Goal: Task Accomplishment & Management: Manage account settings

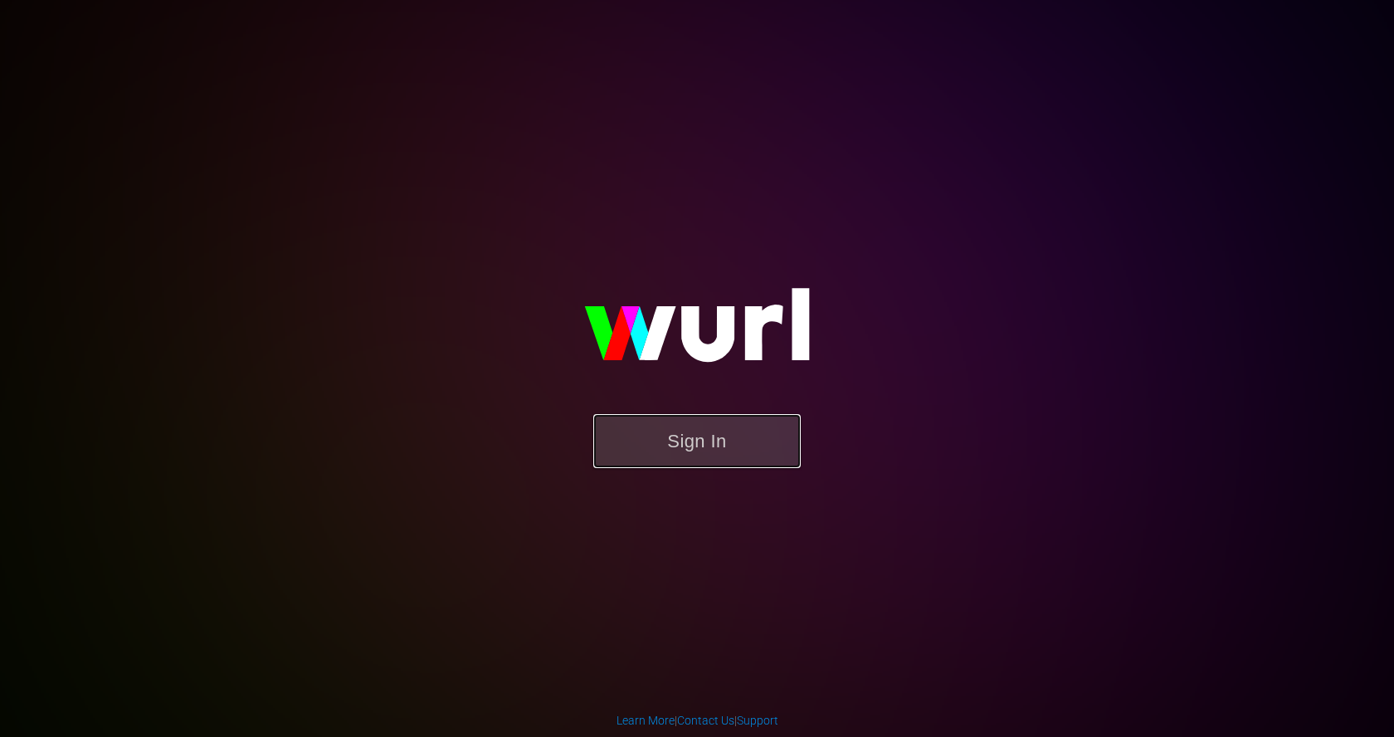
click at [673, 442] on button "Sign In" at bounding box center [697, 441] width 208 height 54
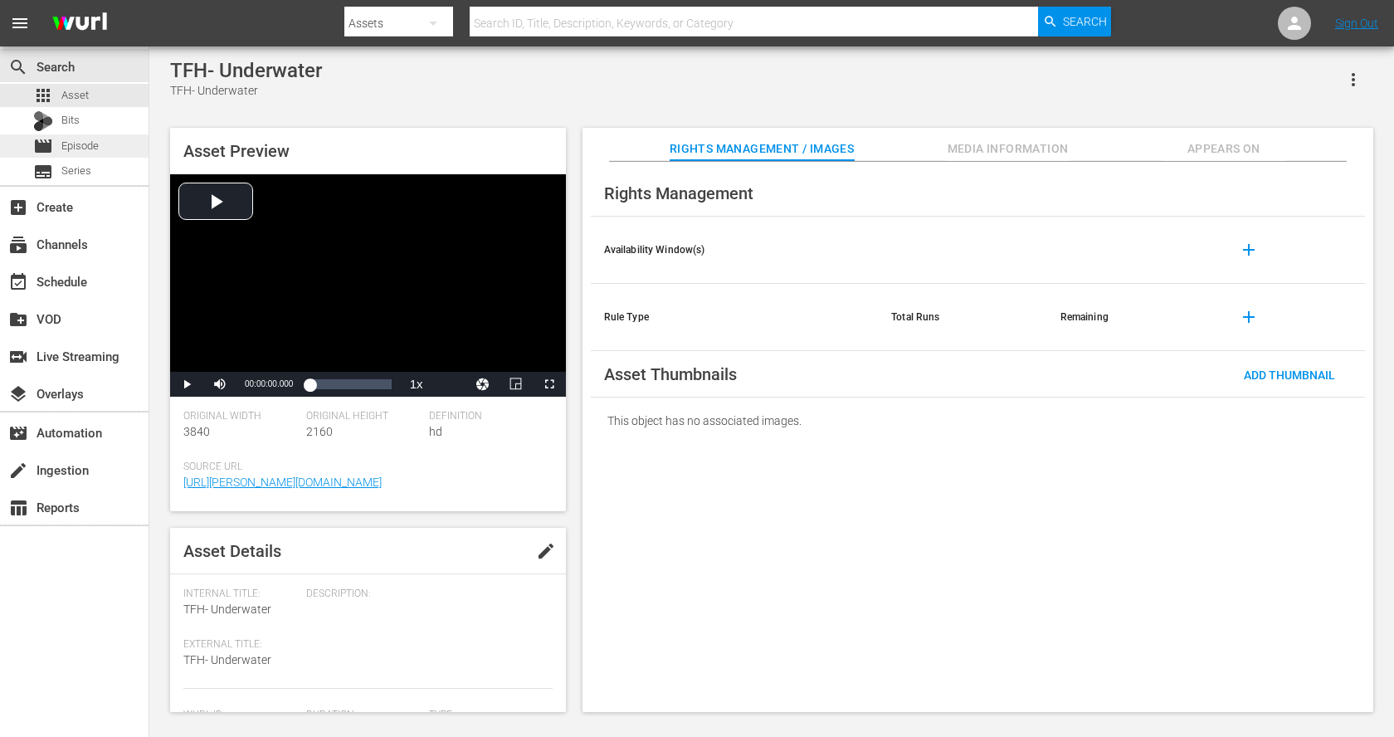
click at [78, 141] on span "Episode" at bounding box center [79, 146] width 37 height 17
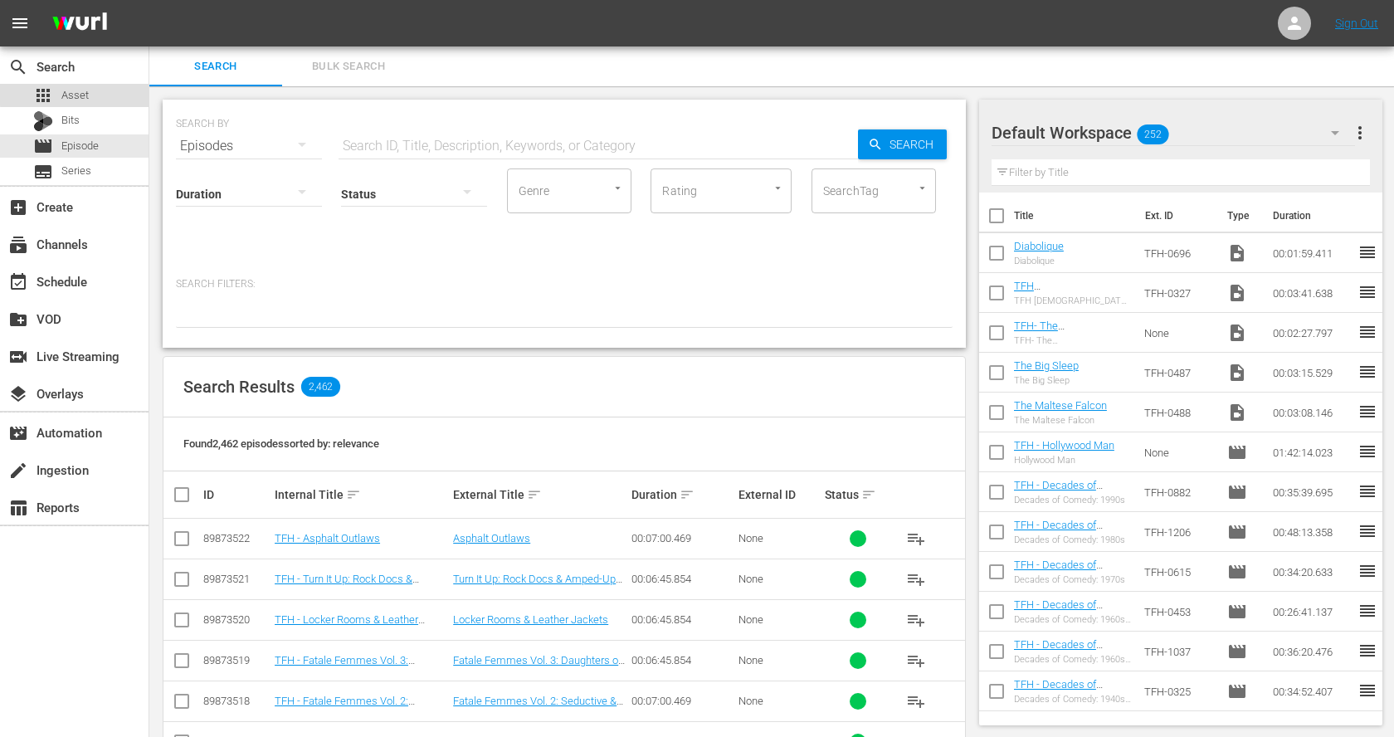
click at [108, 91] on div "apps Asset" at bounding box center [74, 95] width 149 height 23
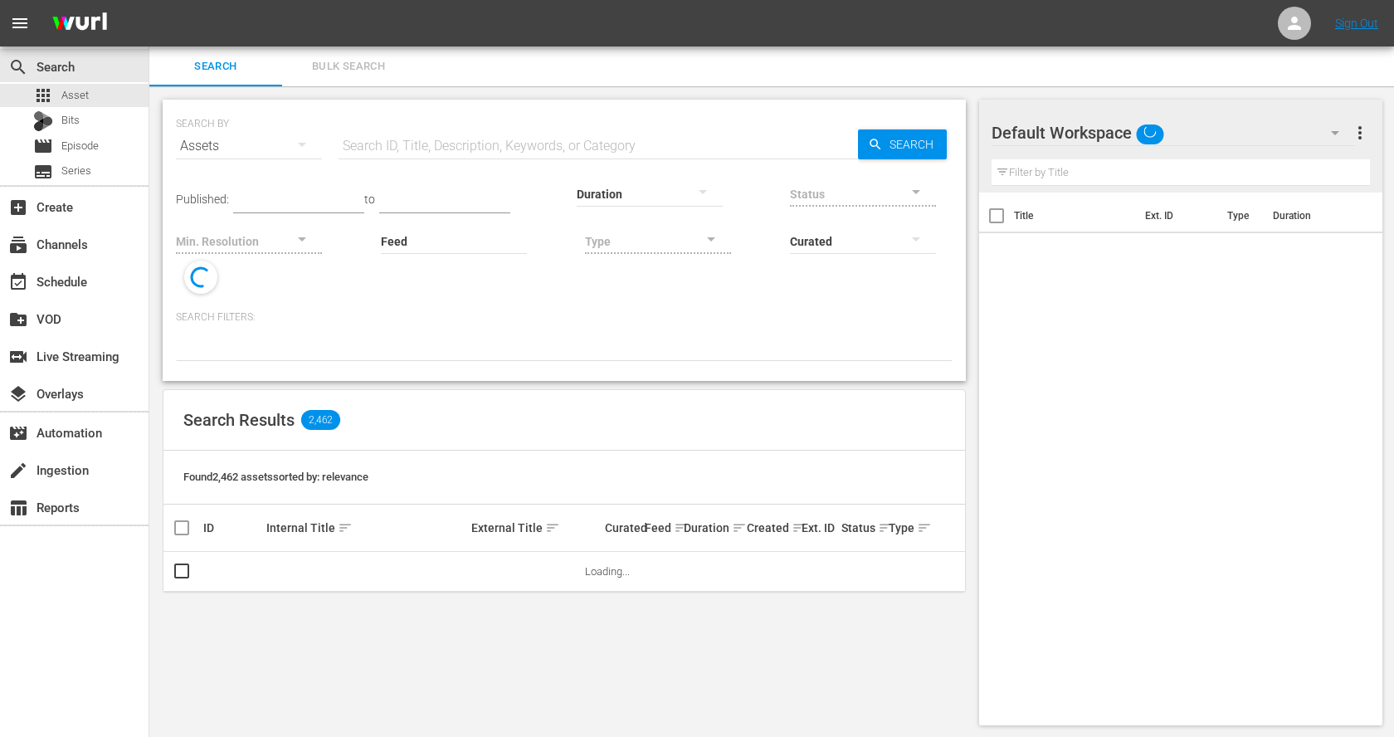
click at [415, 134] on input "text" at bounding box center [599, 146] width 520 height 40
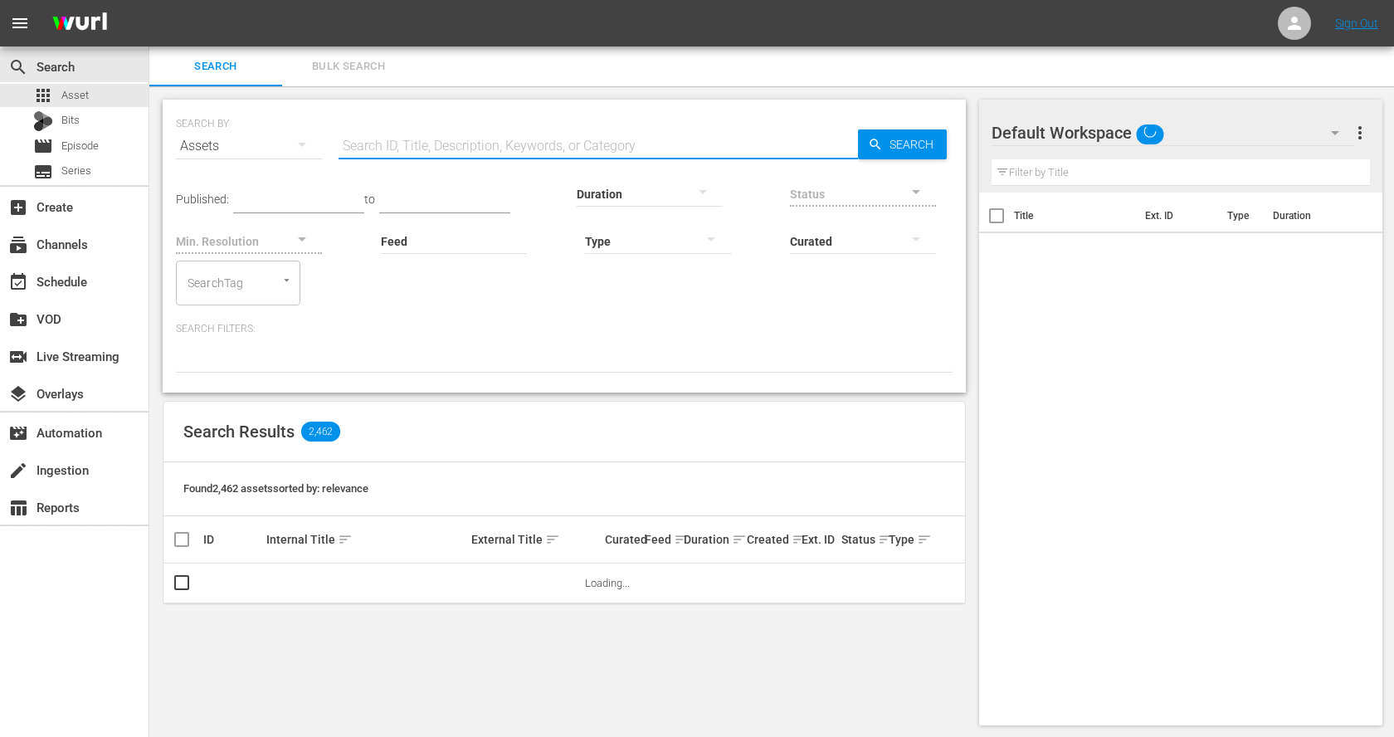
paste input "Double Indemnity"
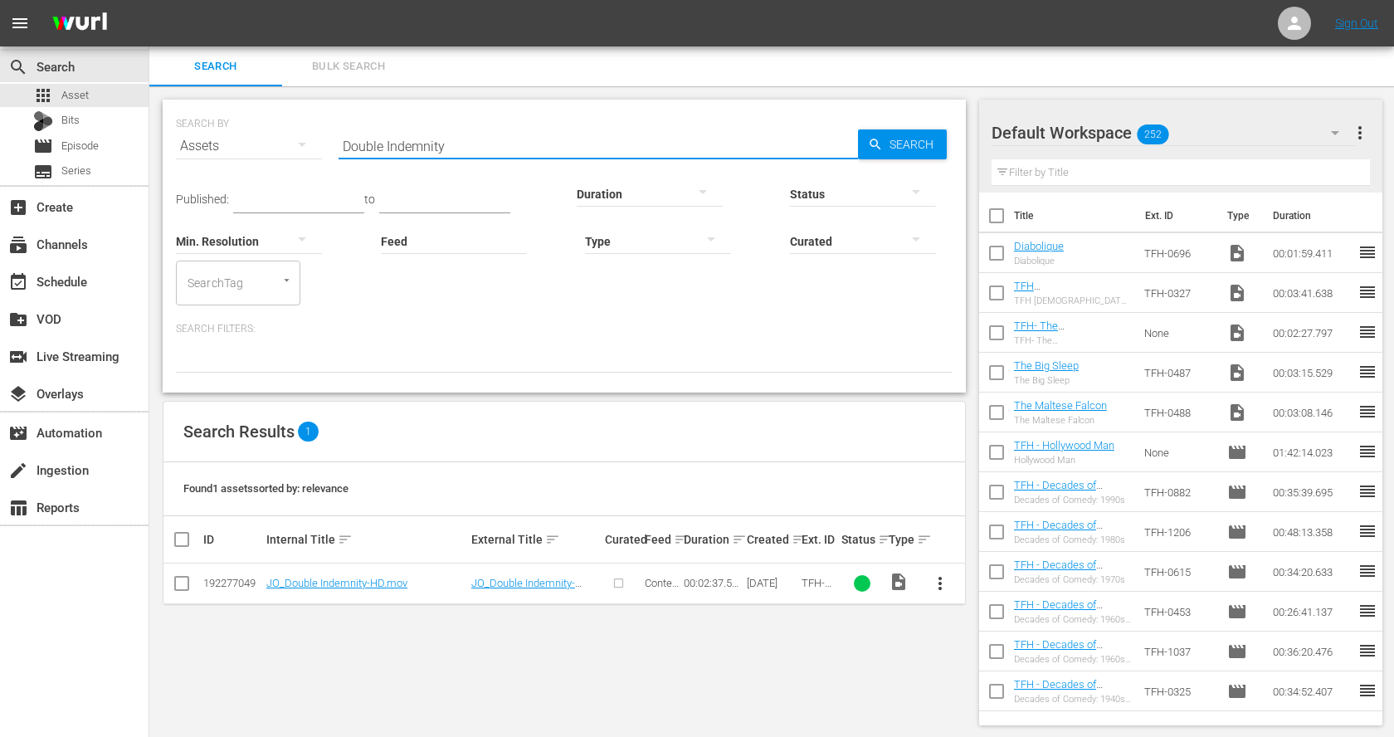
click at [435, 129] on input "Double Indemnity" at bounding box center [599, 146] width 520 height 40
click at [435, 136] on input "Double Indemnity" at bounding box center [599, 146] width 520 height 40
paste input "The Woman in the Window"
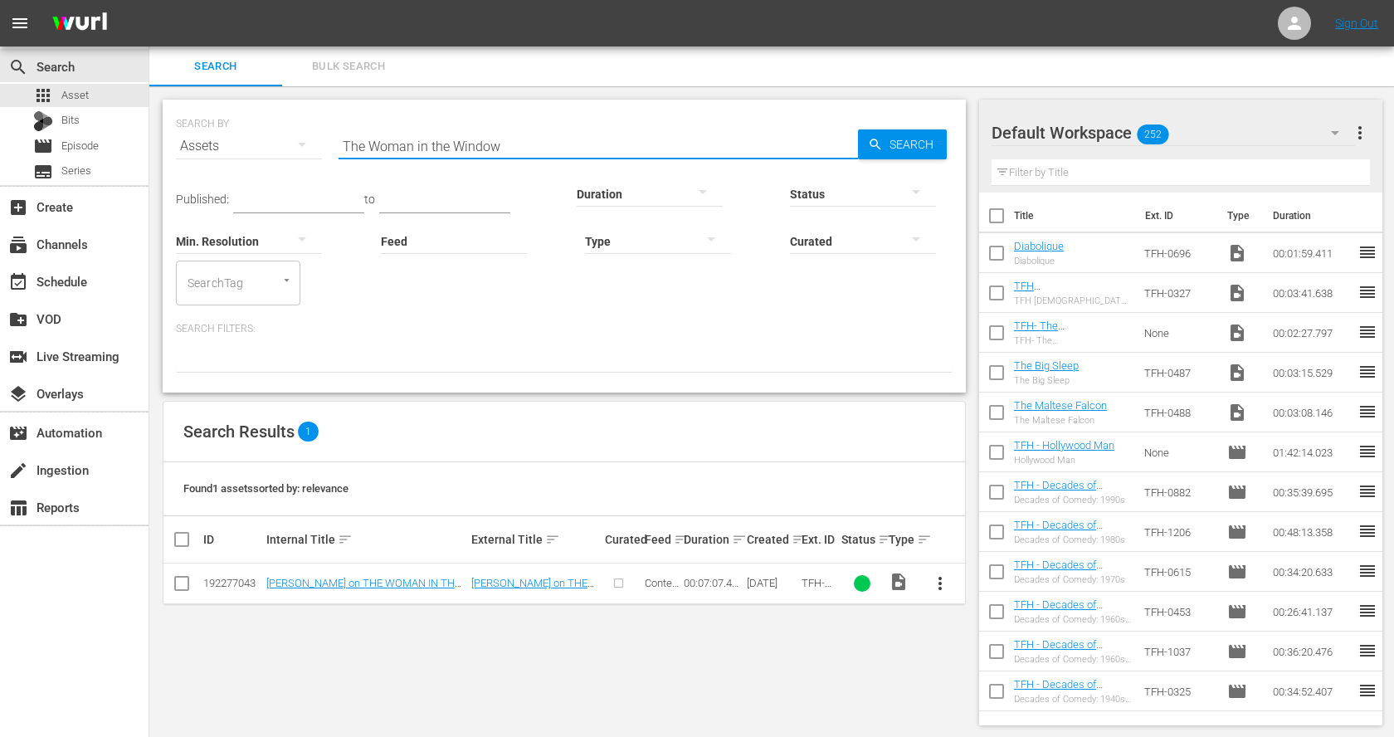
click at [416, 139] on input "The Woman in the Window" at bounding box center [599, 146] width 520 height 40
paste input "Maltese Falcon"
click at [427, 144] on input "The Maltese Falcon" at bounding box center [599, 146] width 520 height 40
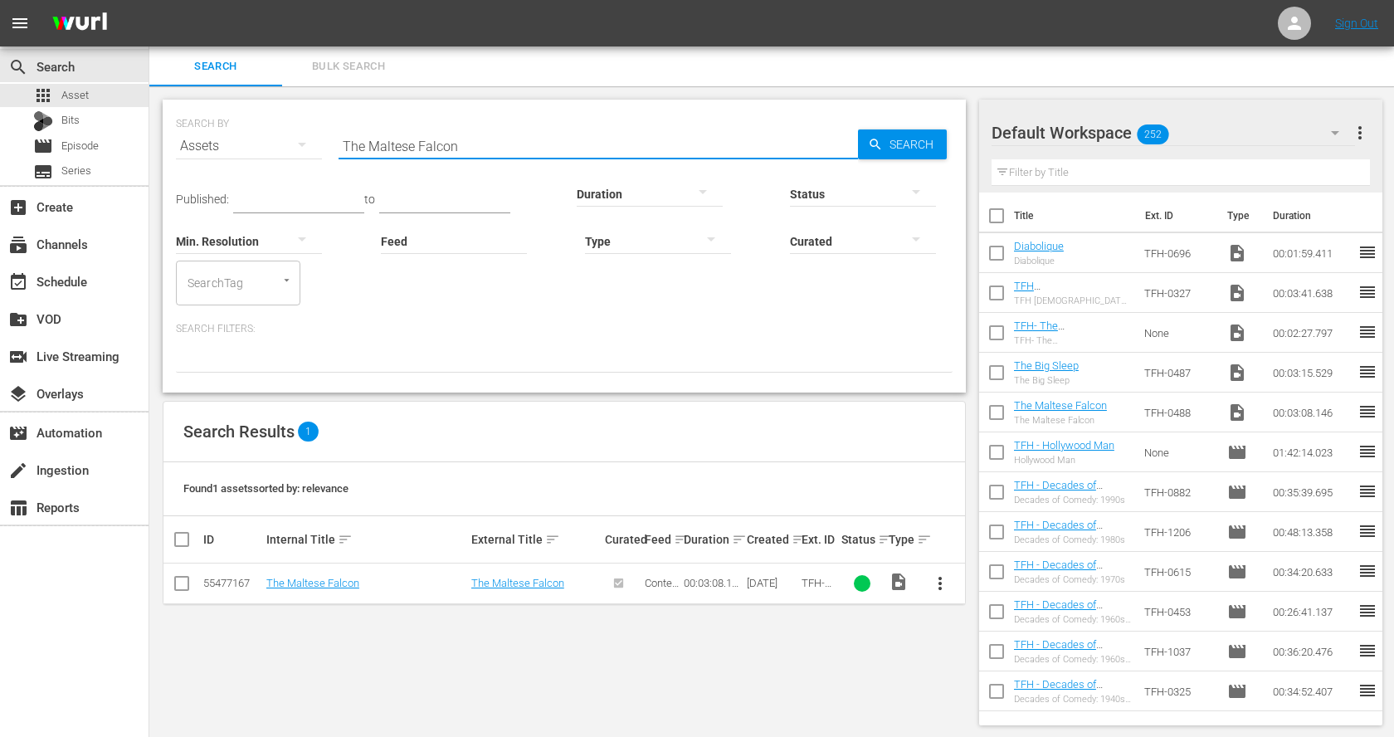
click at [427, 144] on input "The Maltese Falcon" at bounding box center [599, 146] width 520 height 40
paste input "Big Sleep"
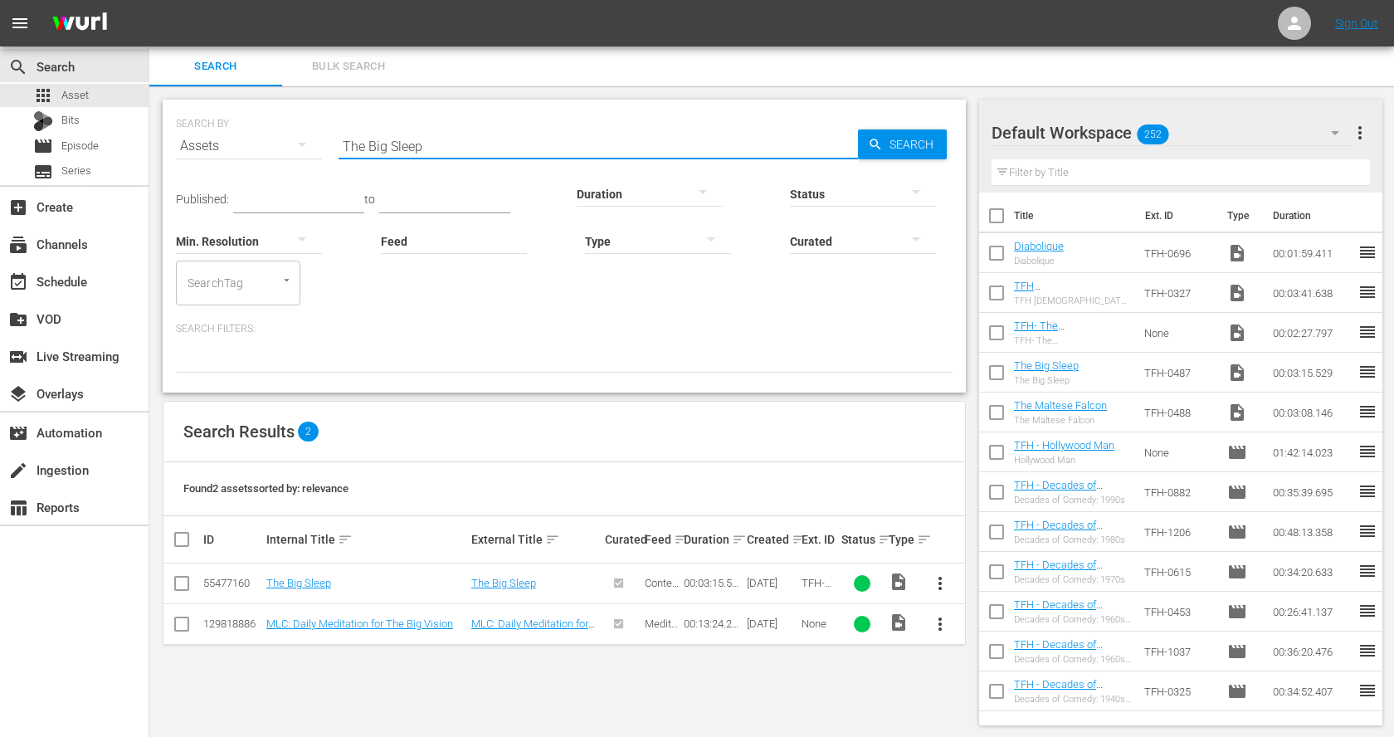
click at [452, 135] on input "The Big Sleep" at bounding box center [599, 146] width 520 height 40
paste input "Double Indemnity"
type input "Double Indemnity"
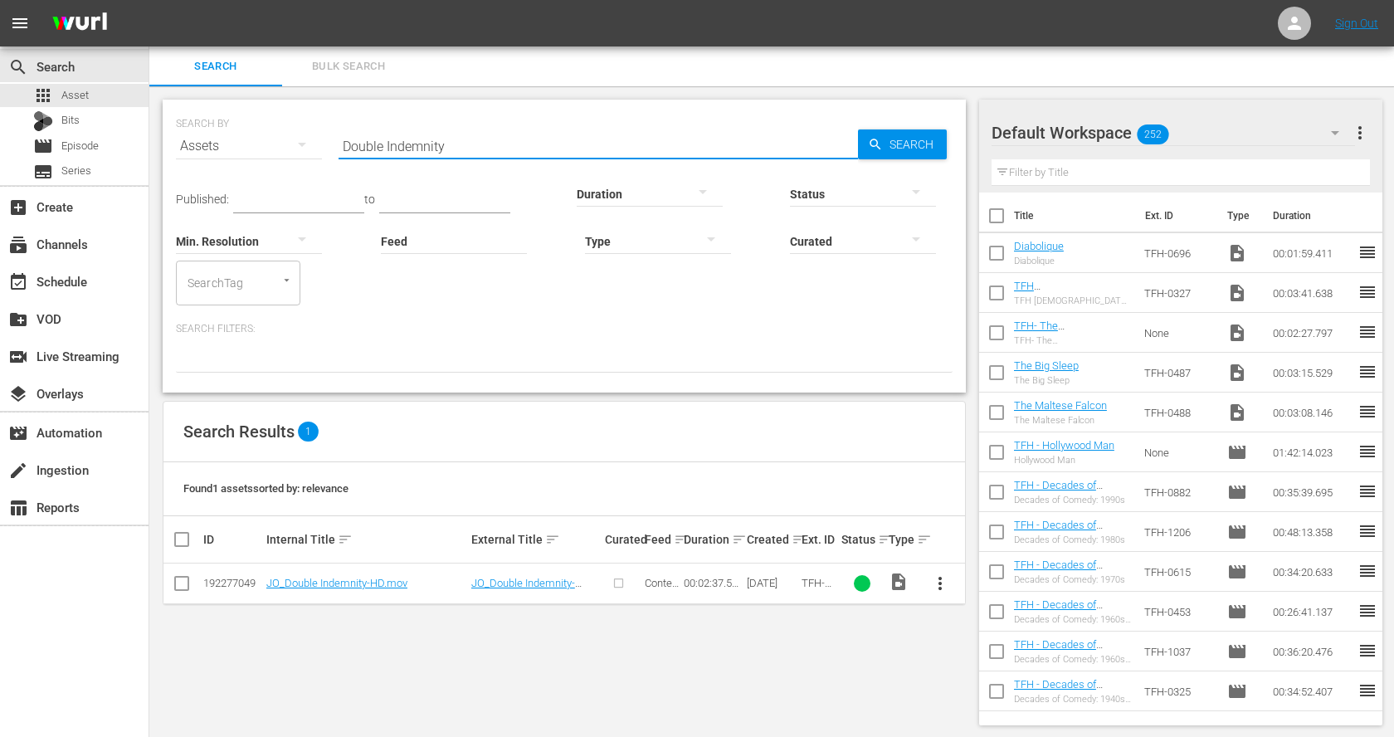
click at [178, 584] on input "checkbox" at bounding box center [182, 587] width 20 height 20
checkbox input "true"
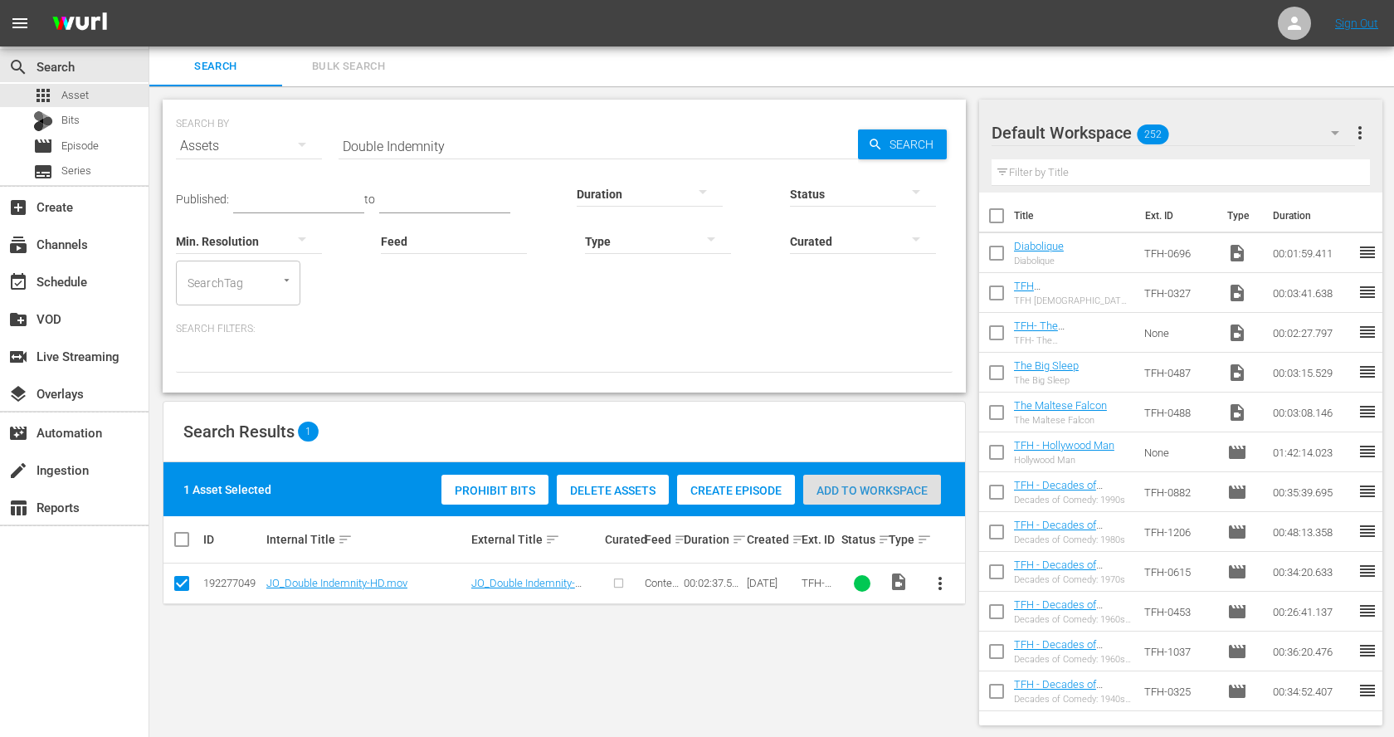
click at [830, 486] on span "Add to Workspace" at bounding box center [872, 490] width 138 height 13
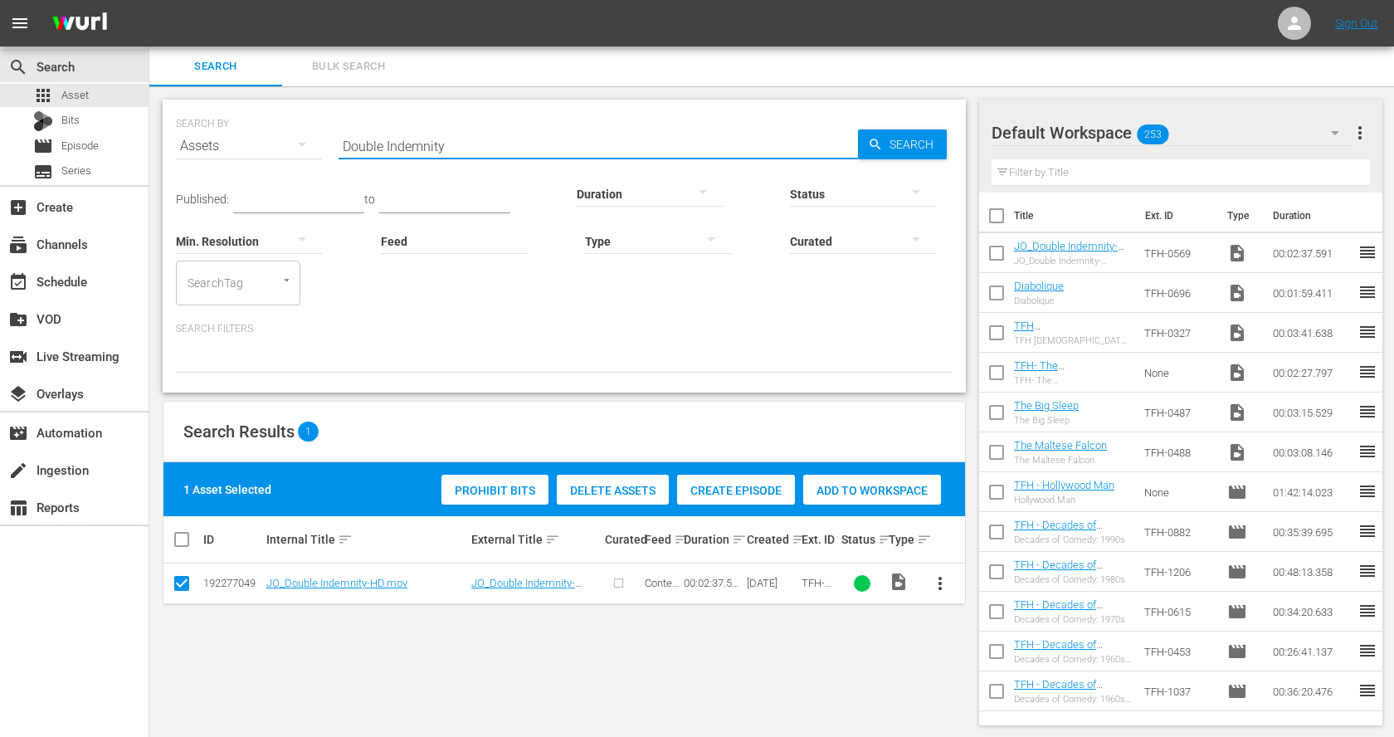
click at [432, 151] on input "Double Indemnity" at bounding box center [599, 146] width 520 height 40
paste input "The Woman in the Window"
type input "The Woman in the Window"
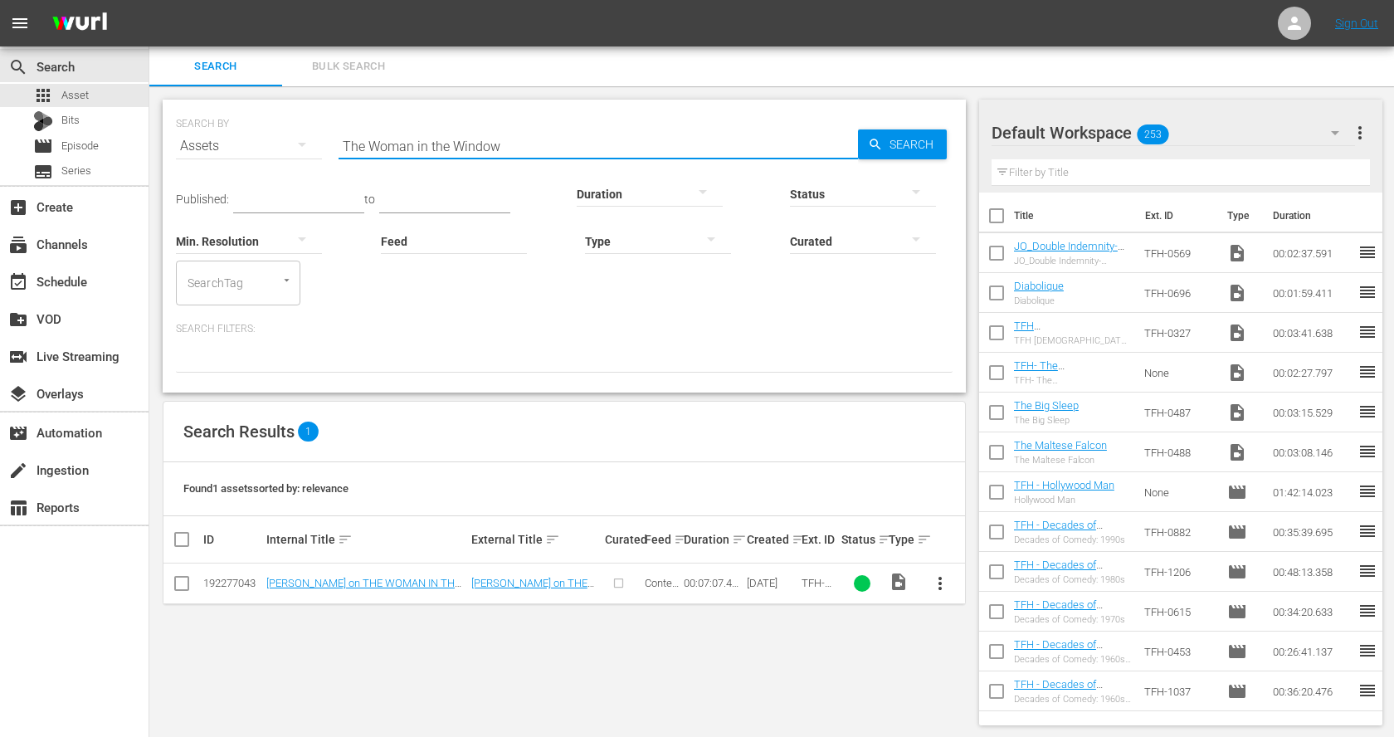
click at [173, 578] on input "checkbox" at bounding box center [182, 587] width 20 height 20
checkbox input "true"
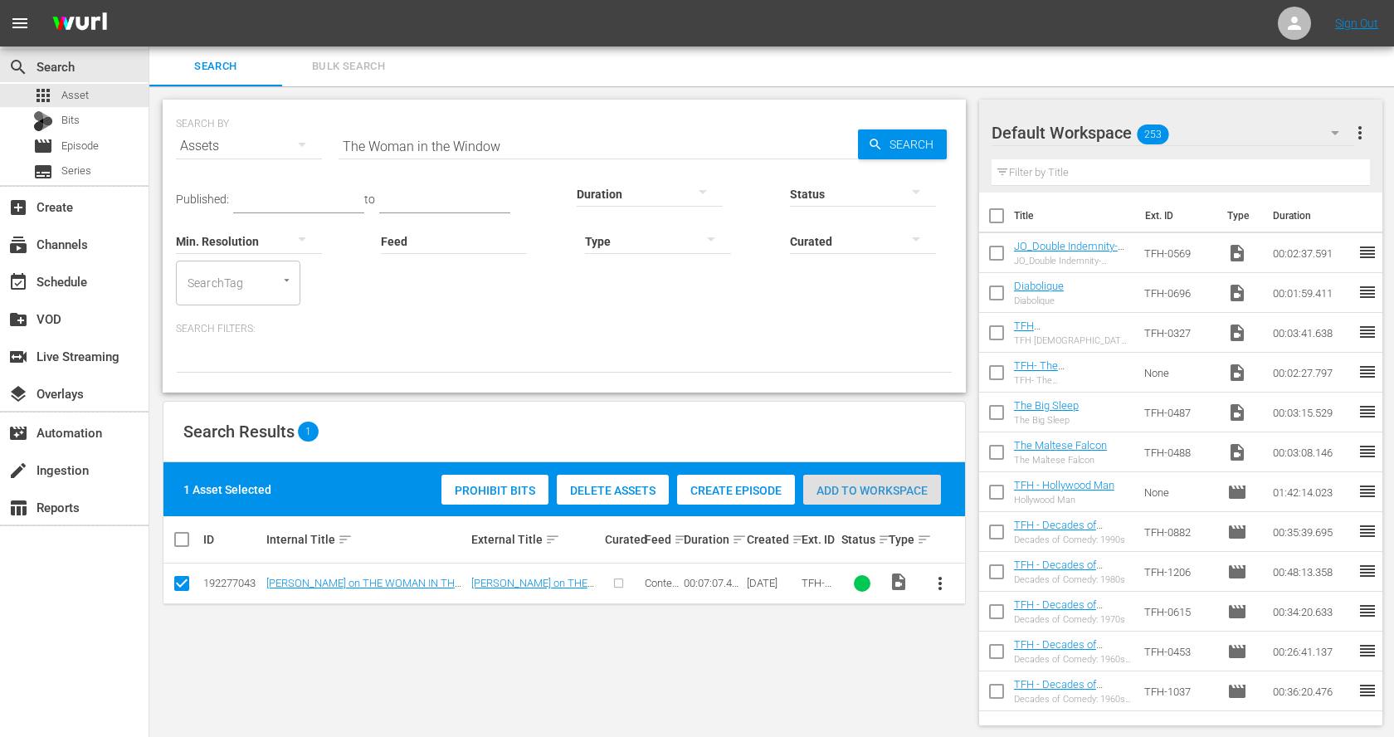
click at [895, 491] on span "Add to Workspace" at bounding box center [872, 490] width 138 height 13
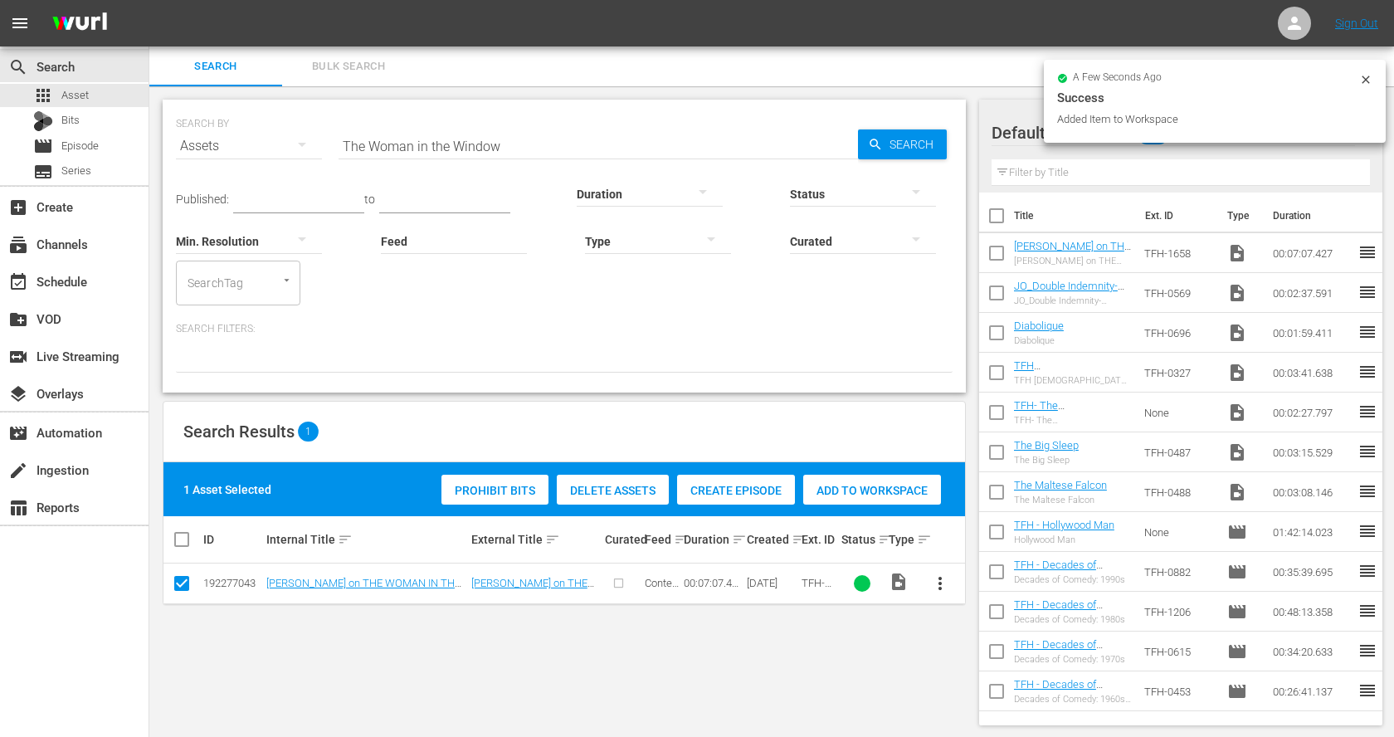
click at [393, 129] on input "The Woman in the Window" at bounding box center [599, 146] width 520 height 40
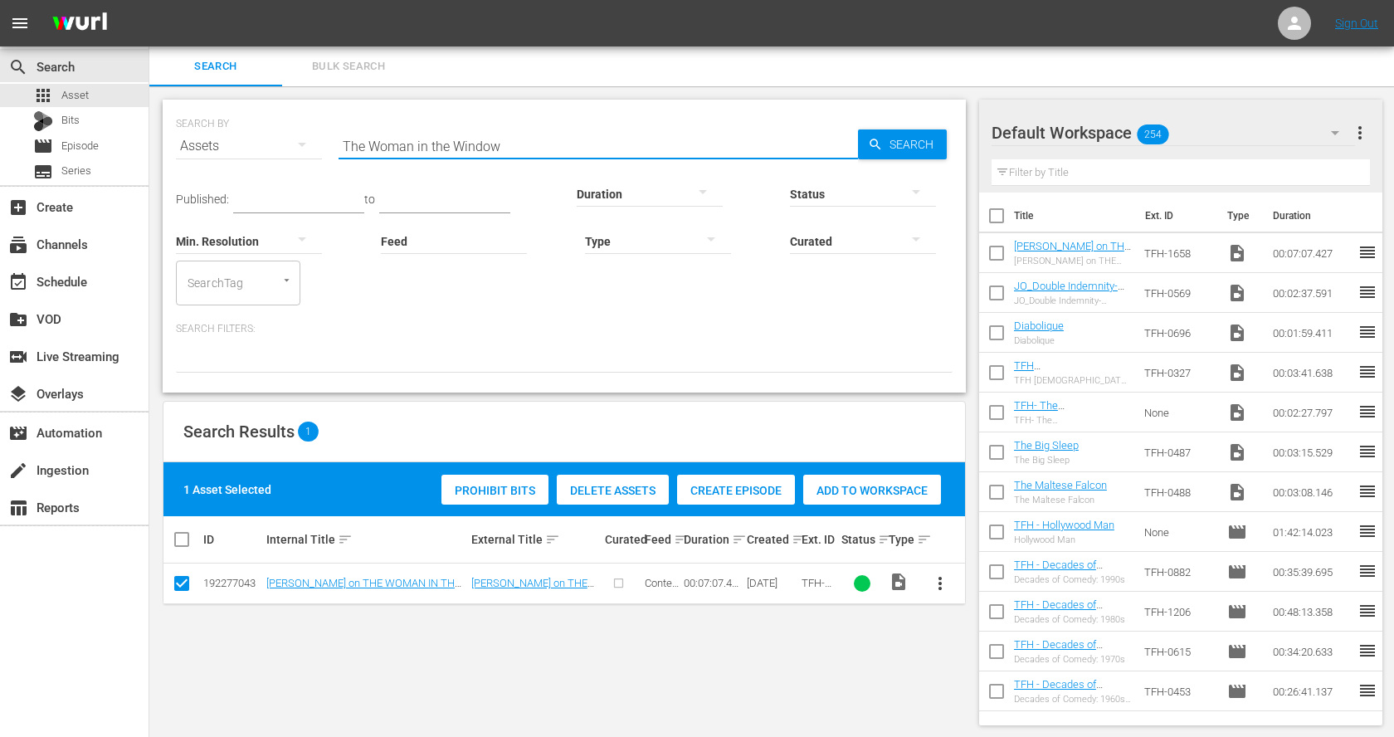
click at [393, 144] on input "The Woman in the Window" at bounding box center [599, 146] width 520 height 40
paste input "Leave Her to Heaven"
type input "Leave Her to Heaven"
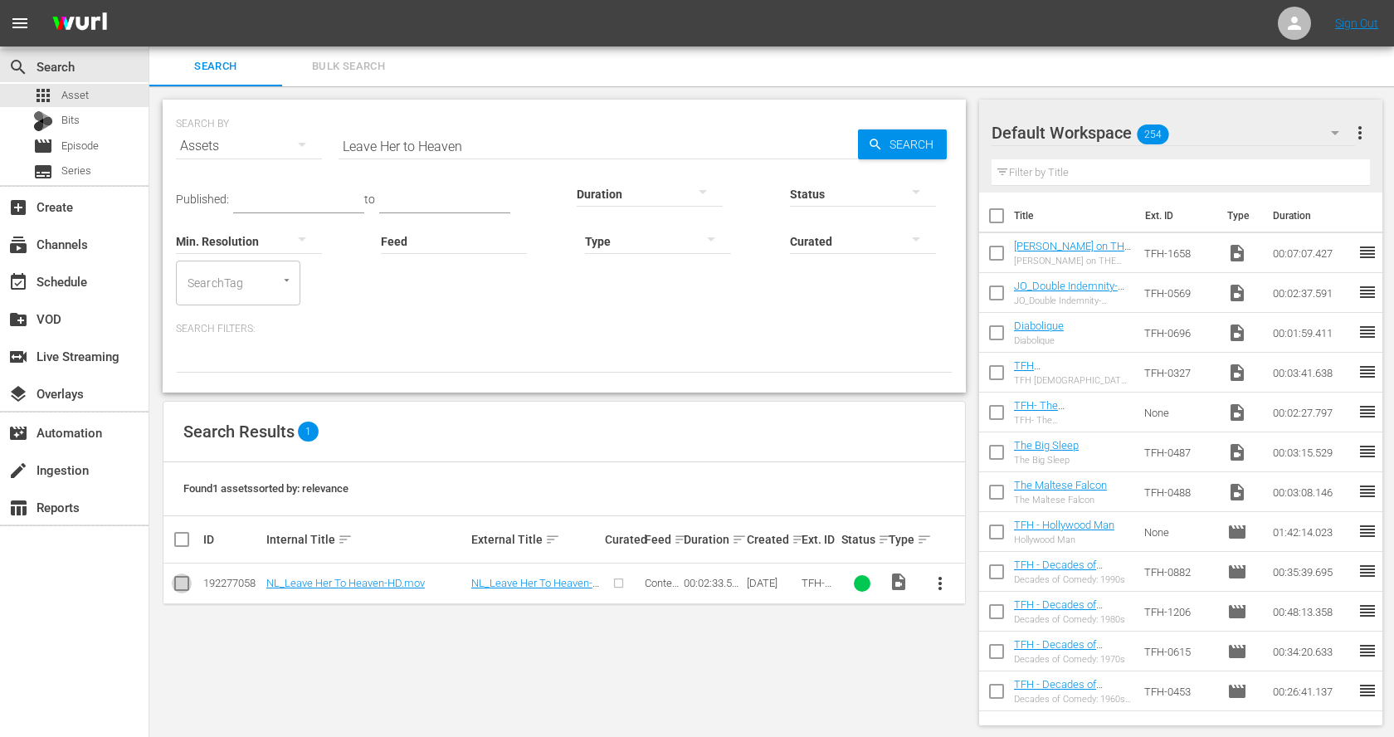
click at [178, 584] on input "checkbox" at bounding box center [182, 587] width 20 height 20
checkbox input "true"
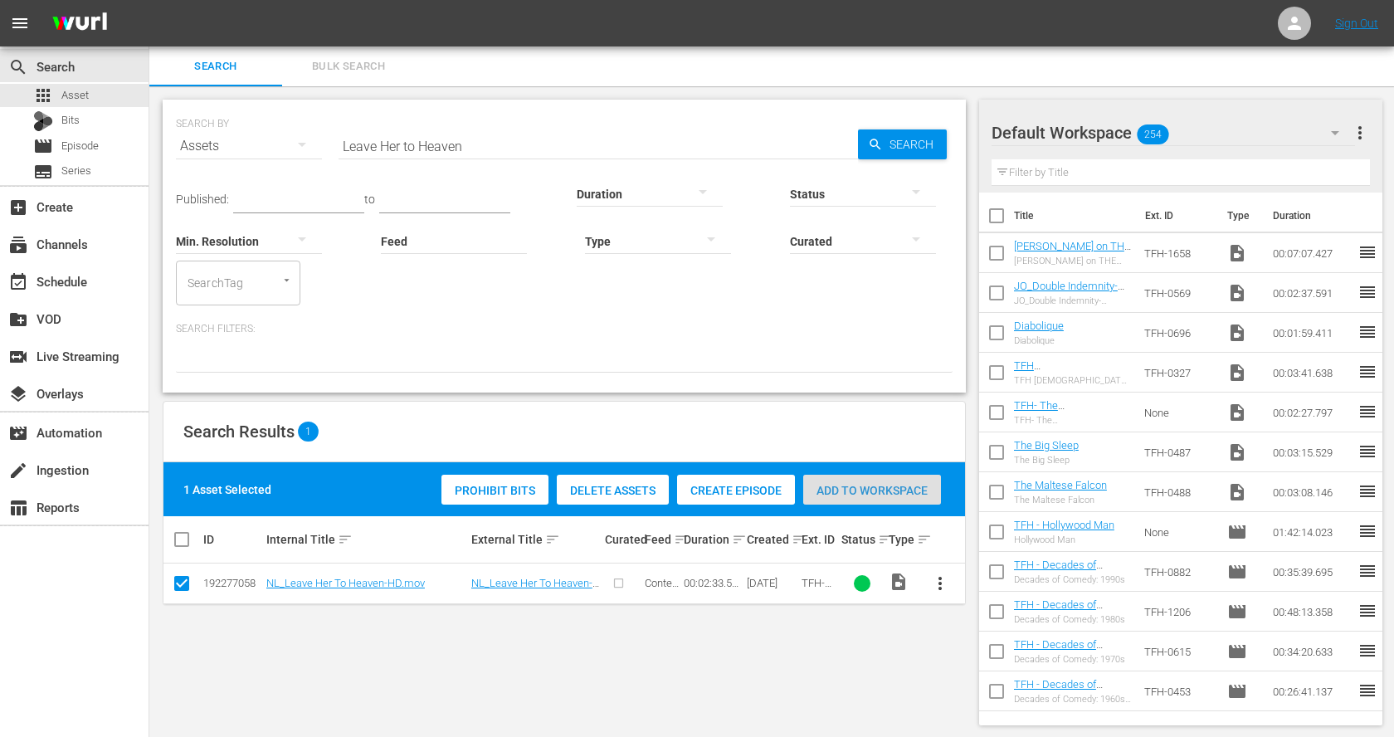
click at [833, 484] on span "Add to Workspace" at bounding box center [872, 490] width 138 height 13
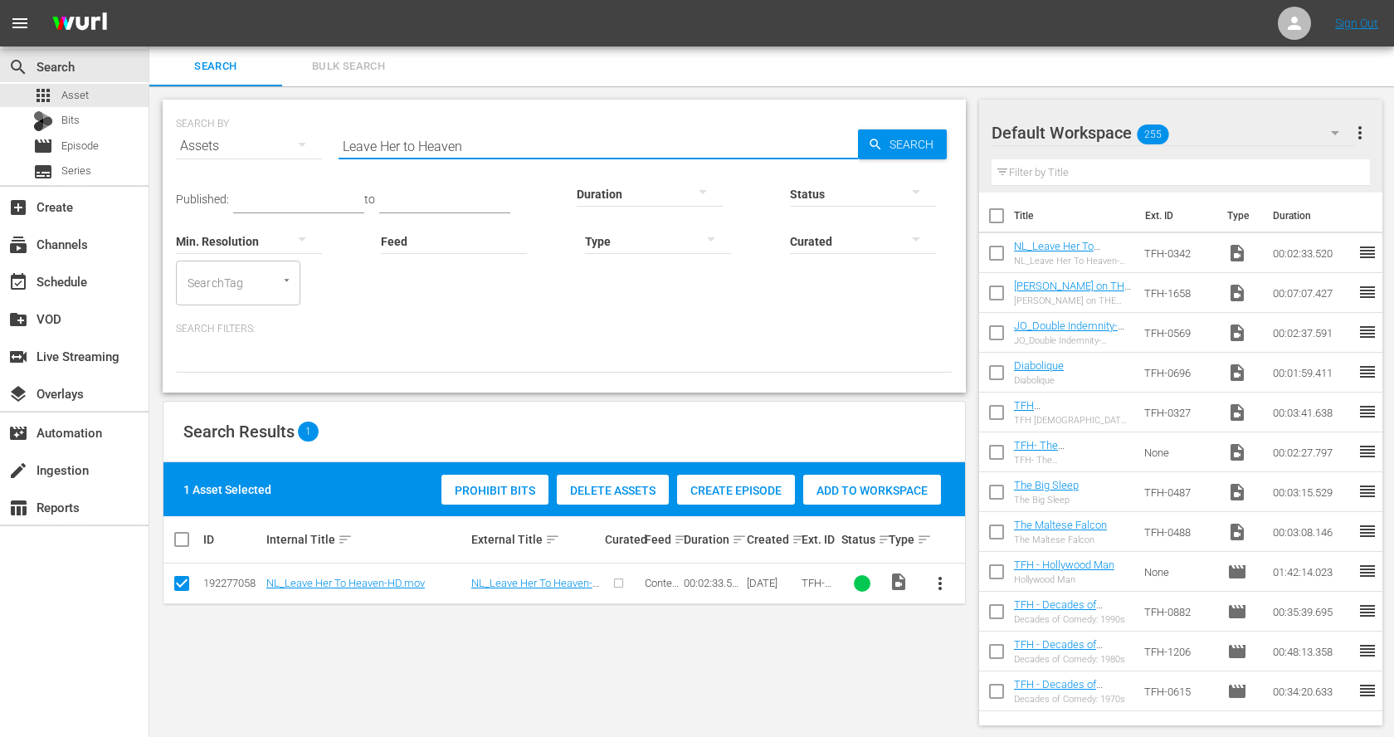
click at [491, 138] on input "Leave Her to Heaven" at bounding box center [599, 146] width 520 height 40
paste input "Kiss Me Deadly"
type input "Kiss Me Deadly"
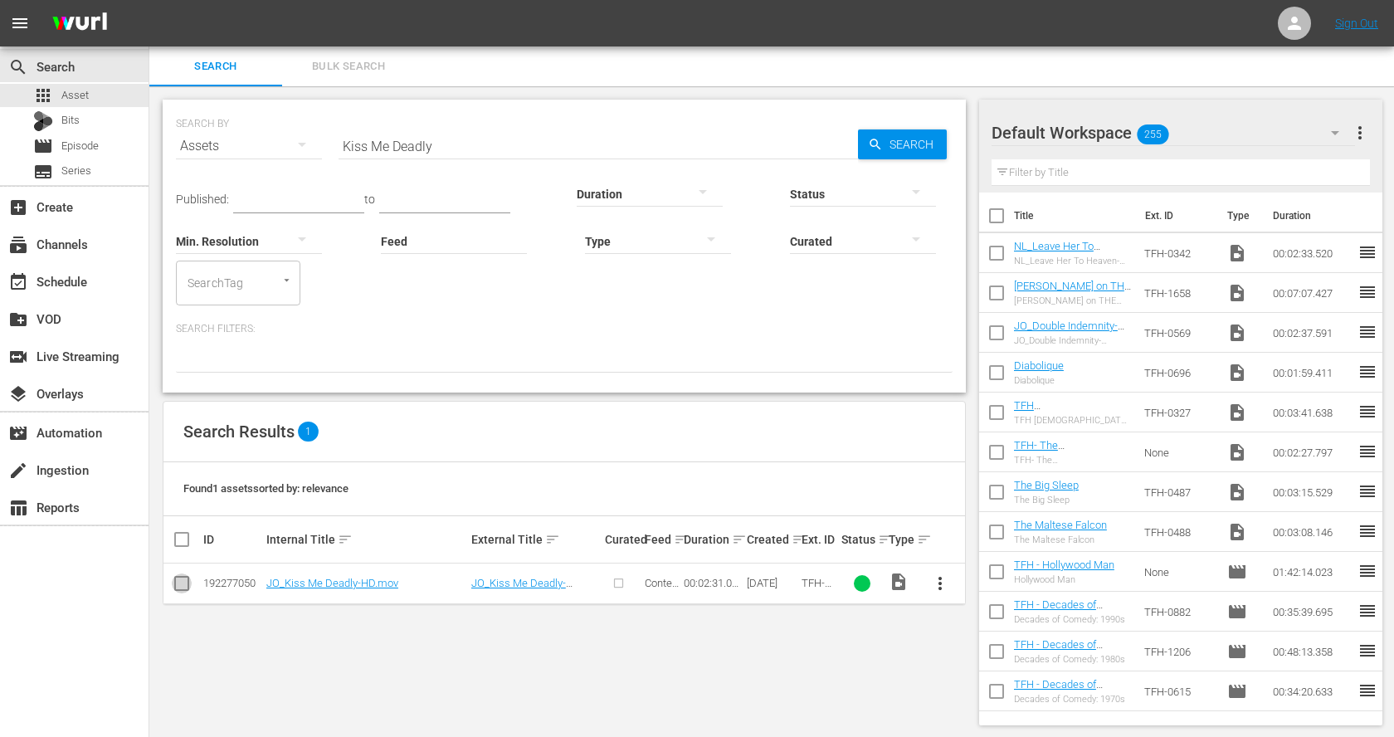
click at [183, 584] on input "checkbox" at bounding box center [182, 587] width 20 height 20
checkbox input "true"
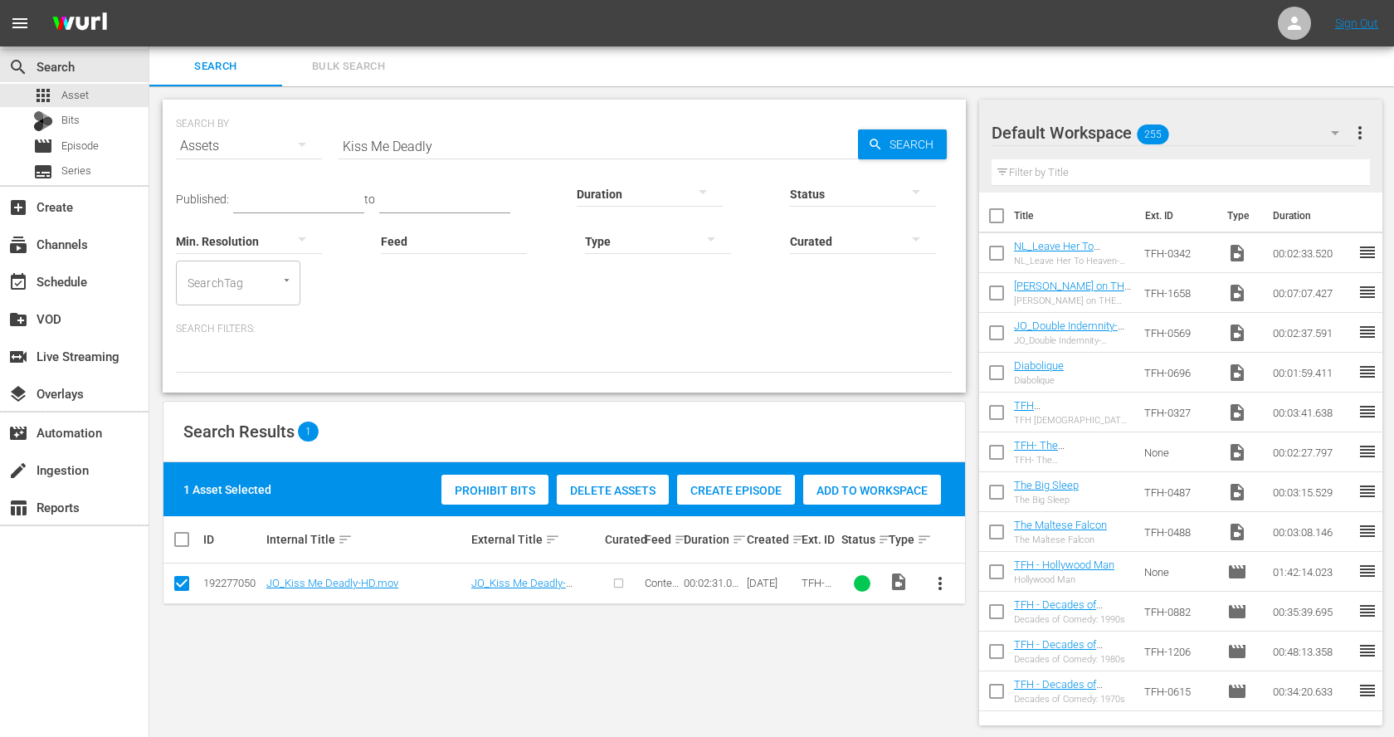
click at [881, 492] on span "Add to Workspace" at bounding box center [872, 490] width 138 height 13
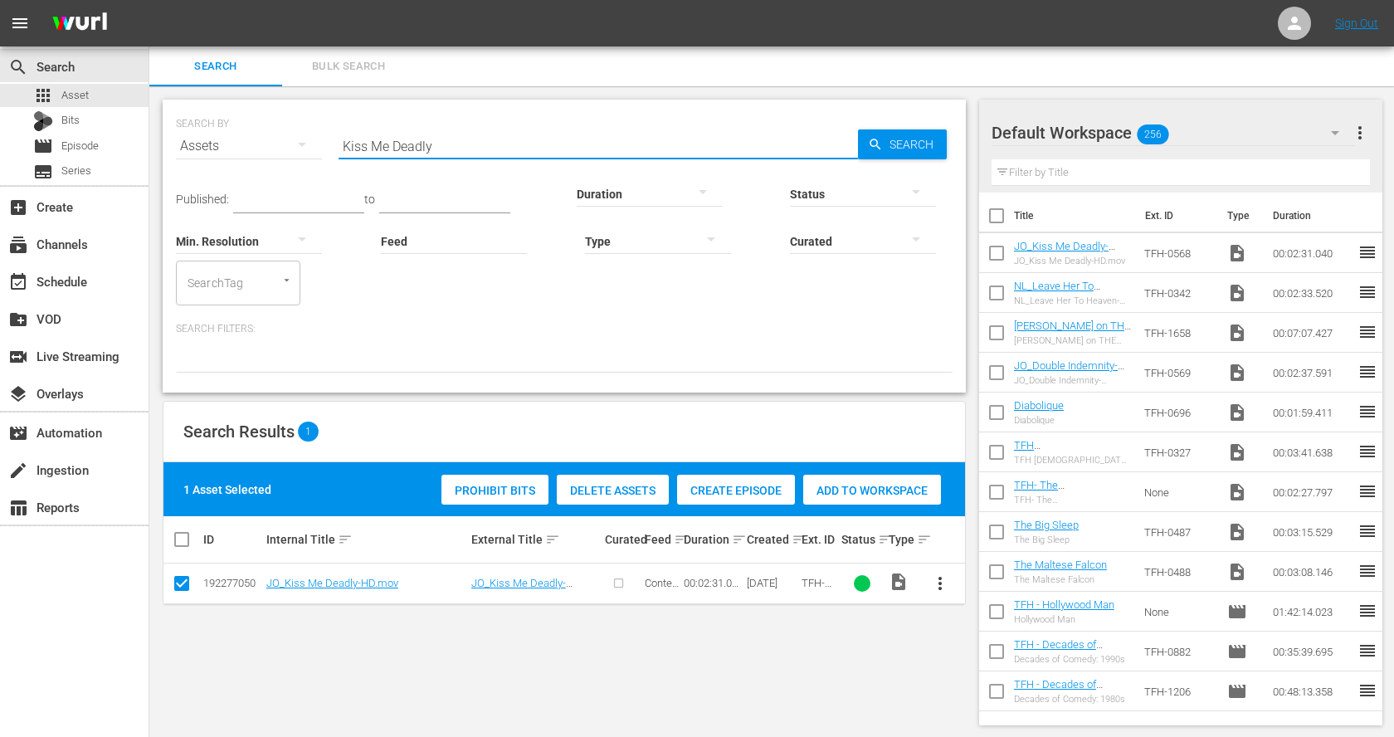
click at [384, 139] on input "Kiss Me Deadly" at bounding box center [599, 146] width 520 height 40
paste input "The Killers"
type input "The Killers"
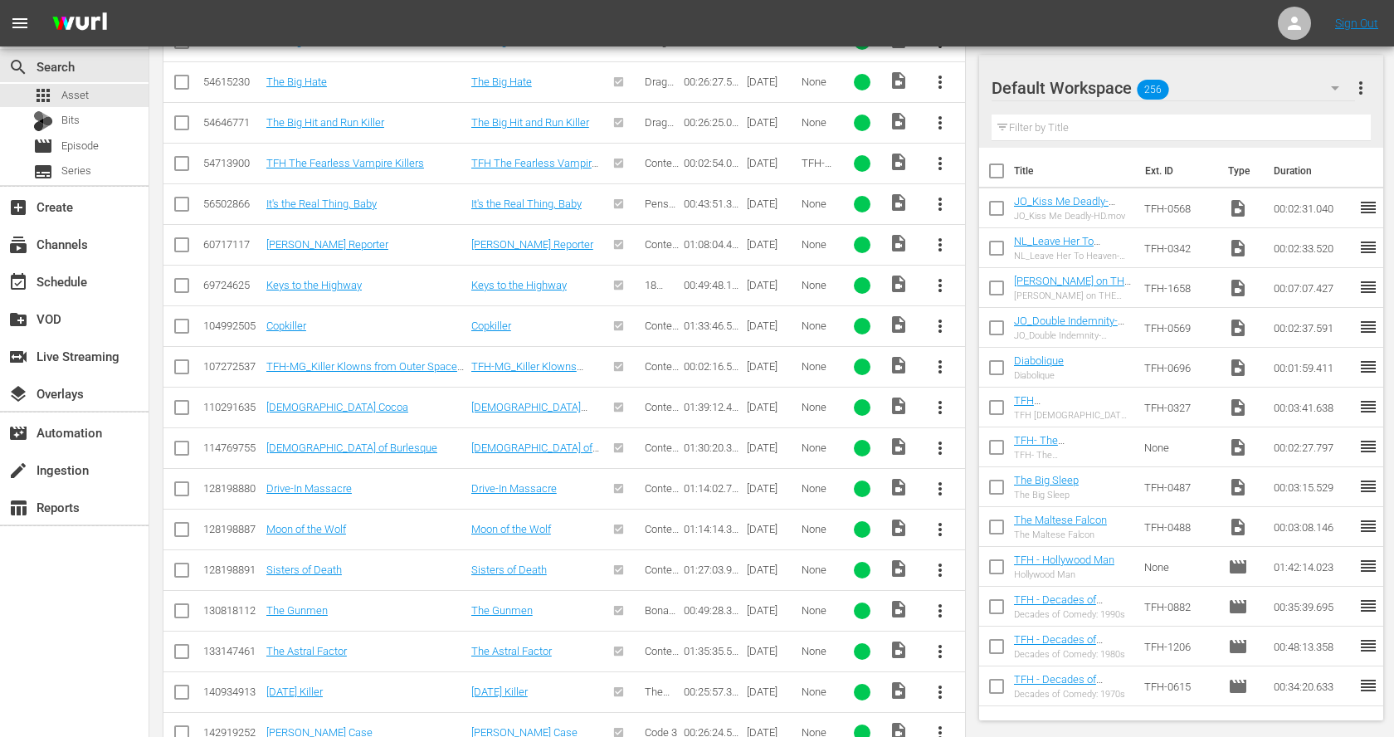
scroll to position [782, 0]
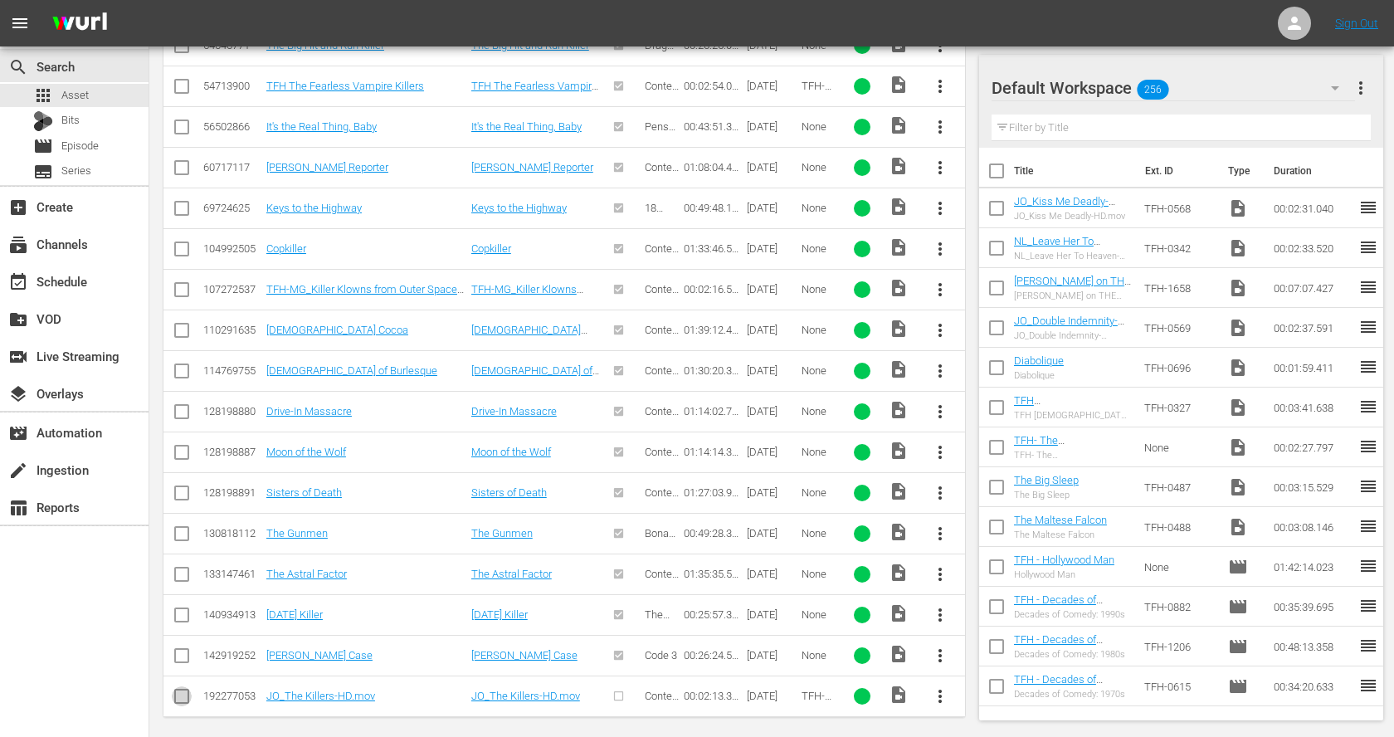
click at [183, 691] on input "checkbox" at bounding box center [182, 700] width 20 height 20
checkbox input "true"
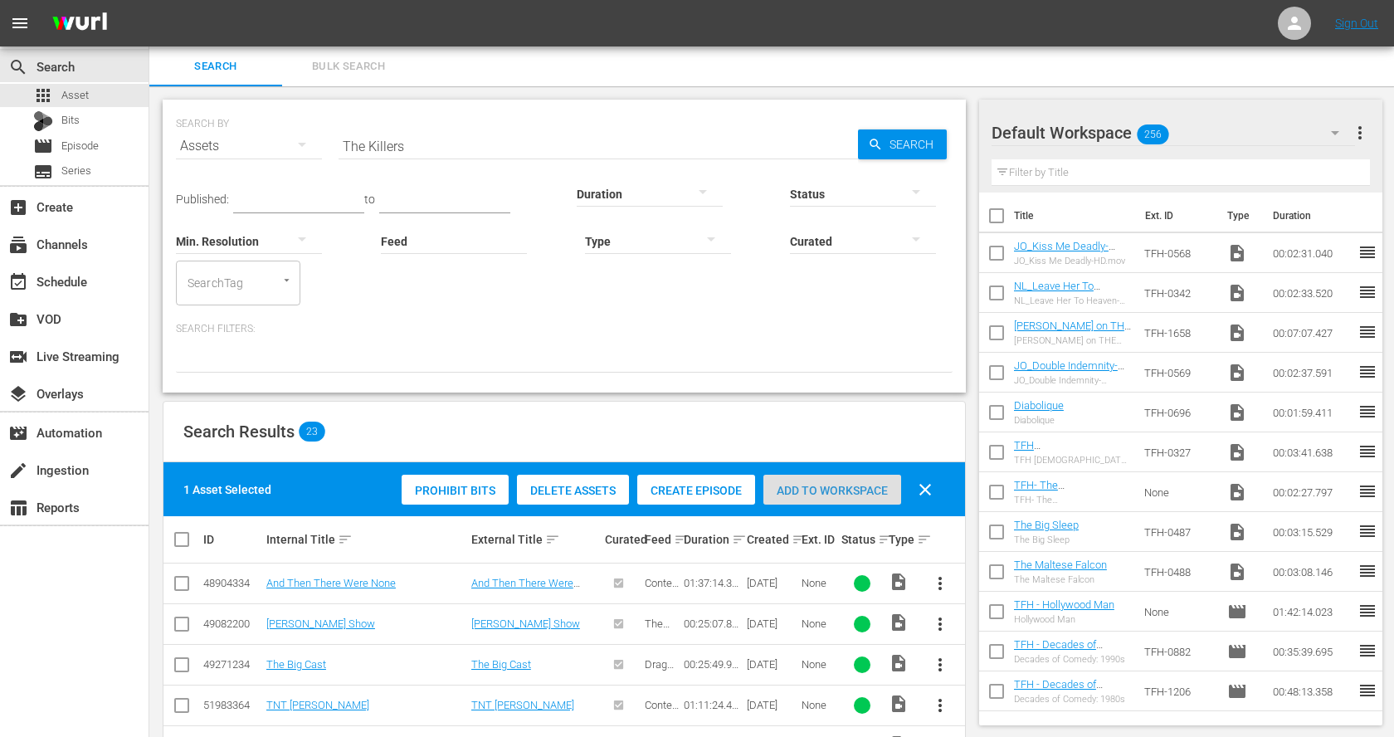
click at [863, 481] on div "Add to Workspace" at bounding box center [833, 491] width 138 height 32
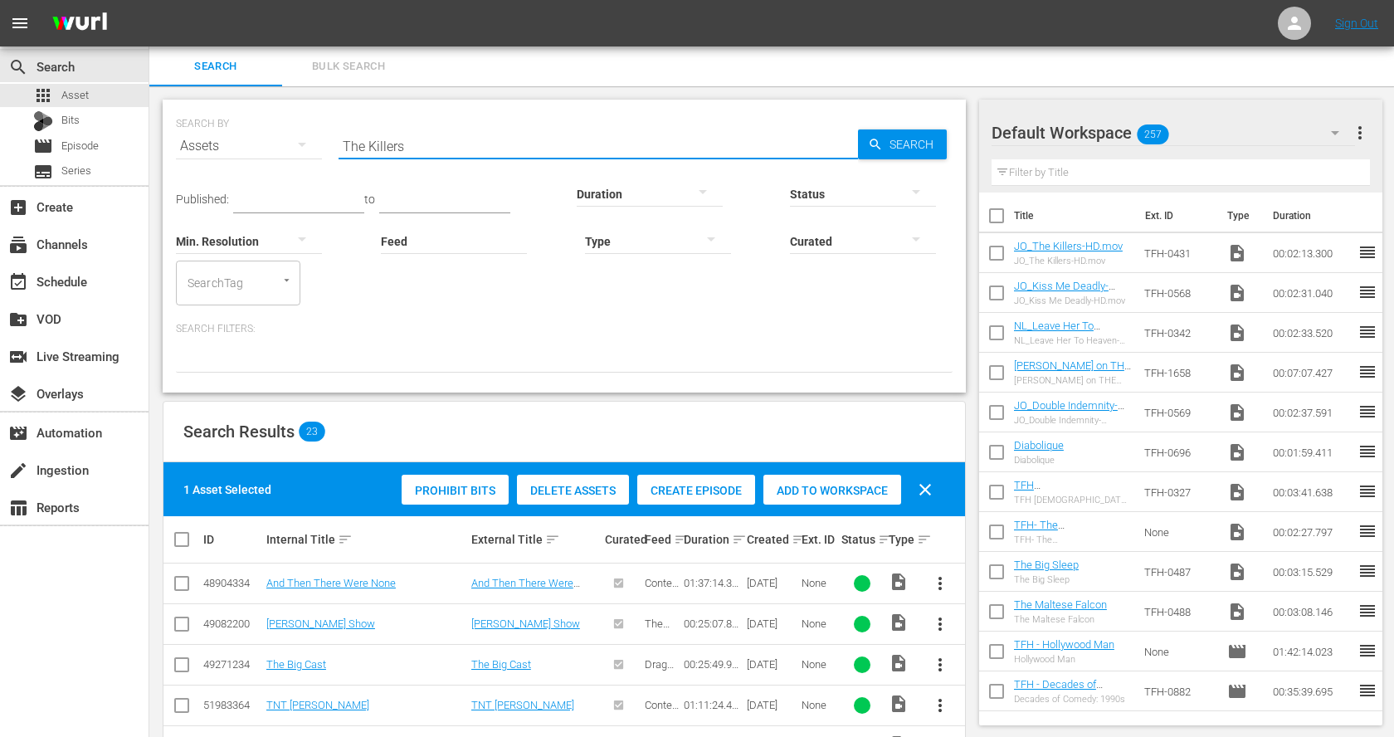
click at [398, 142] on input "The Killers" at bounding box center [599, 146] width 520 height 40
paste input "Kitten with a Whip"
type input "Kitten with a Whip"
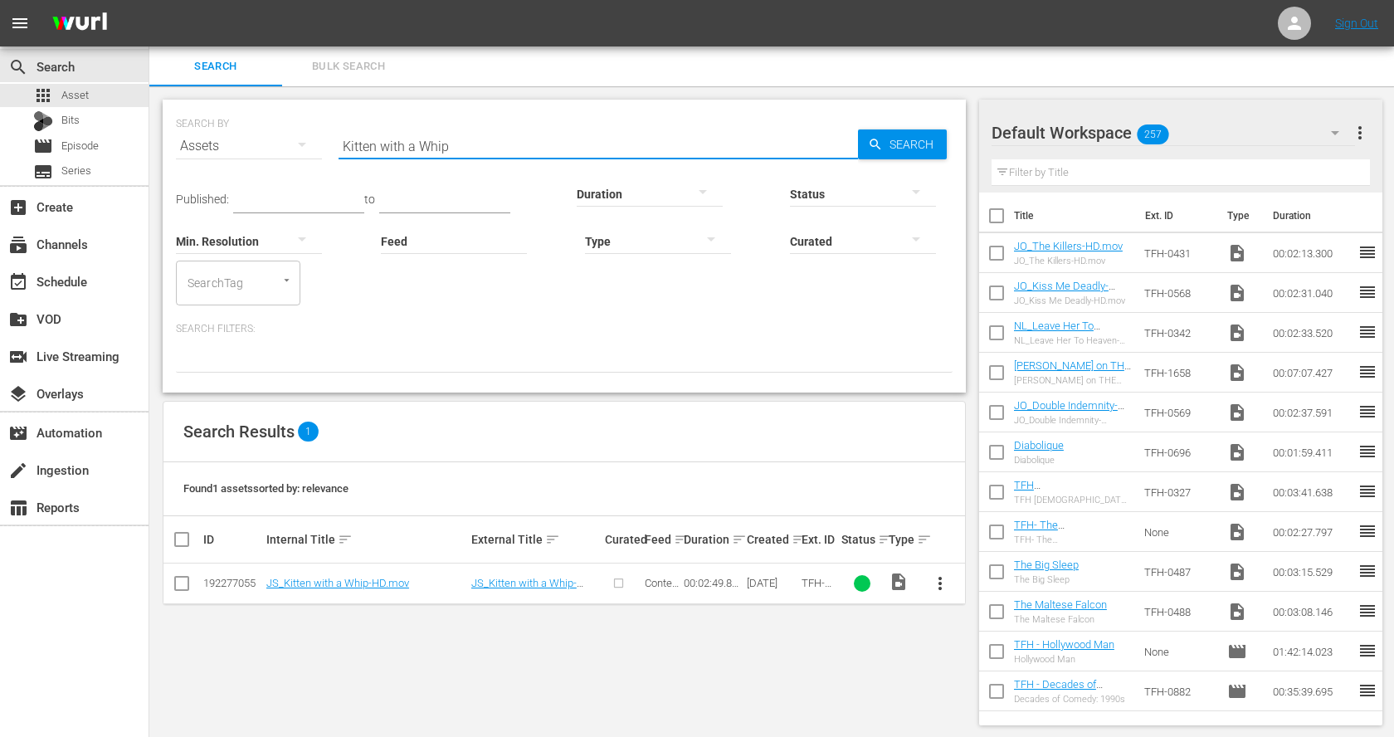
click at [185, 579] on input "checkbox" at bounding box center [182, 587] width 20 height 20
checkbox input "true"
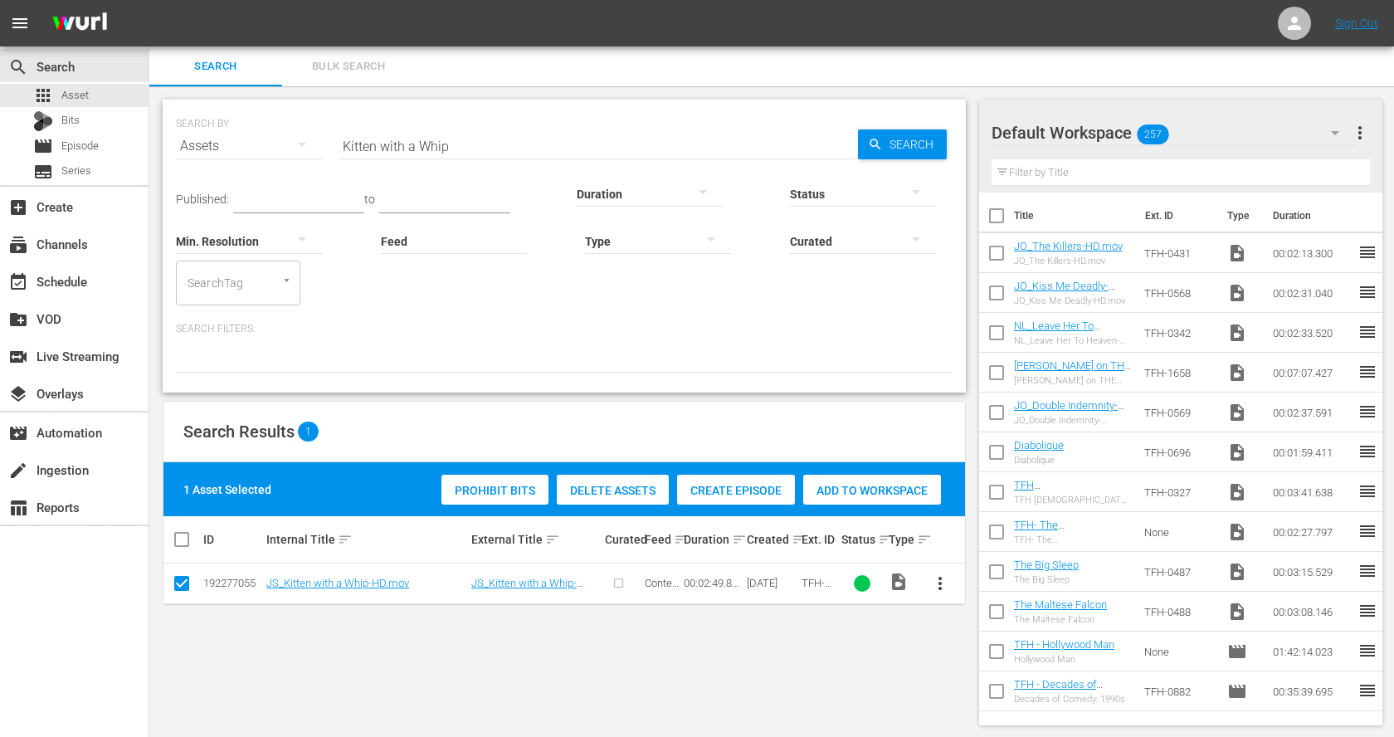
click at [854, 497] on div "Add to Workspace" at bounding box center [872, 491] width 138 height 32
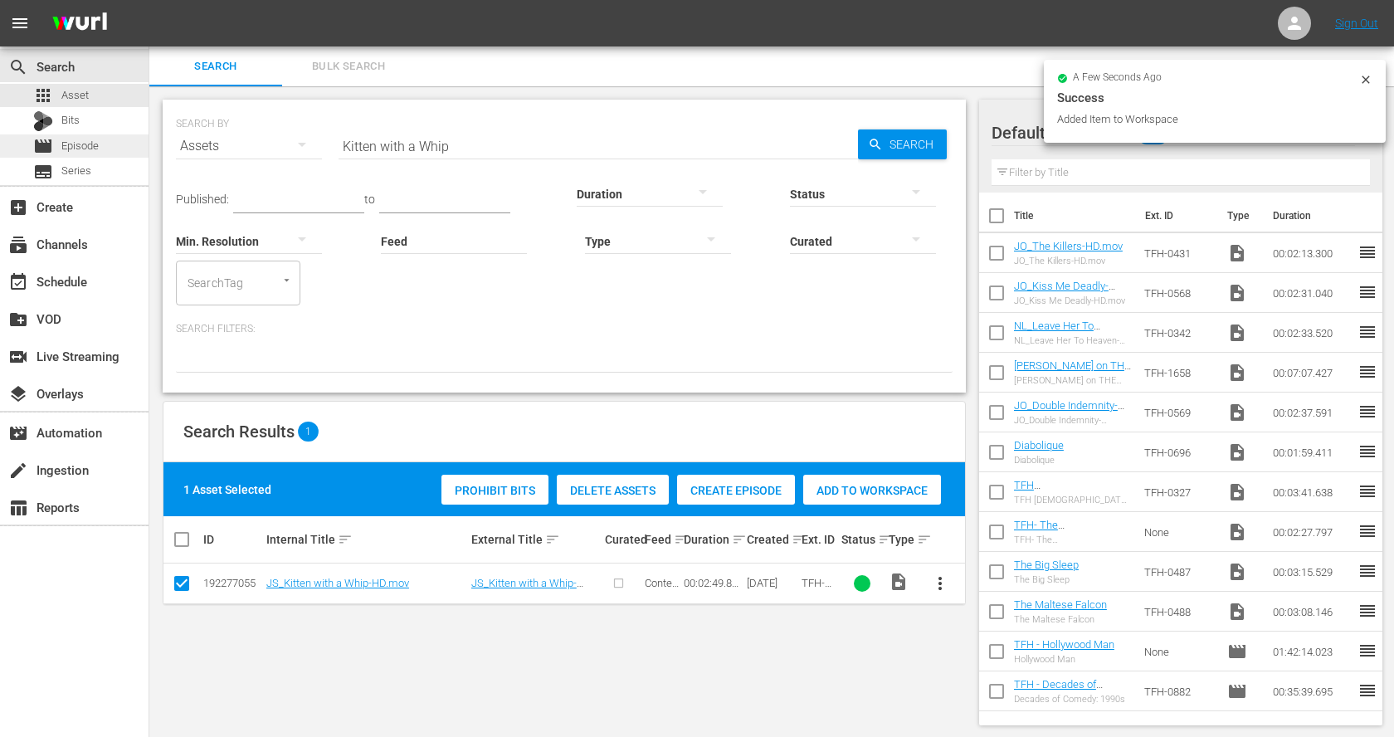
click at [73, 139] on span "Episode" at bounding box center [79, 146] width 37 height 17
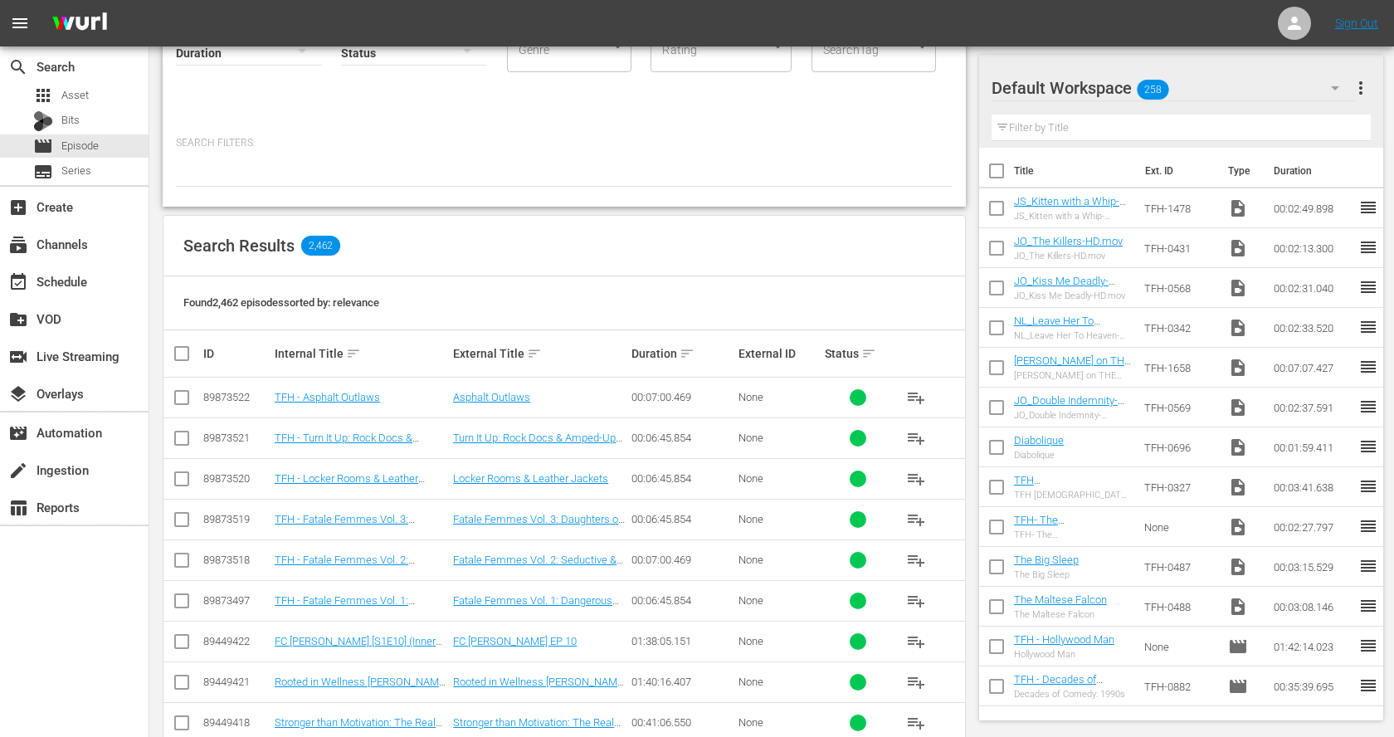
scroll to position [142, 0]
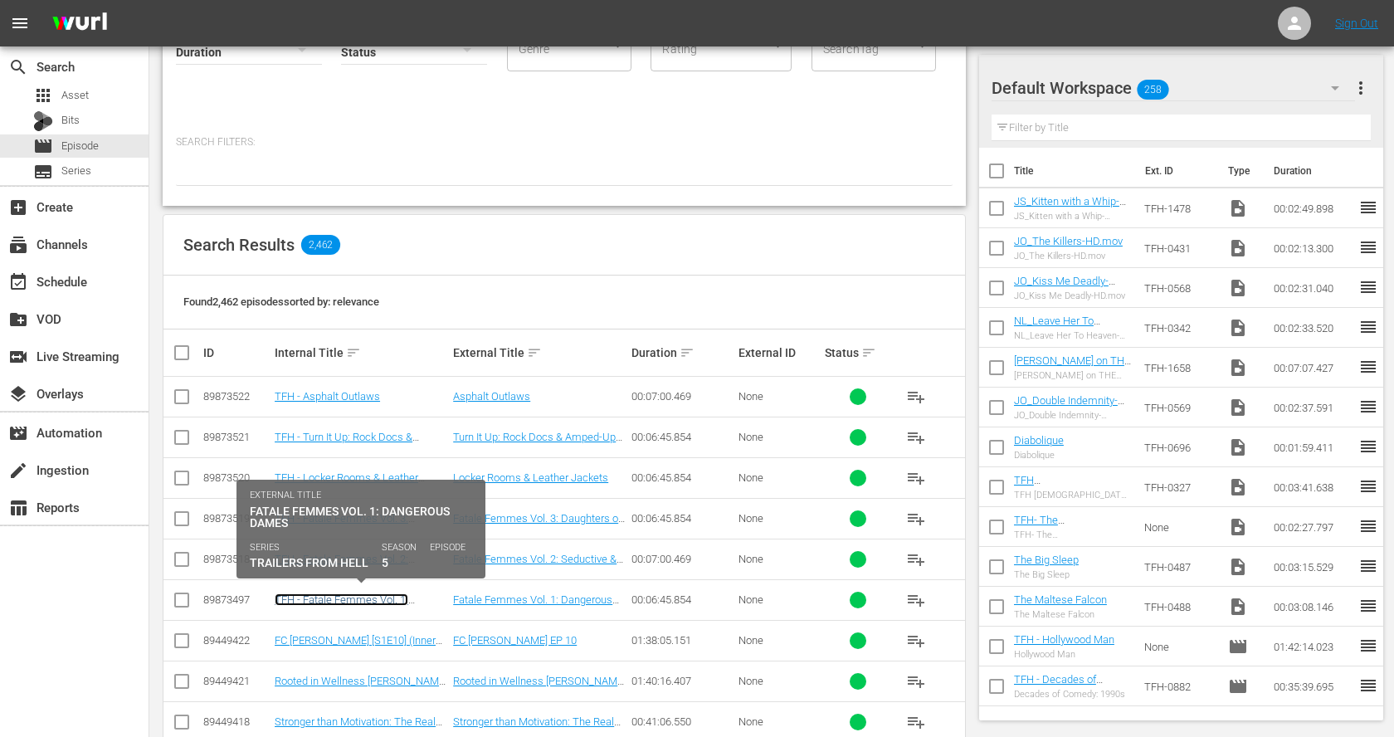
click at [349, 593] on link "TFH - Fatale Femmes Vol. 1: Dangerous Dames" at bounding box center [342, 605] width 134 height 25
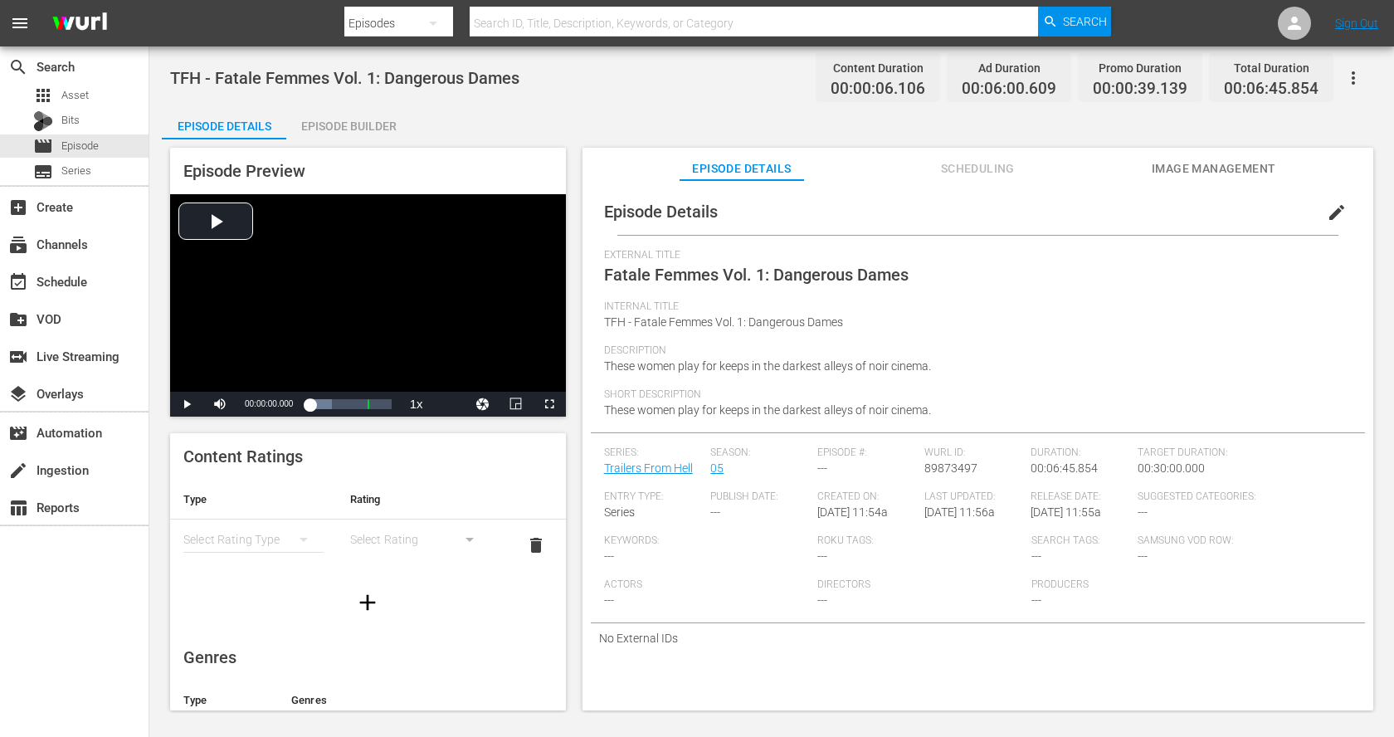
click at [332, 123] on div "Episode Builder" at bounding box center [348, 126] width 125 height 40
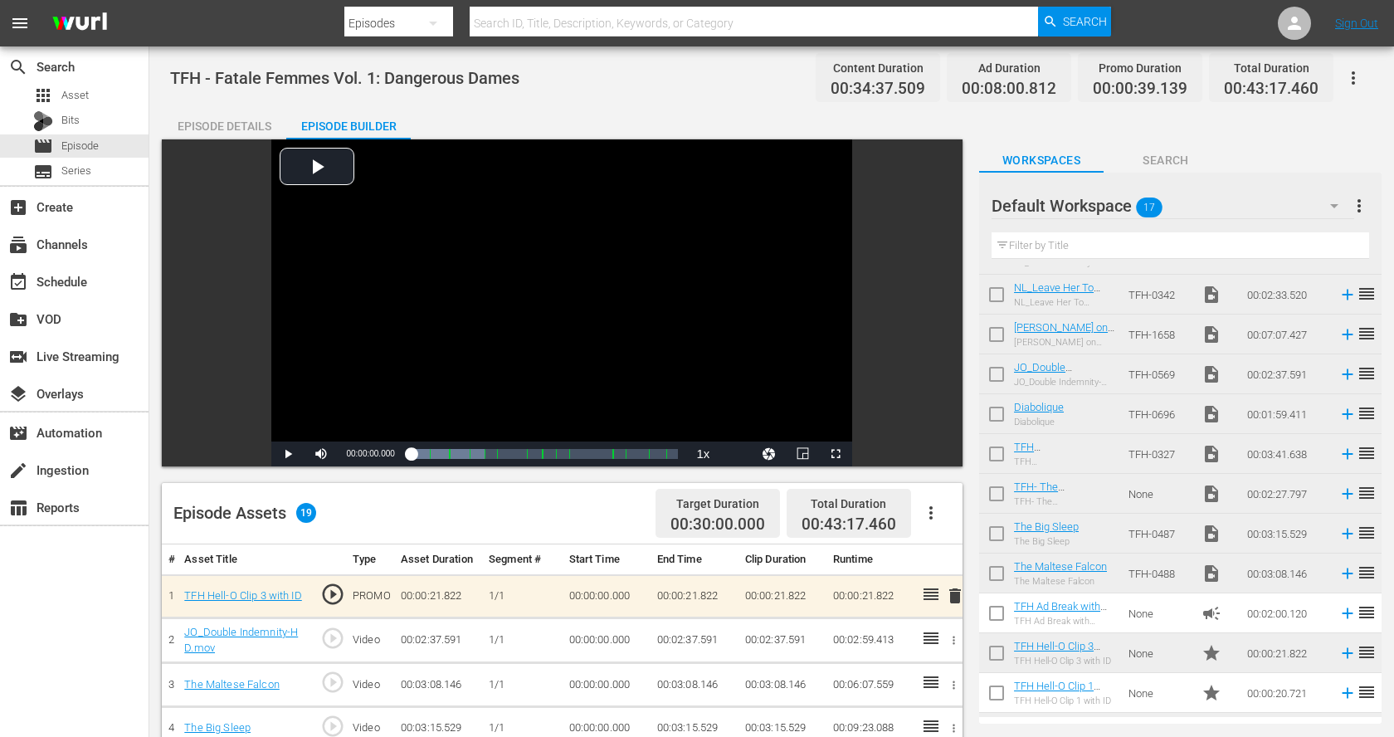
click at [1354, 73] on icon "button" at bounding box center [1353, 77] width 3 height 13
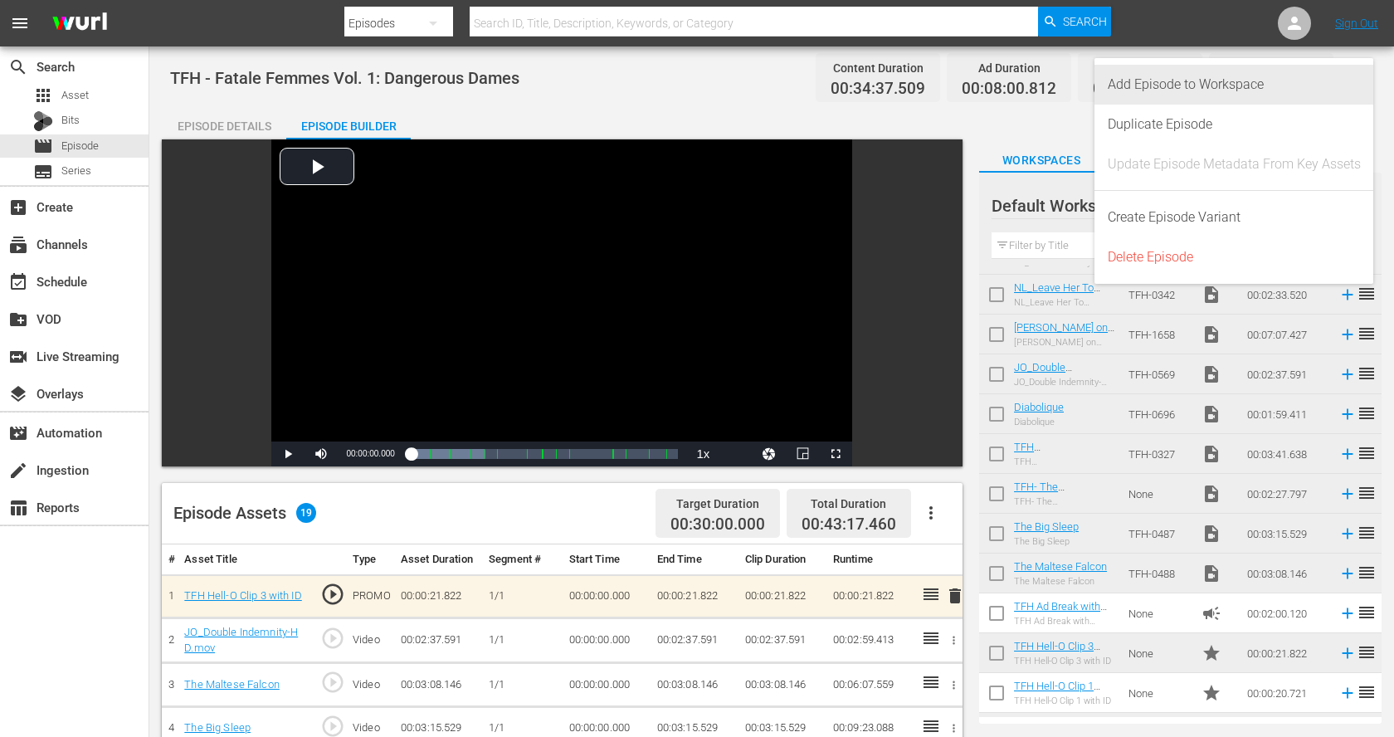
click at [1321, 87] on div "Add Episode to Workspace" at bounding box center [1234, 85] width 253 height 40
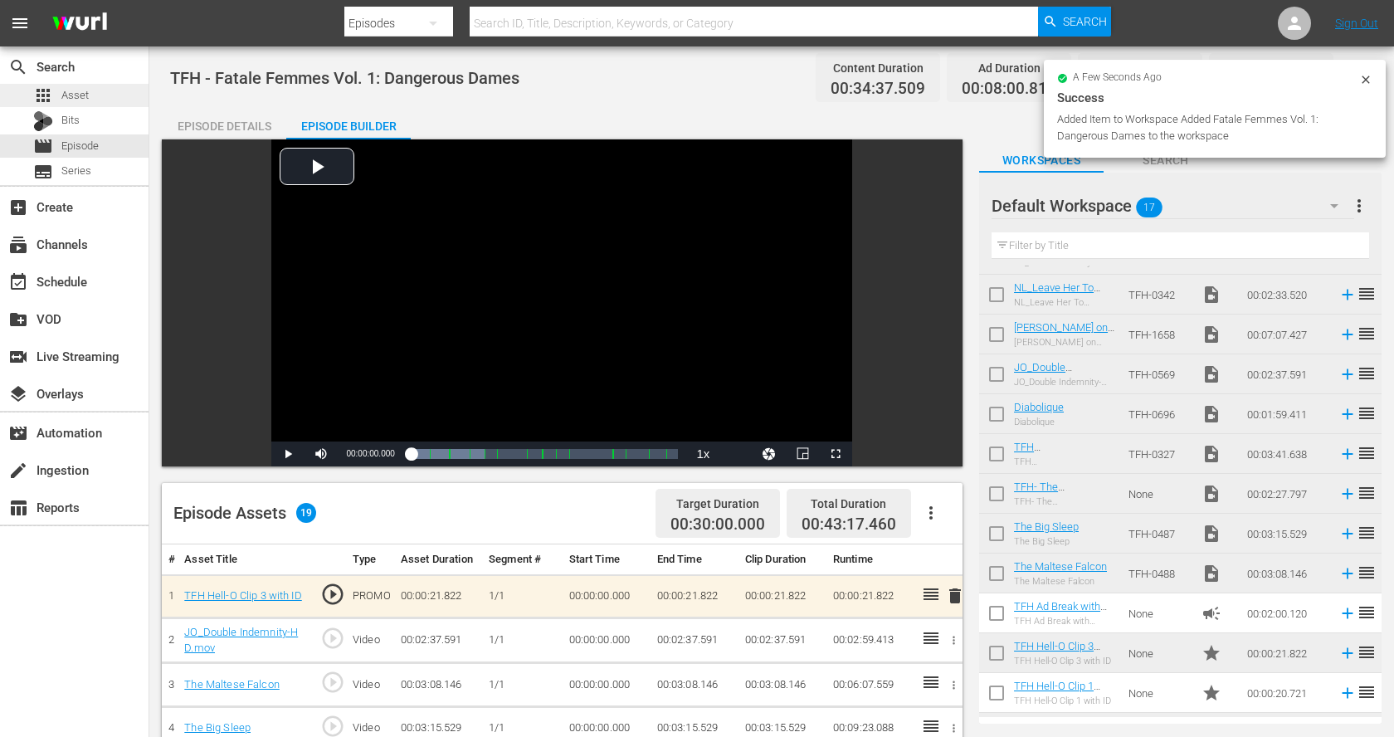
click at [88, 100] on div "apps Asset" at bounding box center [74, 95] width 149 height 23
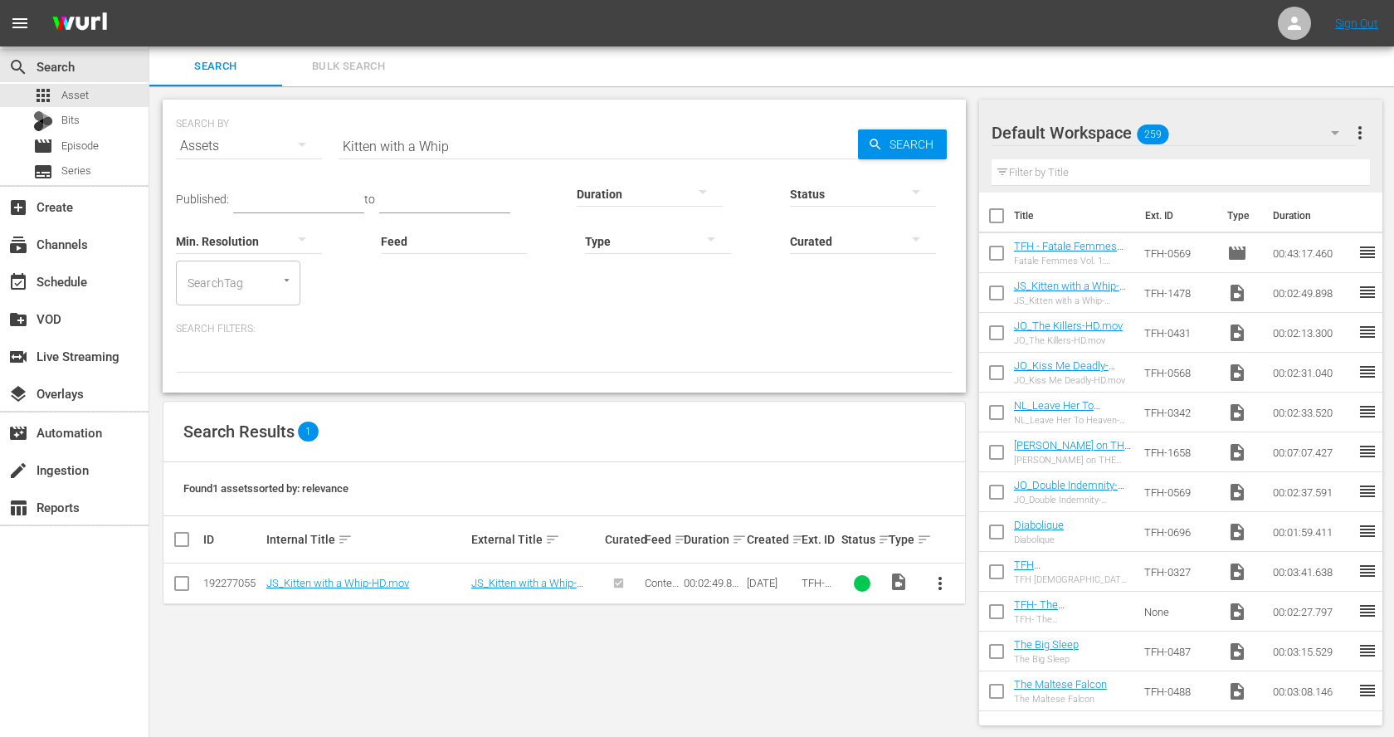
click at [998, 254] on input "checkbox" at bounding box center [996, 256] width 35 height 35
checkbox input "true"
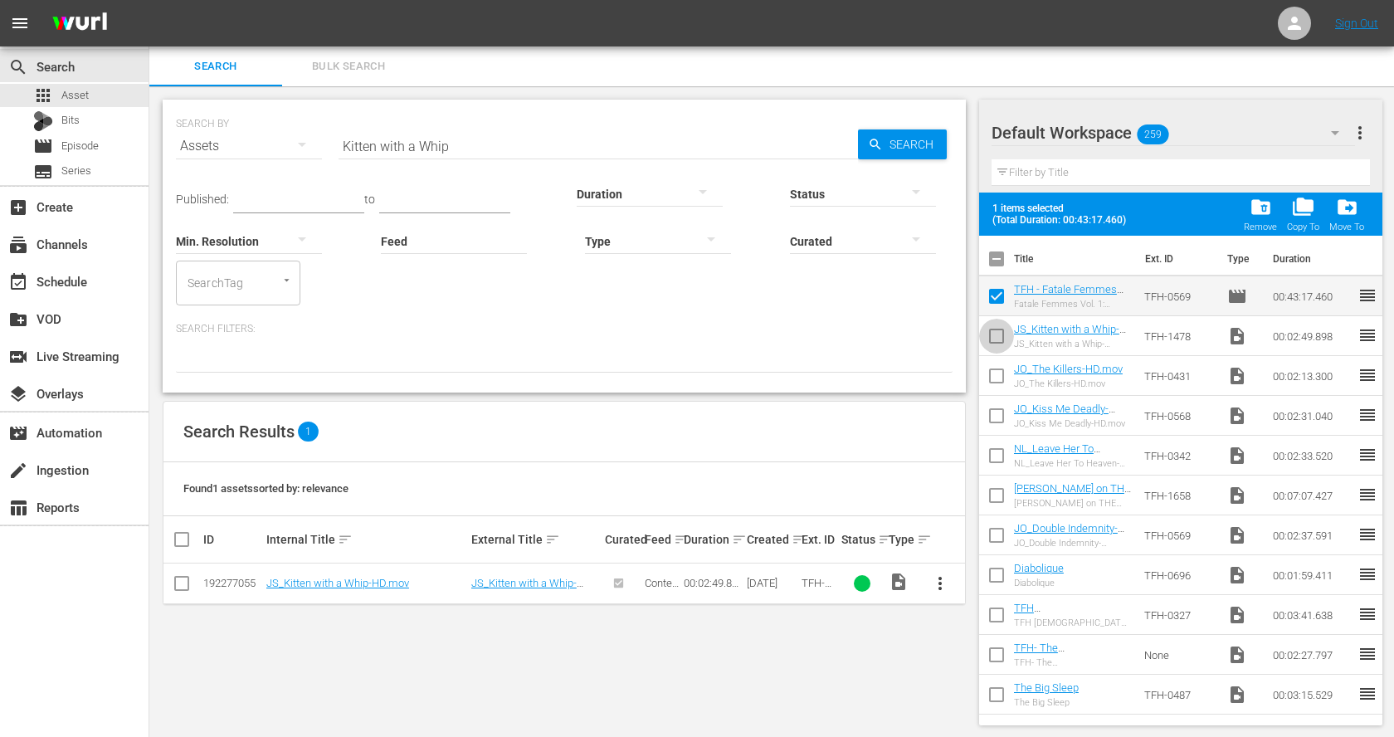
click at [992, 332] on input "checkbox" at bounding box center [996, 339] width 35 height 35
checkbox input "true"
click at [994, 380] on input "checkbox" at bounding box center [996, 379] width 35 height 35
checkbox input "true"
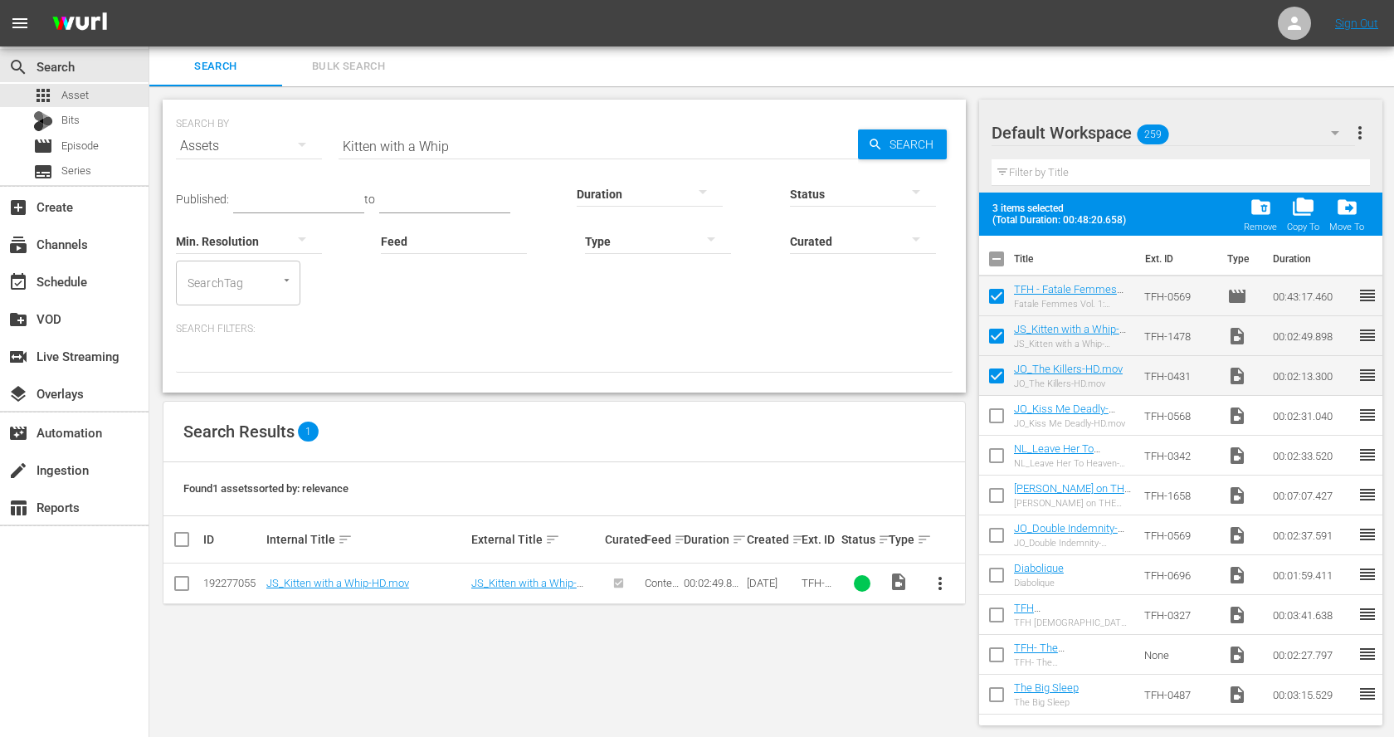
click at [995, 418] on input "checkbox" at bounding box center [996, 419] width 35 height 35
checkbox input "true"
click at [998, 461] on input "checkbox" at bounding box center [996, 459] width 35 height 35
checkbox input "true"
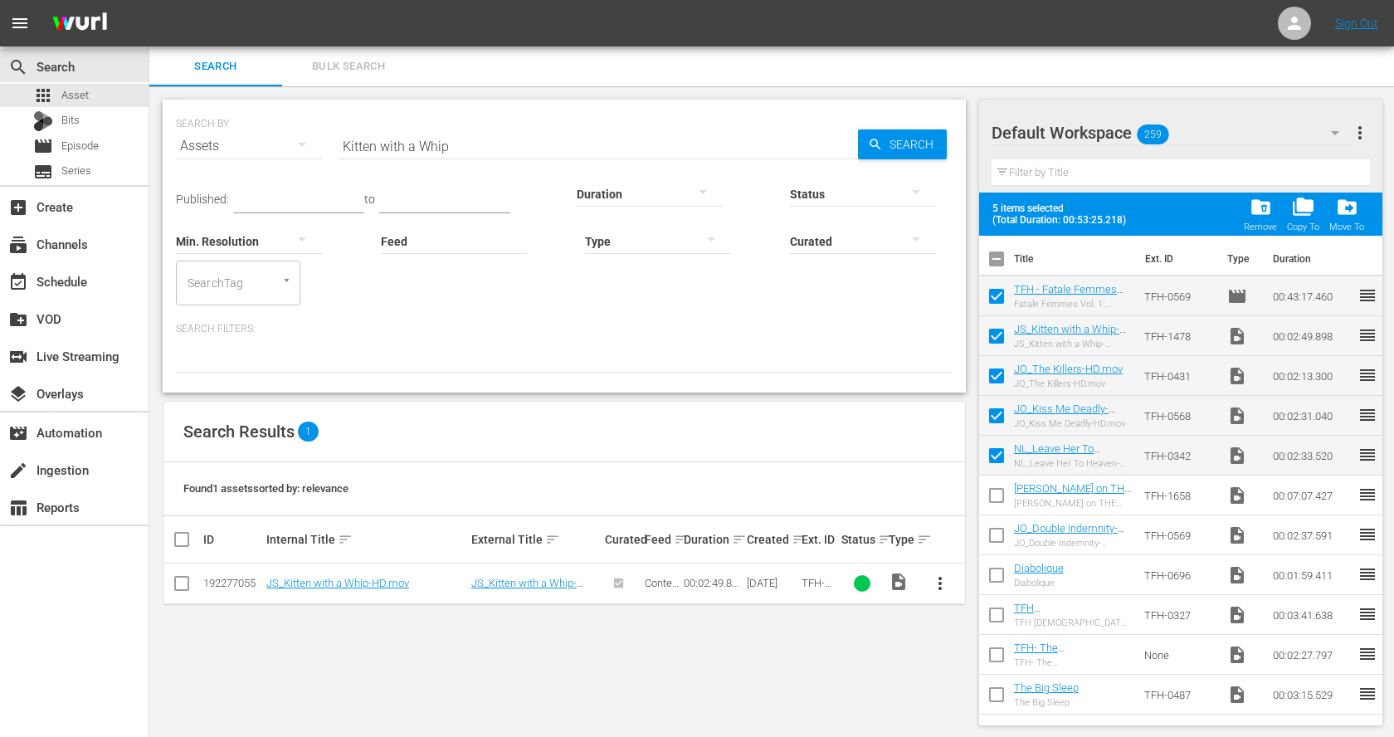
click at [995, 491] on input "checkbox" at bounding box center [996, 498] width 35 height 35
checkbox input "true"
click at [993, 535] on input "checkbox" at bounding box center [996, 538] width 35 height 35
checkbox input "true"
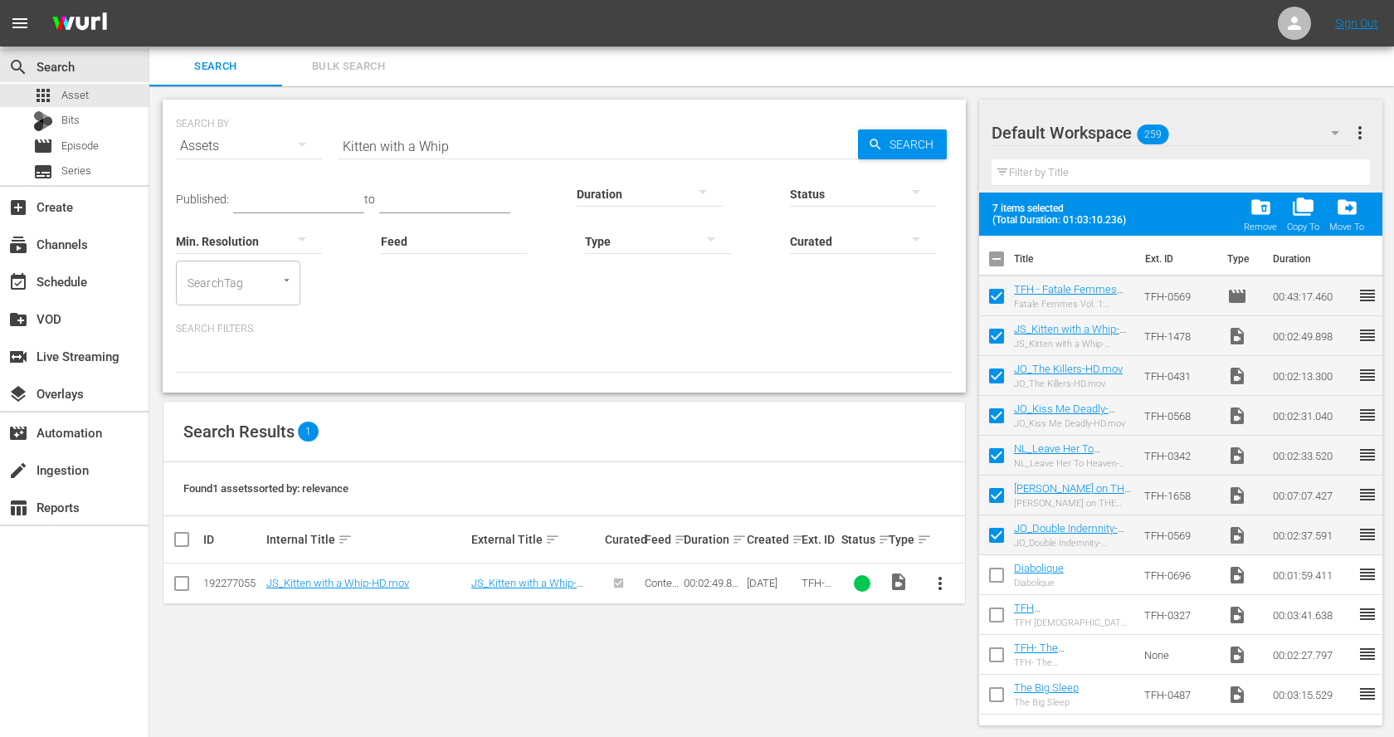
click at [993, 574] on input "checkbox" at bounding box center [996, 578] width 35 height 35
checkbox input "true"
click at [987, 608] on input "checkbox" at bounding box center [996, 618] width 35 height 35
checkbox input "true"
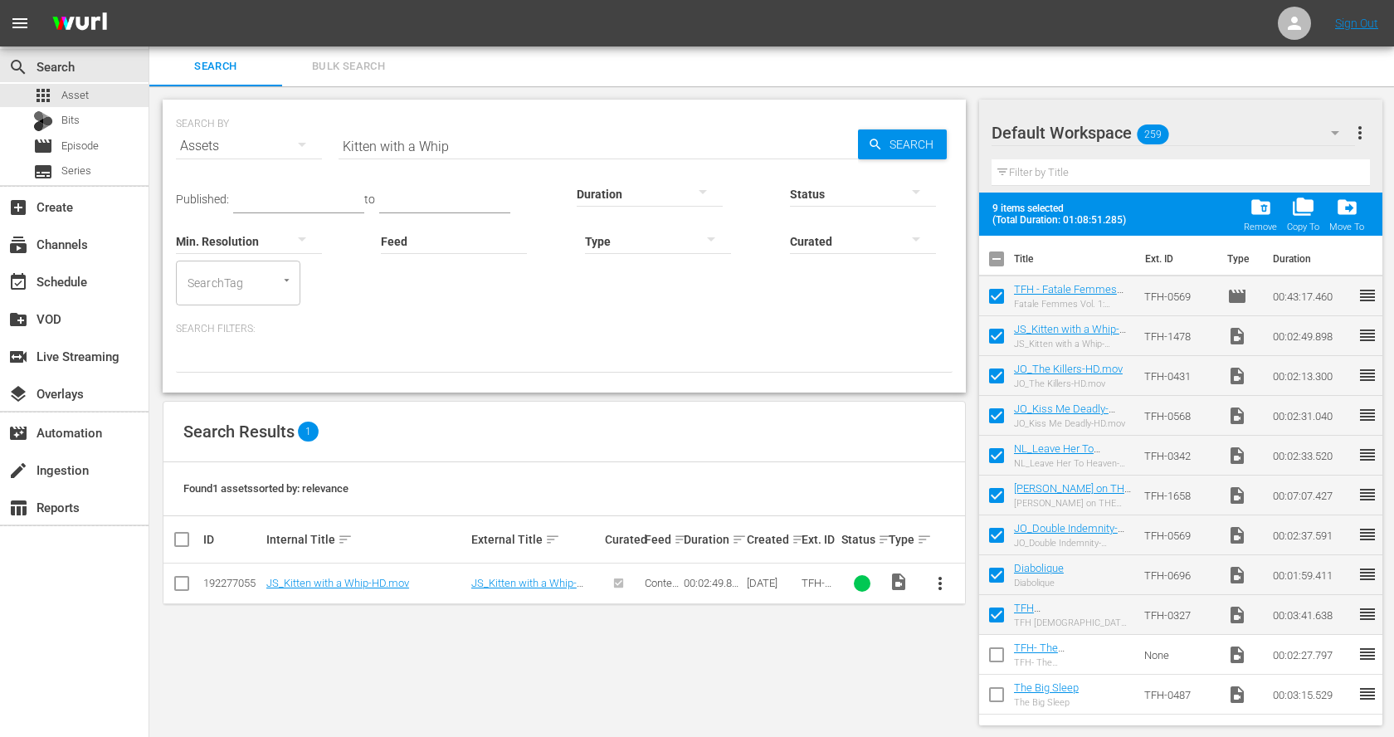
click at [992, 636] on td at bounding box center [996, 655] width 35 height 40
click at [994, 653] on input "checkbox" at bounding box center [996, 658] width 35 height 35
checkbox input "true"
click at [997, 691] on input "checkbox" at bounding box center [996, 698] width 35 height 35
checkbox input "true"
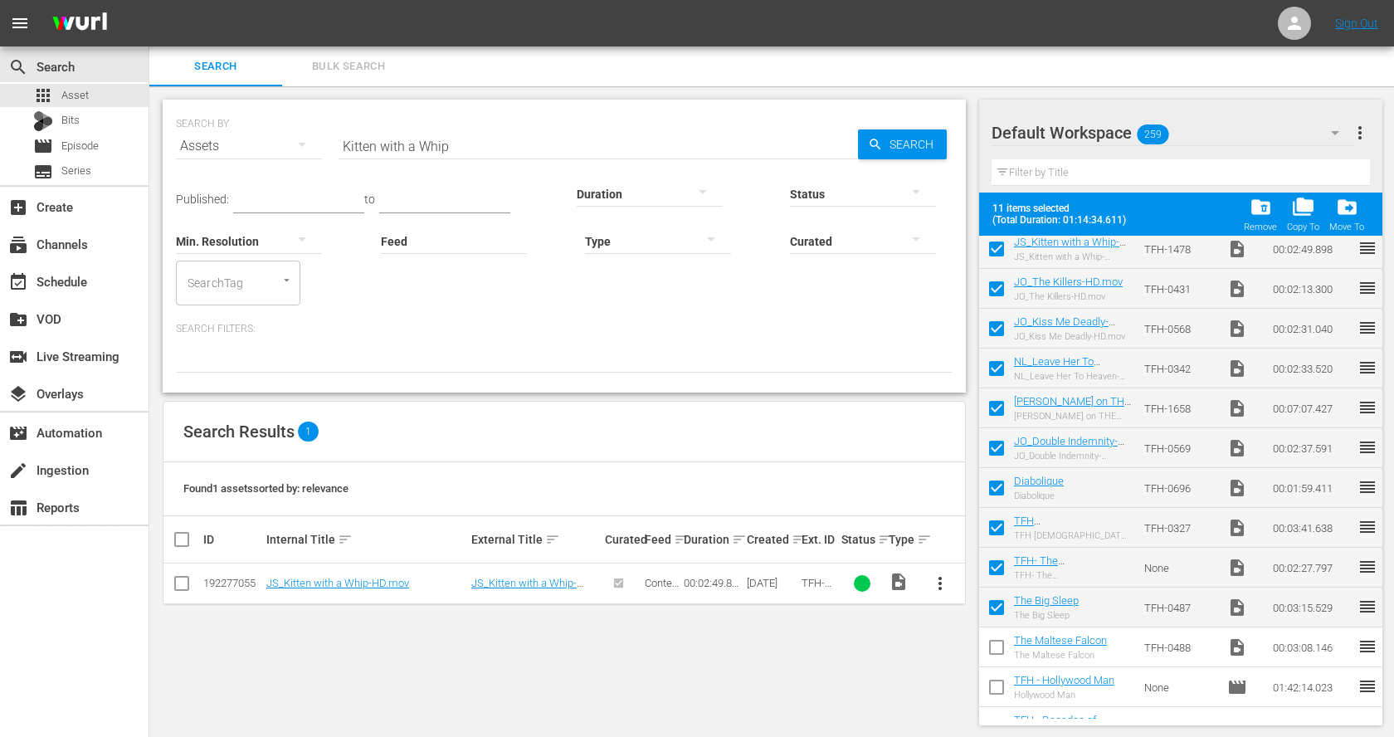
scroll to position [102, 0]
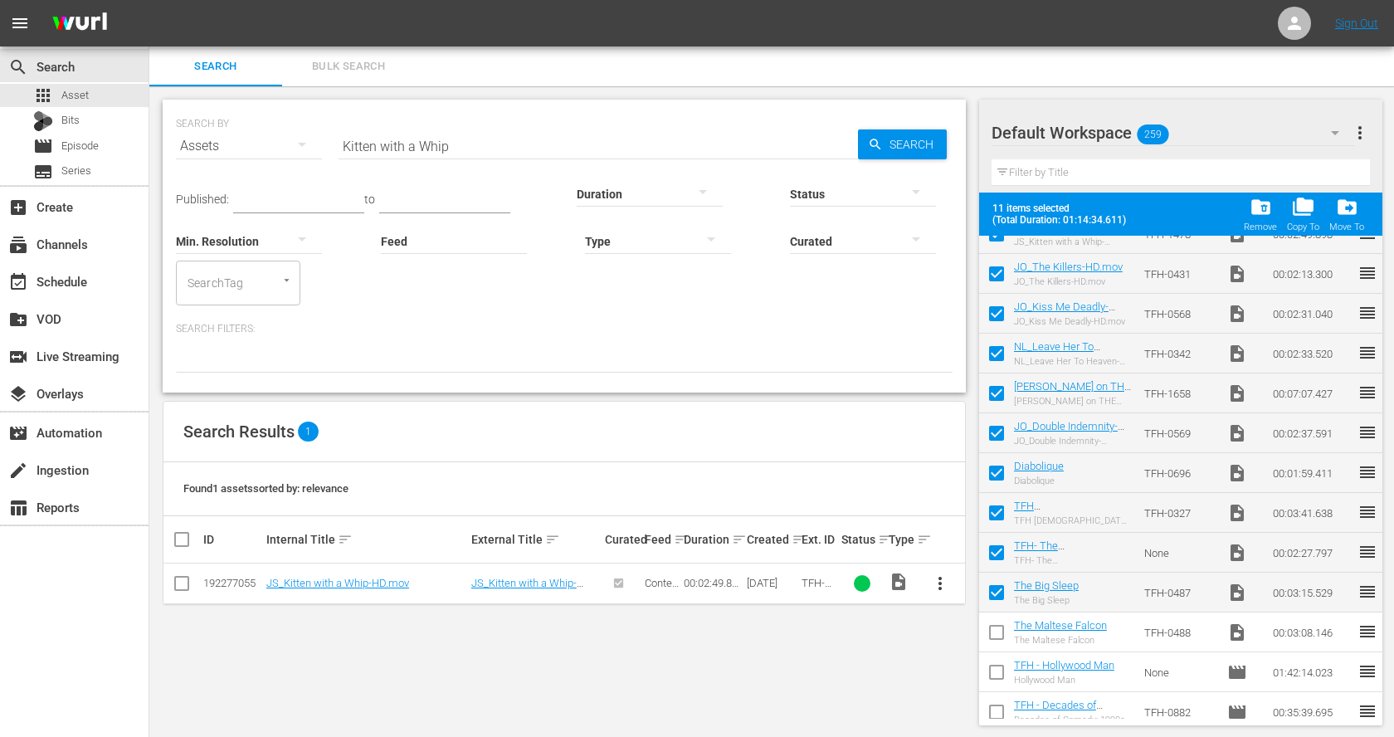
click at [999, 635] on input "checkbox" at bounding box center [996, 635] width 35 height 35
checkbox input "true"
click at [1263, 212] on span "folder_delete" at bounding box center [1261, 207] width 22 height 22
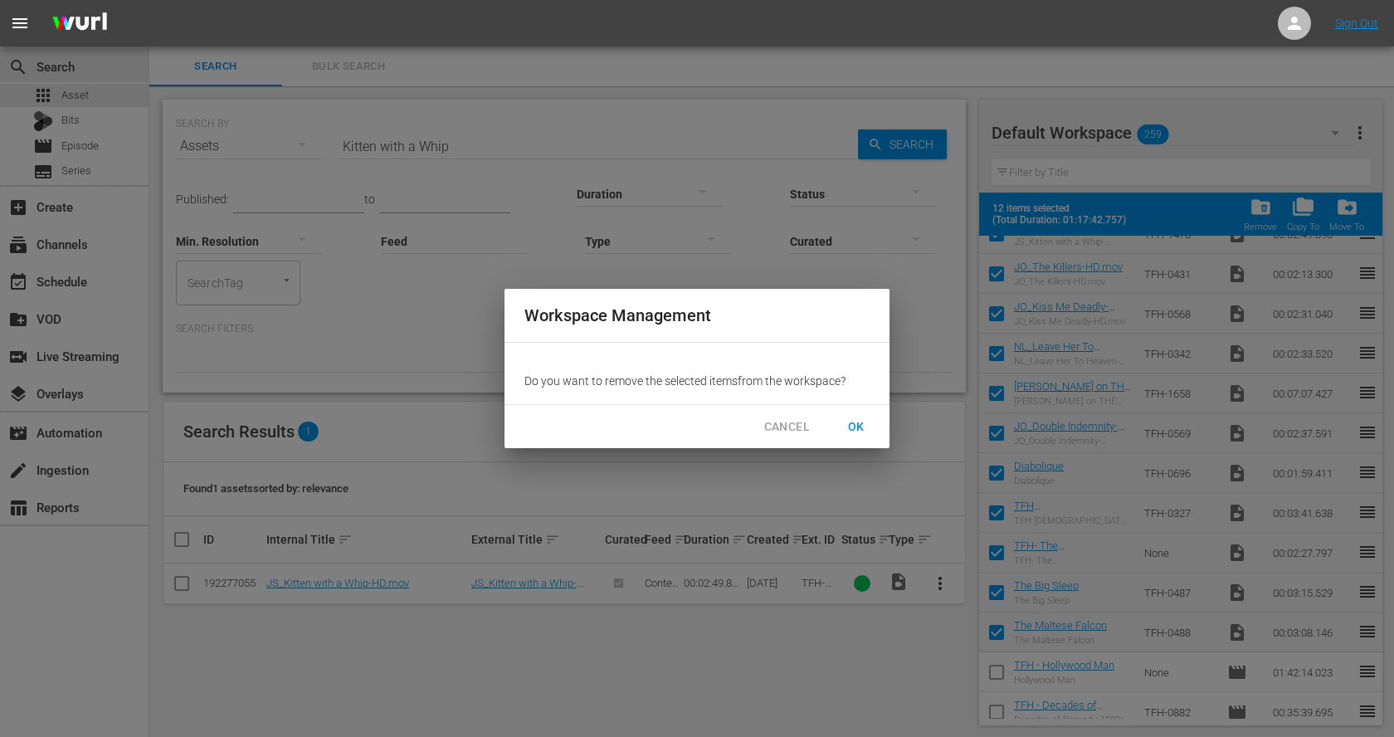
click at [868, 431] on span "OK" at bounding box center [856, 427] width 27 height 21
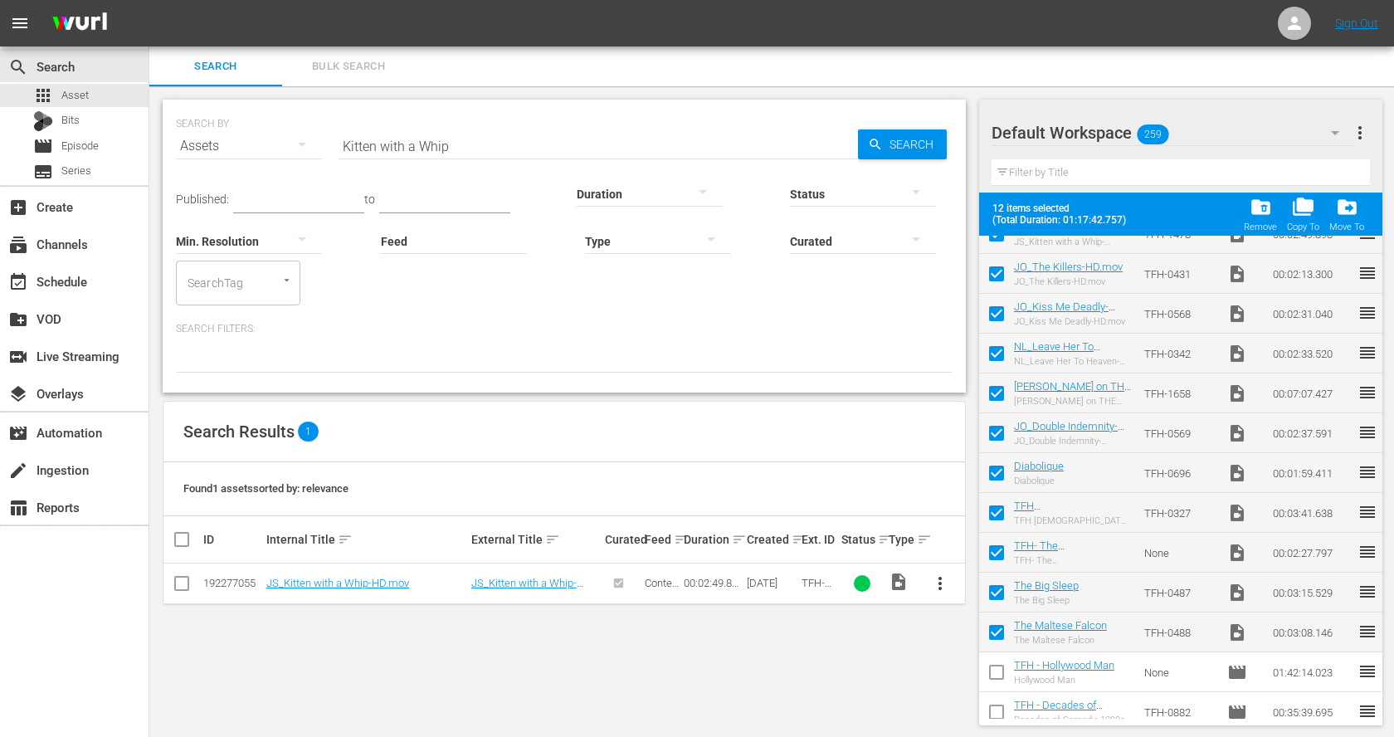
checkbox input "false"
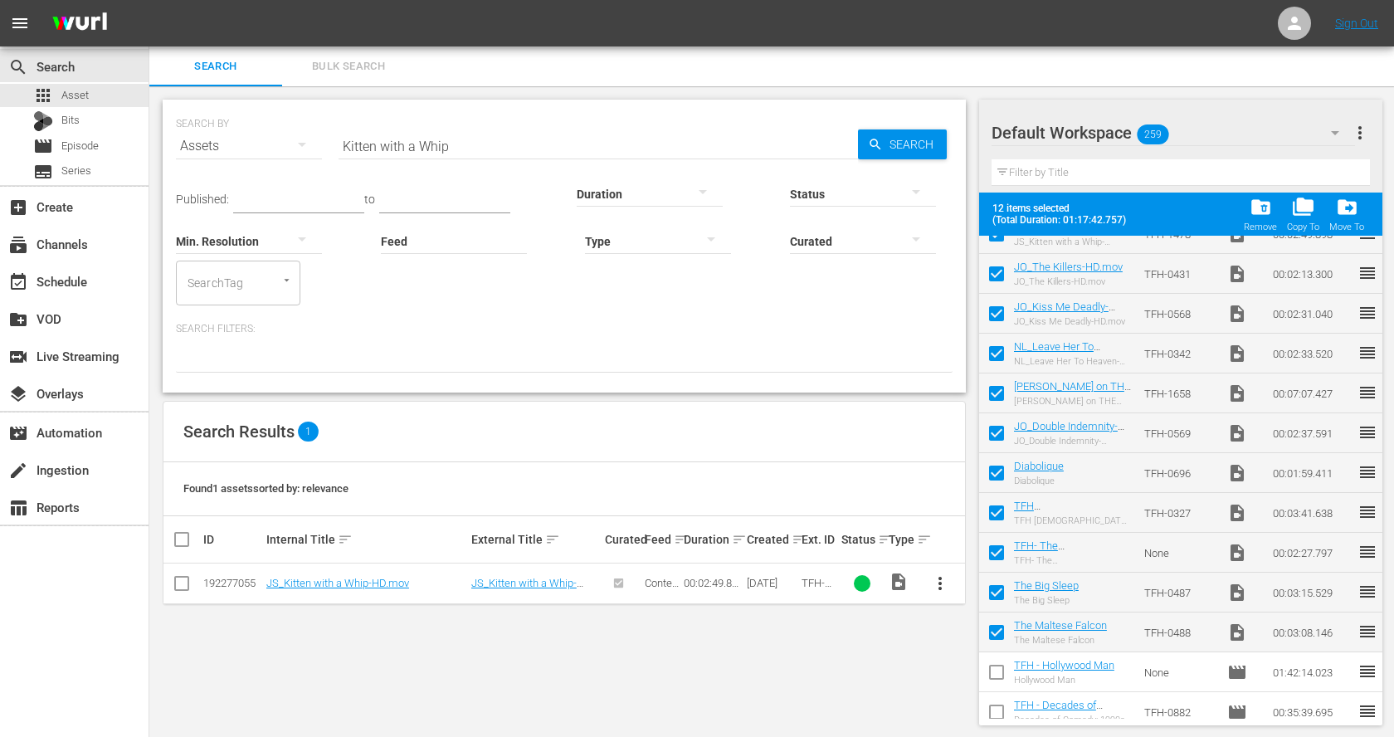
checkbox input "false"
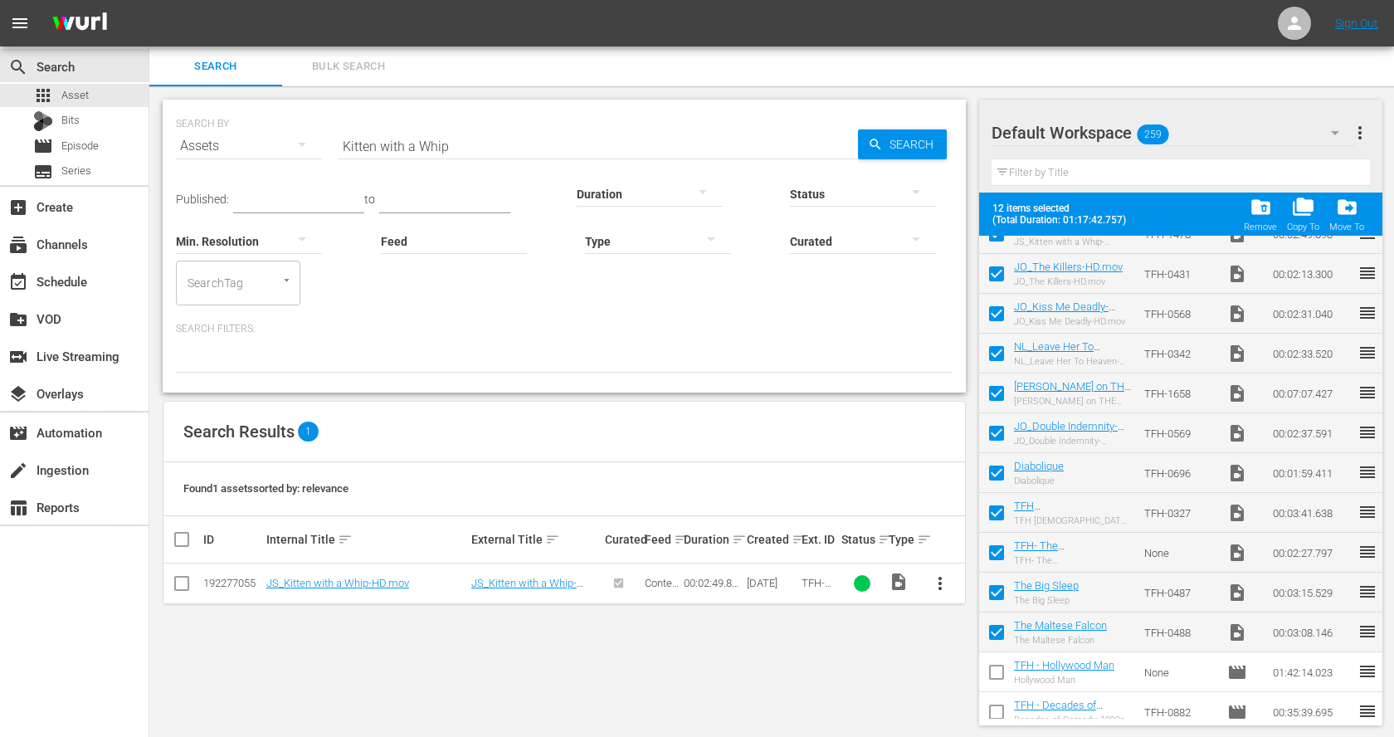
checkbox input "false"
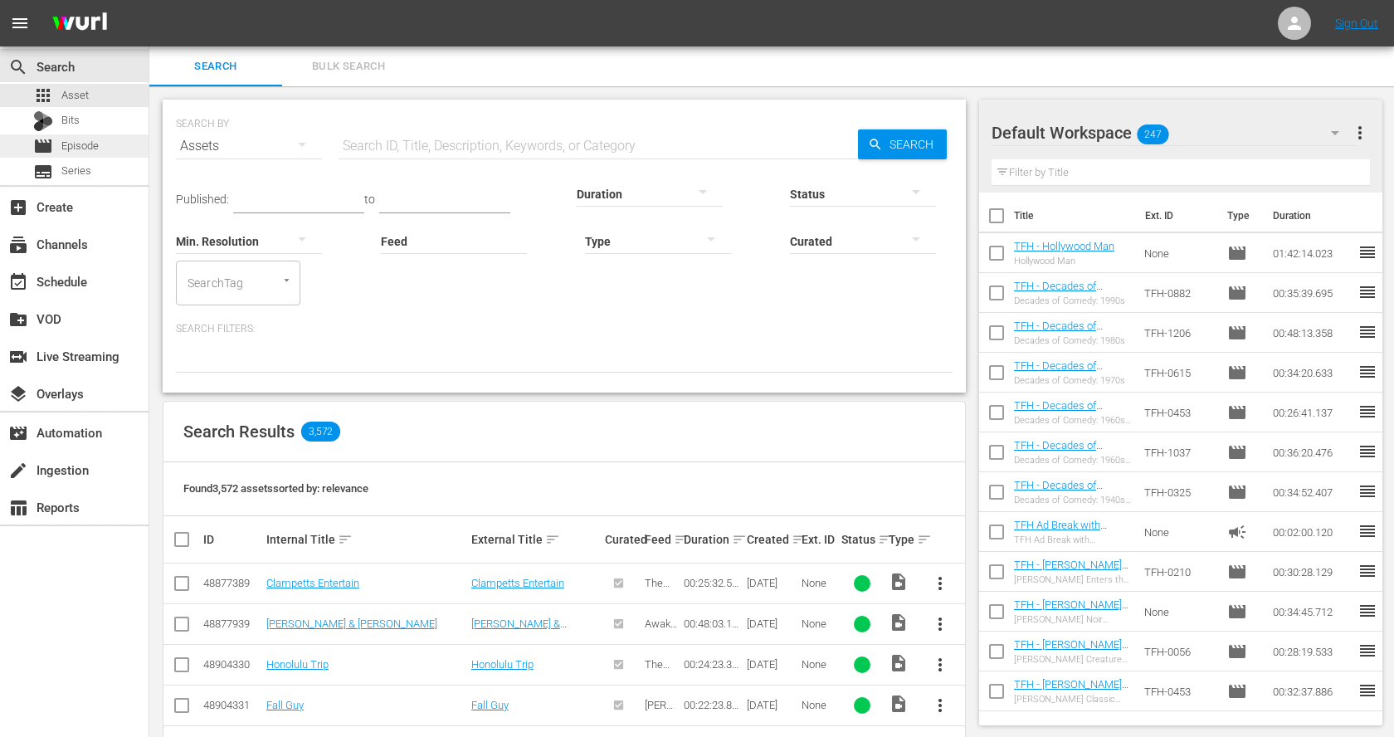
click at [105, 148] on div "movie Episode" at bounding box center [74, 145] width 149 height 23
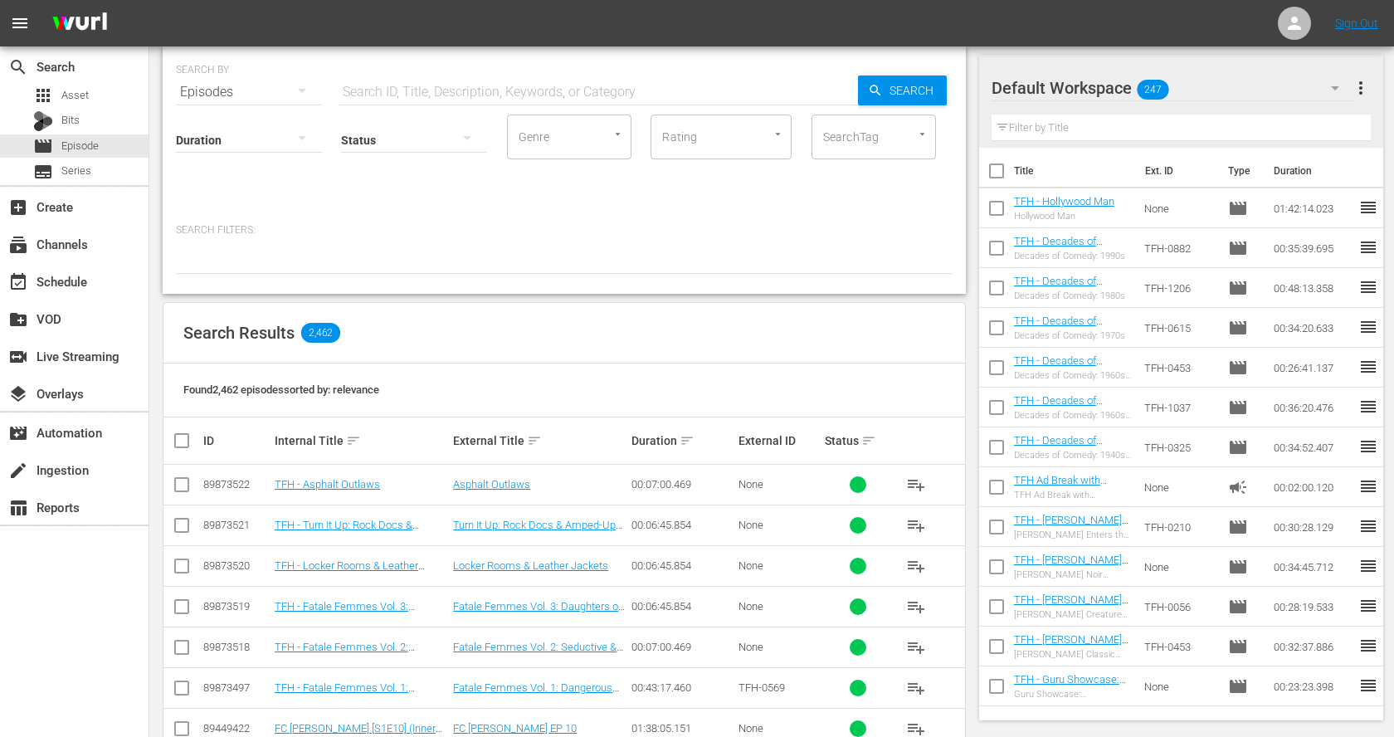
scroll to position [58, 0]
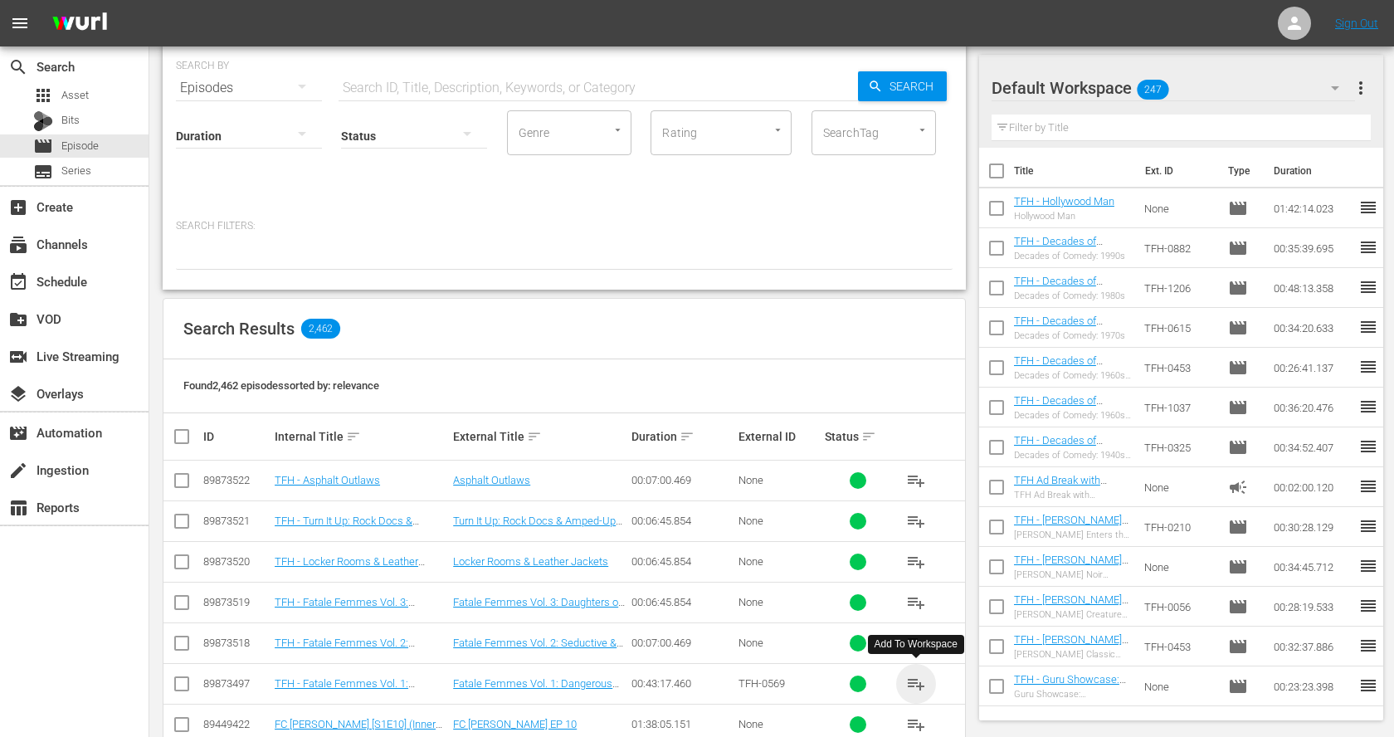
click at [914, 680] on span "playlist_add" at bounding box center [916, 684] width 20 height 20
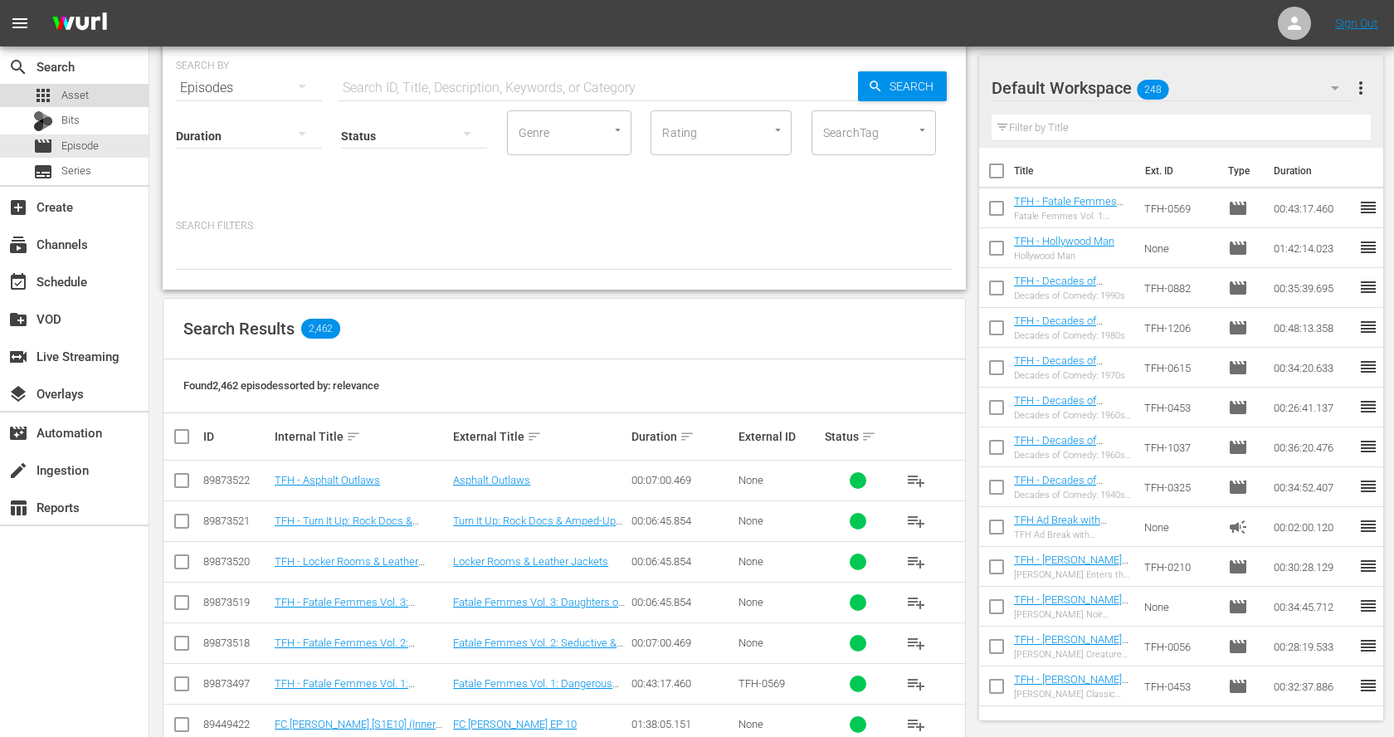
click at [79, 100] on span "Asset" at bounding box center [74, 95] width 27 height 17
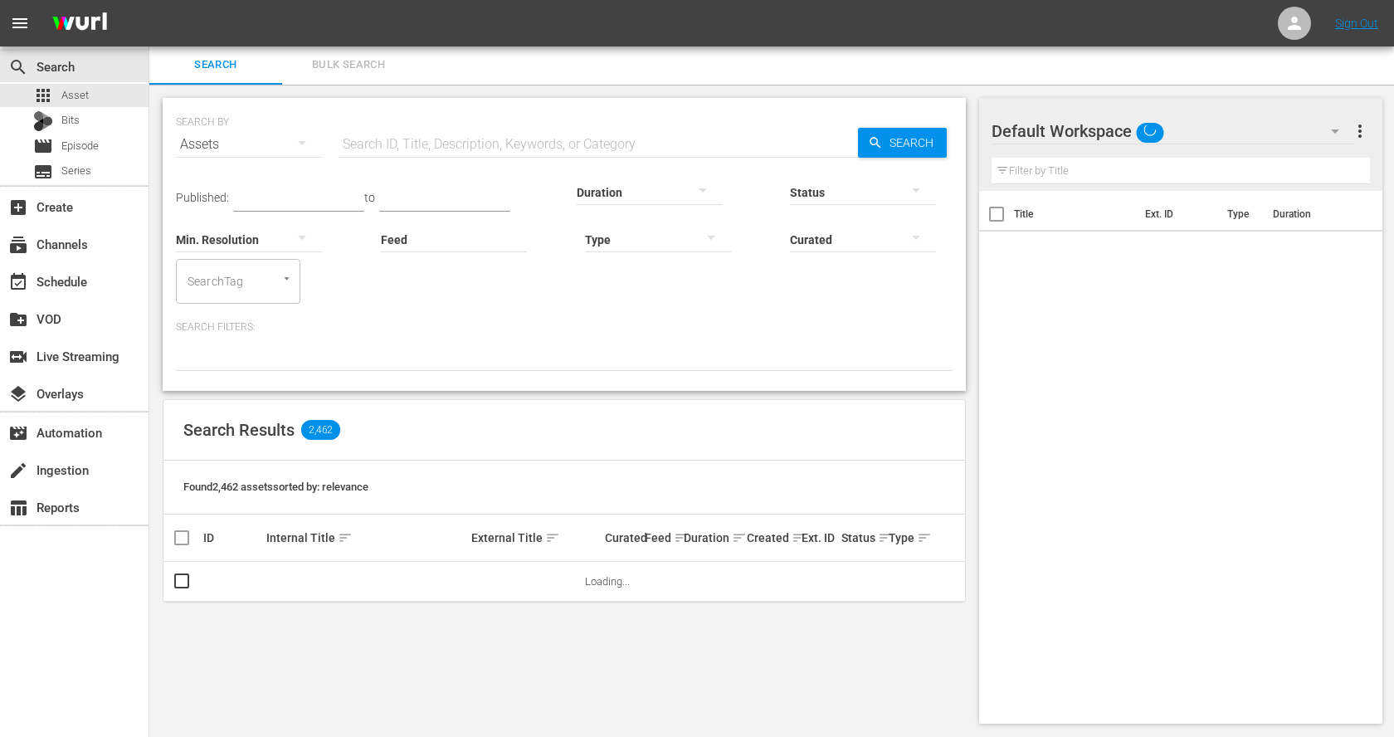
scroll to position [58, 0]
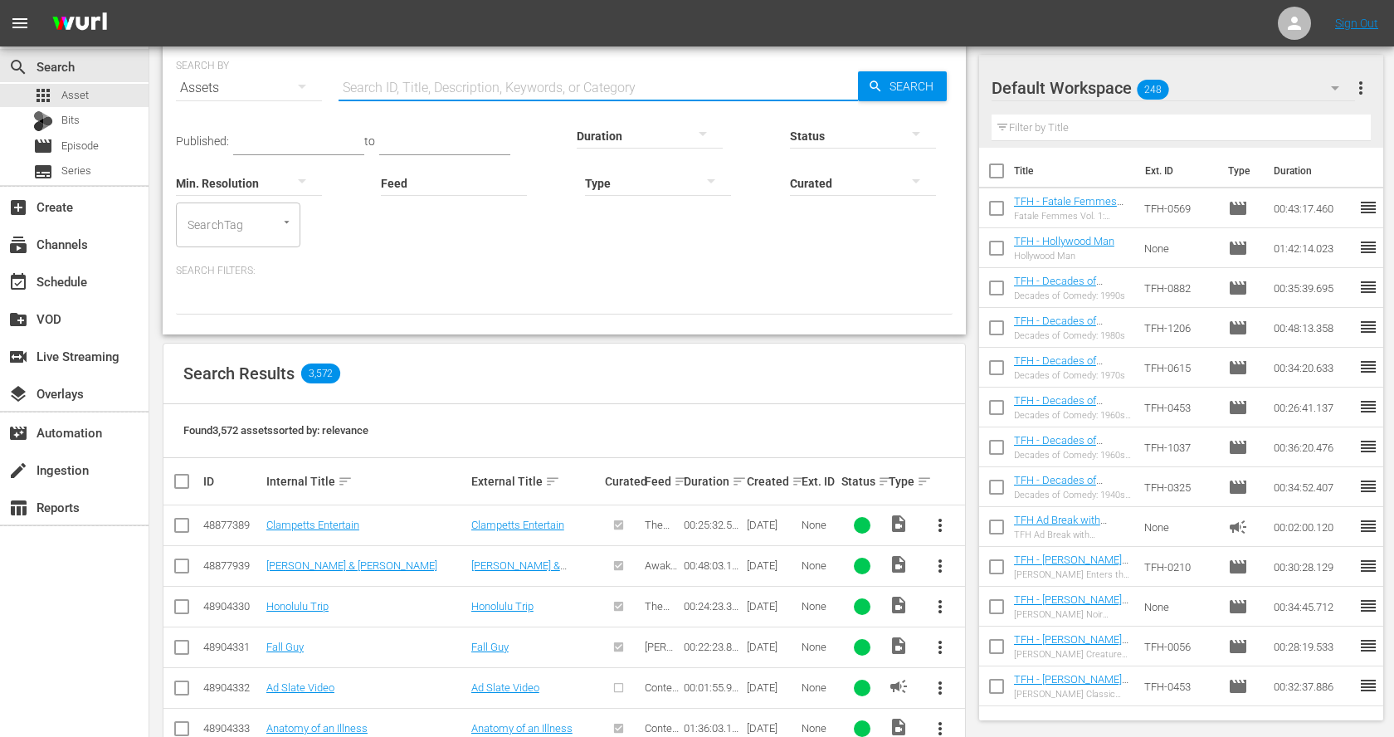
click at [364, 81] on input "text" at bounding box center [599, 88] width 520 height 40
paste input "Body Heat"
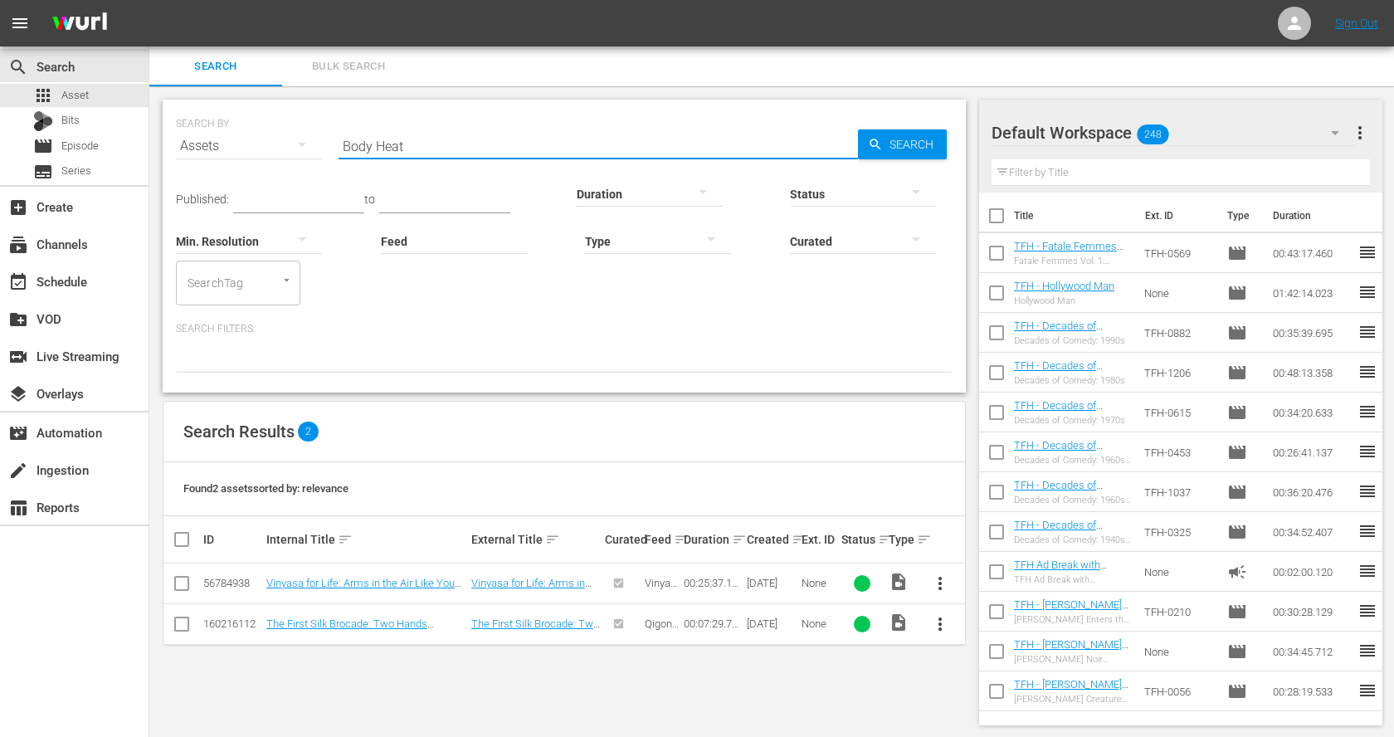
click at [388, 137] on input "Body Heat" at bounding box center [599, 146] width 520 height 40
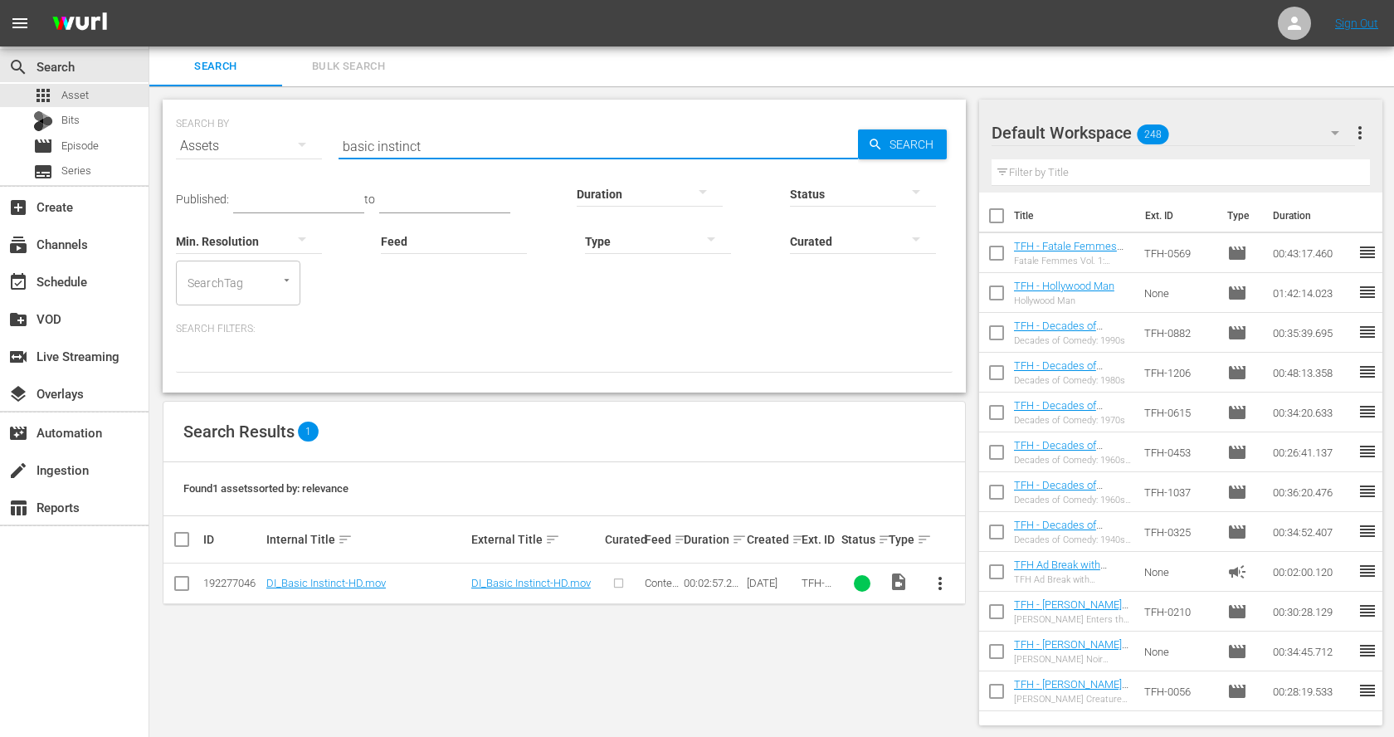
click at [381, 155] on input "basic instinct" at bounding box center [599, 146] width 520 height 40
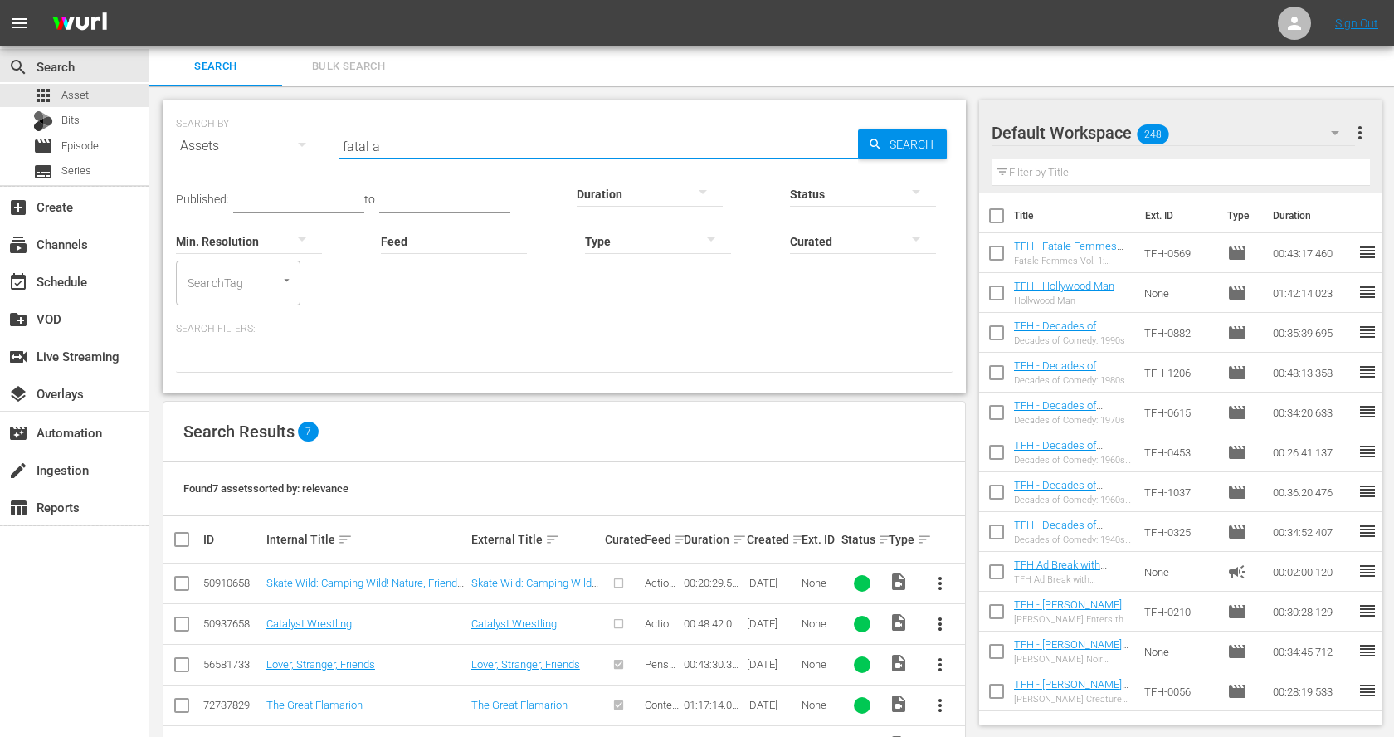
click at [372, 155] on input "fatal a" at bounding box center [599, 146] width 520 height 40
type input "basic instinct"
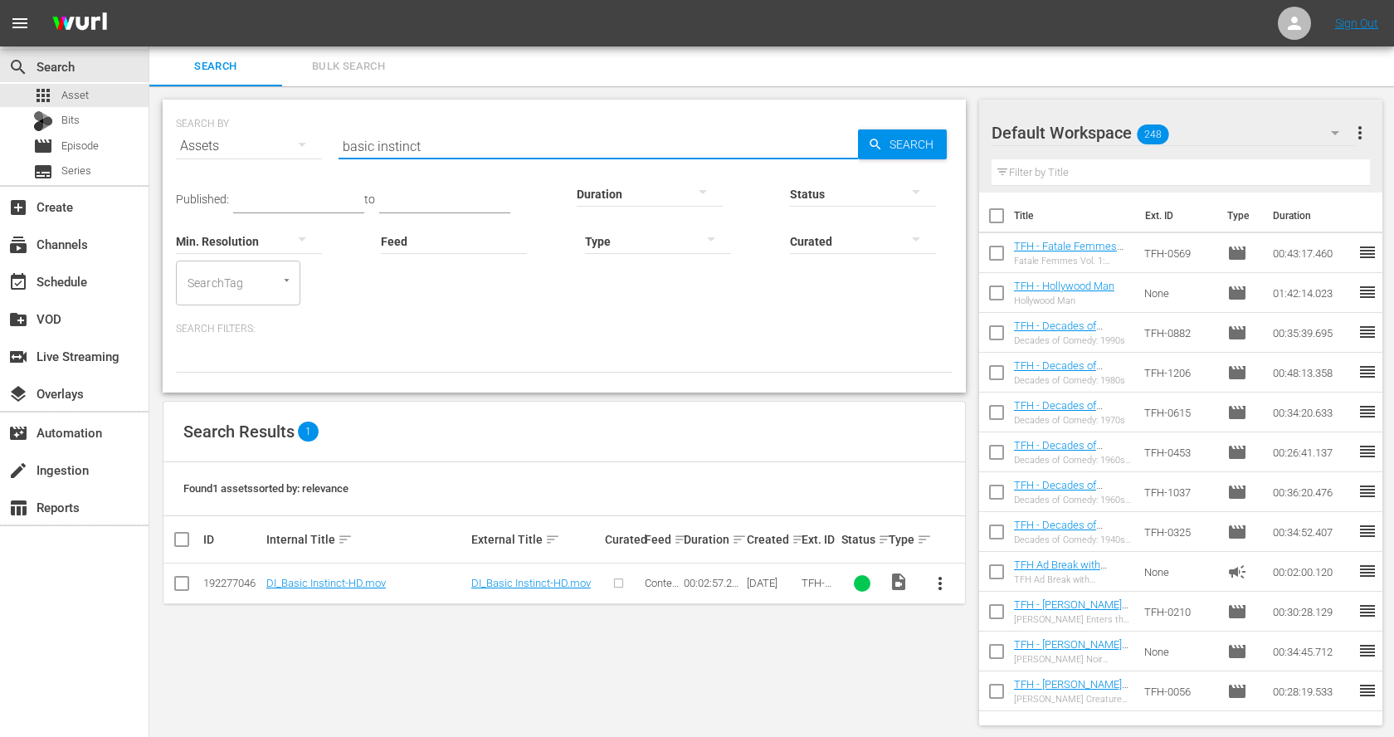
click at [184, 583] on input "checkbox" at bounding box center [182, 587] width 20 height 20
checkbox input "true"
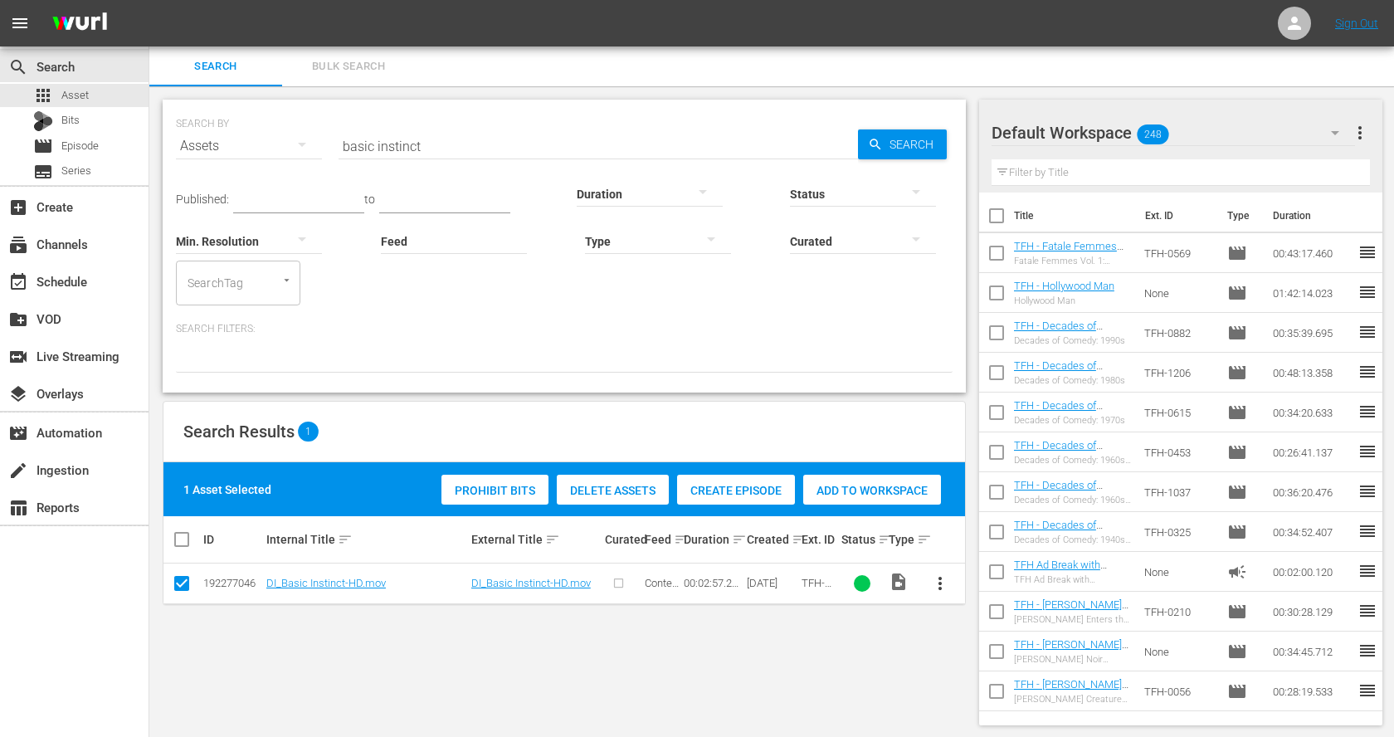
click at [888, 496] on div "Add to Workspace" at bounding box center [872, 491] width 138 height 32
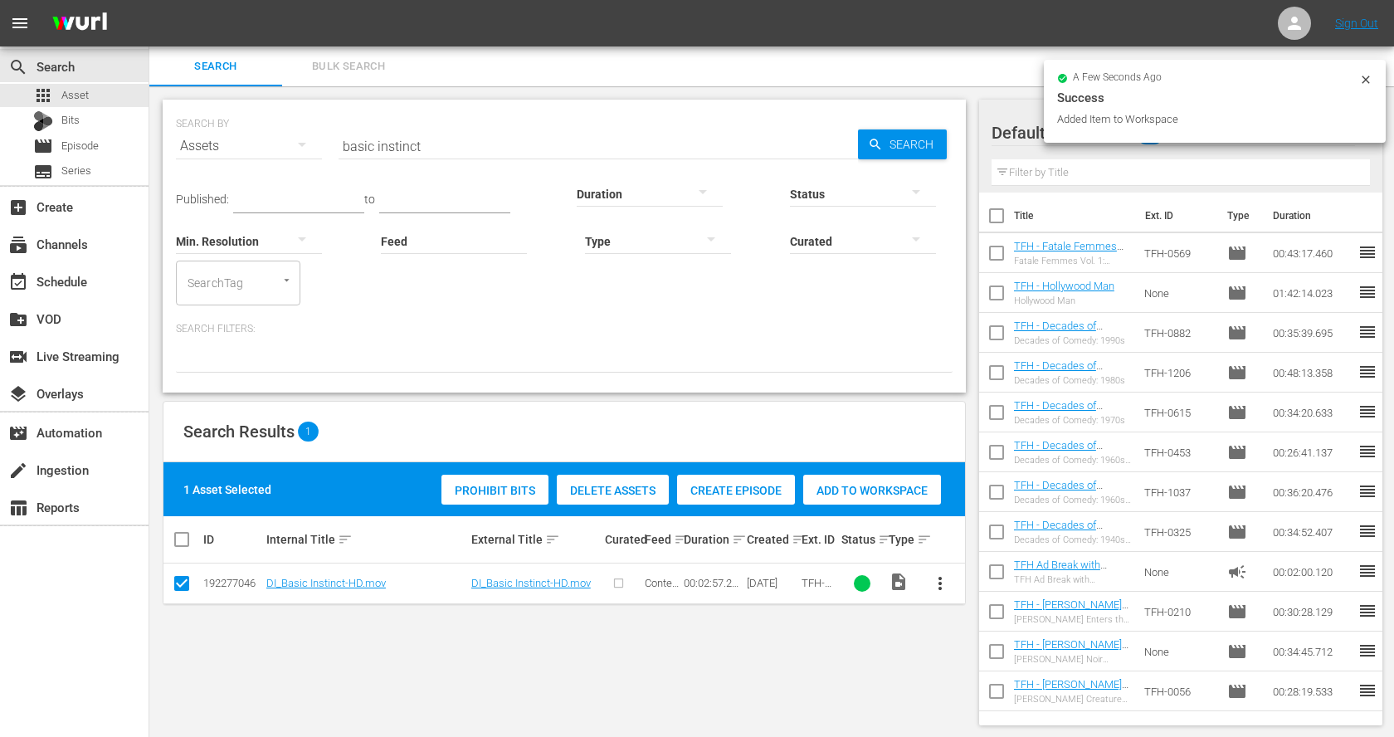
click at [425, 149] on input "basic instinct" at bounding box center [599, 146] width 520 height 40
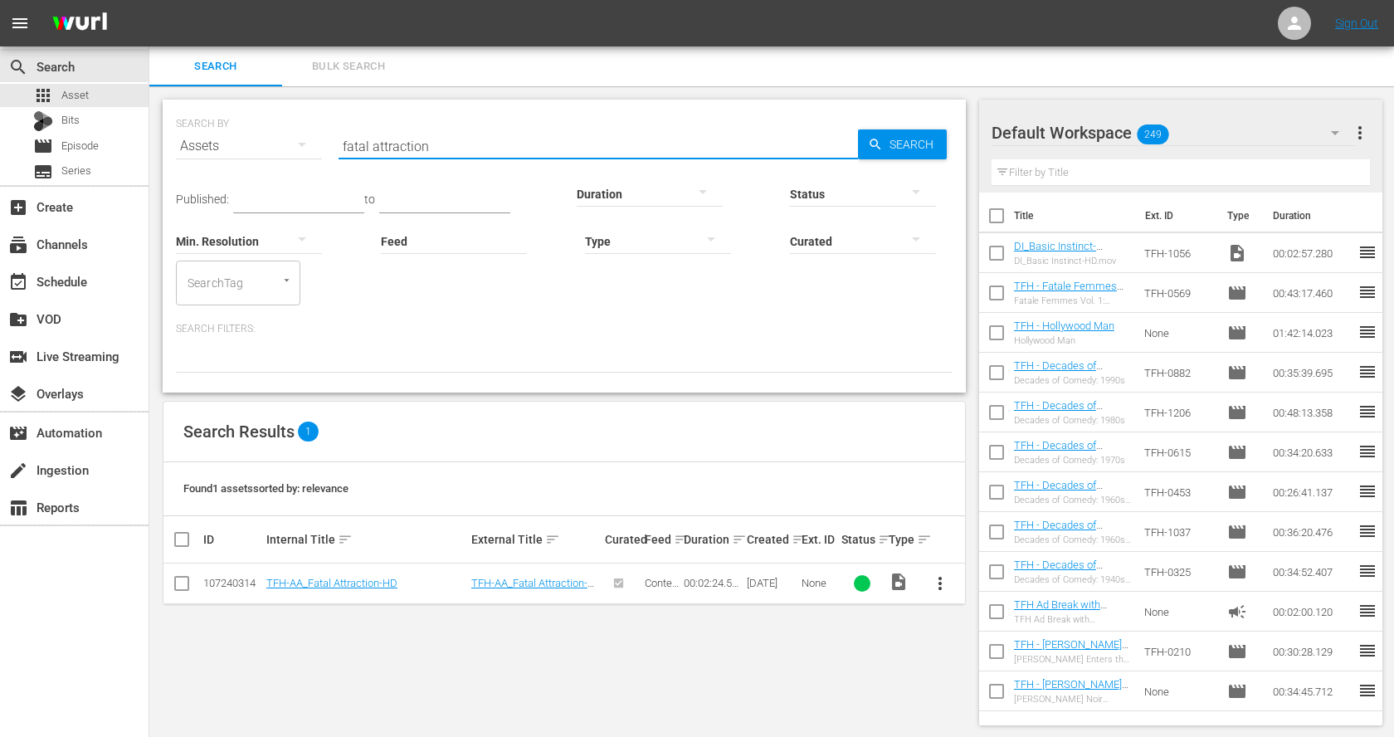
click at [945, 581] on span "more_vert" at bounding box center [940, 584] width 20 height 20
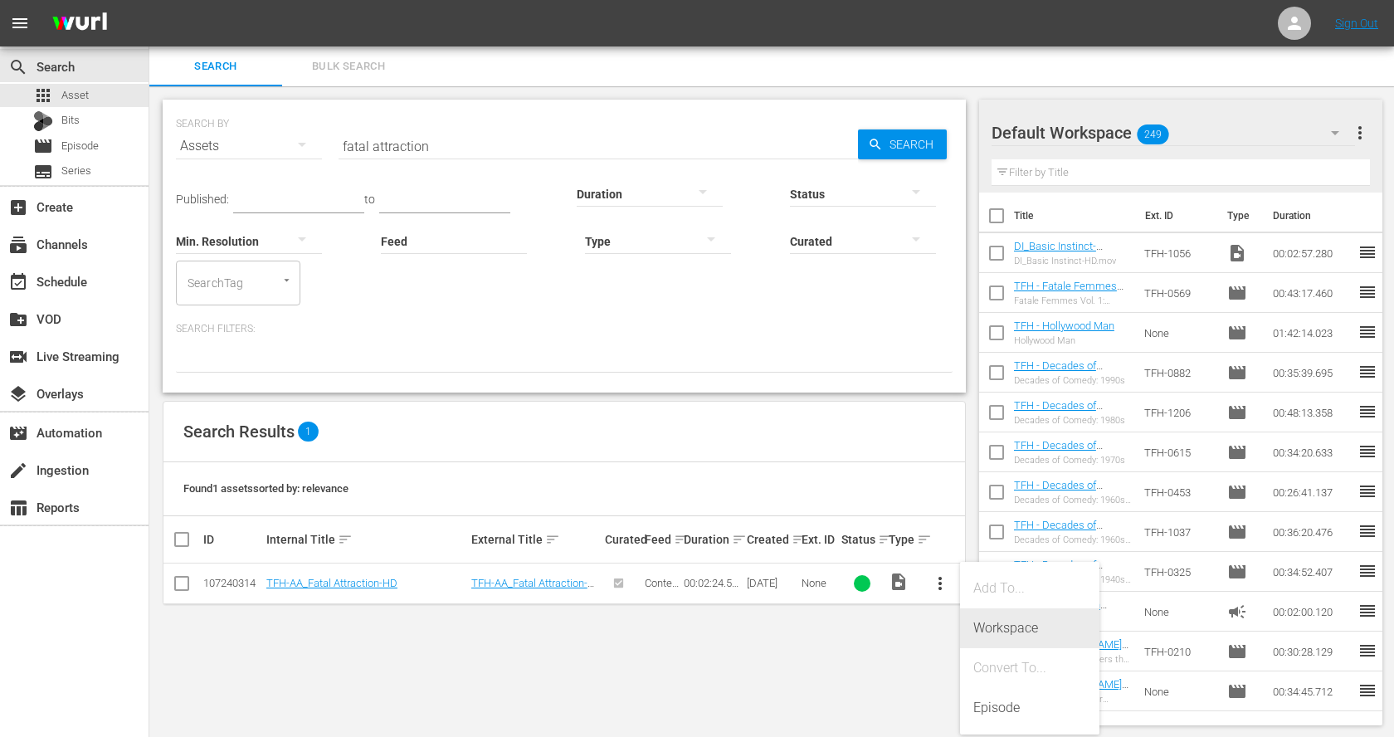
click at [984, 623] on div "Workspace" at bounding box center [1030, 628] width 113 height 40
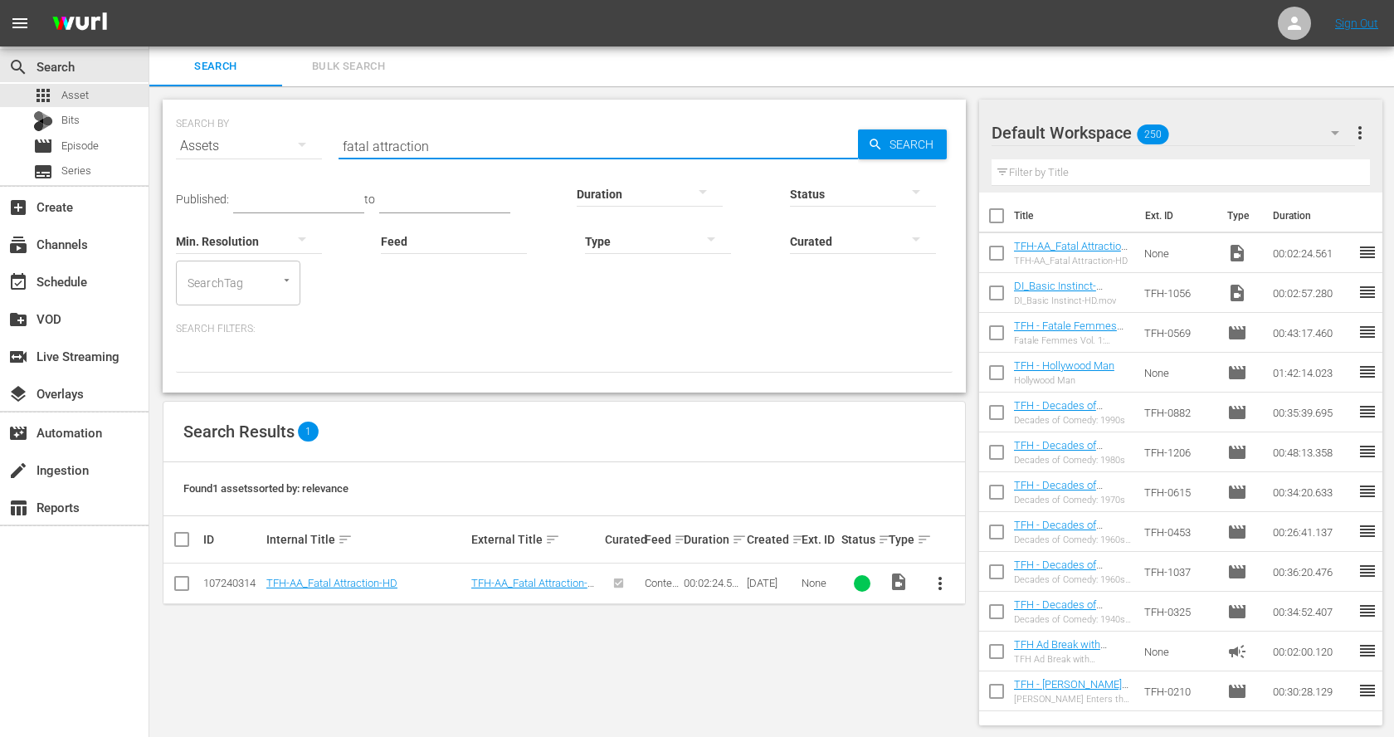
click at [378, 152] on input "fatal attraction" at bounding box center [599, 146] width 520 height 40
paste input "To Die For"
type input "To Die For"
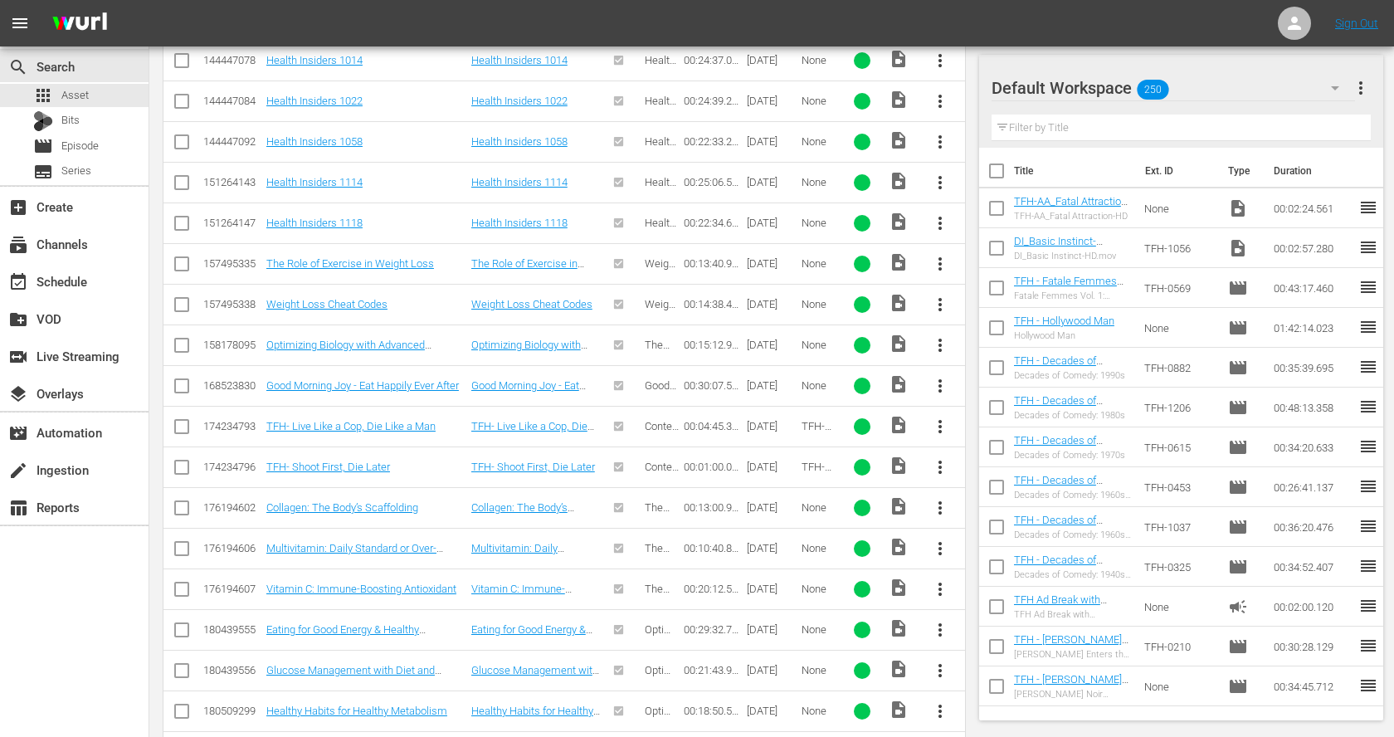
scroll to position [2395, 0]
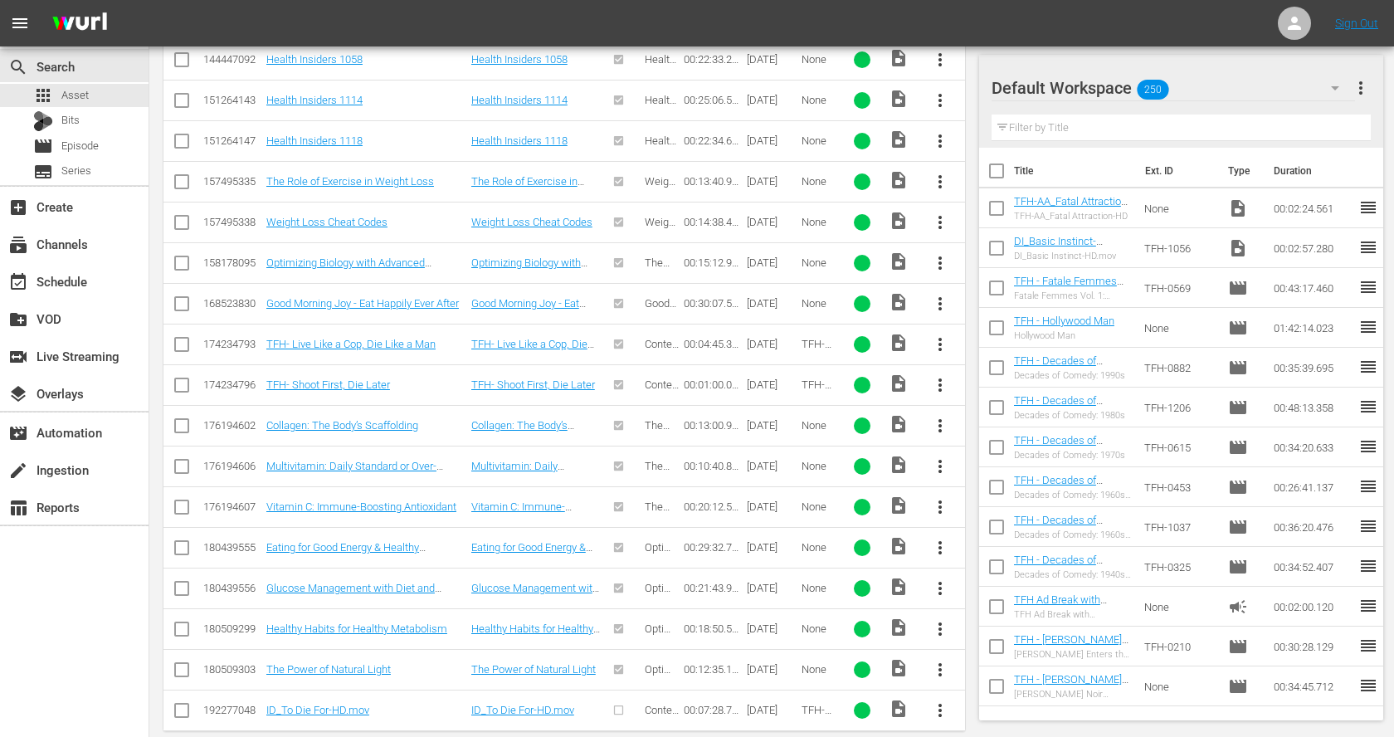
click at [181, 704] on input "checkbox" at bounding box center [182, 714] width 20 height 20
checkbox input "true"
click at [945, 701] on span "more_vert" at bounding box center [940, 711] width 20 height 20
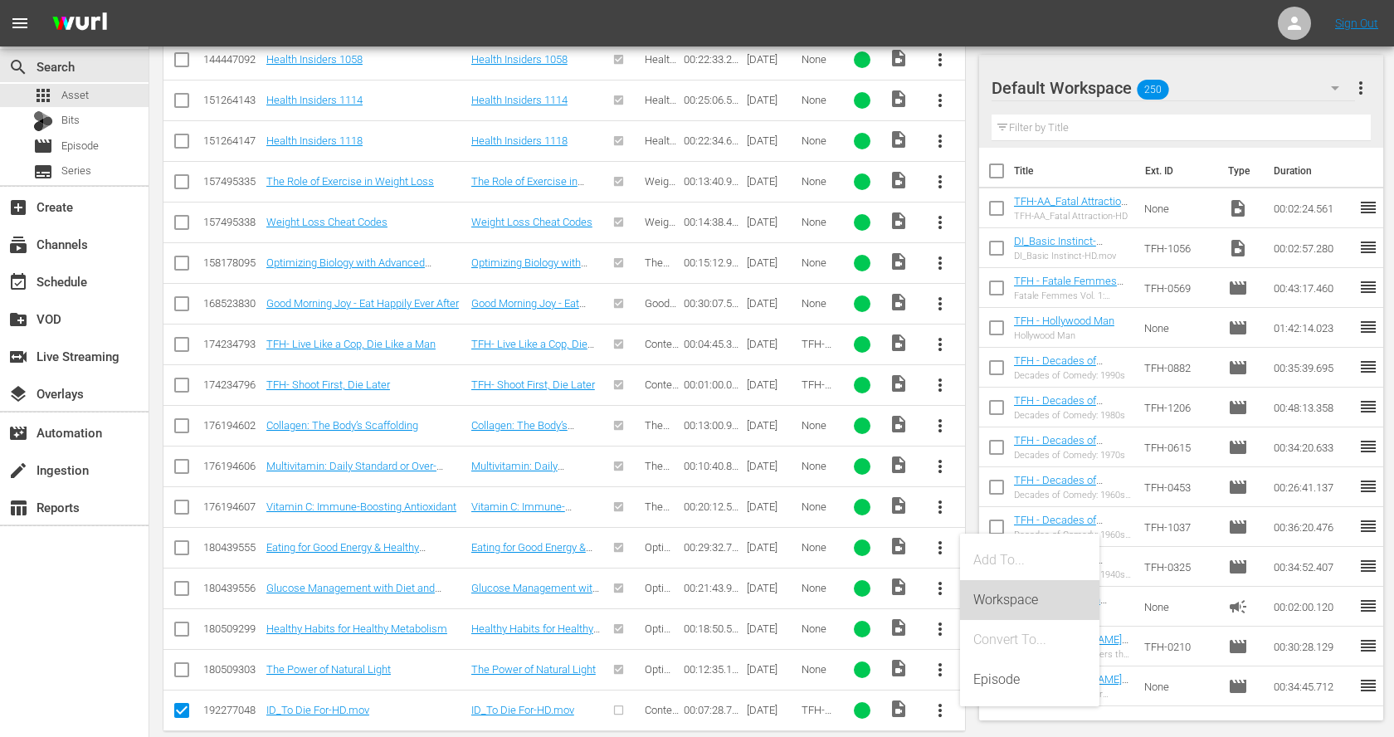
click at [1030, 590] on div "Workspace" at bounding box center [1030, 600] width 113 height 40
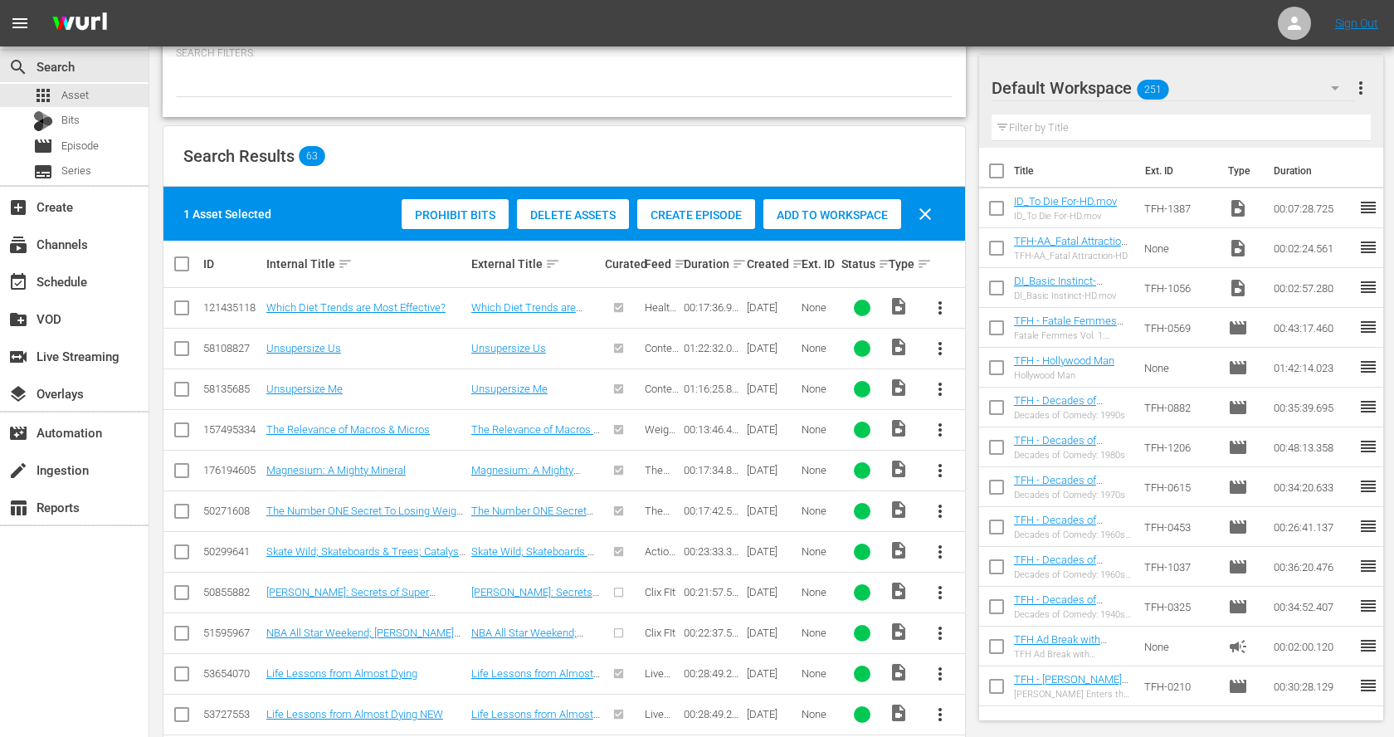
scroll to position [0, 0]
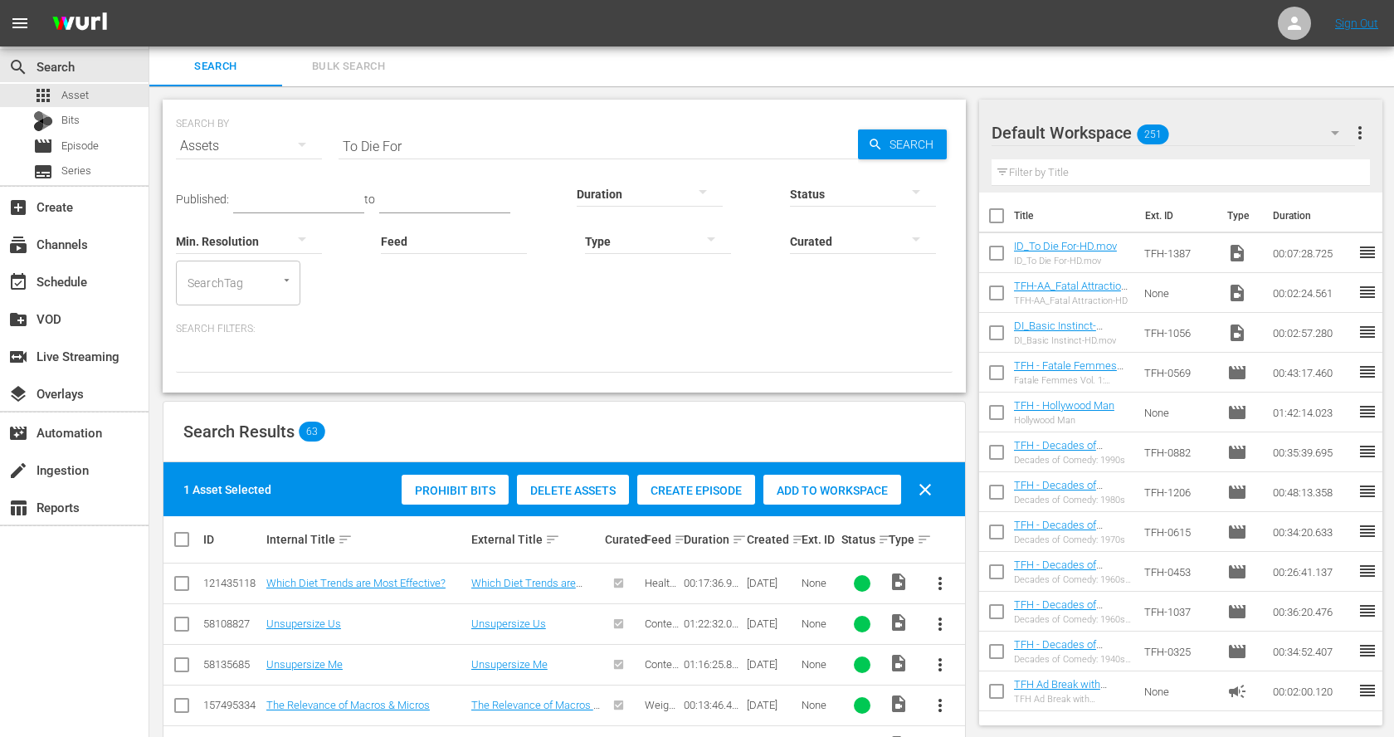
click at [370, 143] on input "To Die For" at bounding box center [599, 146] width 520 height 40
paste input "Poison Ivy"
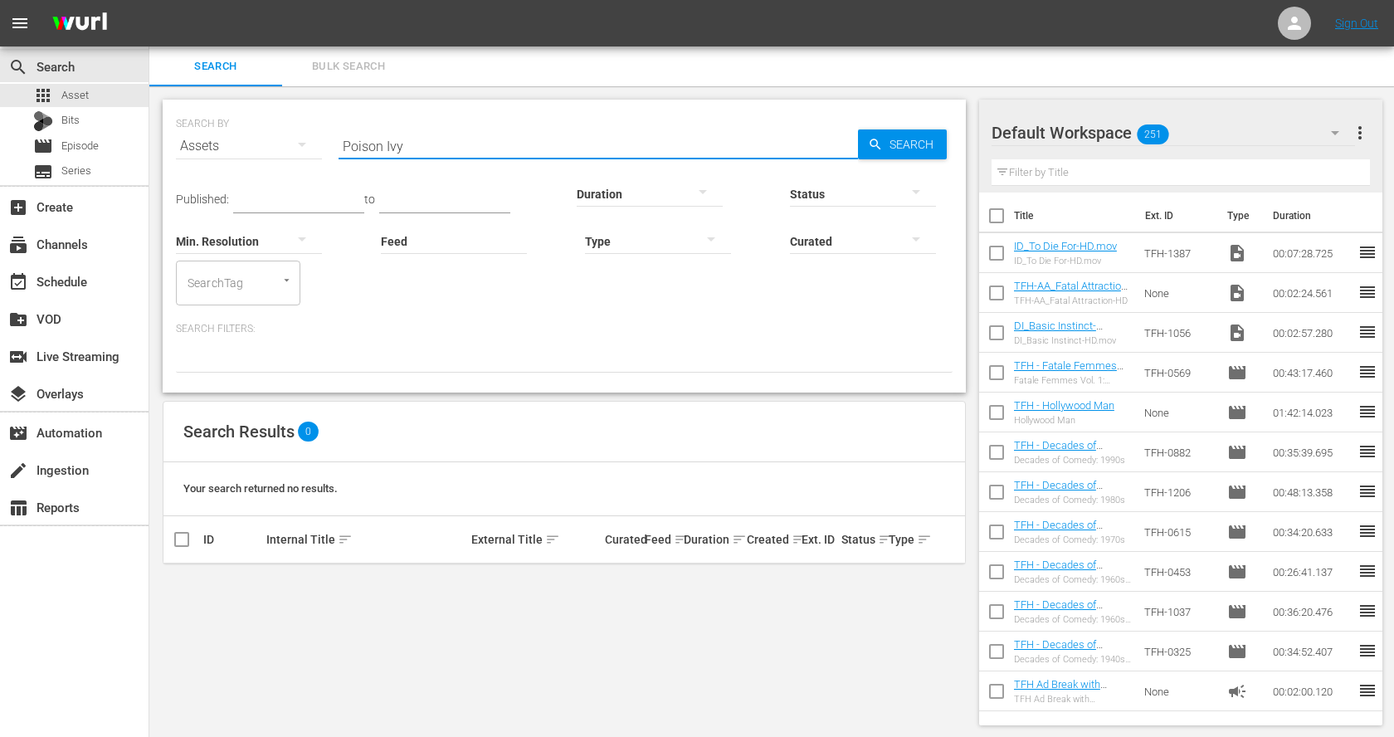
click at [352, 137] on input "Poison Ivy" at bounding box center [599, 146] width 520 height 40
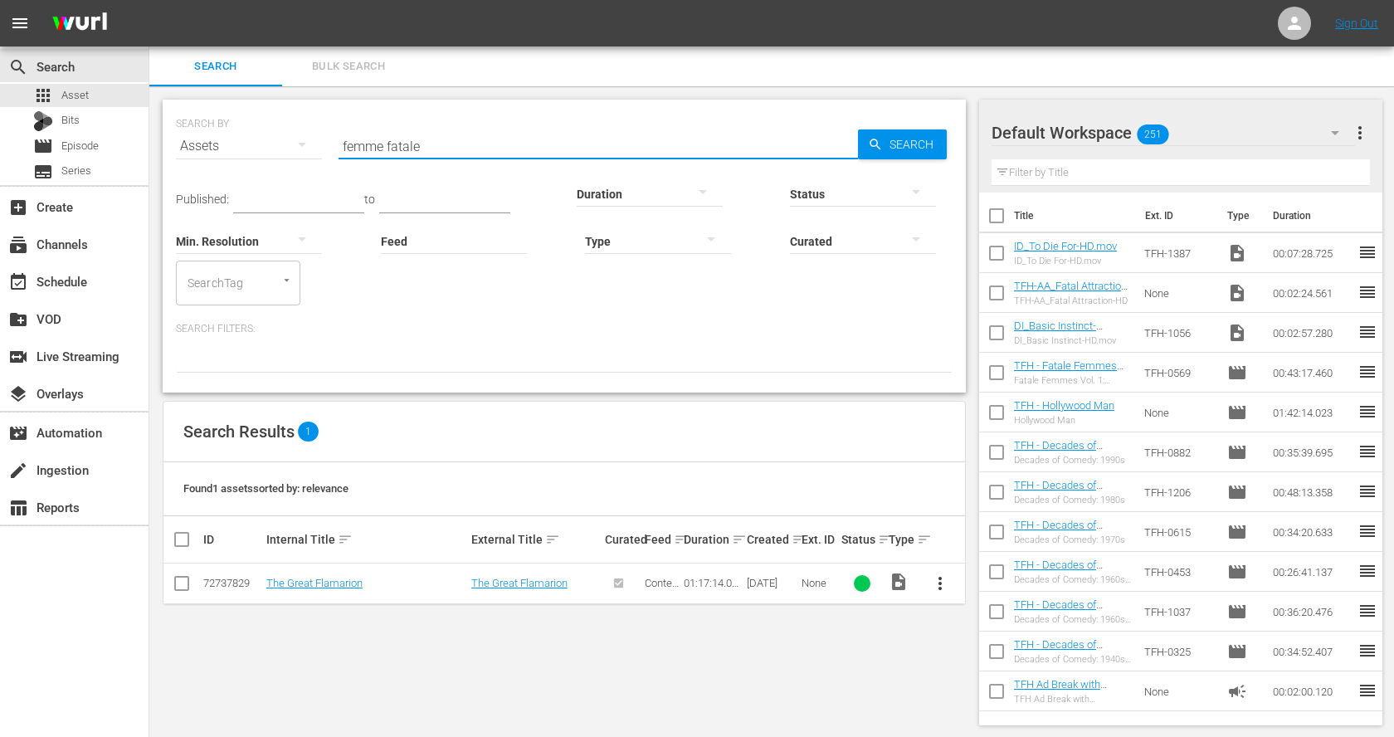
click at [405, 139] on input "femme fatale" at bounding box center [599, 146] width 520 height 40
paste input "Wicked Woman"
click at [941, 584] on span "more_vert" at bounding box center [940, 584] width 20 height 20
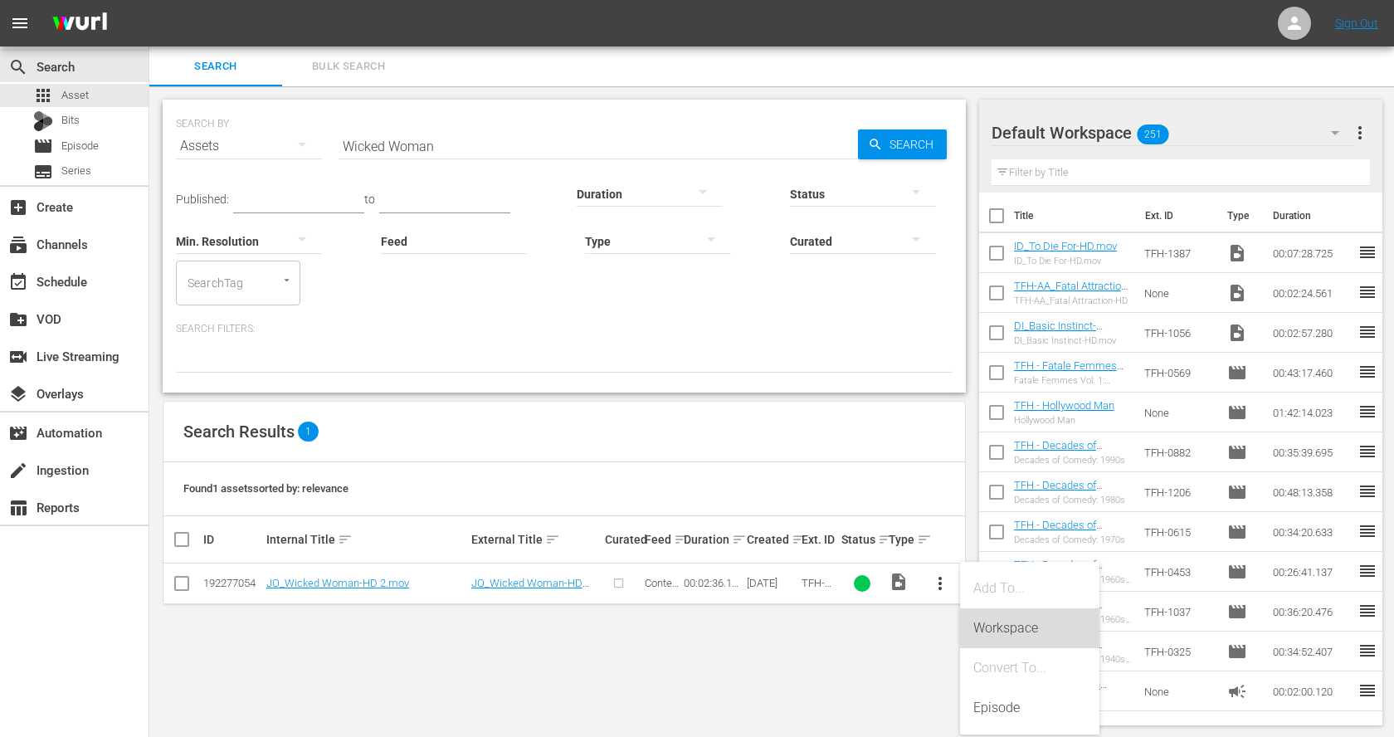
click at [981, 618] on div "Workspace" at bounding box center [1030, 628] width 113 height 40
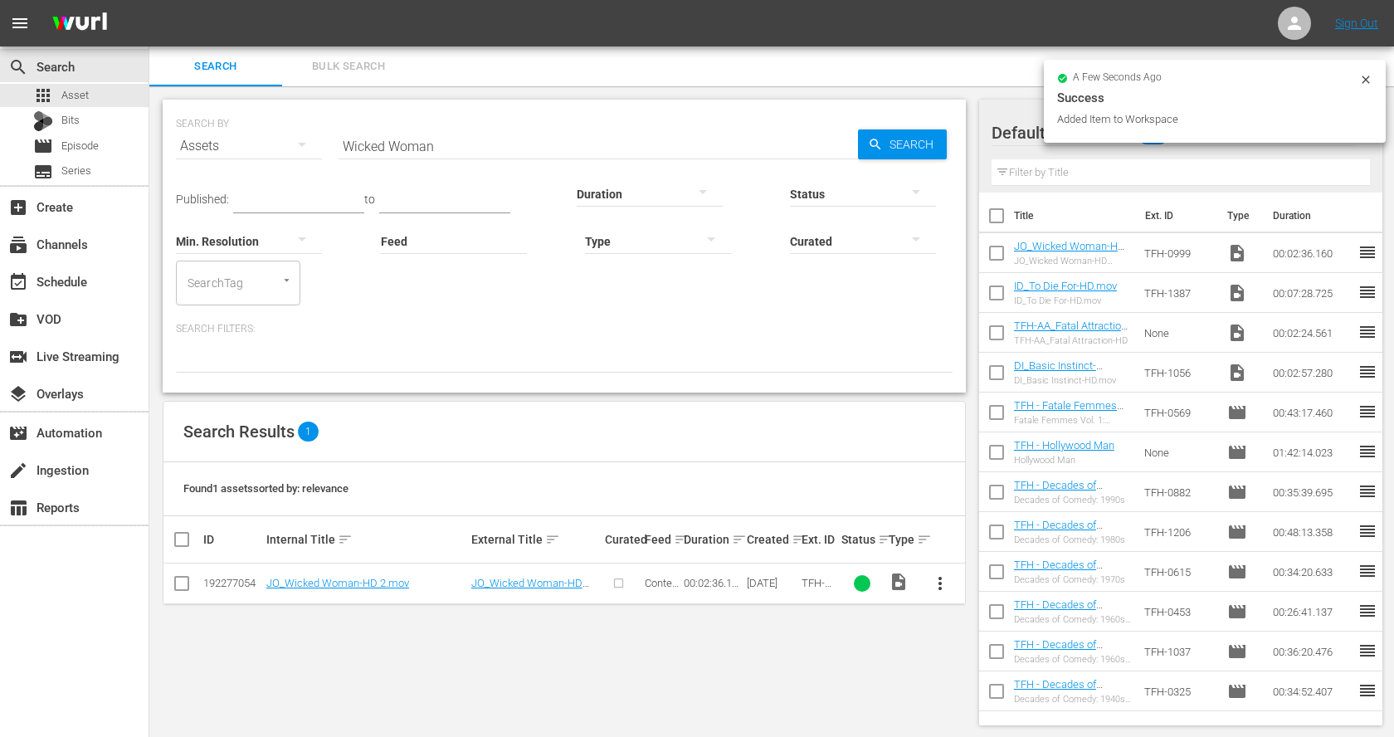
click at [351, 142] on input "Wicked Woman" at bounding box center [599, 146] width 520 height 40
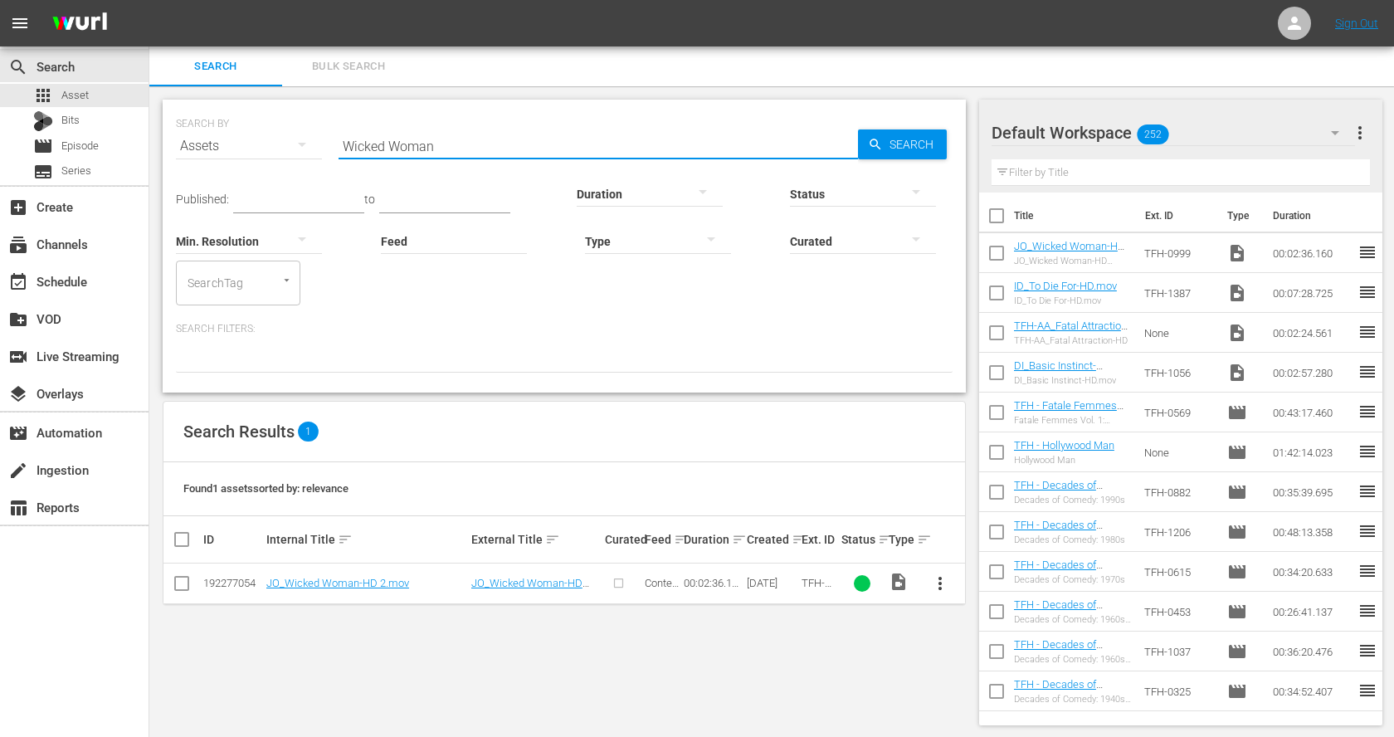
click at [351, 142] on input "Wicked Woman" at bounding box center [599, 146] width 520 height 40
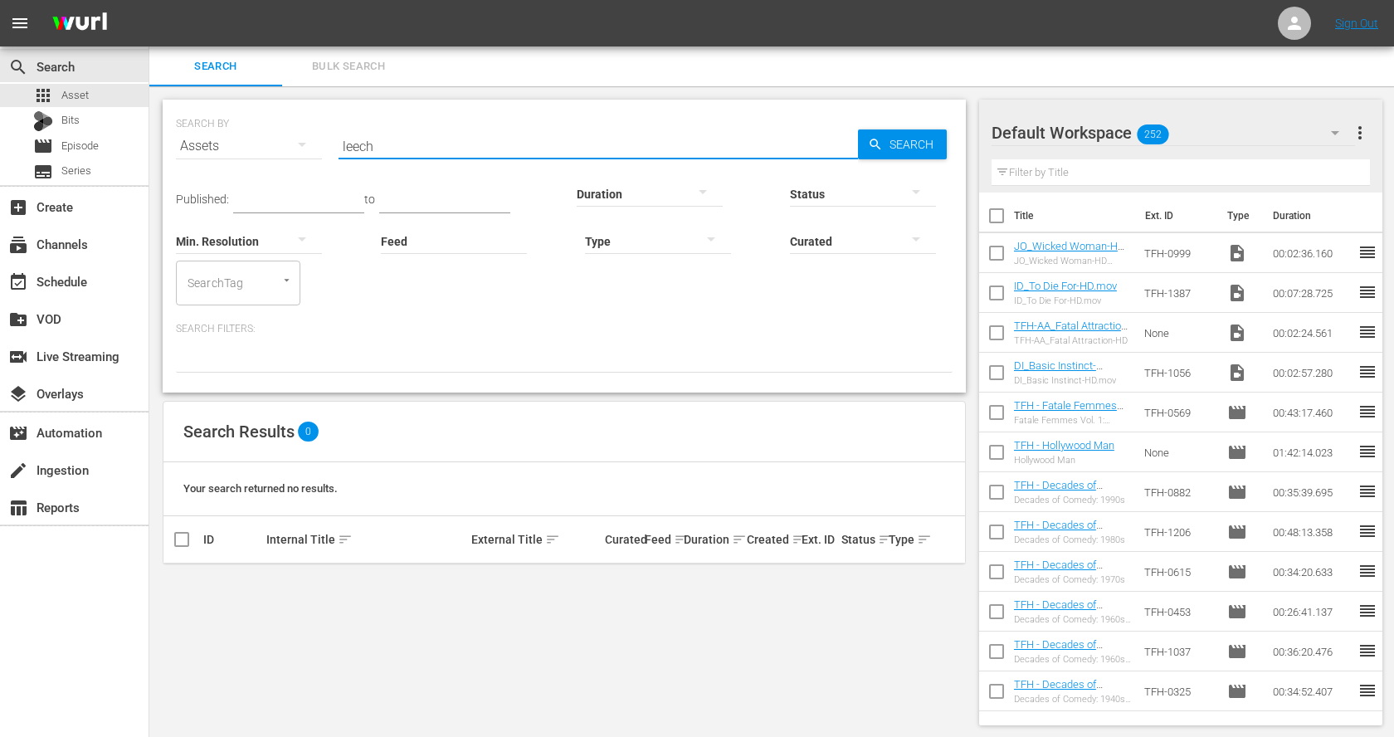
click at [349, 148] on input "leech" at bounding box center [599, 146] width 520 height 40
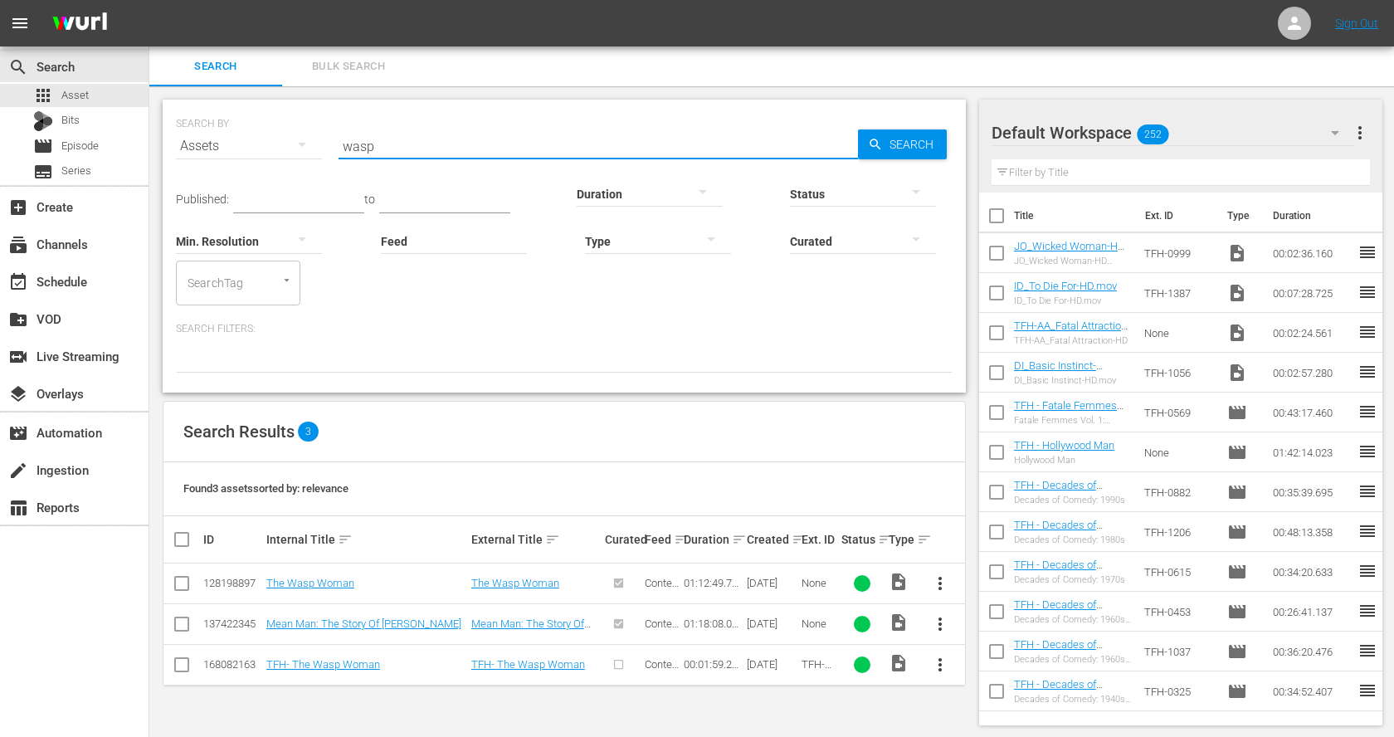
click at [935, 661] on span "more_vert" at bounding box center [940, 665] width 20 height 20
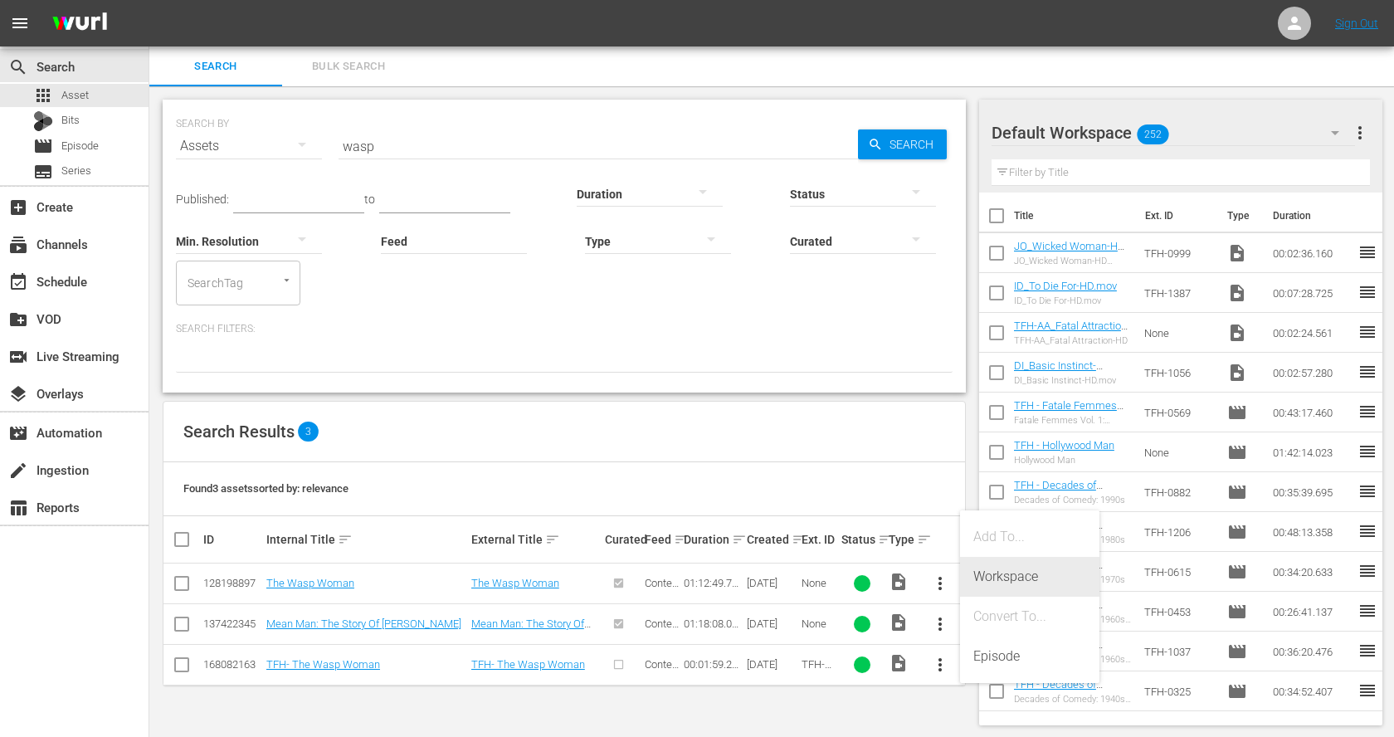
click at [1001, 581] on div "Workspace" at bounding box center [1030, 577] width 113 height 40
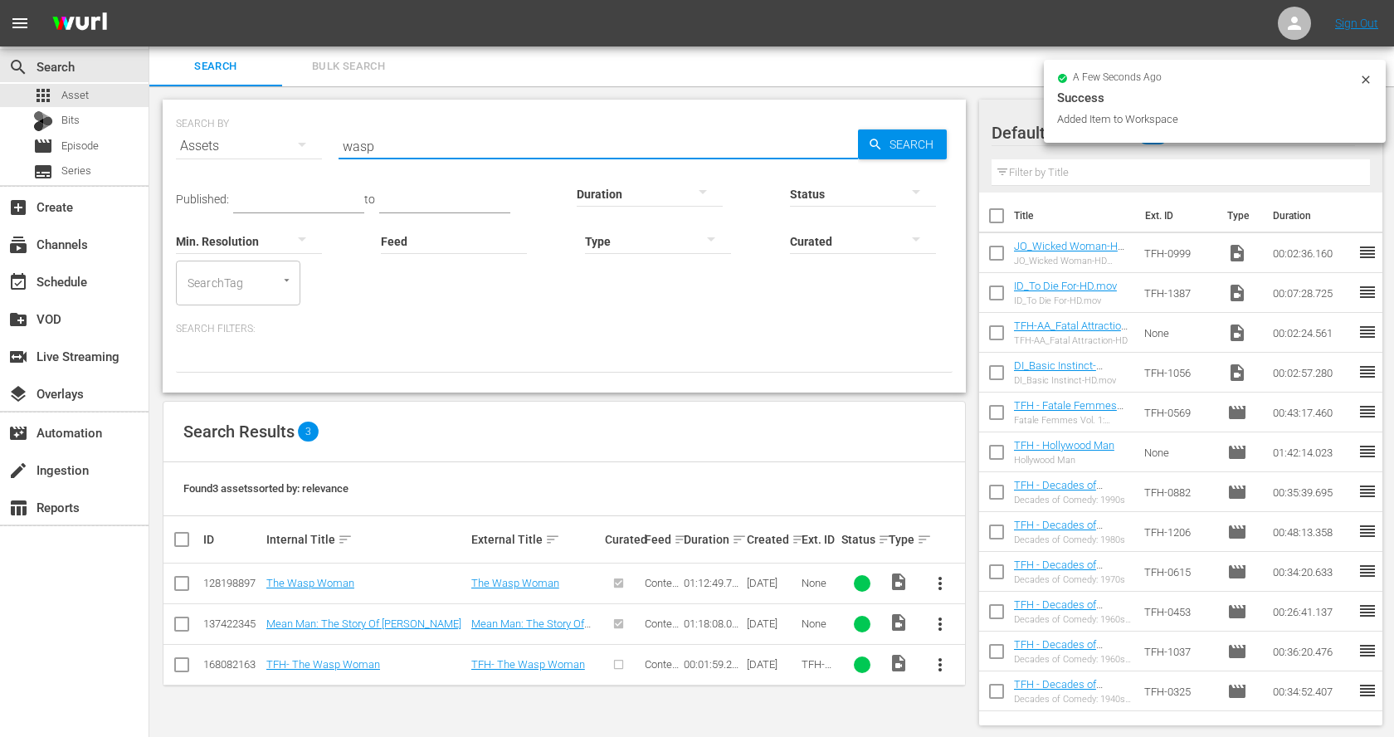
click at [366, 154] on input "wasp" at bounding box center [599, 146] width 520 height 40
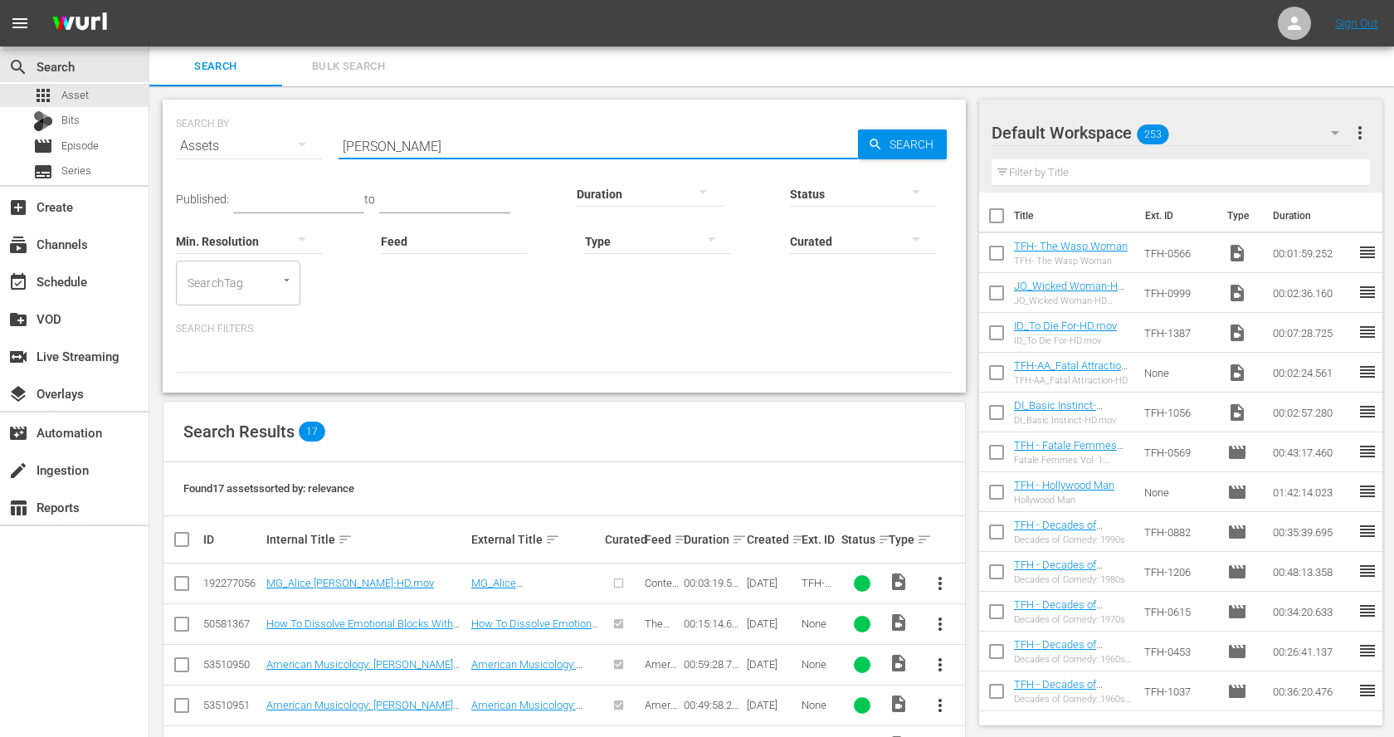
click at [940, 581] on span "more_vert" at bounding box center [940, 584] width 20 height 20
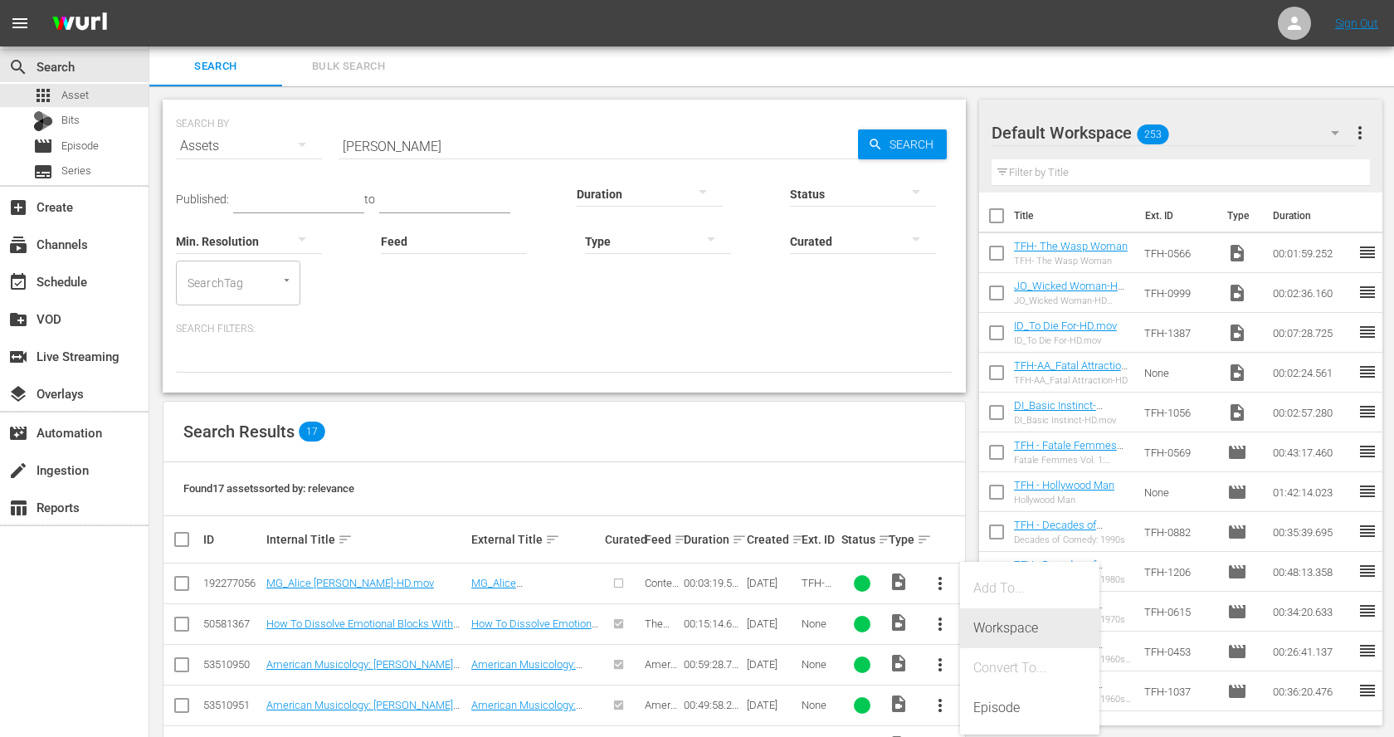
click at [1002, 627] on div "Workspace" at bounding box center [1030, 628] width 113 height 40
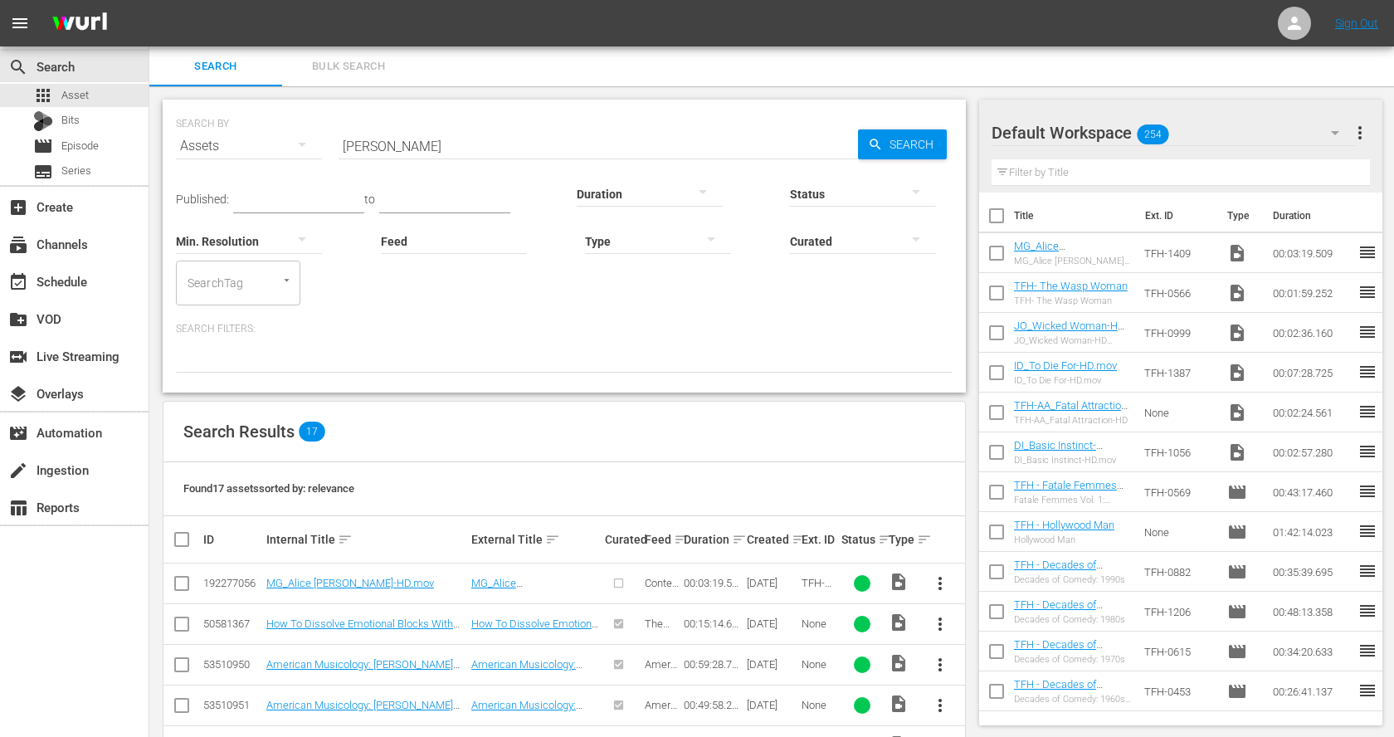
click at [388, 139] on input "alice" at bounding box center [599, 146] width 520 height 40
type input "body heat"
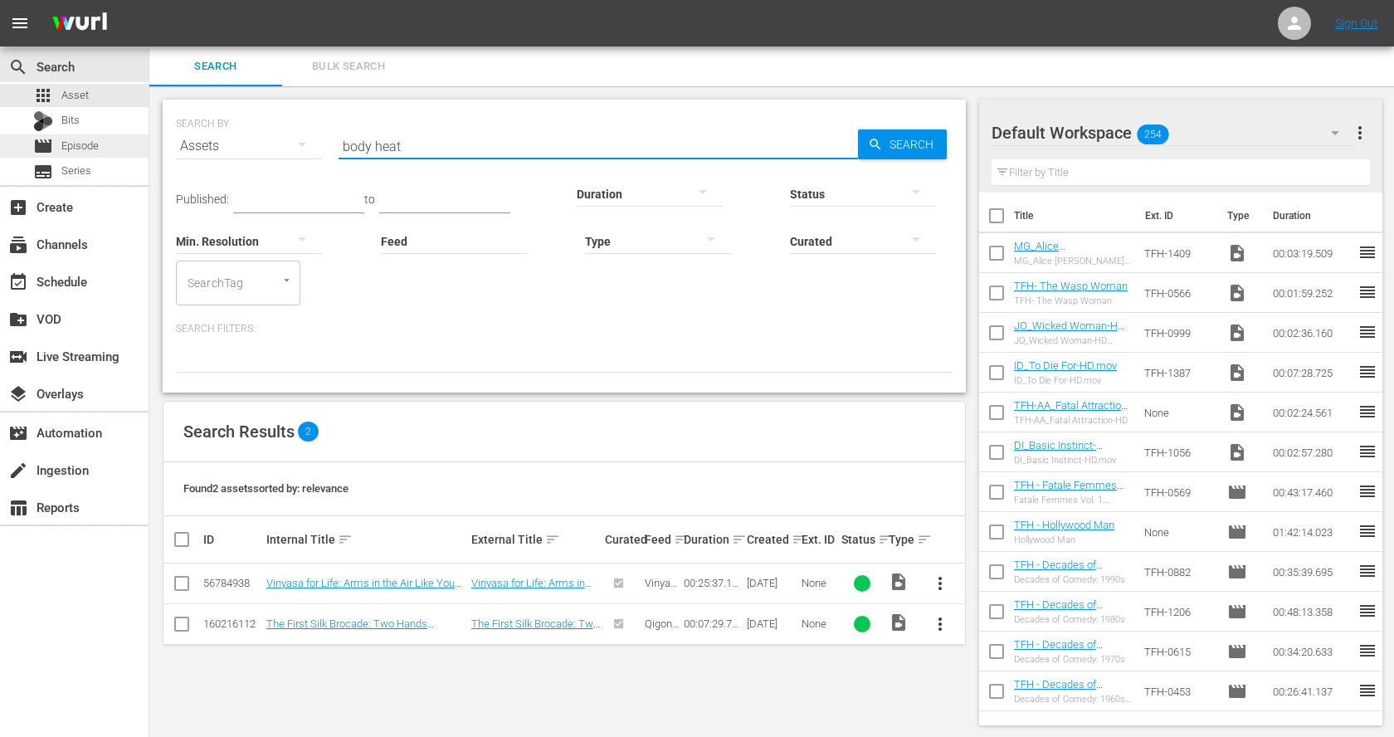
click at [88, 142] on span "Episode" at bounding box center [79, 146] width 37 height 17
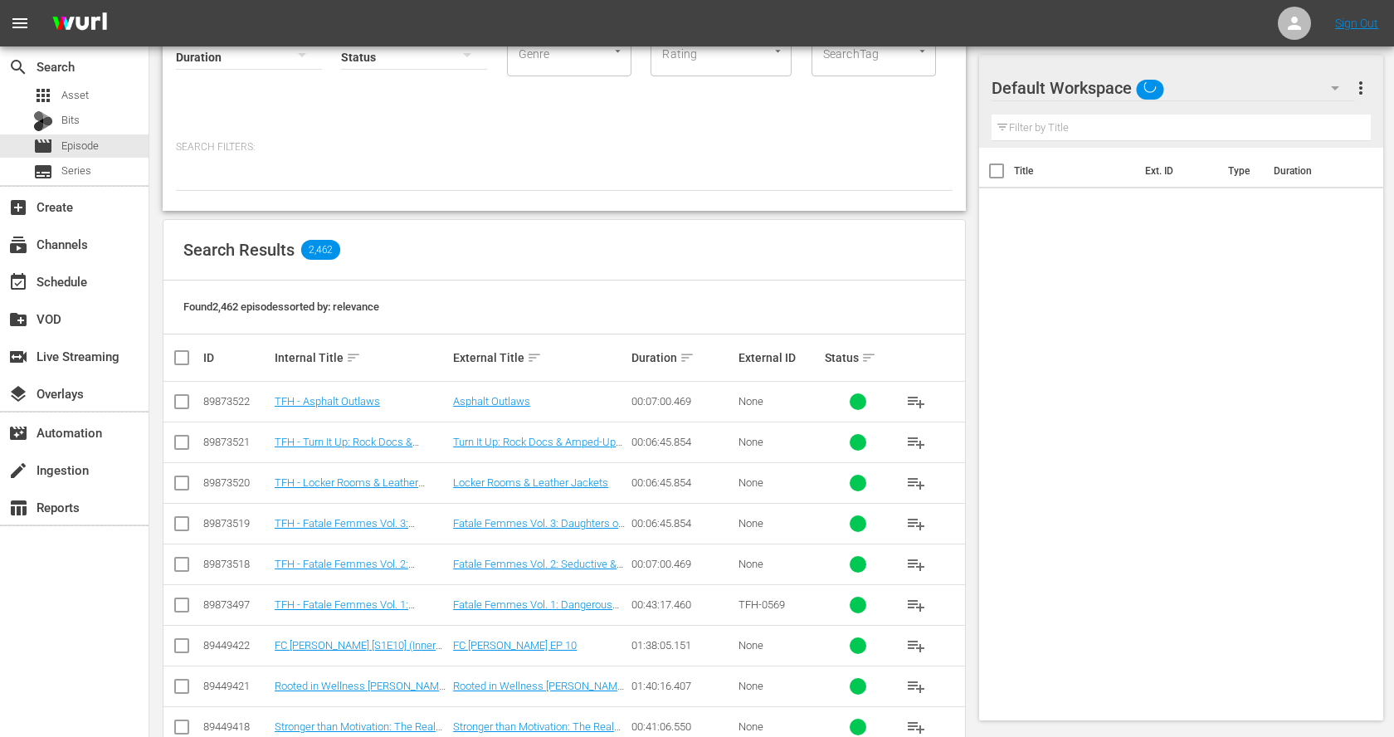
scroll to position [147, 0]
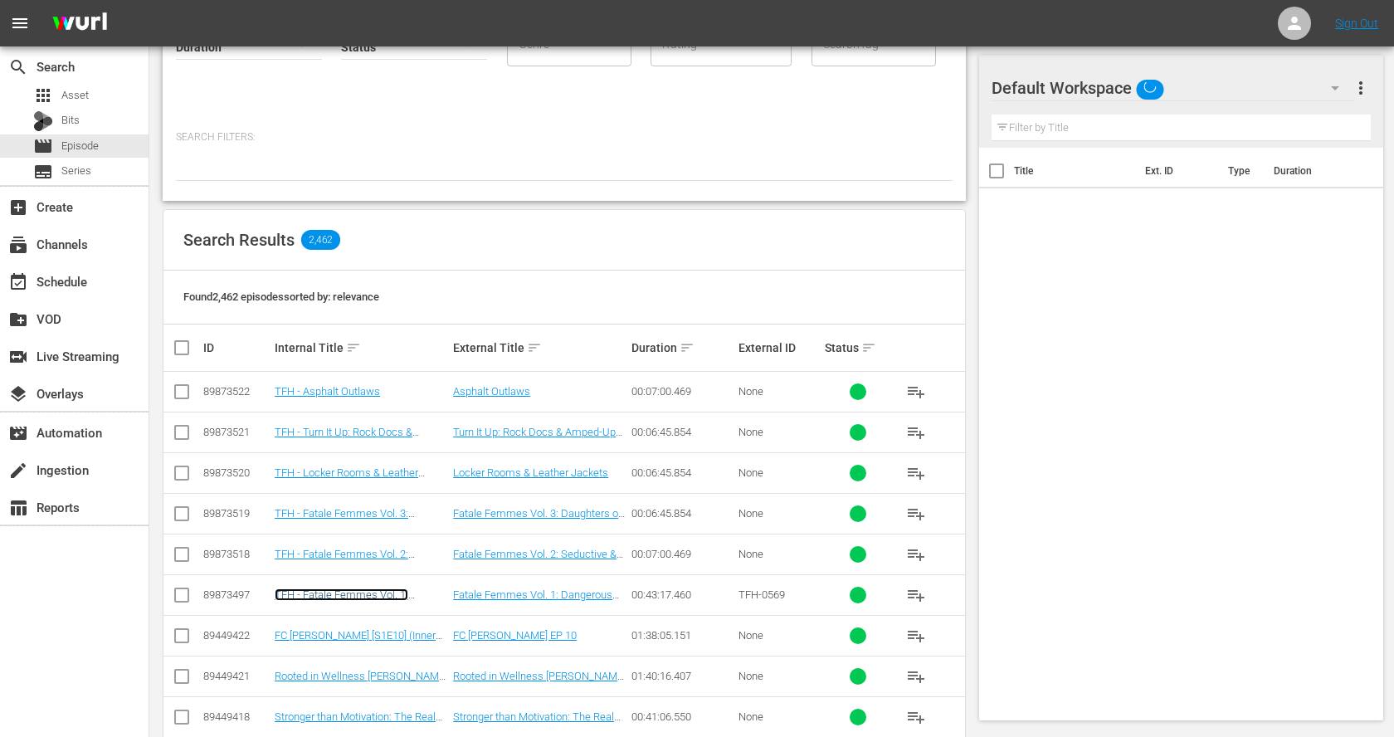
click at [384, 591] on link "TFH - Fatale Femmes Vol. 1: Dangerous Dames" at bounding box center [342, 600] width 134 height 25
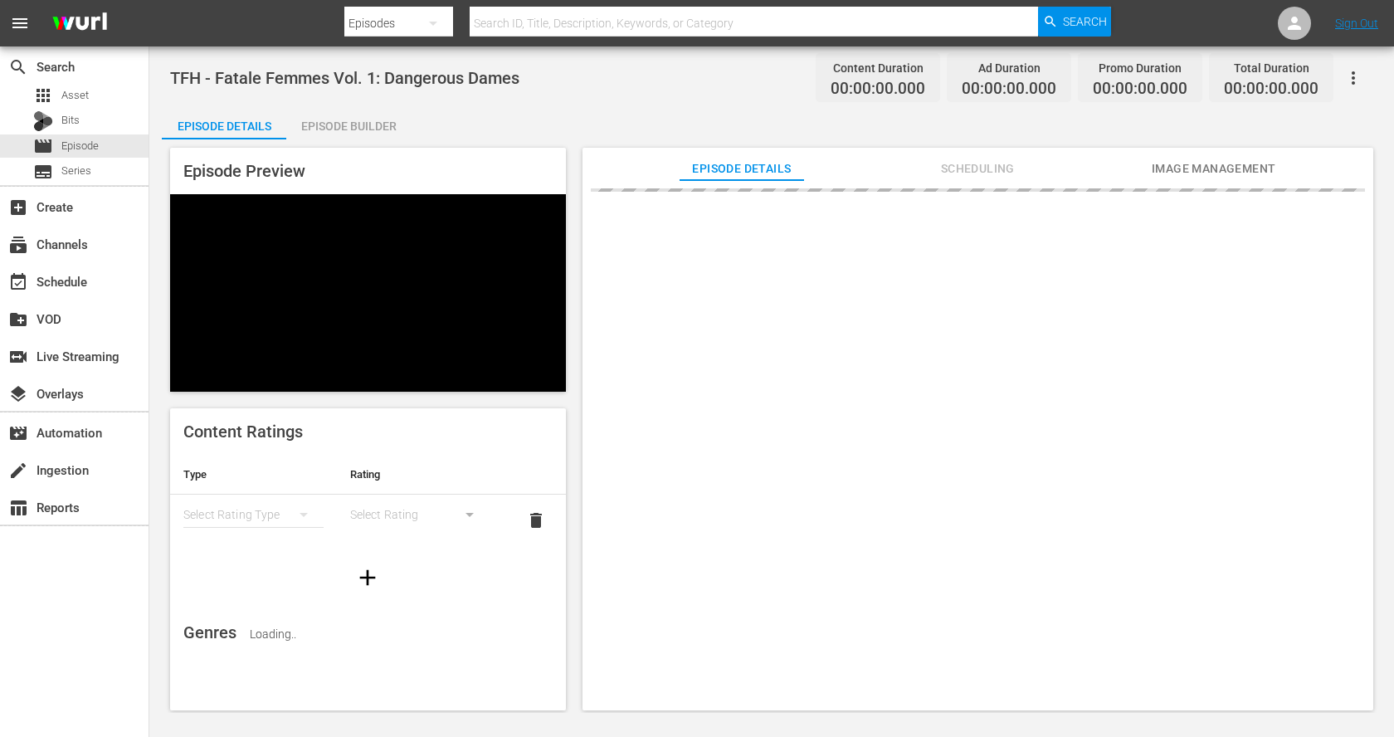
click at [383, 125] on div "Episode Builder" at bounding box center [348, 126] width 125 height 40
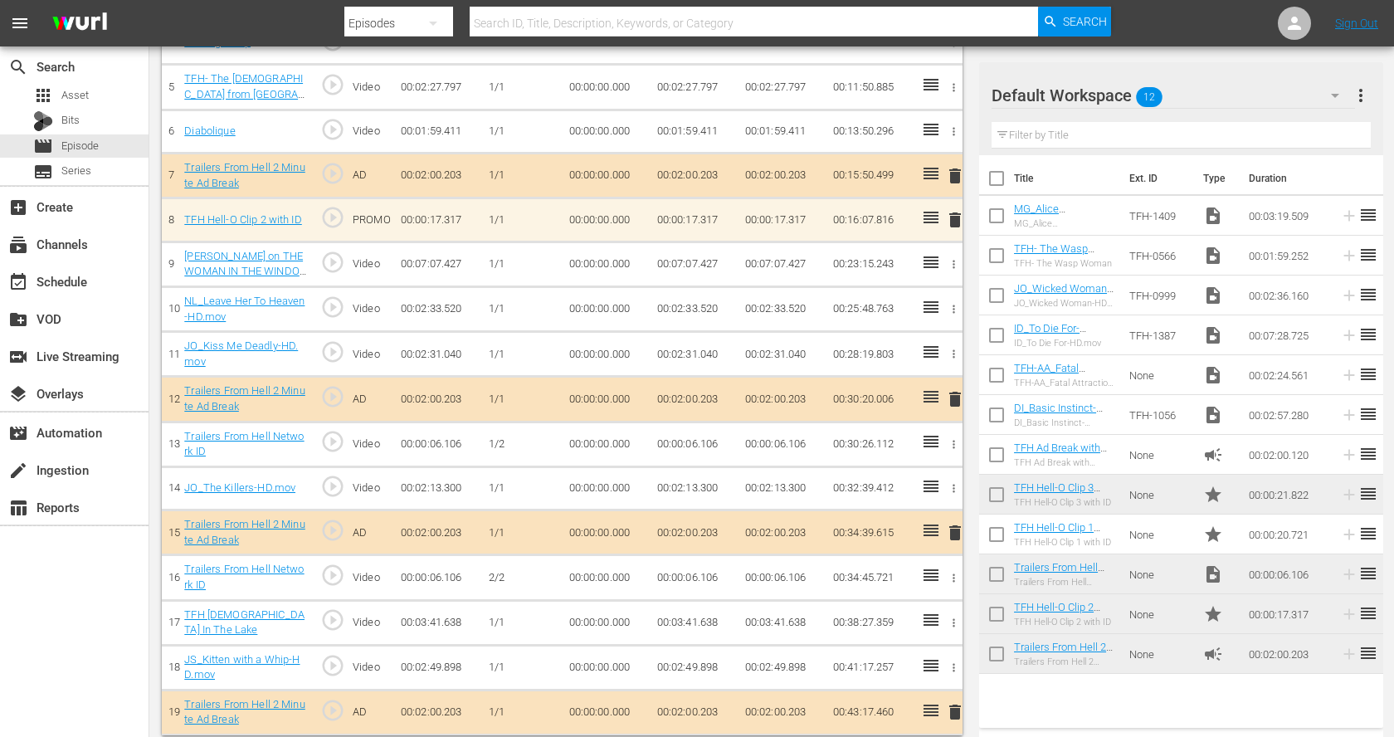
scroll to position [686, 0]
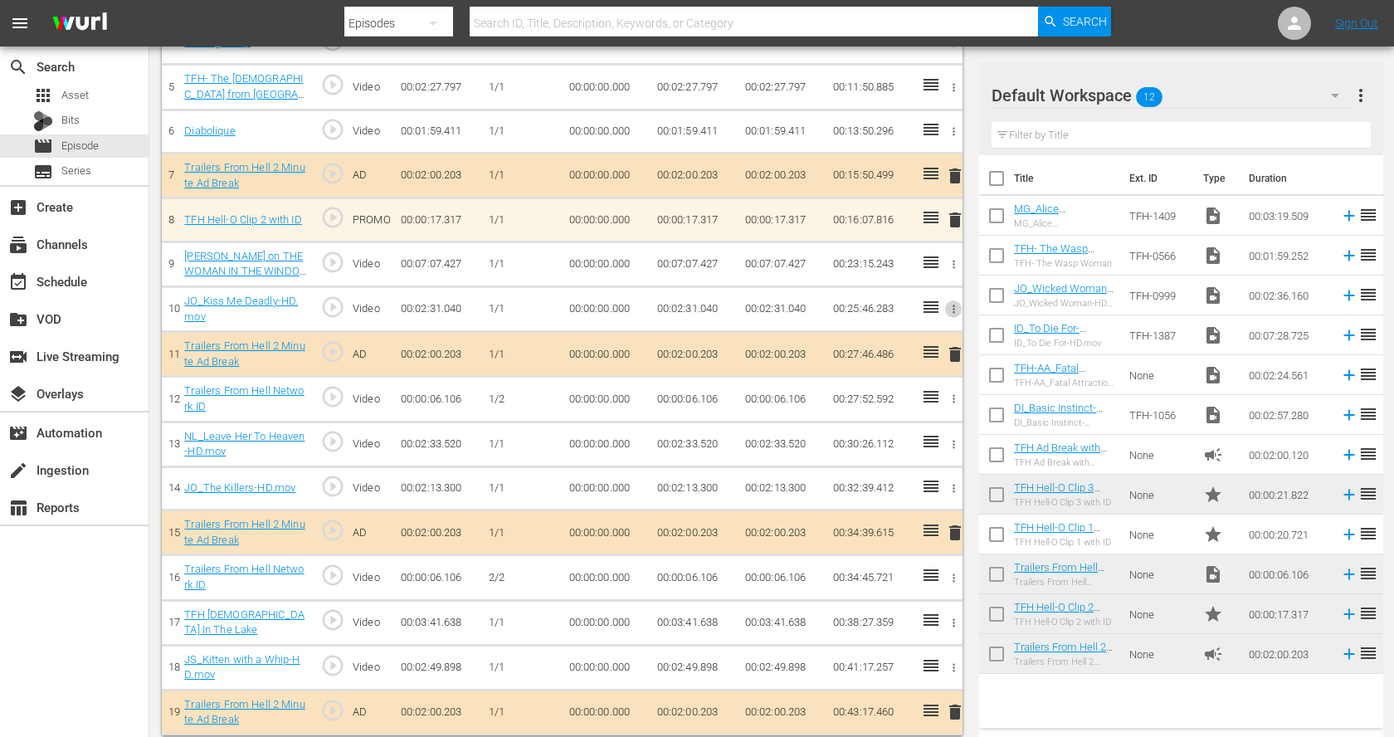
click at [957, 305] on icon "button" at bounding box center [954, 309] width 12 height 12
click at [924, 354] on span "DELETE ASSET" at bounding box center [899, 361] width 103 height 15
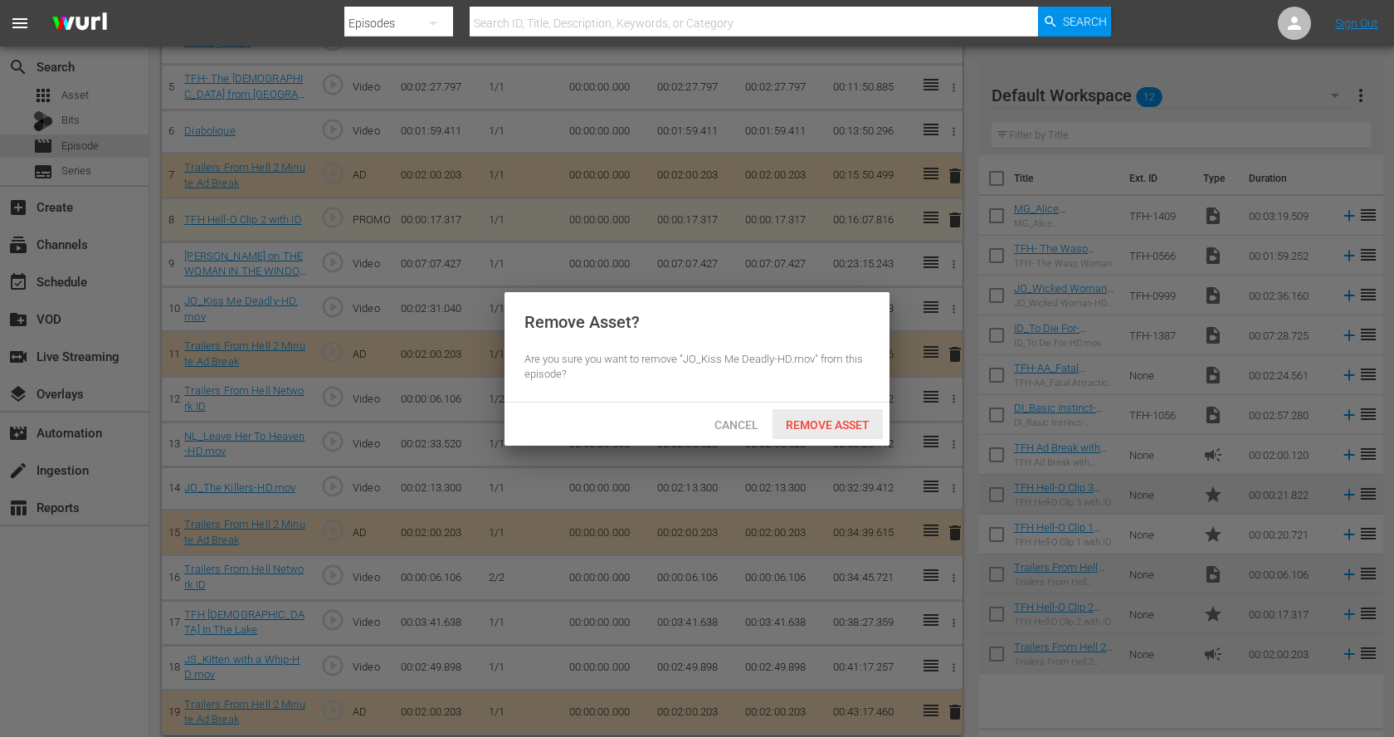
click at [850, 418] on span "Remove Asset" at bounding box center [828, 424] width 110 height 13
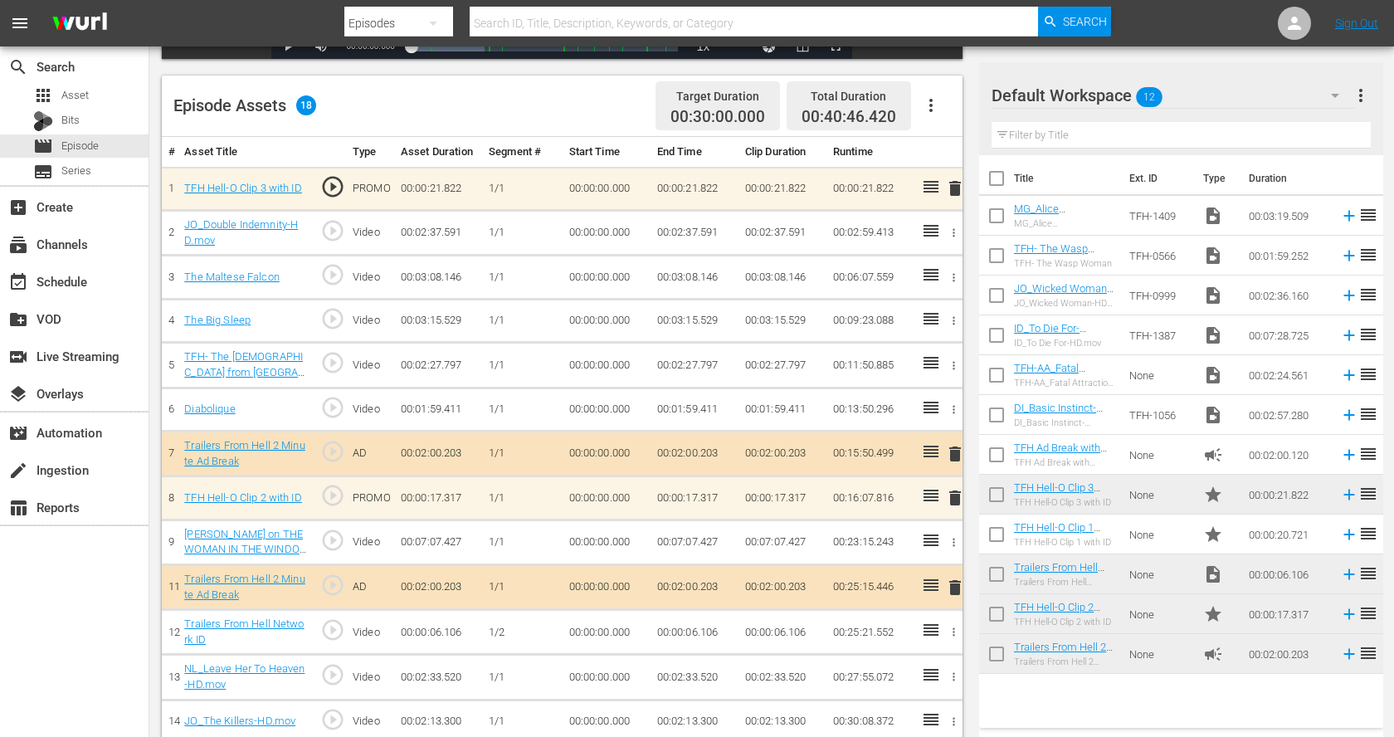
scroll to position [406, 0]
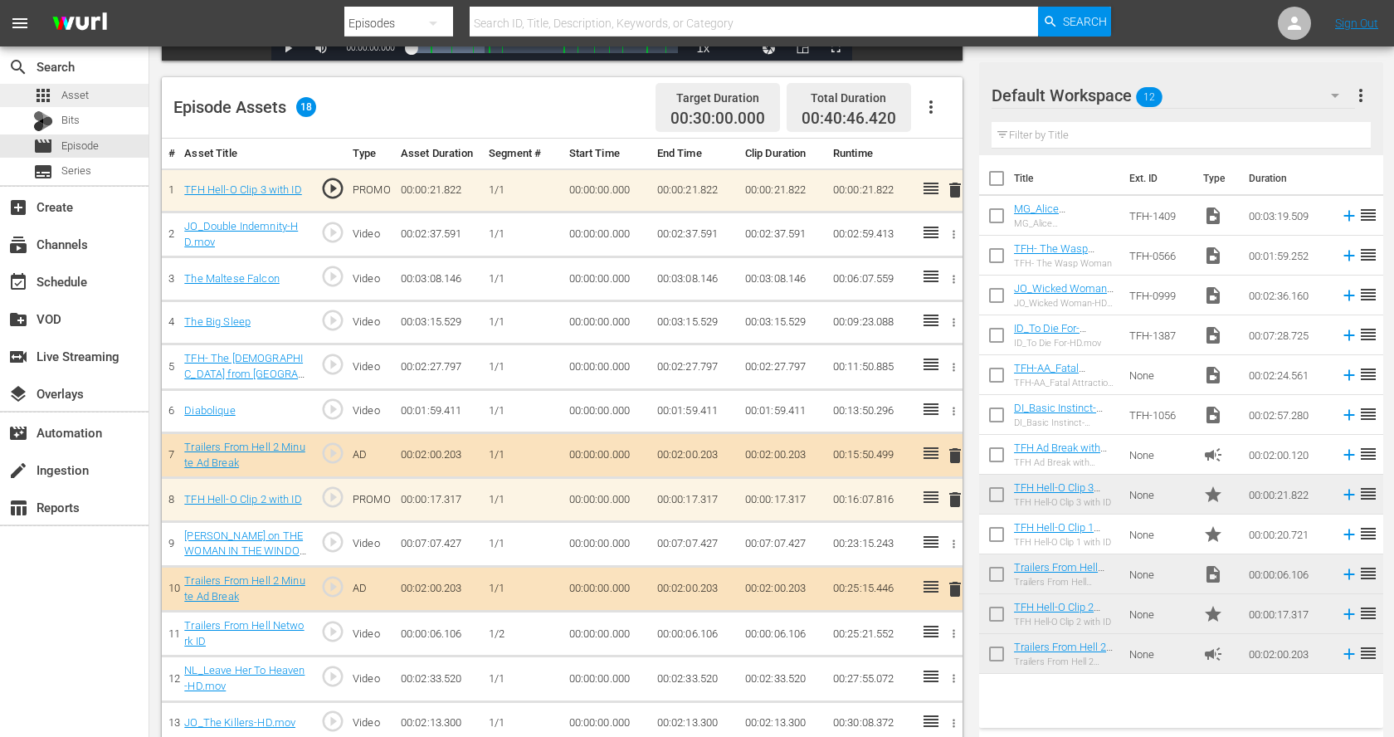
click at [96, 97] on div "apps Asset" at bounding box center [74, 95] width 149 height 23
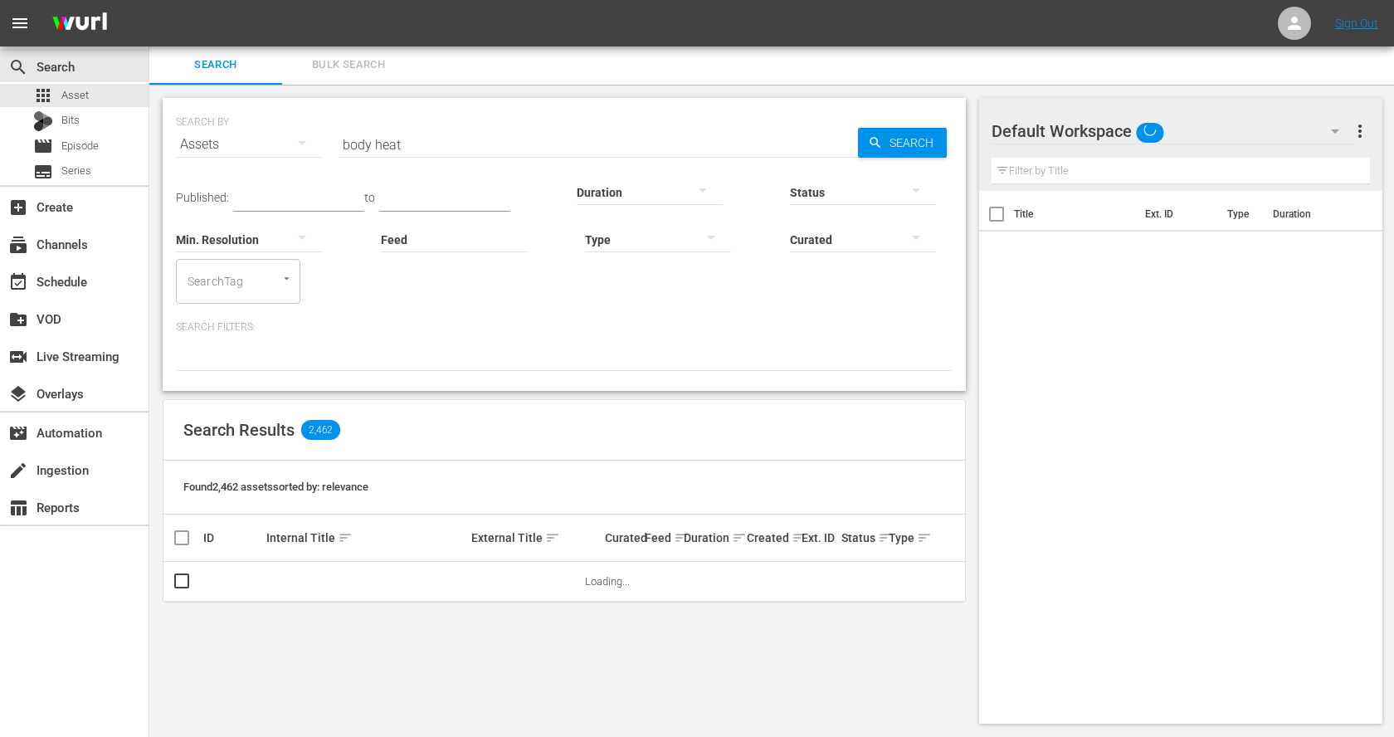
scroll to position [2, 0]
click at [421, 145] on input "body heat" at bounding box center [599, 145] width 520 height 40
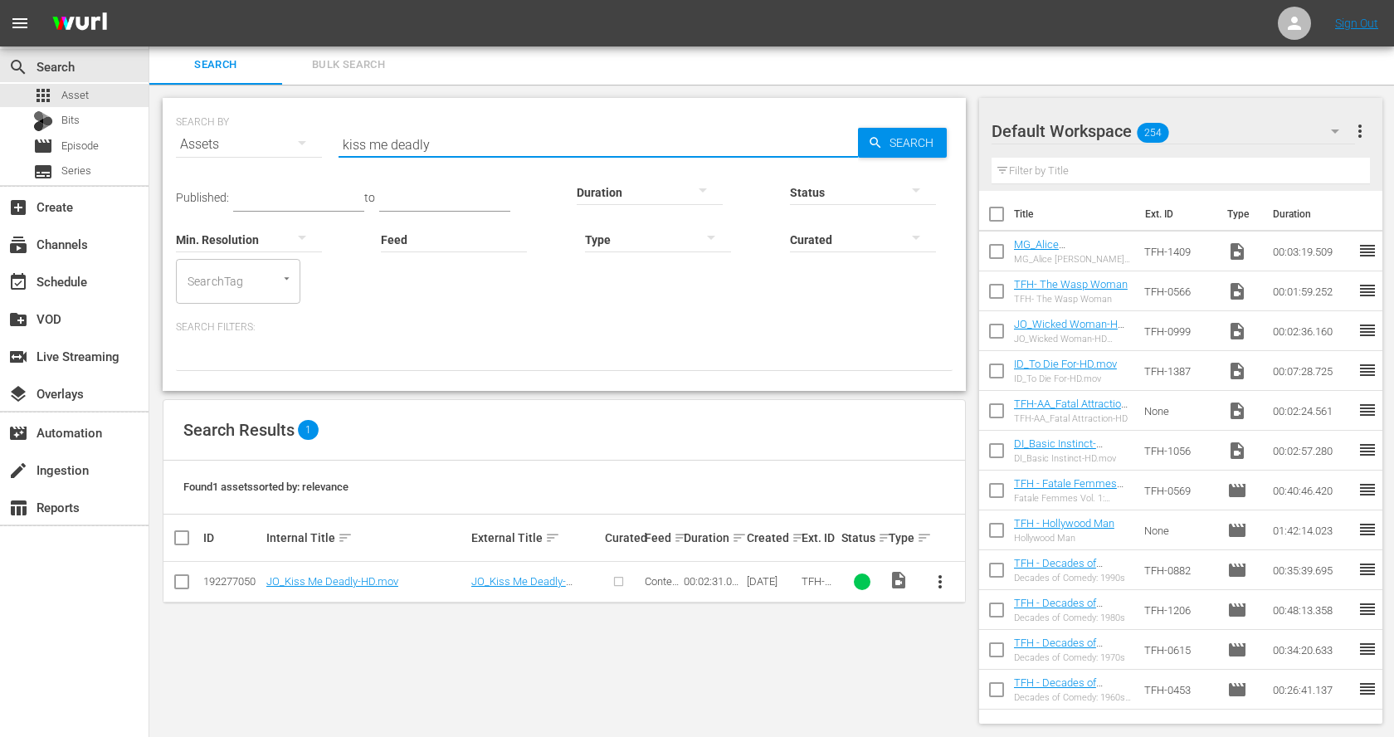
type input "kiss me deadly"
click at [941, 578] on span "more_vert" at bounding box center [940, 582] width 20 height 20
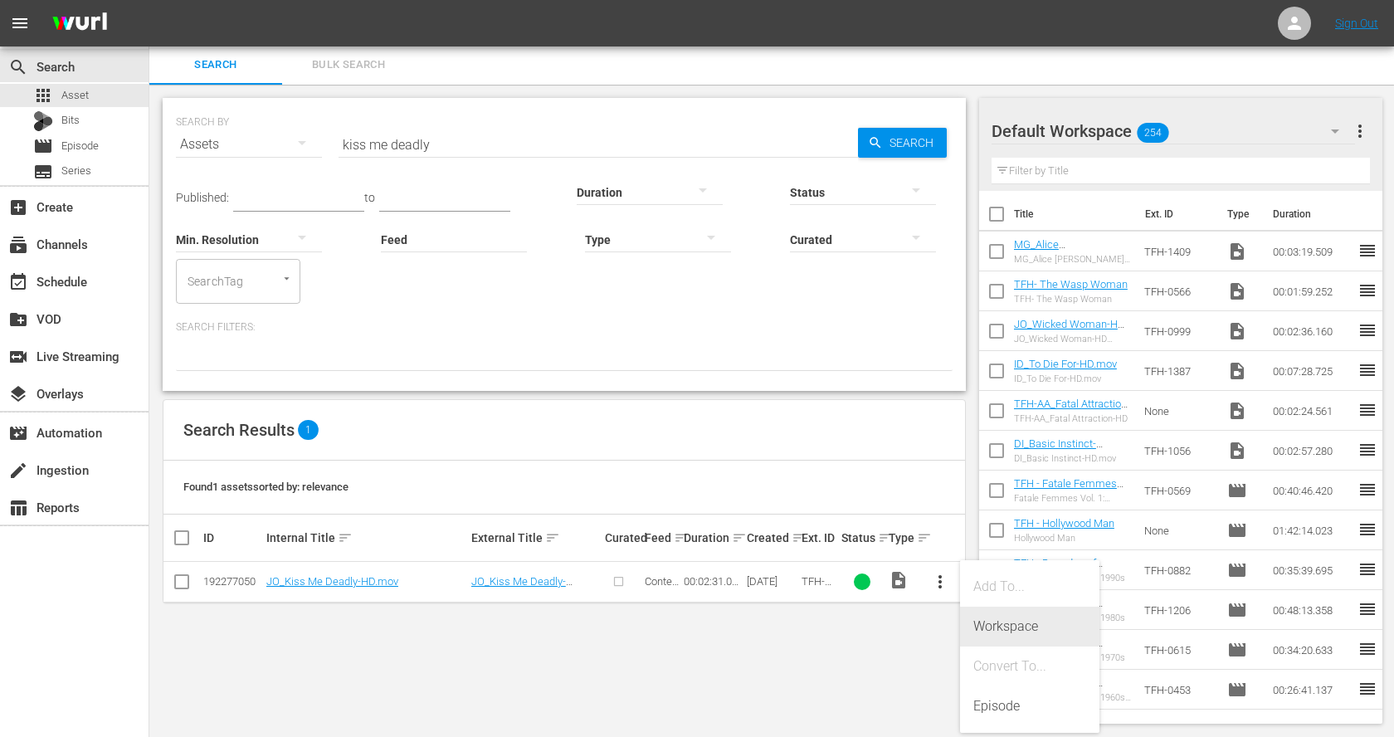
click at [1017, 621] on div "Workspace" at bounding box center [1030, 627] width 113 height 40
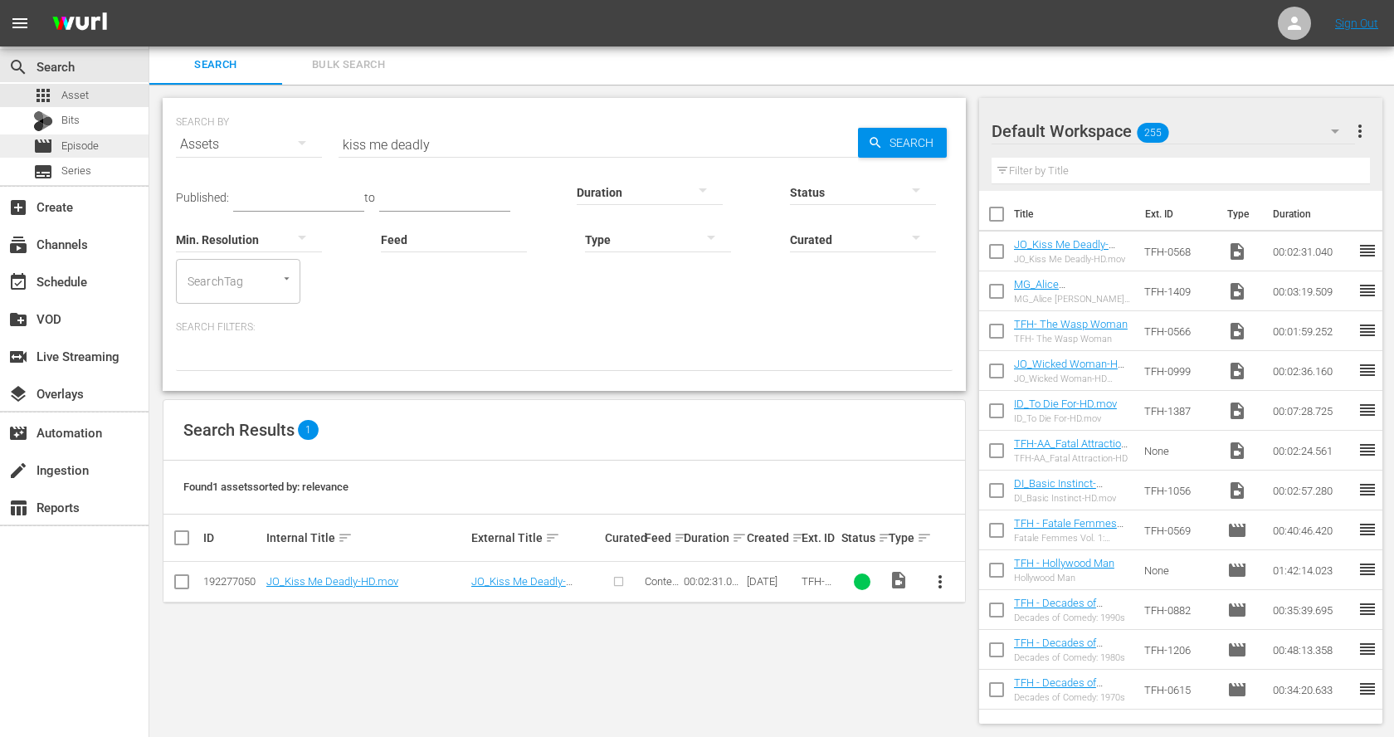
click at [84, 142] on span "Episode" at bounding box center [79, 146] width 37 height 17
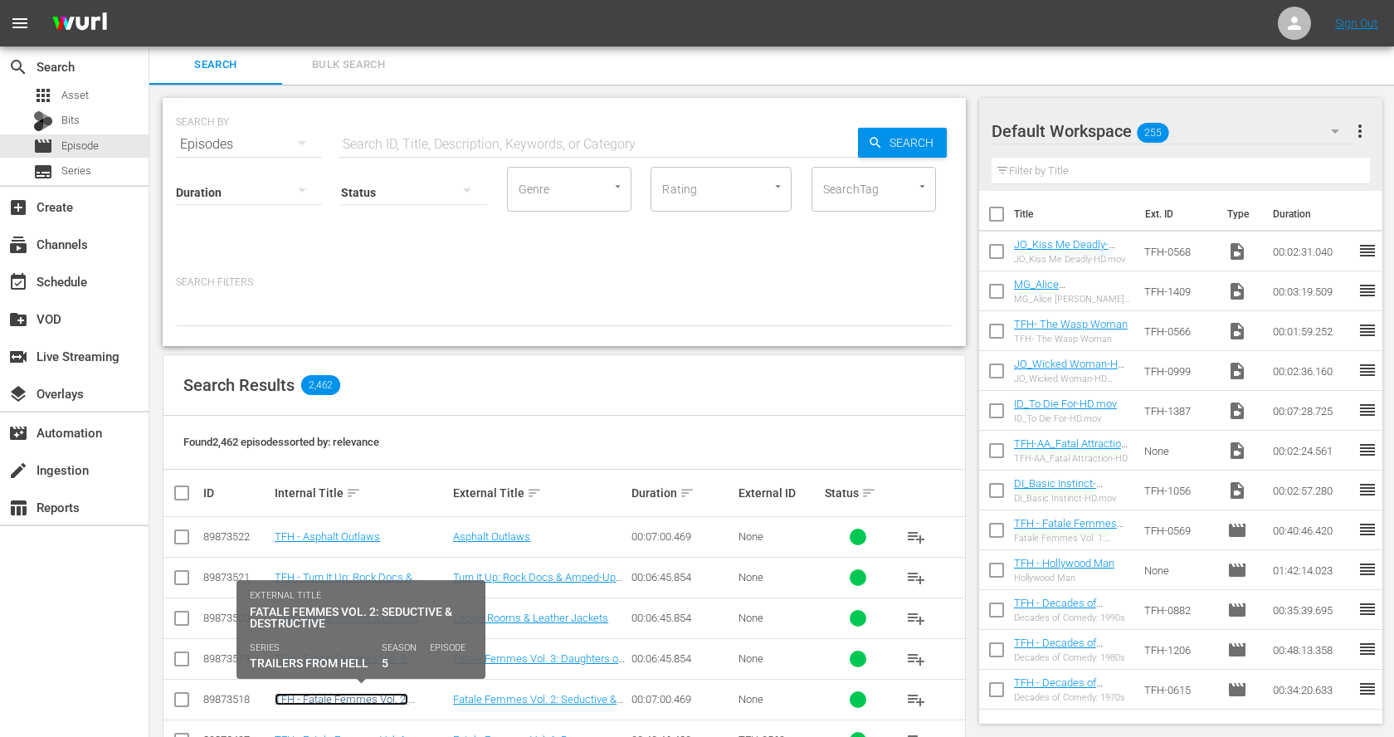
click at [394, 693] on link "TFH - Fatale Femmes Vol. 2: Seductive & Destructive" at bounding box center [342, 705] width 134 height 25
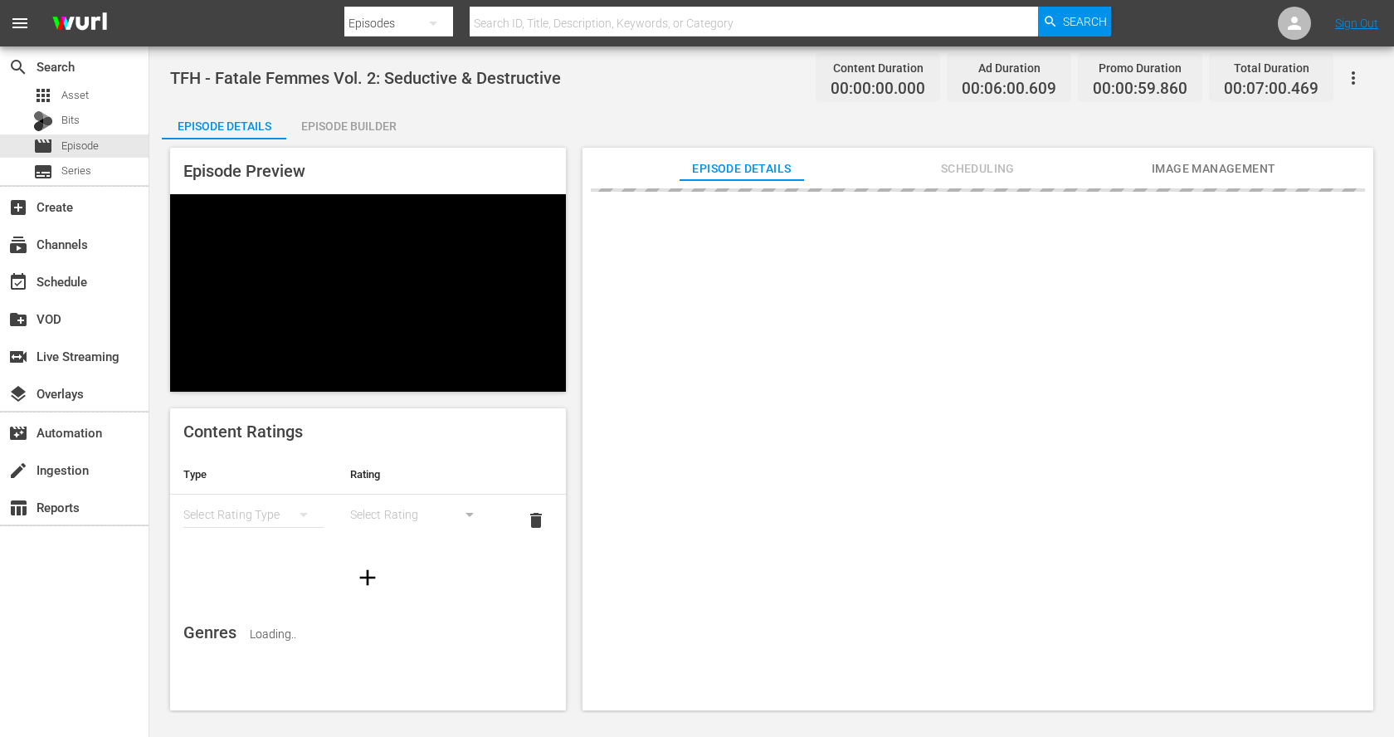
click at [343, 118] on div "Episode Builder" at bounding box center [348, 126] width 125 height 40
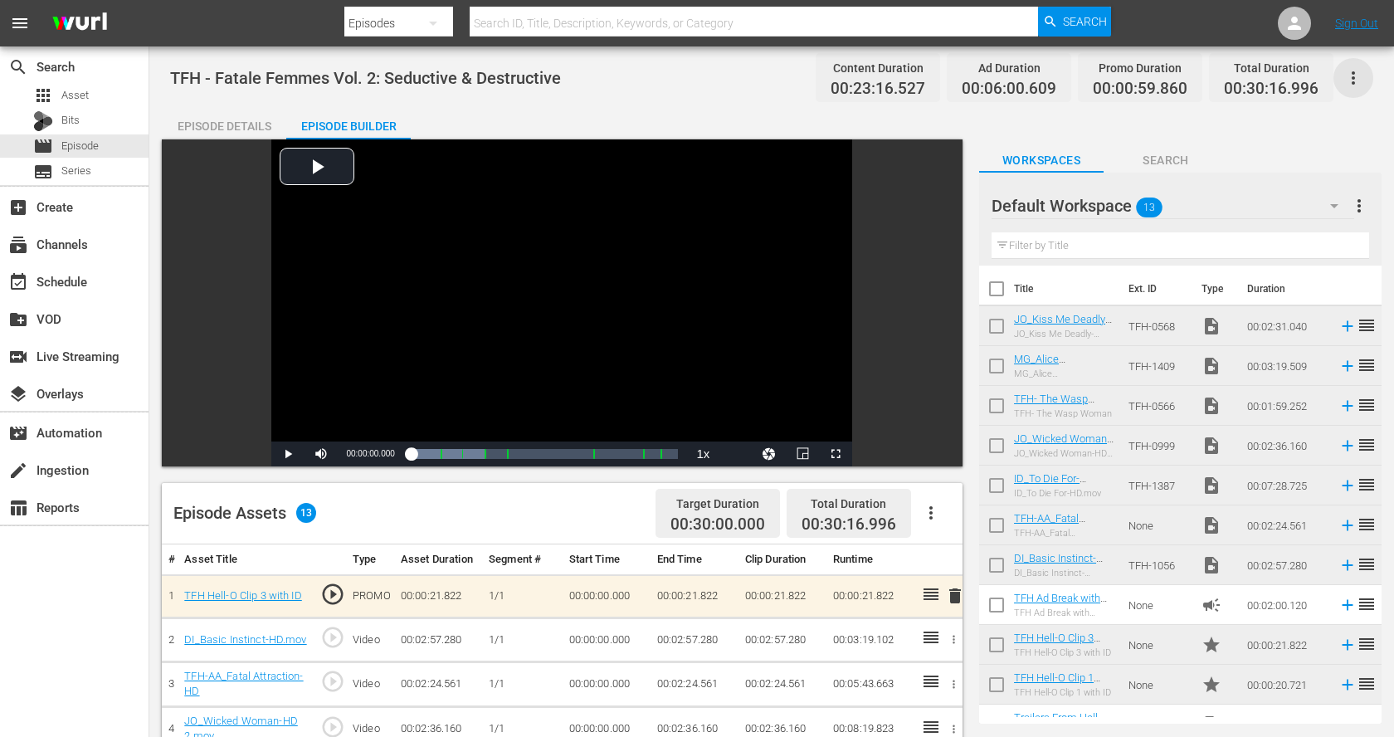
click at [1357, 76] on icon "button" at bounding box center [1354, 78] width 20 height 20
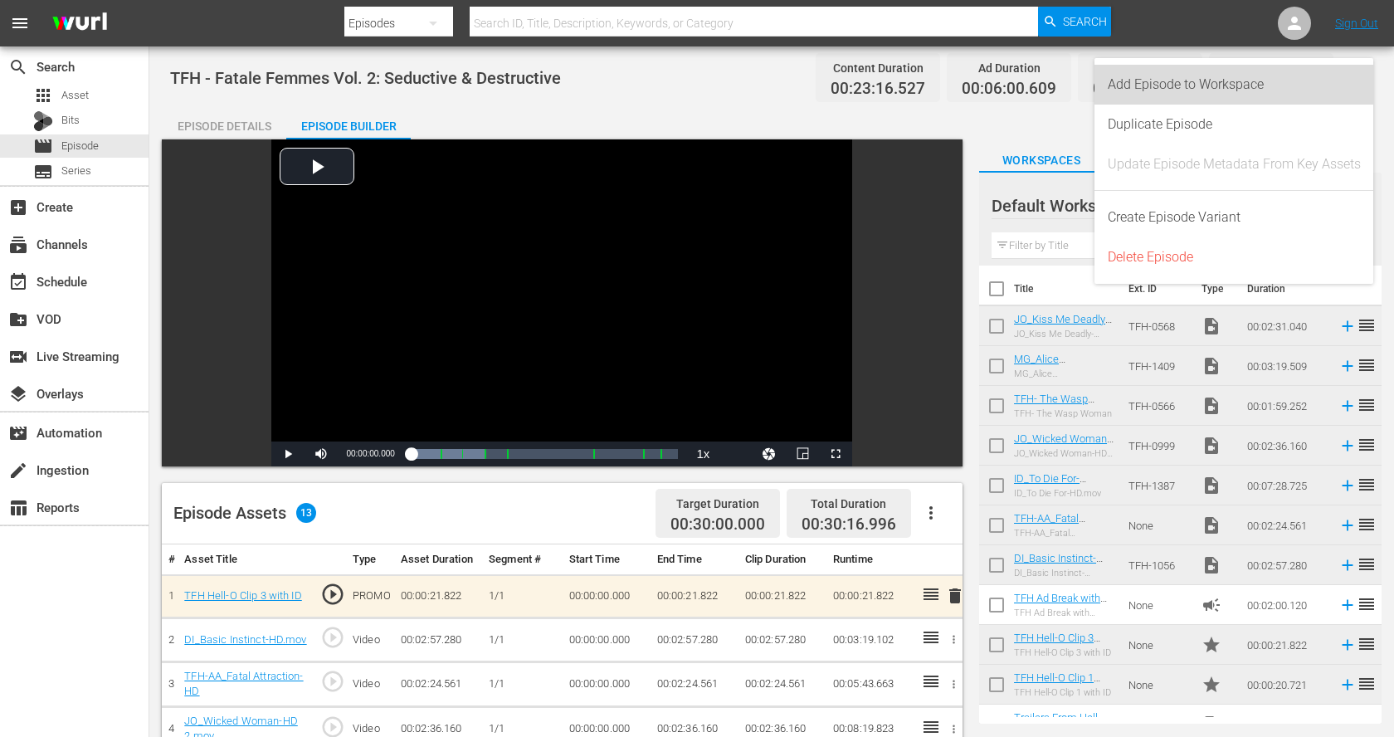
click at [1301, 92] on div "Add Episode to Workspace" at bounding box center [1234, 85] width 253 height 40
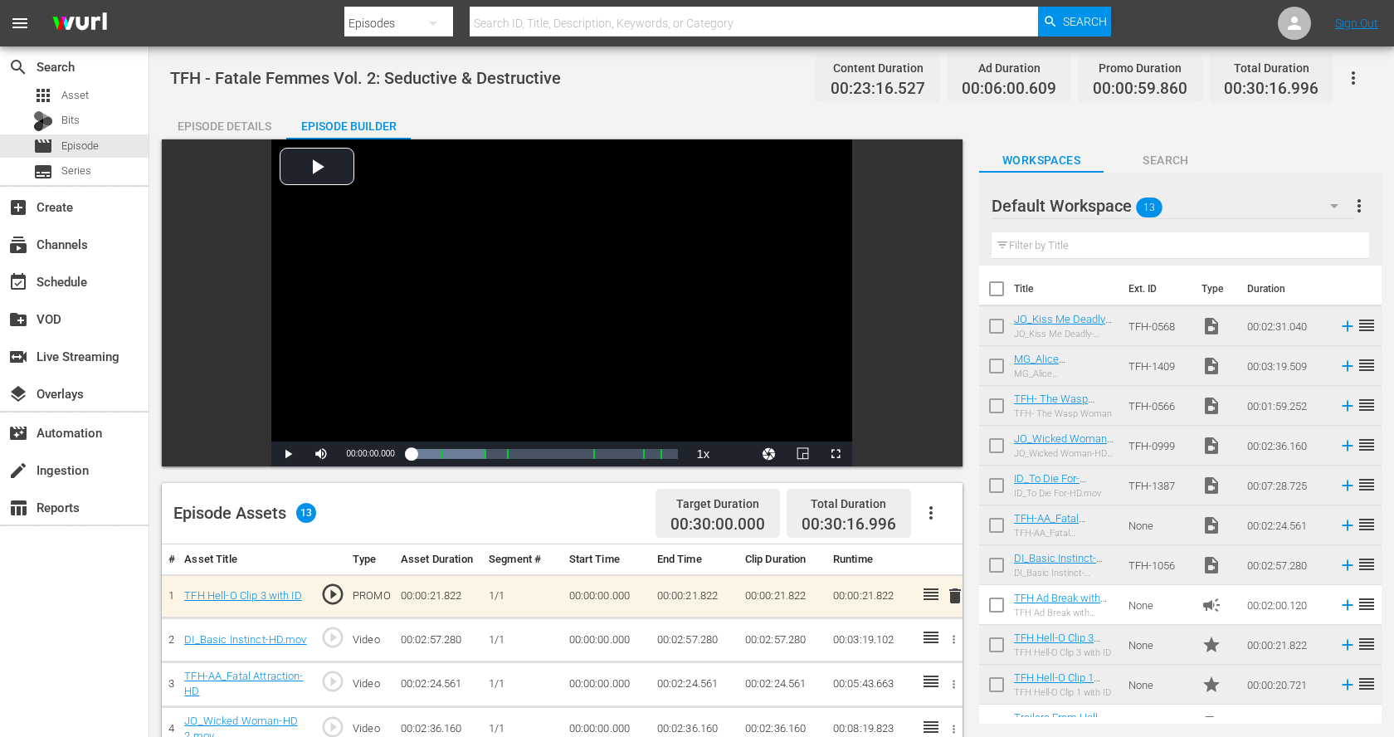
click at [1356, 83] on icon "button" at bounding box center [1354, 78] width 20 height 20
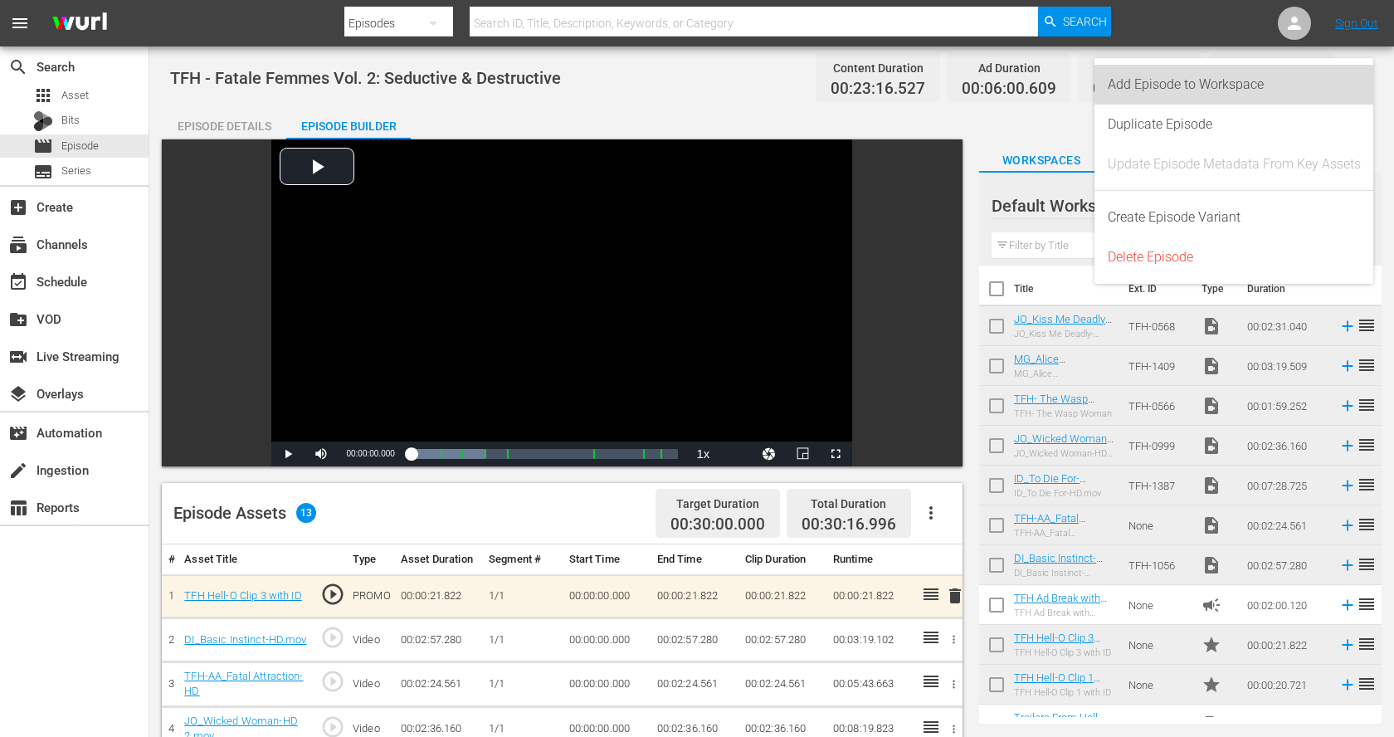
click at [1316, 85] on div "Add Episode to Workspace" at bounding box center [1234, 85] width 253 height 40
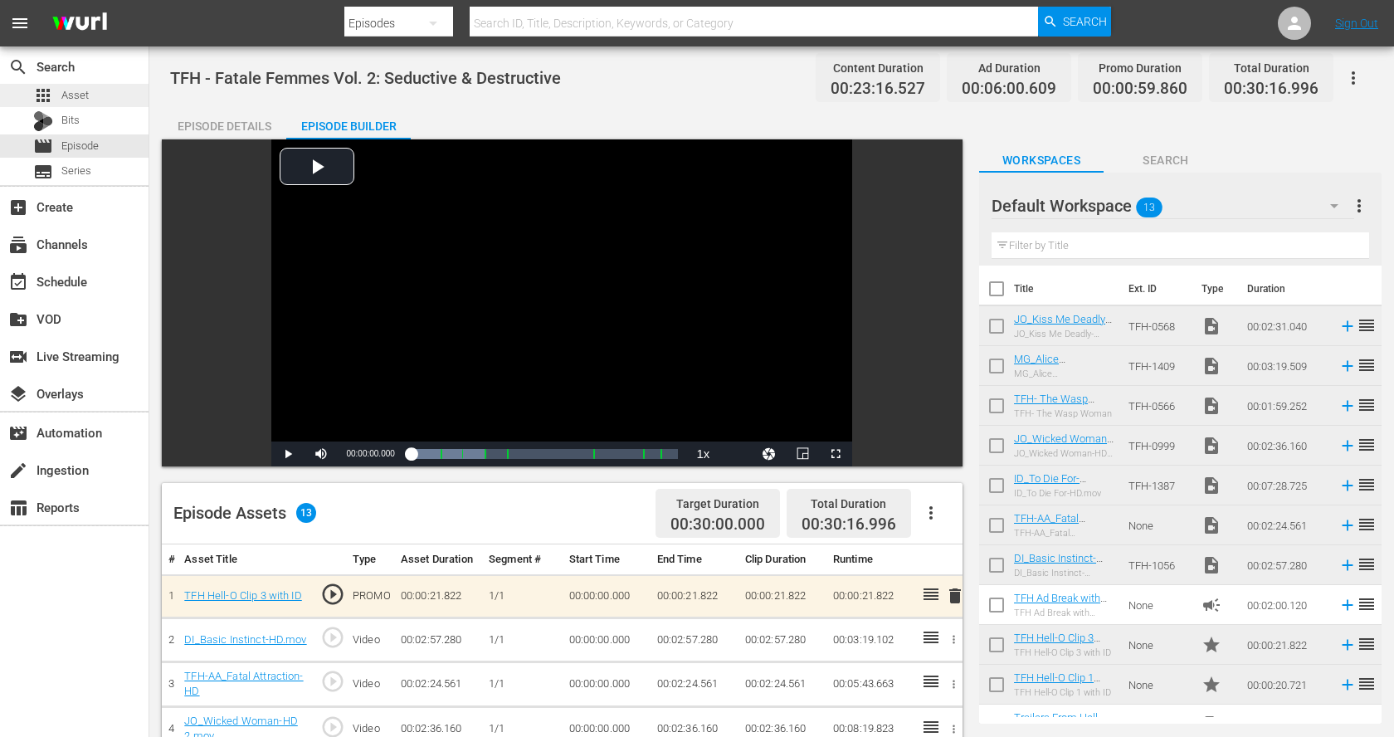
click at [65, 86] on div "apps Asset" at bounding box center [61, 95] width 56 height 23
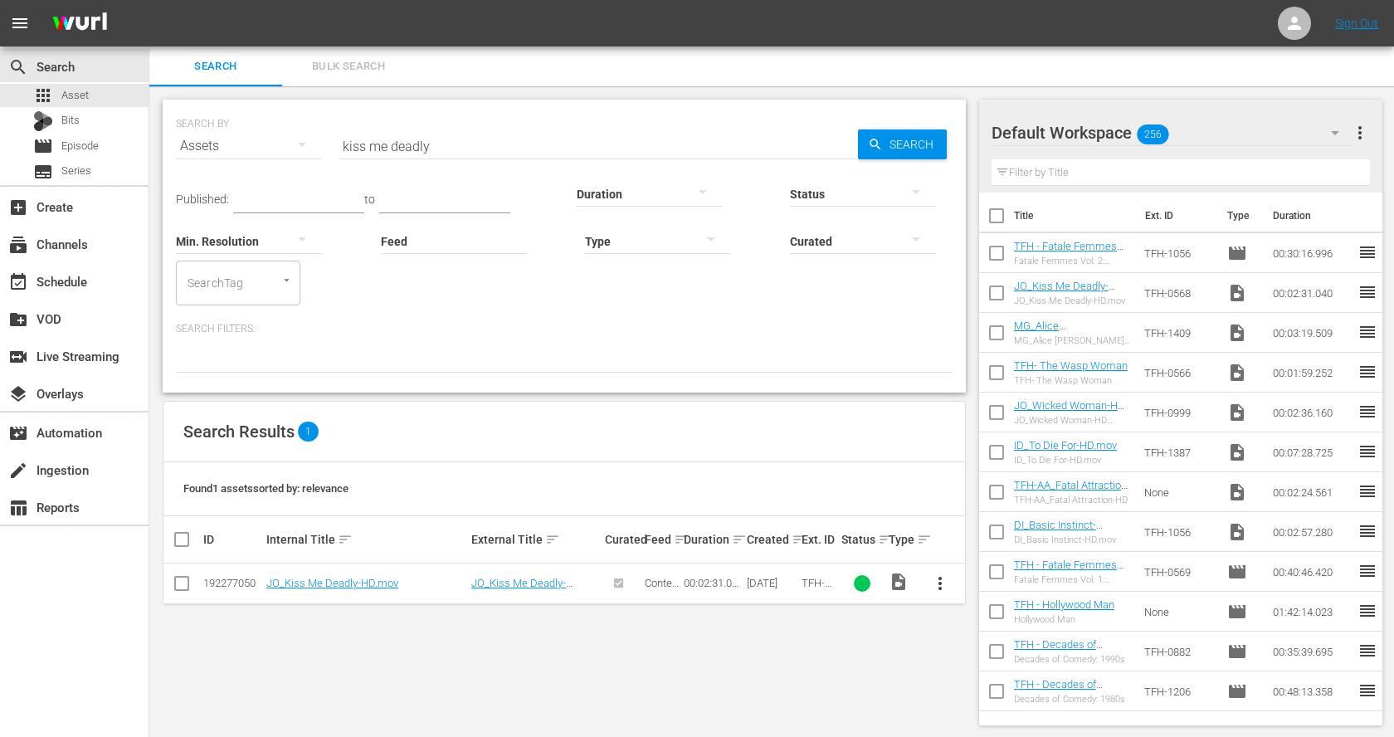
click at [994, 248] on input "checkbox" at bounding box center [996, 256] width 35 height 35
checkbox input "true"
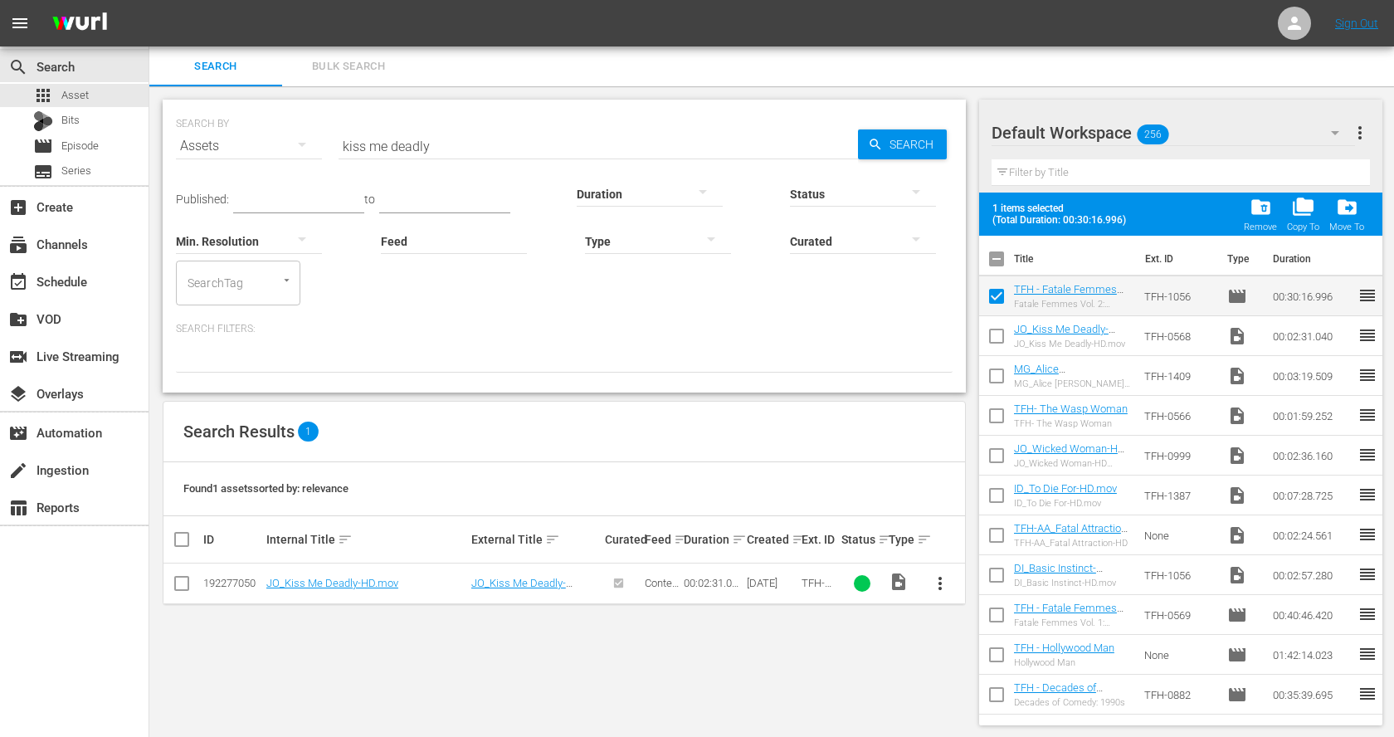
click at [991, 330] on input "checkbox" at bounding box center [996, 339] width 35 height 35
checkbox input "true"
click at [992, 374] on input "checkbox" at bounding box center [996, 379] width 35 height 35
checkbox input "true"
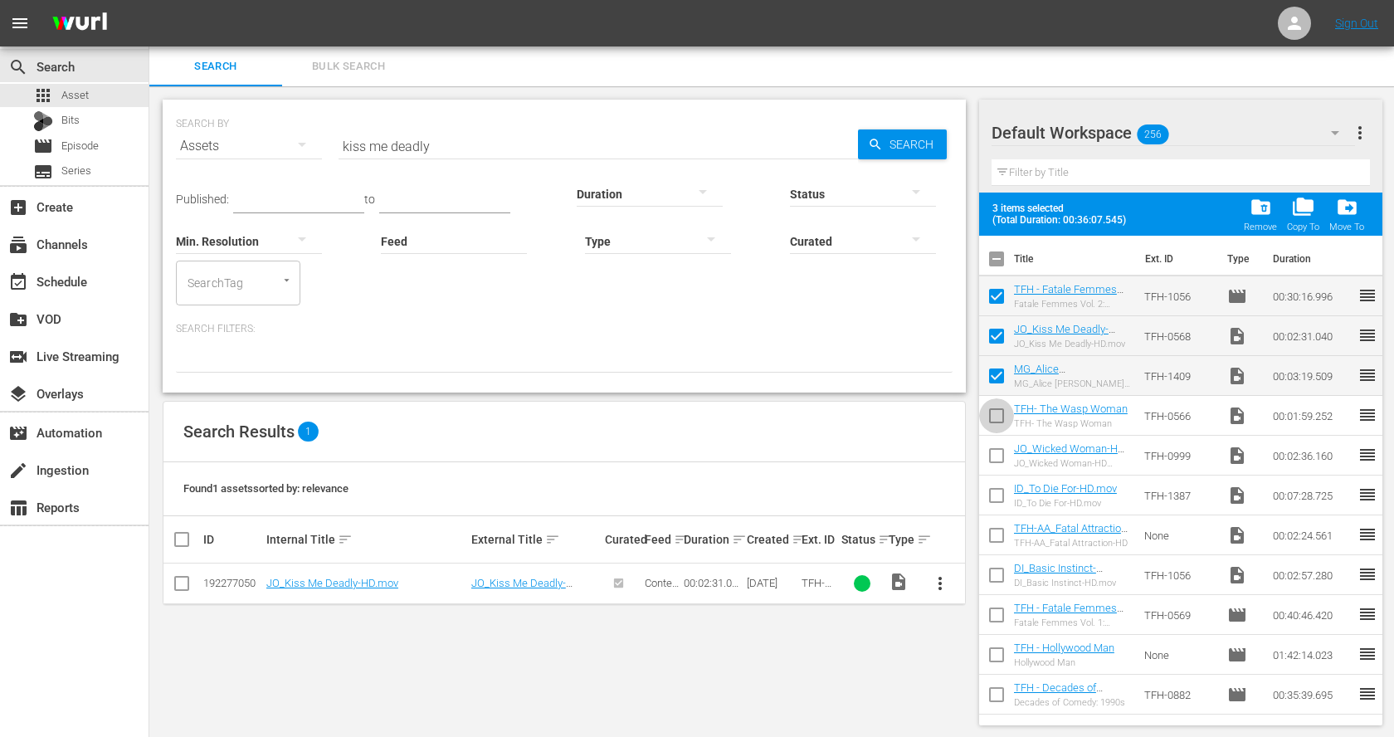
click at [996, 413] on input "checkbox" at bounding box center [996, 419] width 35 height 35
checkbox input "true"
click at [1001, 456] on input "checkbox" at bounding box center [996, 459] width 35 height 35
checkbox input "true"
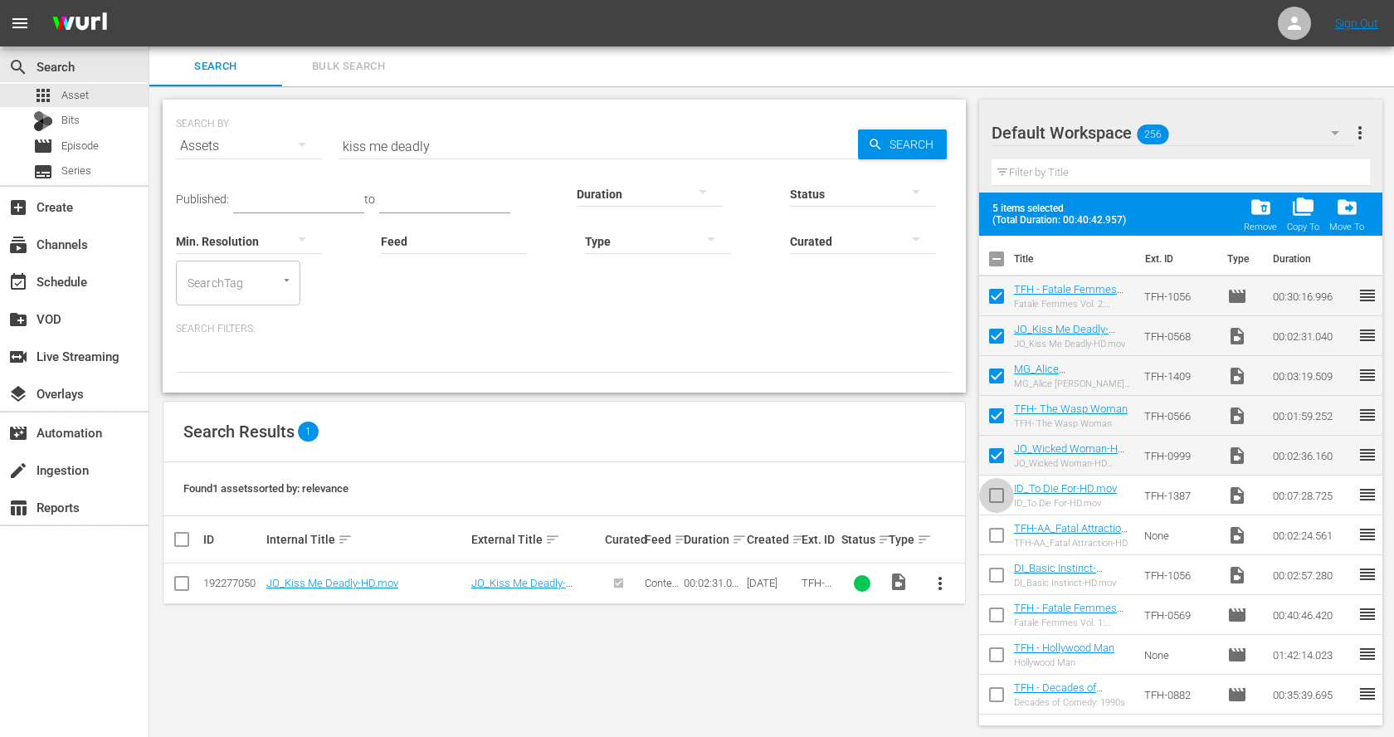
click at [994, 491] on input "checkbox" at bounding box center [996, 498] width 35 height 35
checkbox input "true"
click at [997, 543] on input "checkbox" at bounding box center [996, 538] width 35 height 35
checkbox input "true"
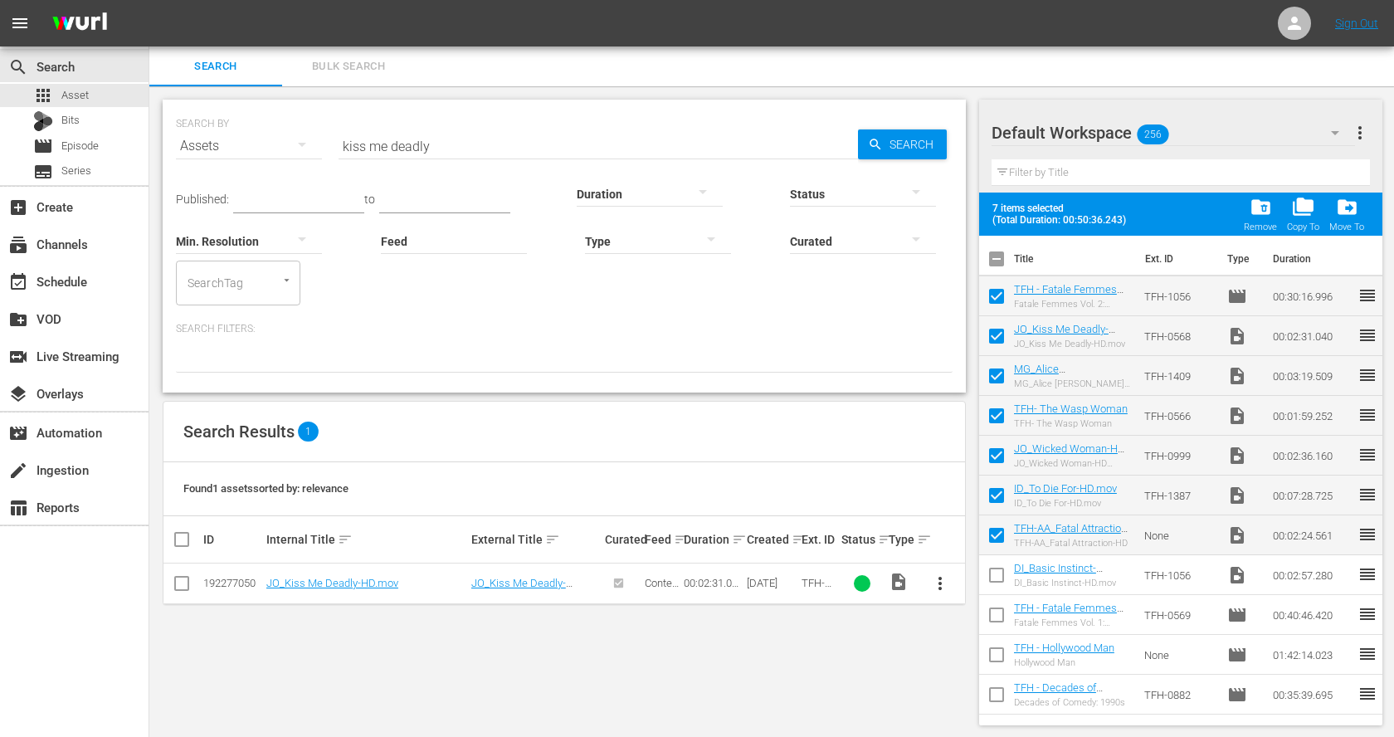
click at [995, 567] on input "checkbox" at bounding box center [996, 578] width 35 height 35
checkbox input "true"
click at [997, 606] on input "checkbox" at bounding box center [996, 618] width 35 height 35
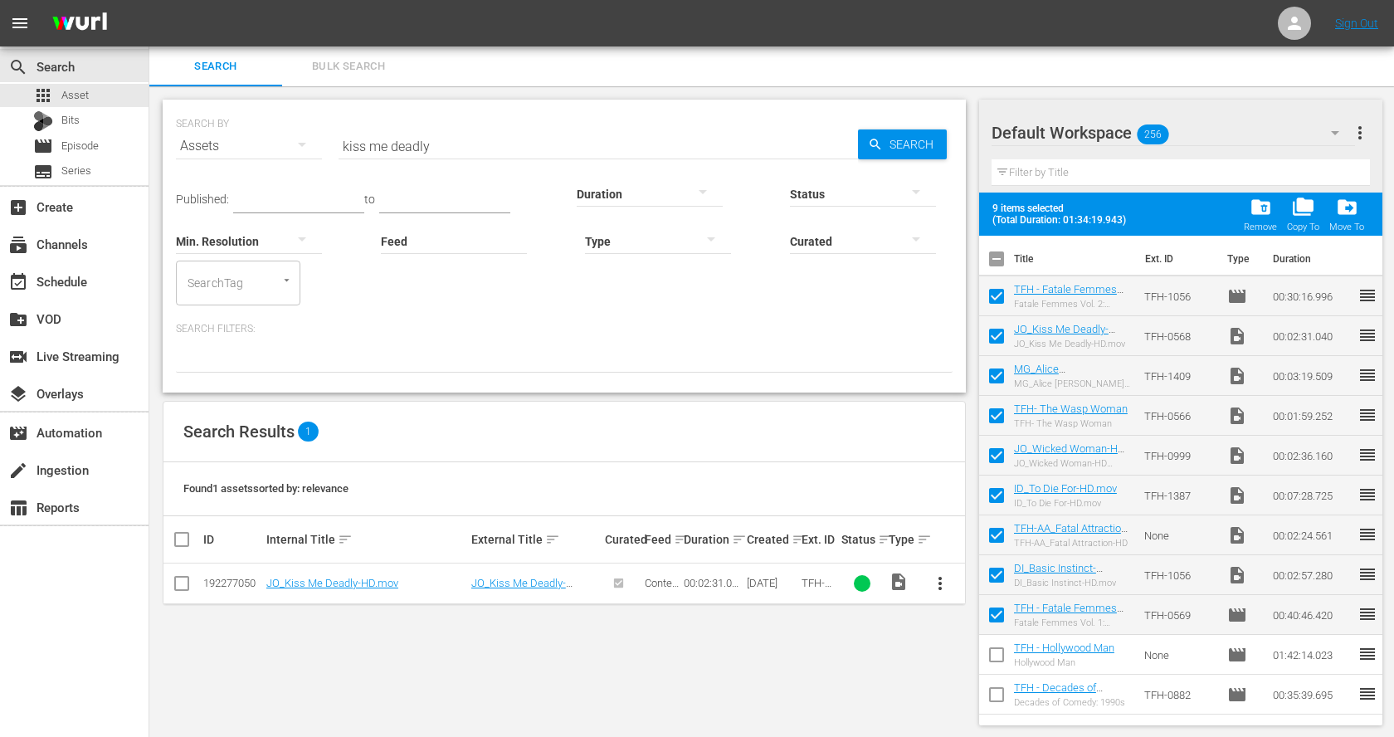
click at [997, 606] on input "checkbox" at bounding box center [996, 618] width 35 height 35
checkbox input "false"
click at [999, 299] on input "checkbox" at bounding box center [996, 299] width 35 height 35
checkbox input "false"
click at [1265, 207] on span "folder_delete" at bounding box center [1261, 207] width 22 height 22
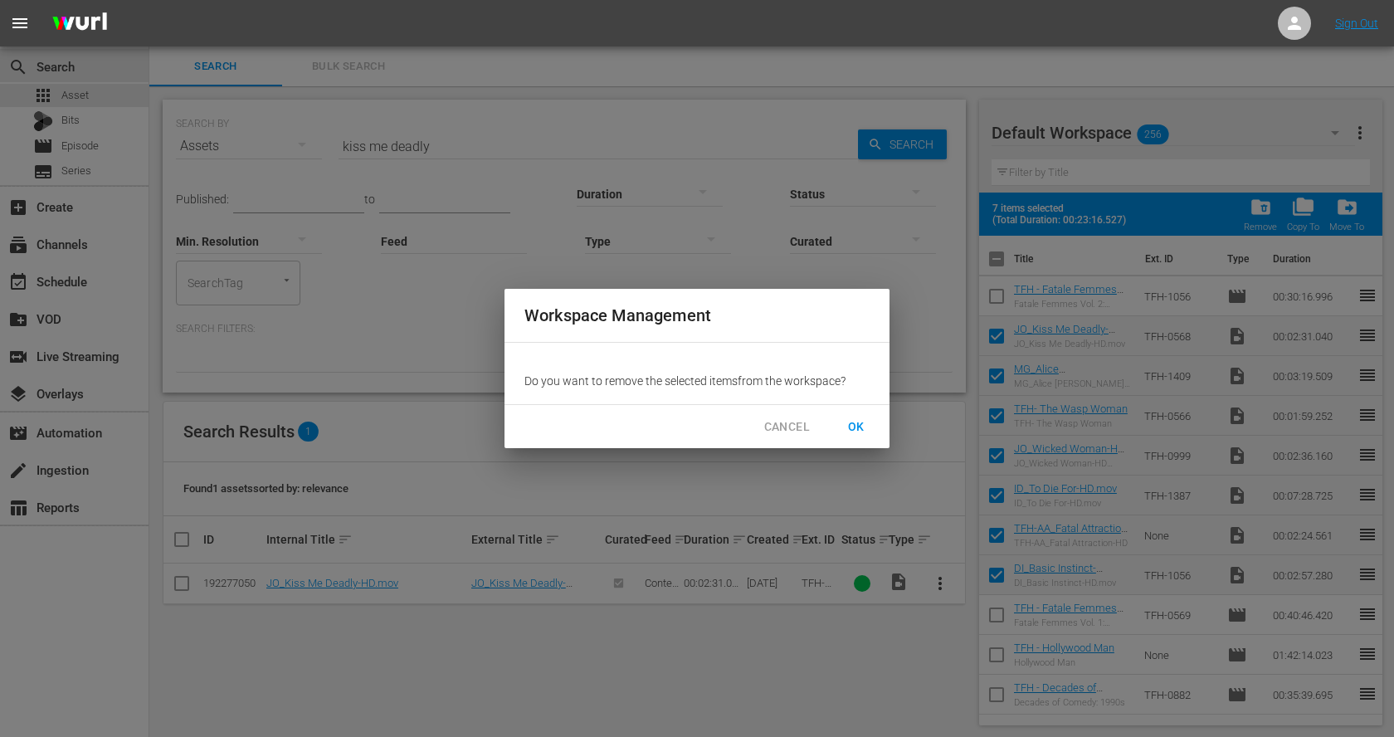
click at [847, 420] on span "OK" at bounding box center [856, 427] width 27 height 21
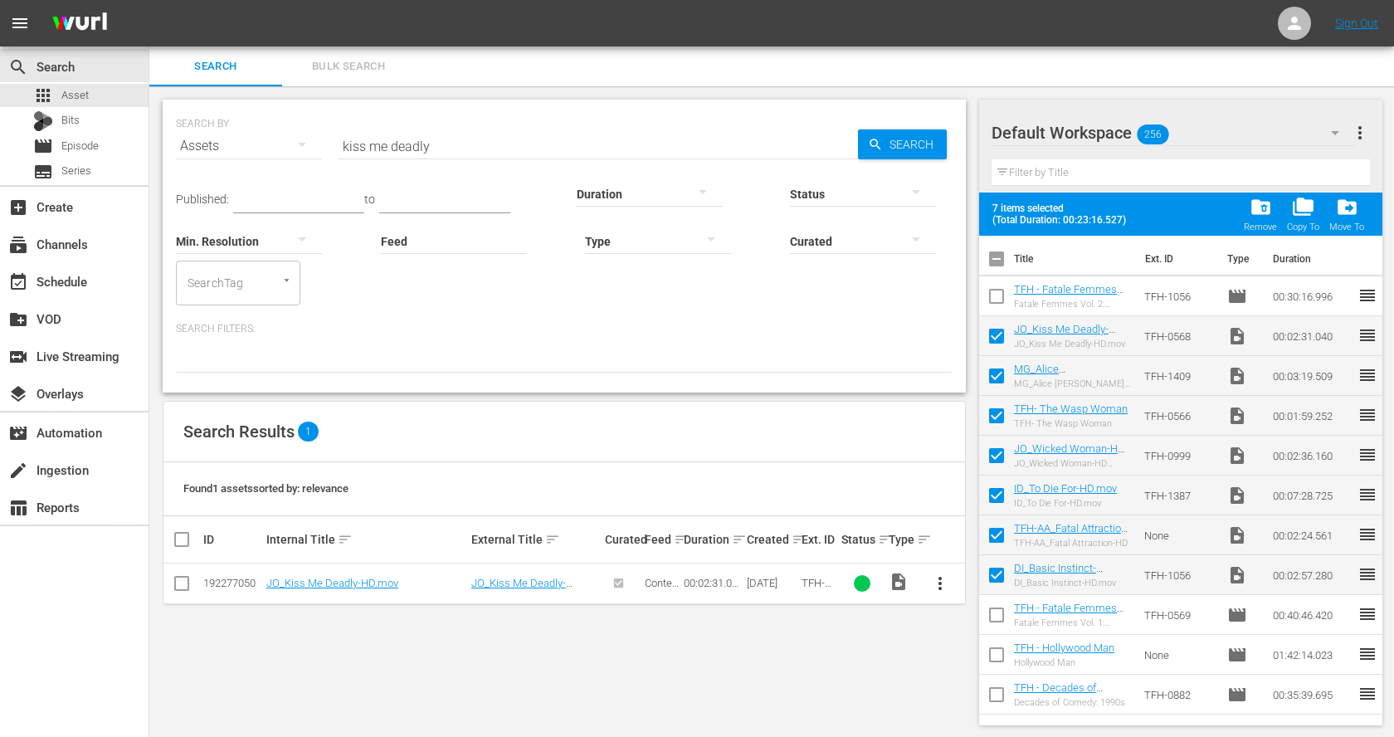
checkbox input "false"
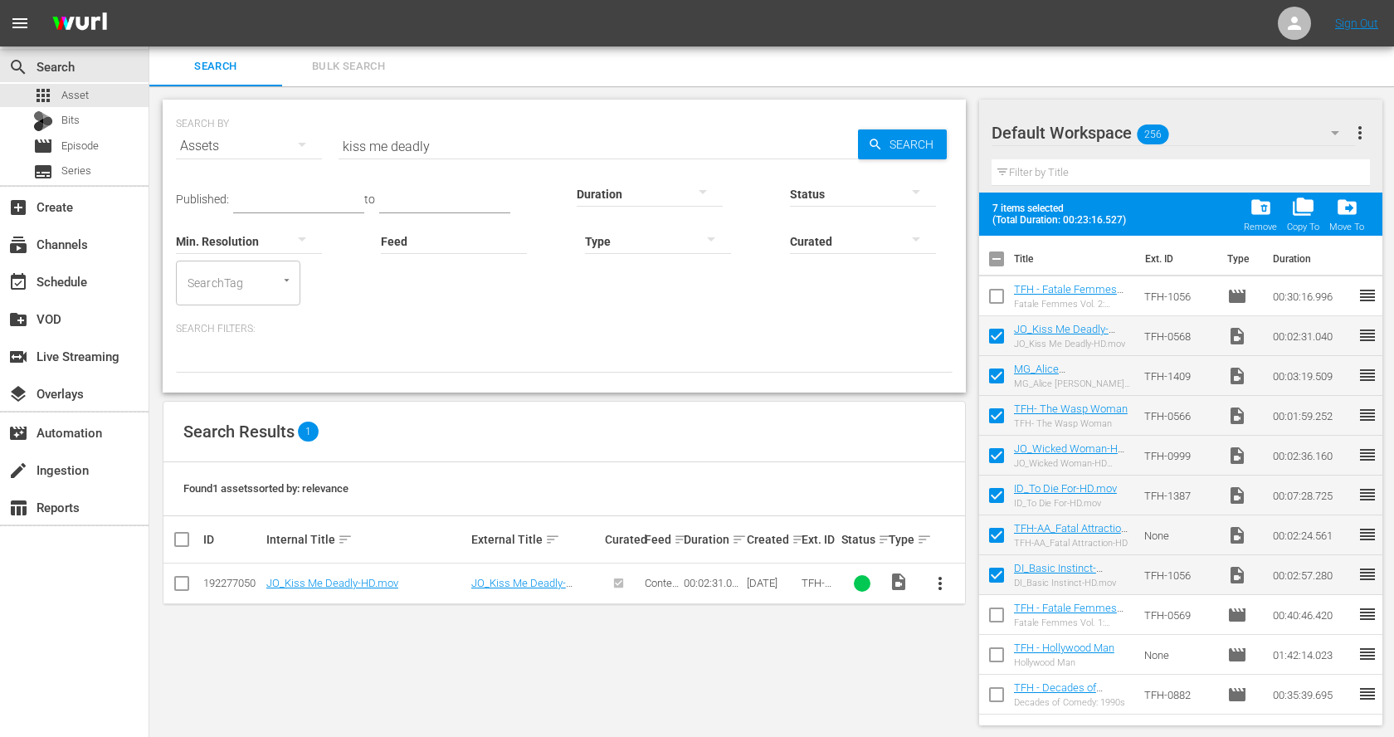
checkbox input "false"
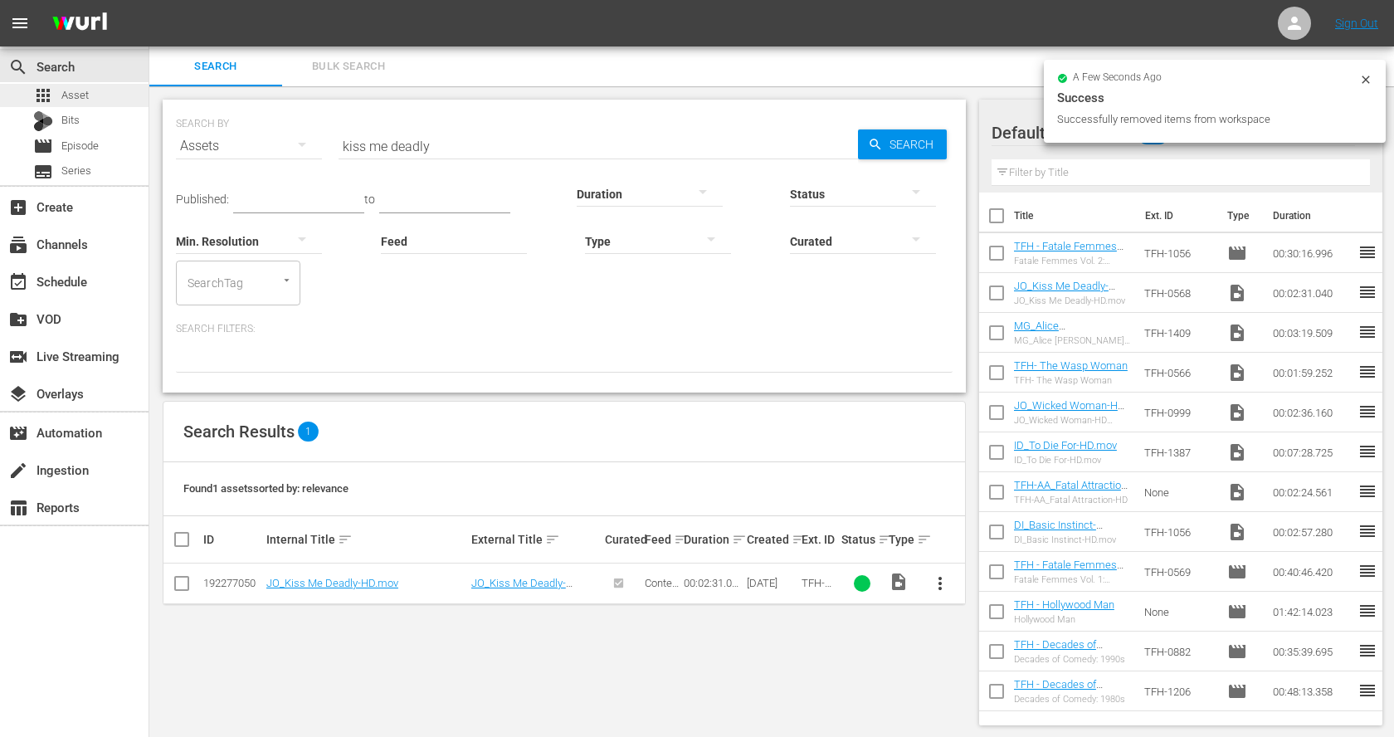
click at [77, 87] on span "Asset" at bounding box center [74, 95] width 27 height 17
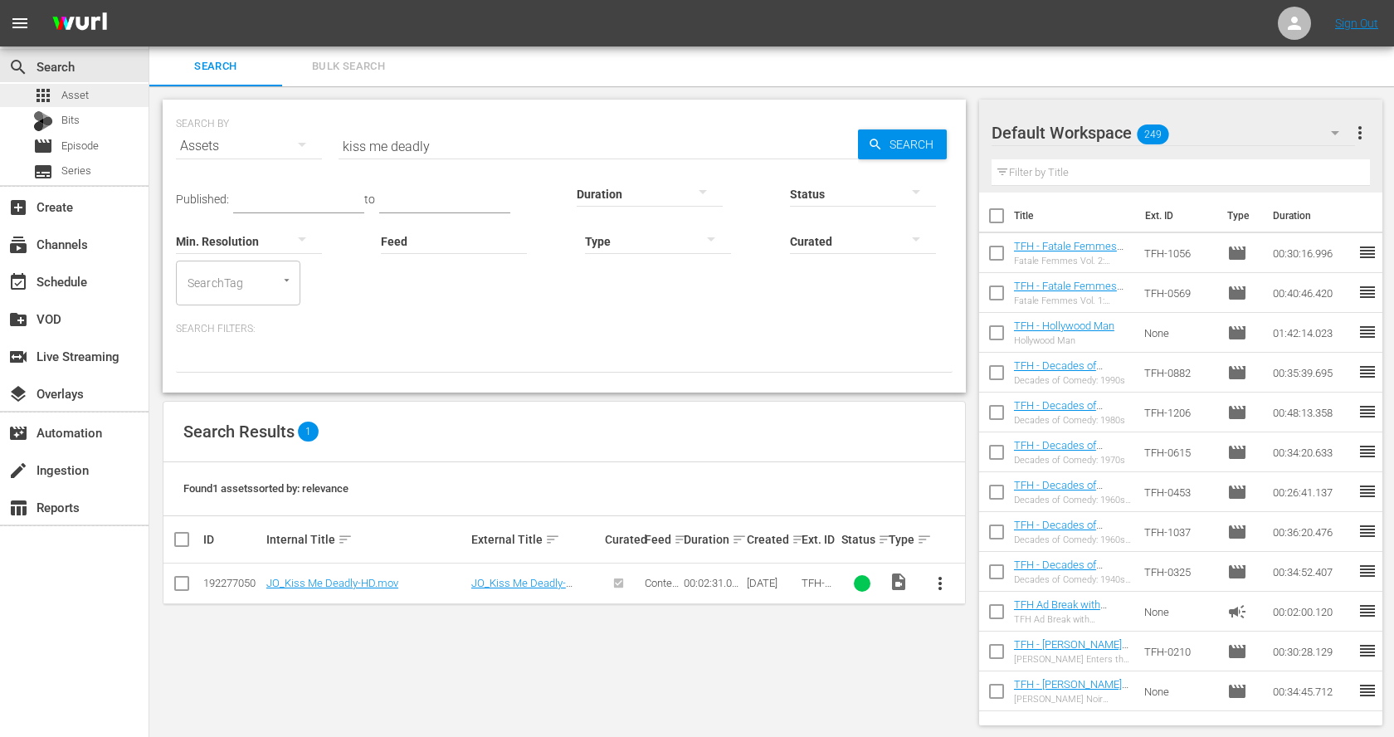
click at [77, 91] on span "Asset" at bounding box center [74, 95] width 27 height 17
click at [411, 151] on input "kiss me deadly" at bounding box center [599, 146] width 520 height 40
paste input "Daughters of Darkness"
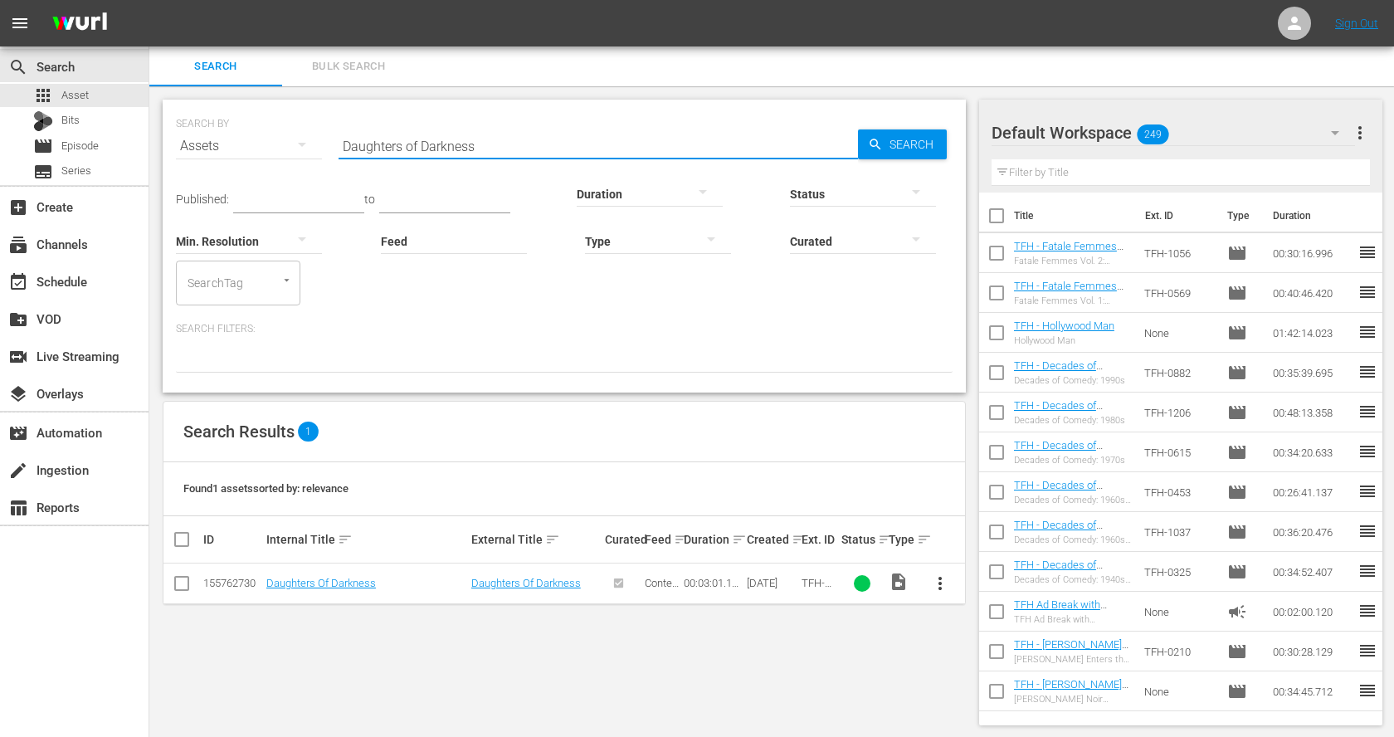
click at [945, 582] on span "more_vert" at bounding box center [940, 584] width 20 height 20
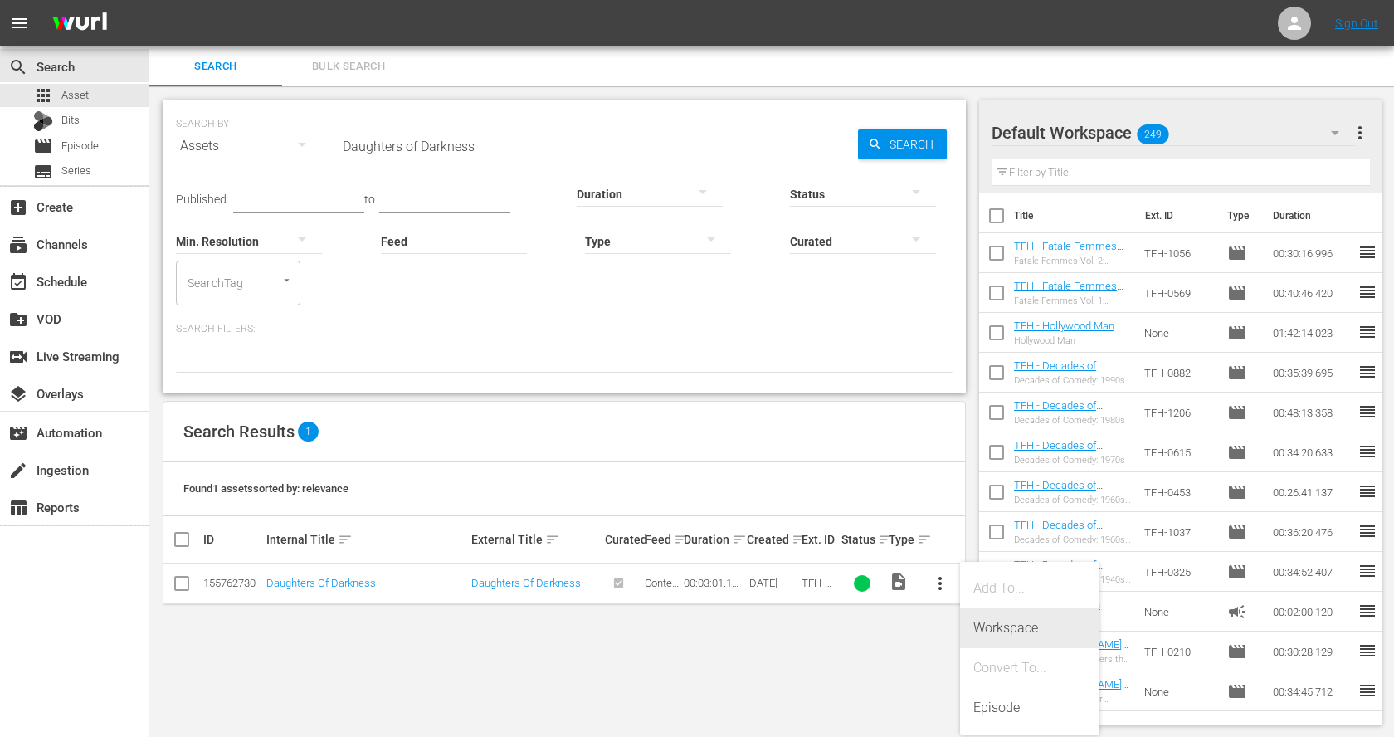
click at [998, 619] on div "Workspace" at bounding box center [1030, 628] width 113 height 40
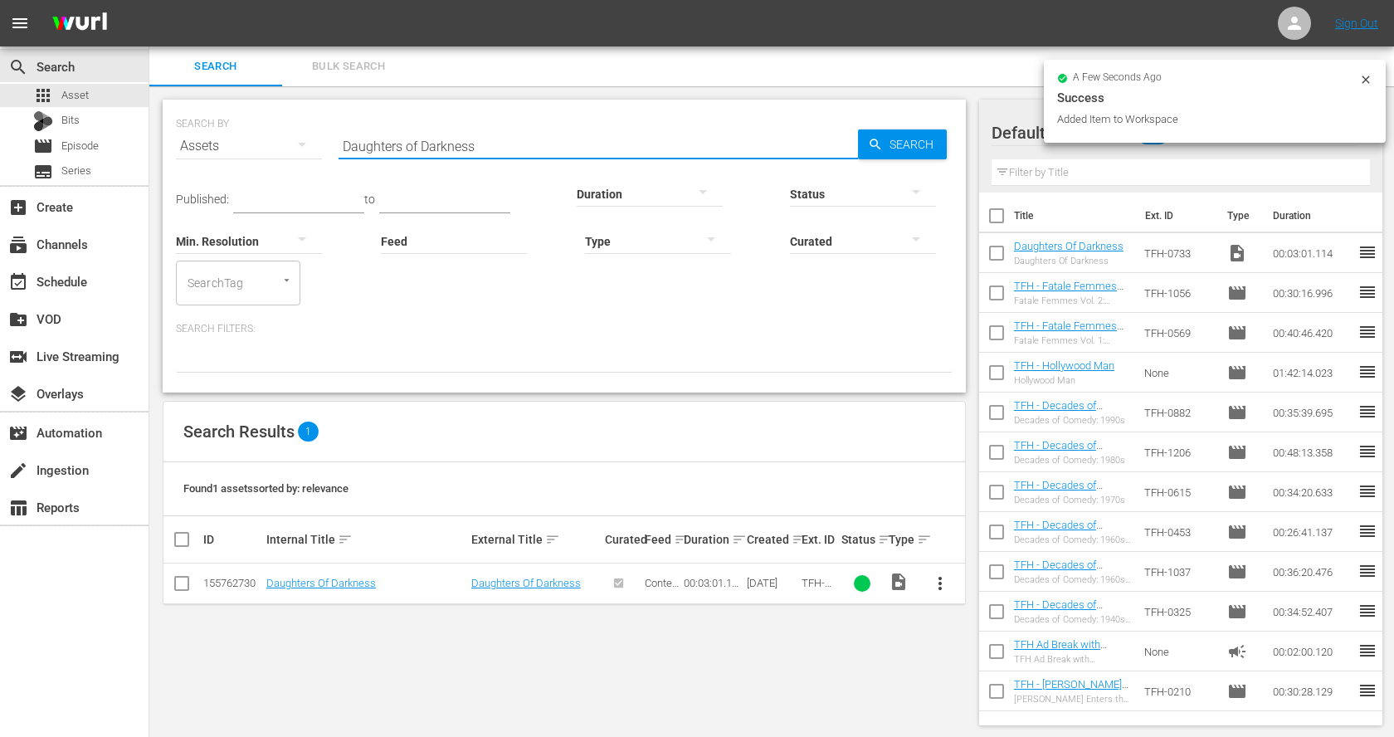
click at [345, 141] on input "Daughters of Darkness" at bounding box center [599, 146] width 520 height 40
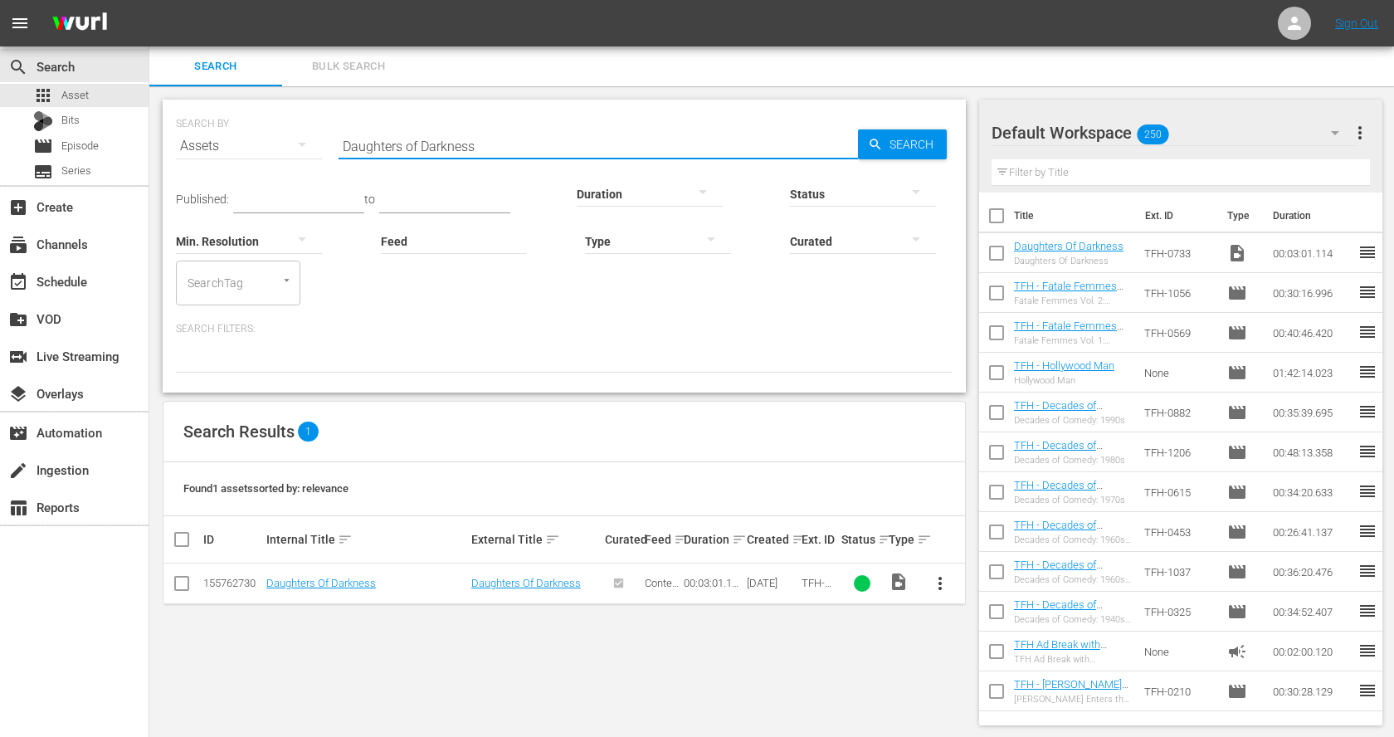
click at [345, 141] on input "Daughters of Darkness" at bounding box center [599, 146] width 520 height 40
paste input "The Vampire Lover"
click at [943, 586] on span "more_vert" at bounding box center [940, 584] width 20 height 20
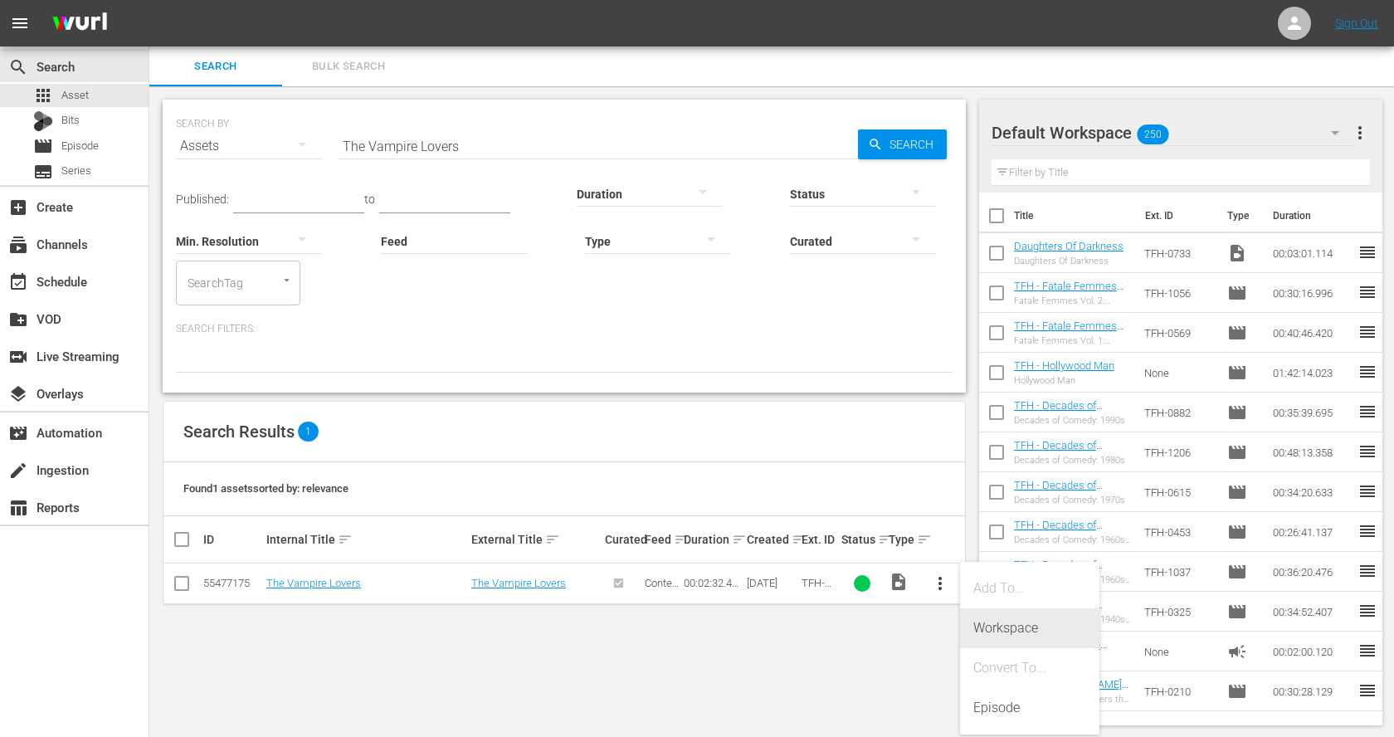
click at [976, 618] on div "Workspace" at bounding box center [1030, 628] width 113 height 40
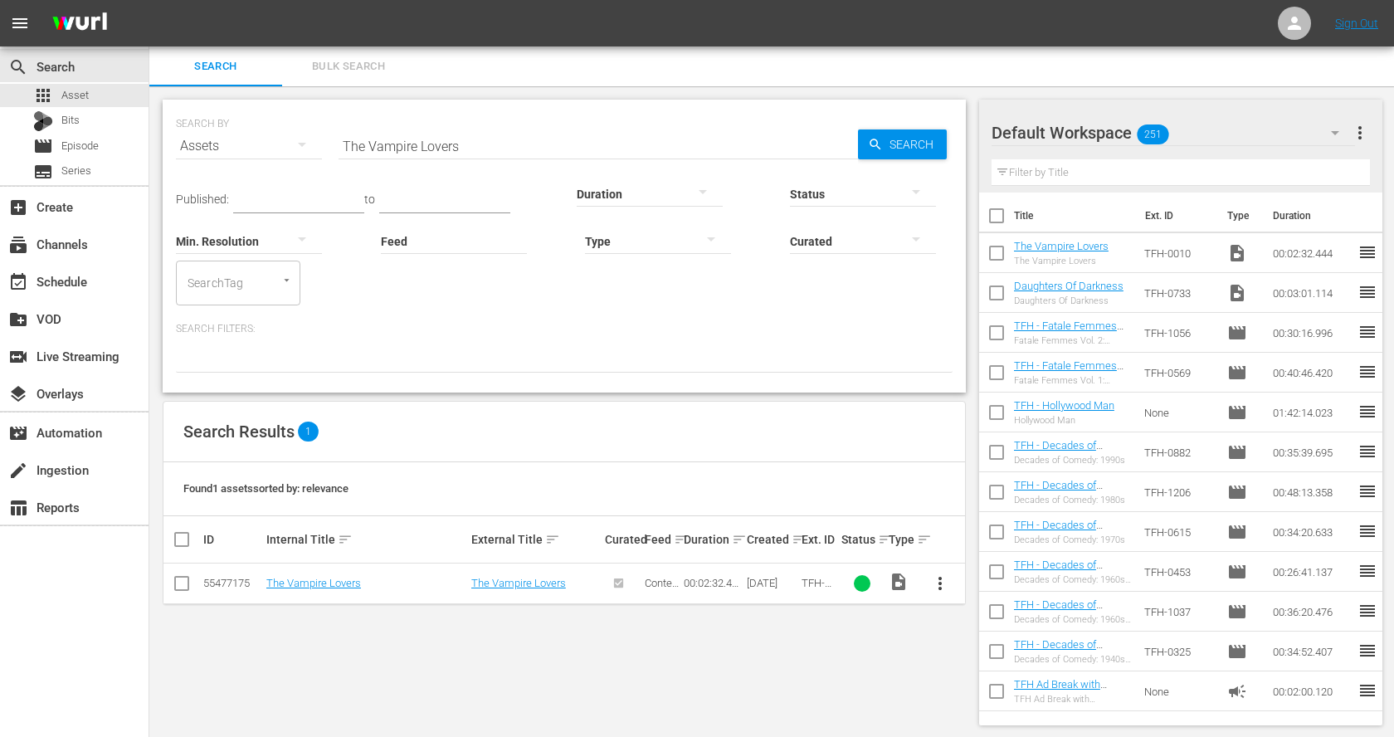
click at [417, 141] on input "The Vampire Lovers" at bounding box center [599, 146] width 520 height 40
paste input "Rabid"
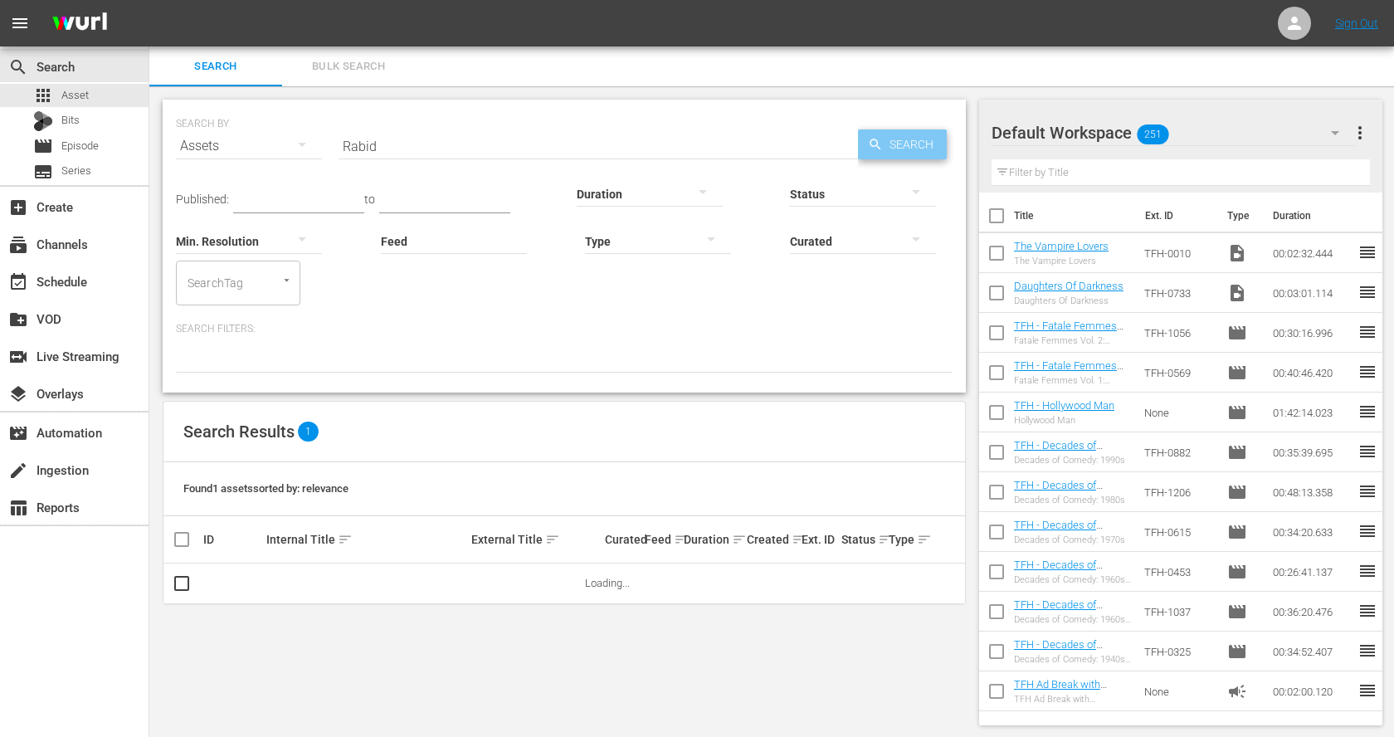
click at [864, 145] on div "Search" at bounding box center [902, 144] width 89 height 30
click at [945, 588] on span "more_vert" at bounding box center [940, 584] width 20 height 20
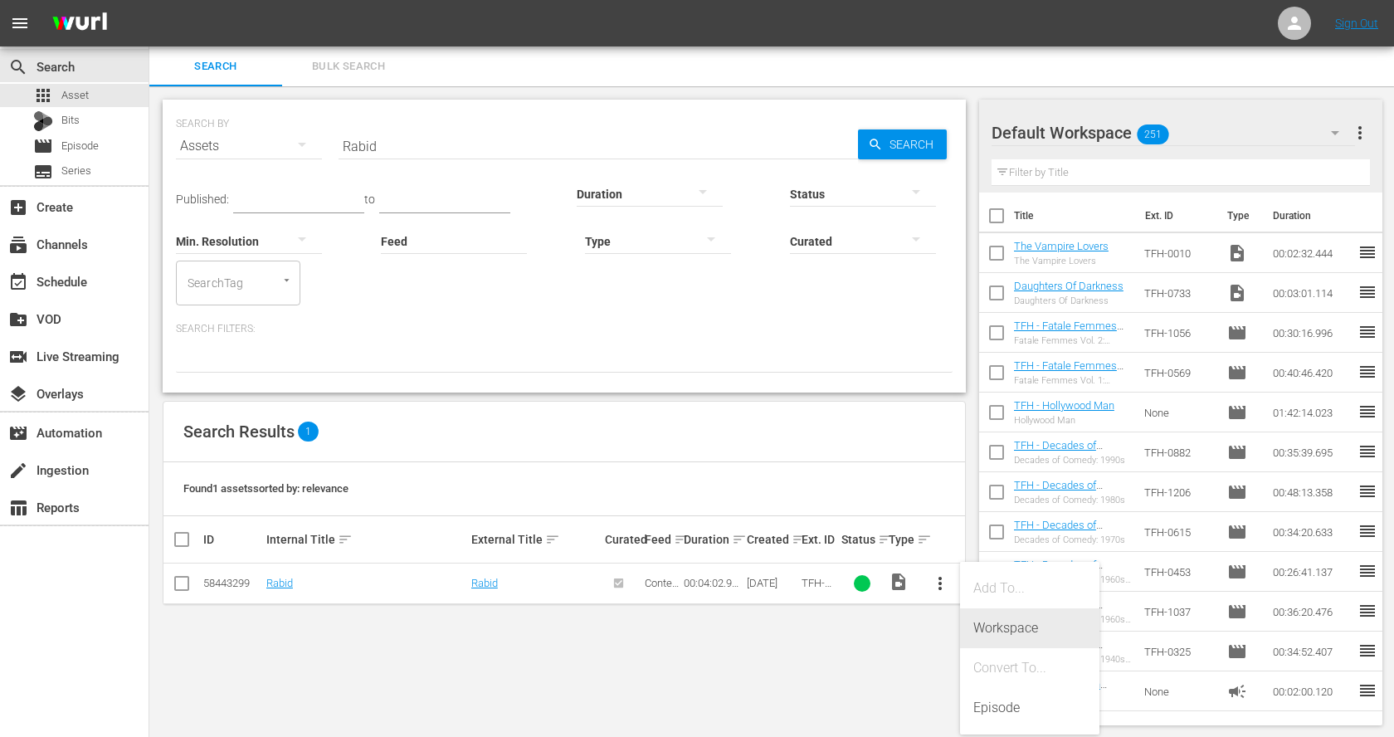
click at [983, 618] on div "Workspace" at bounding box center [1030, 628] width 113 height 40
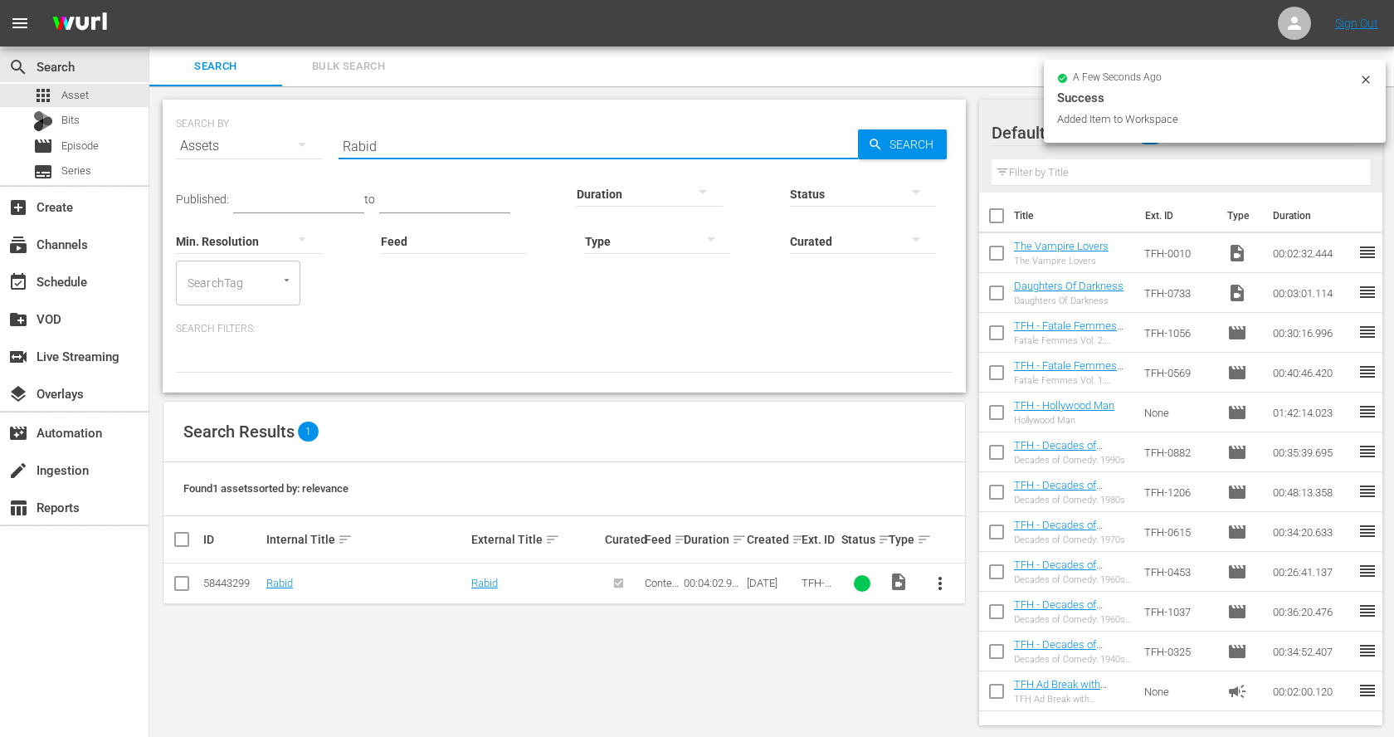
click at [612, 145] on input "Rabid" at bounding box center [599, 146] width 520 height 40
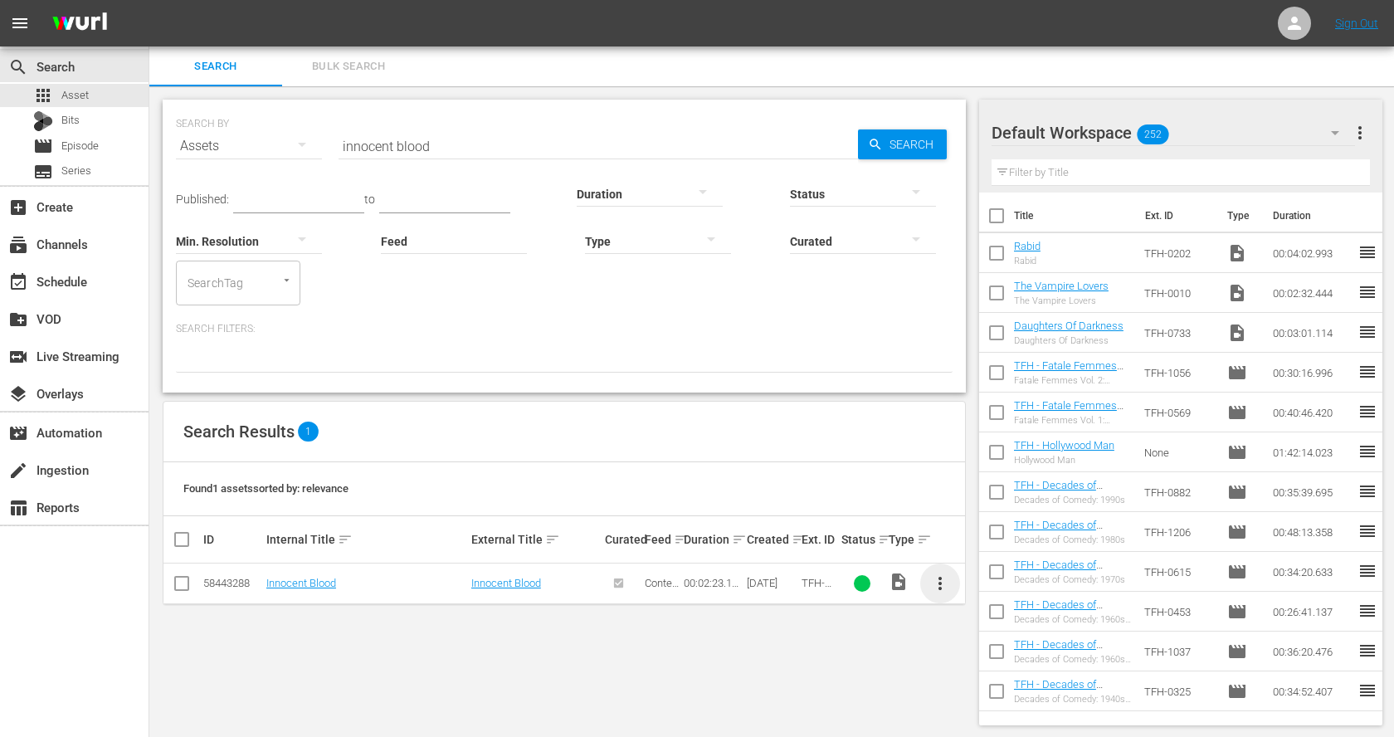
click at [940, 579] on span "more_vert" at bounding box center [940, 584] width 20 height 20
click at [974, 627] on div "Workspace" at bounding box center [1030, 628] width 113 height 40
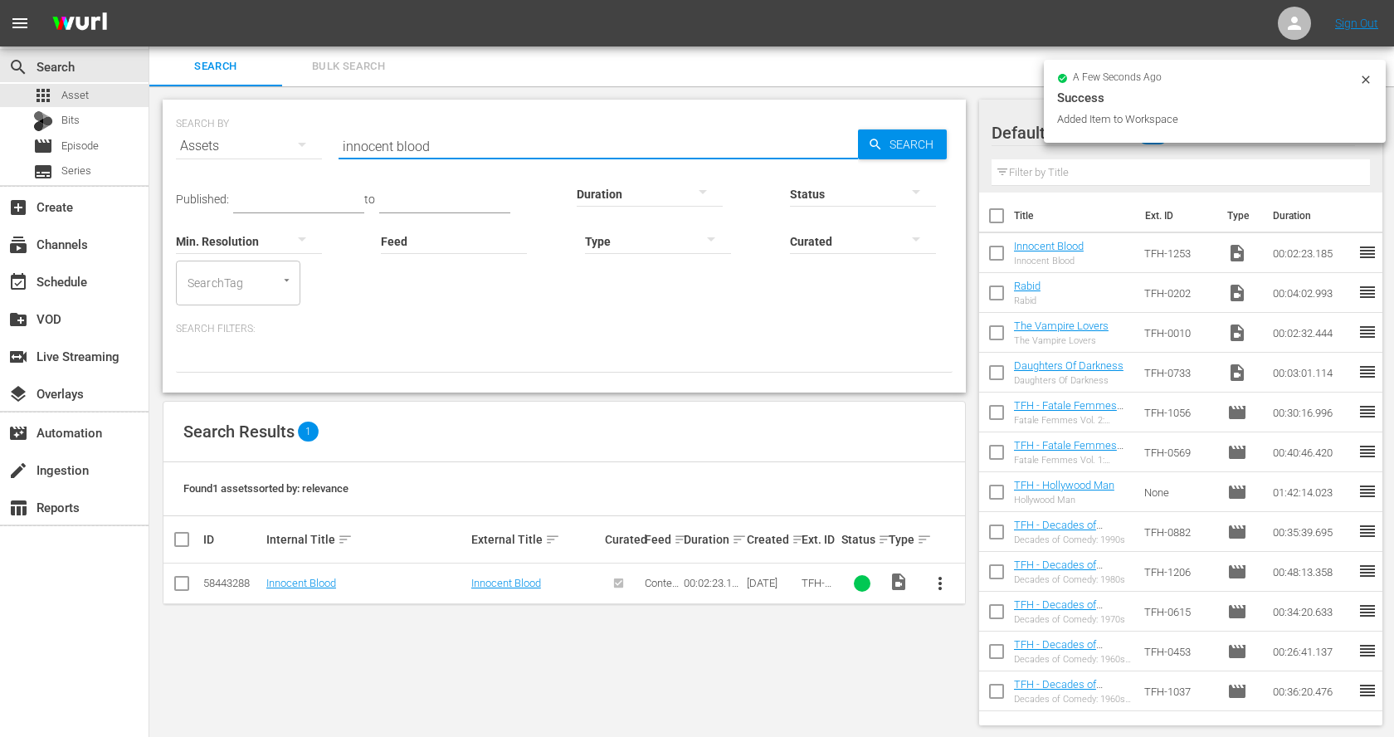
click at [432, 143] on input "innocent blood" at bounding box center [599, 146] width 520 height 40
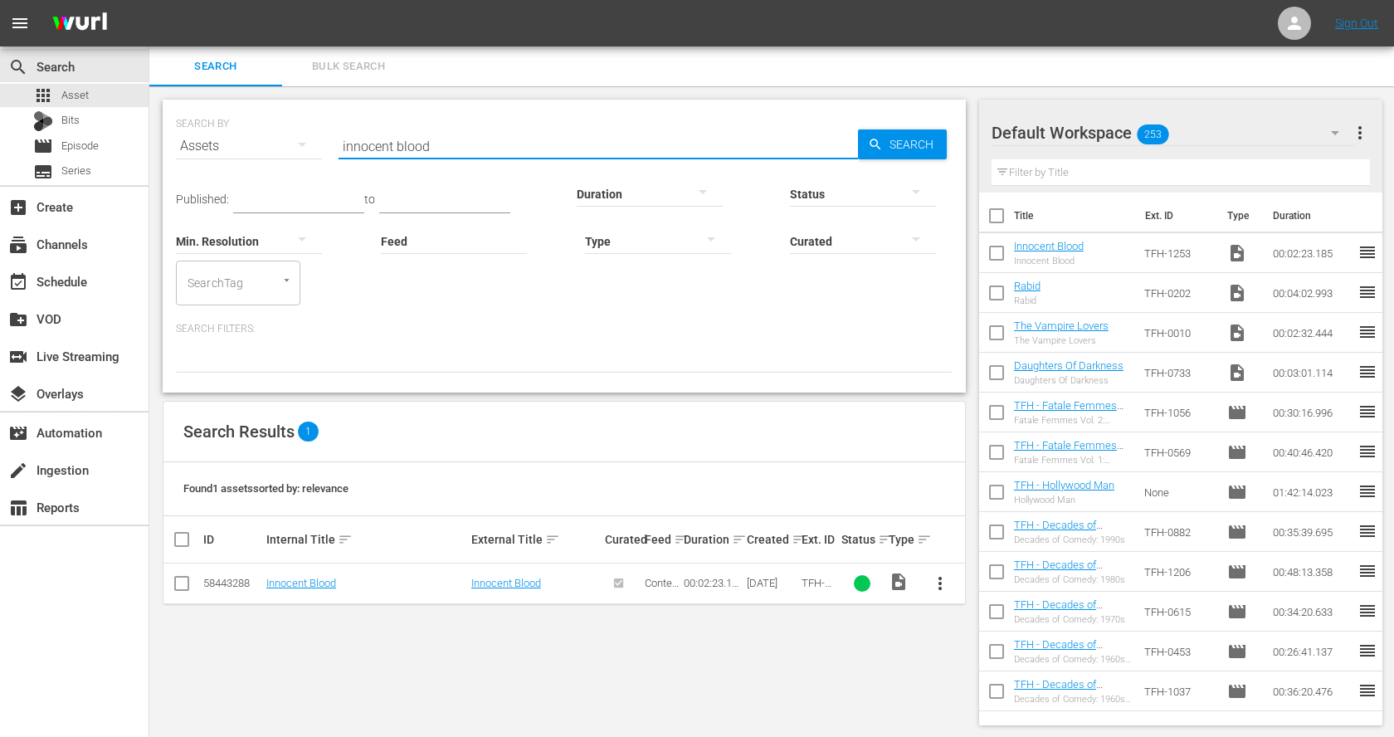
paste input "Ginger Snaps"
click at [938, 579] on span "more_vert" at bounding box center [940, 584] width 20 height 20
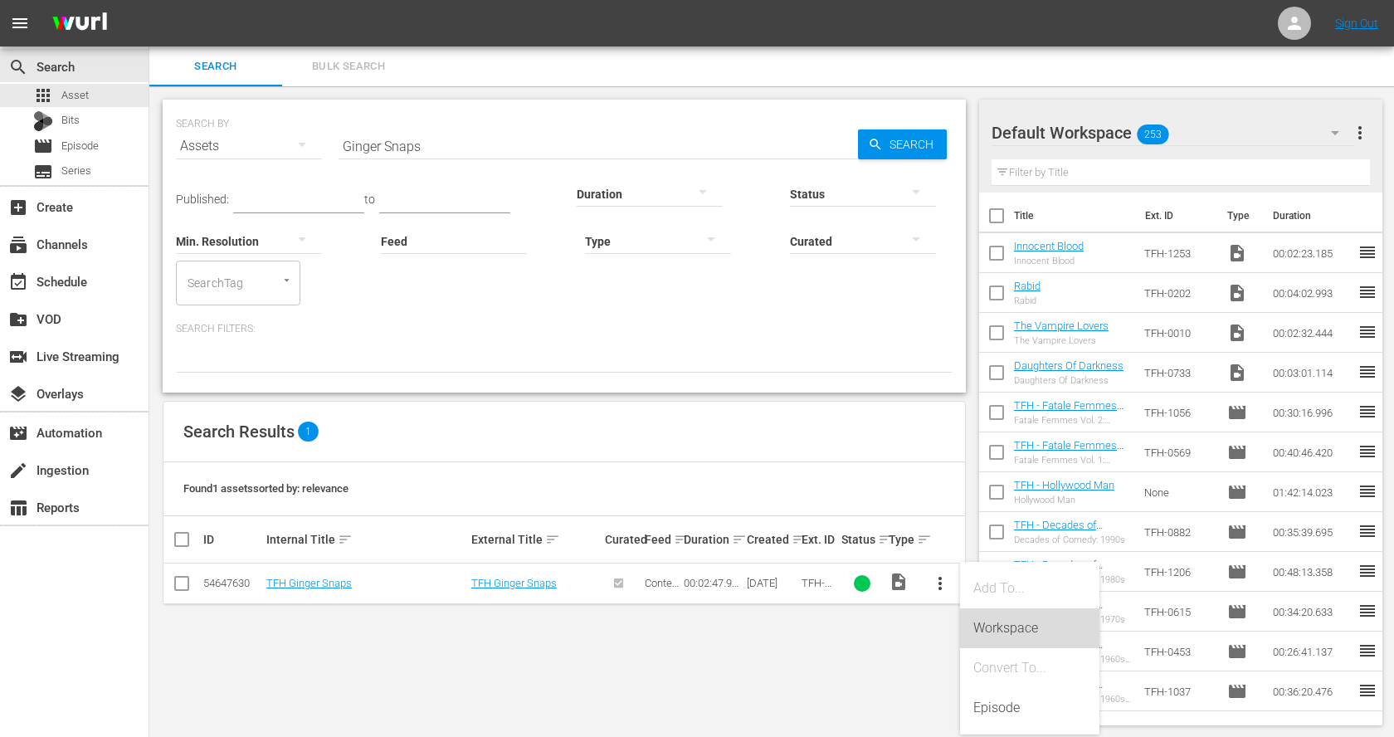
click at [997, 629] on div "Workspace" at bounding box center [1030, 628] width 113 height 40
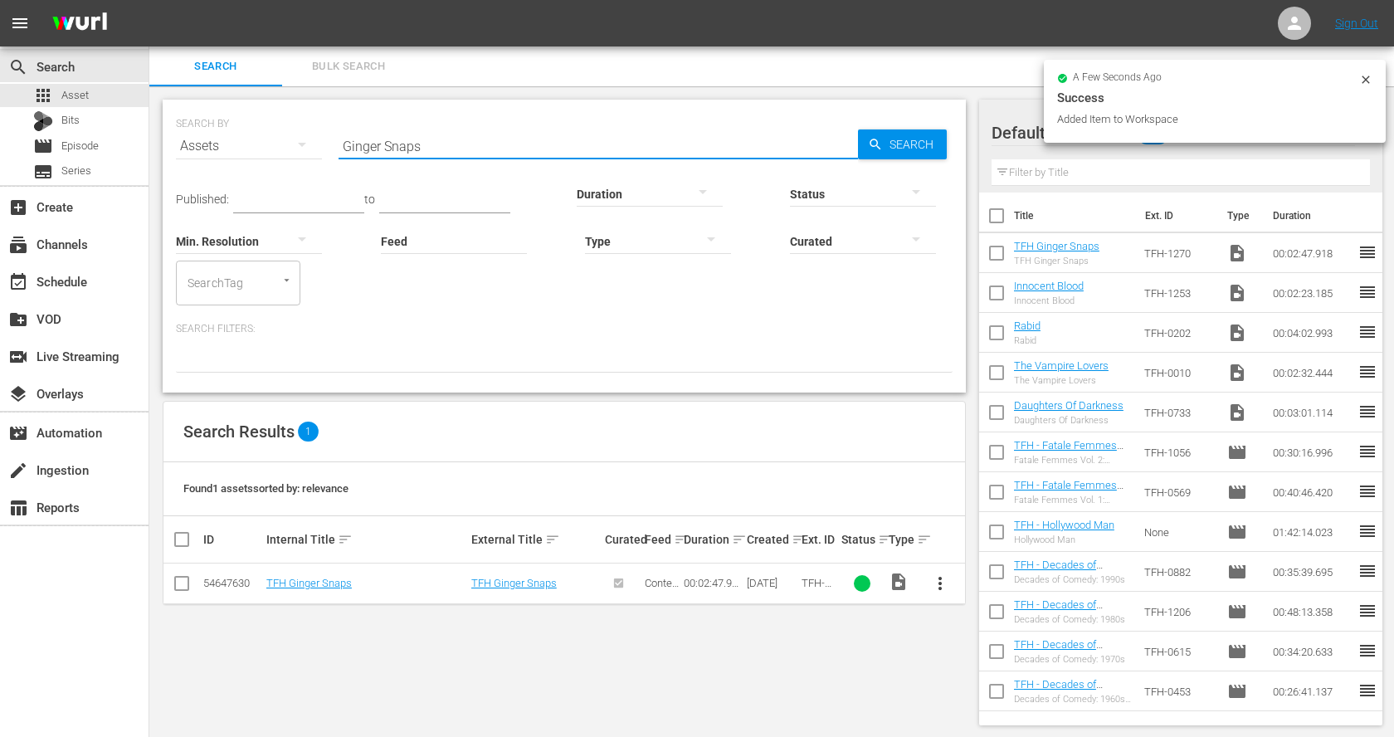
click at [383, 144] on input "Ginger Snaps" at bounding box center [599, 146] width 520 height 40
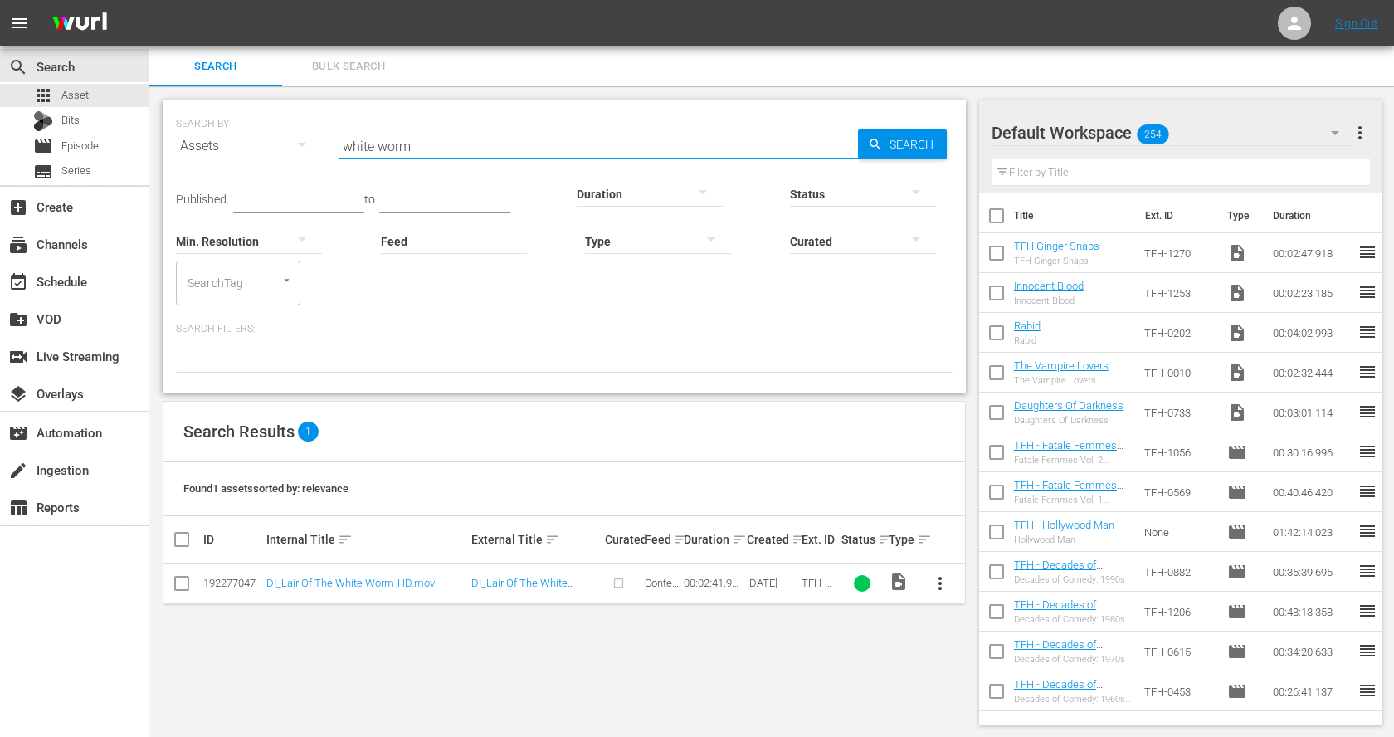
click at [941, 579] on span "more_vert" at bounding box center [940, 584] width 20 height 20
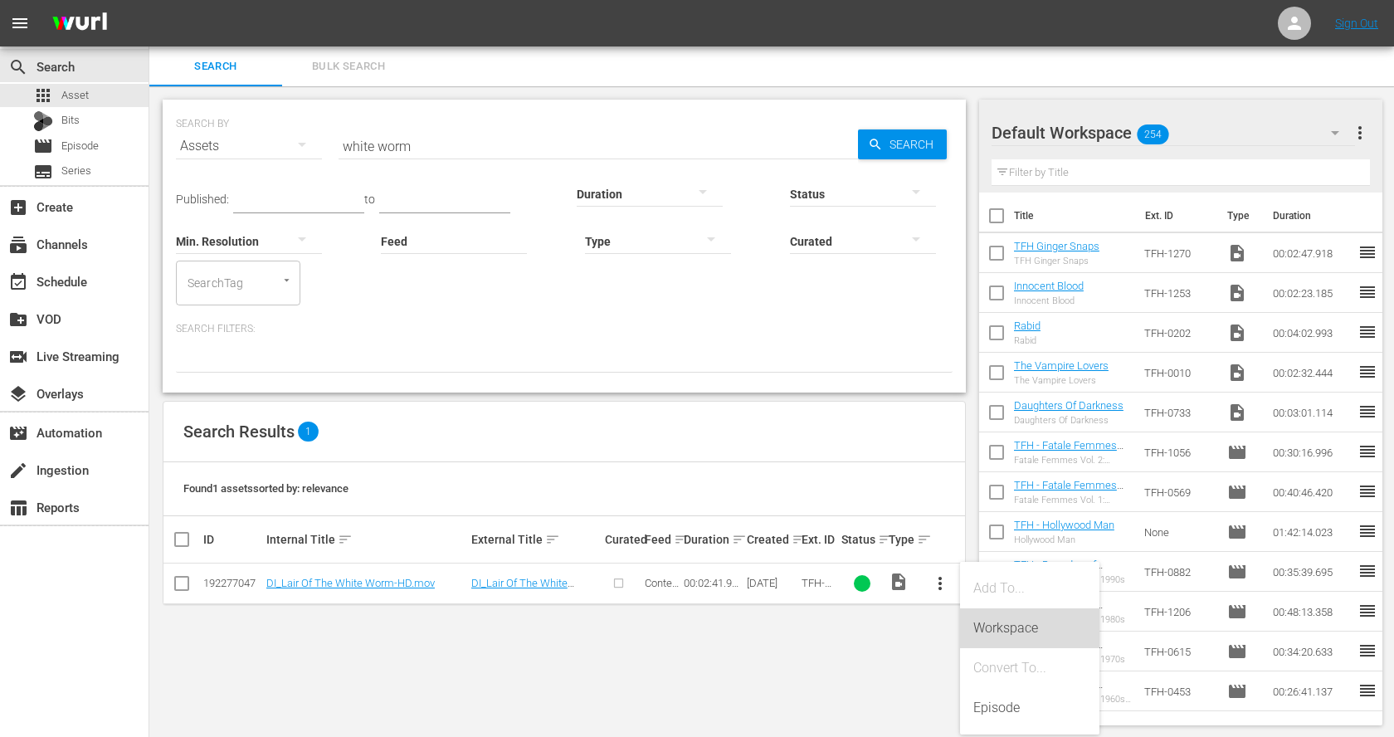
click at [999, 626] on div "Workspace" at bounding box center [1030, 628] width 113 height 40
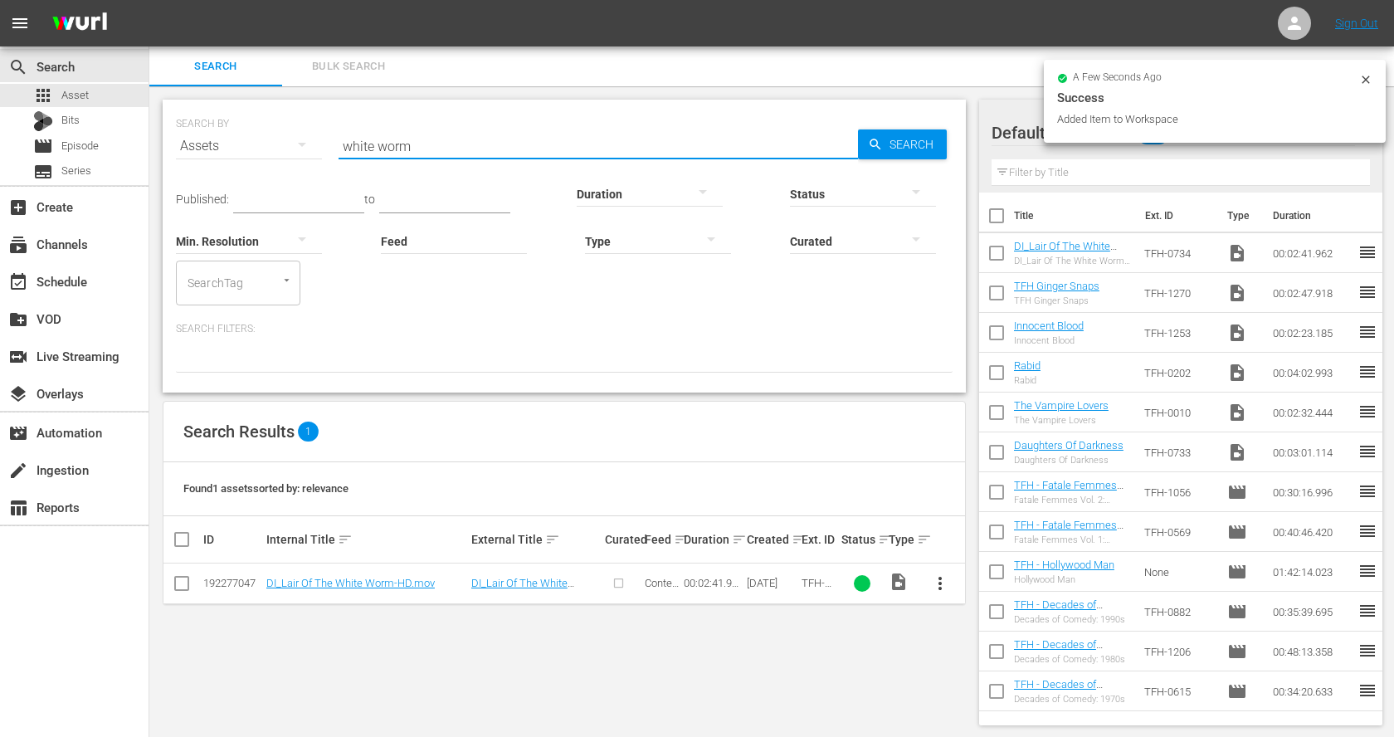
click at [378, 149] on input "white worm" at bounding box center [599, 146] width 520 height 40
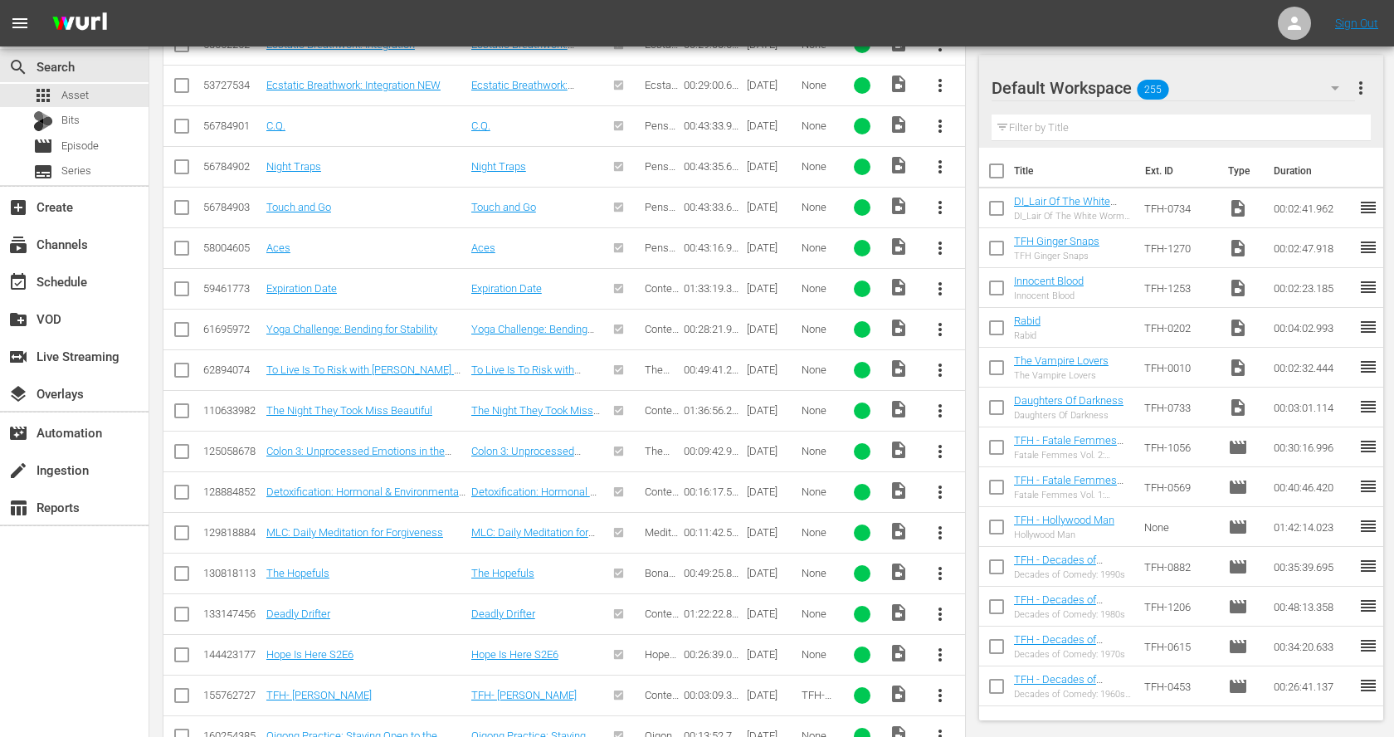
scroll to position [782, 0]
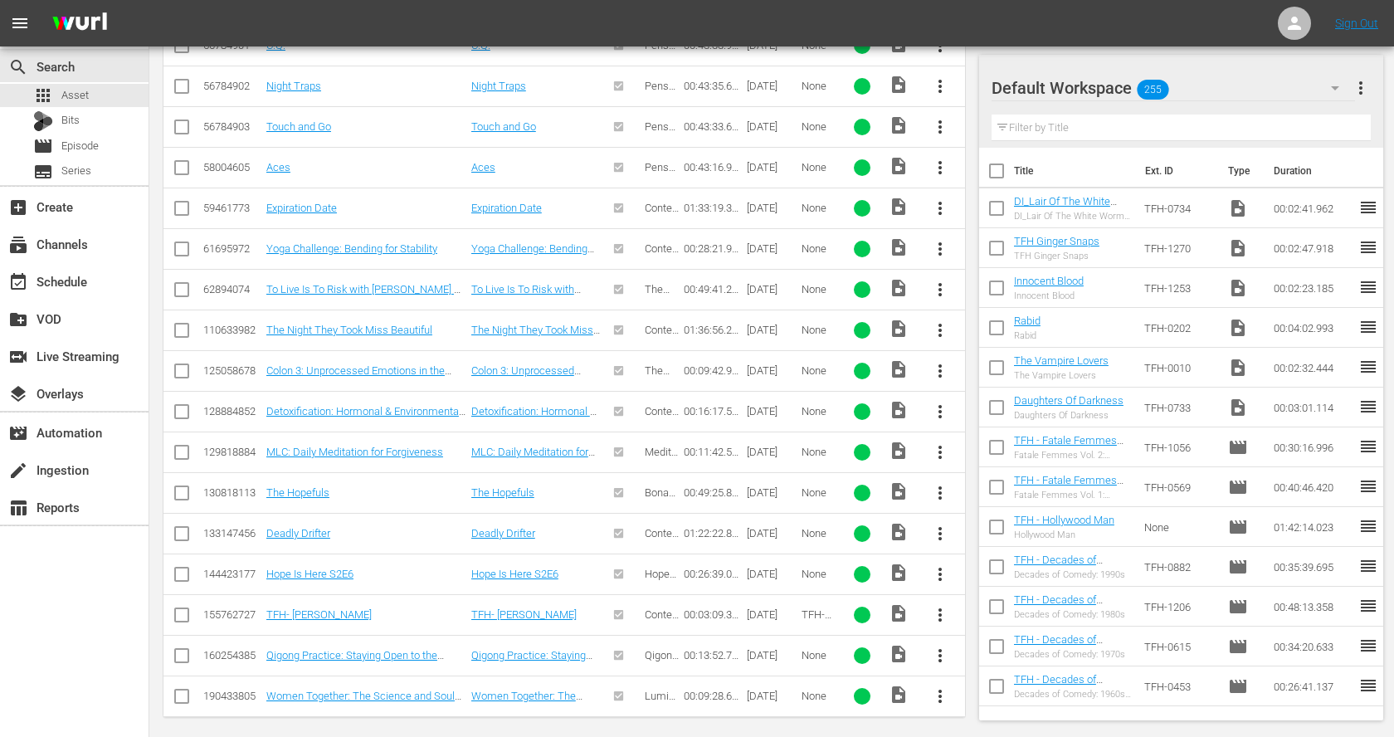
click at [939, 605] on span "more_vert" at bounding box center [940, 615] width 20 height 20
click at [1023, 513] on div "Workspace" at bounding box center [1030, 520] width 113 height 40
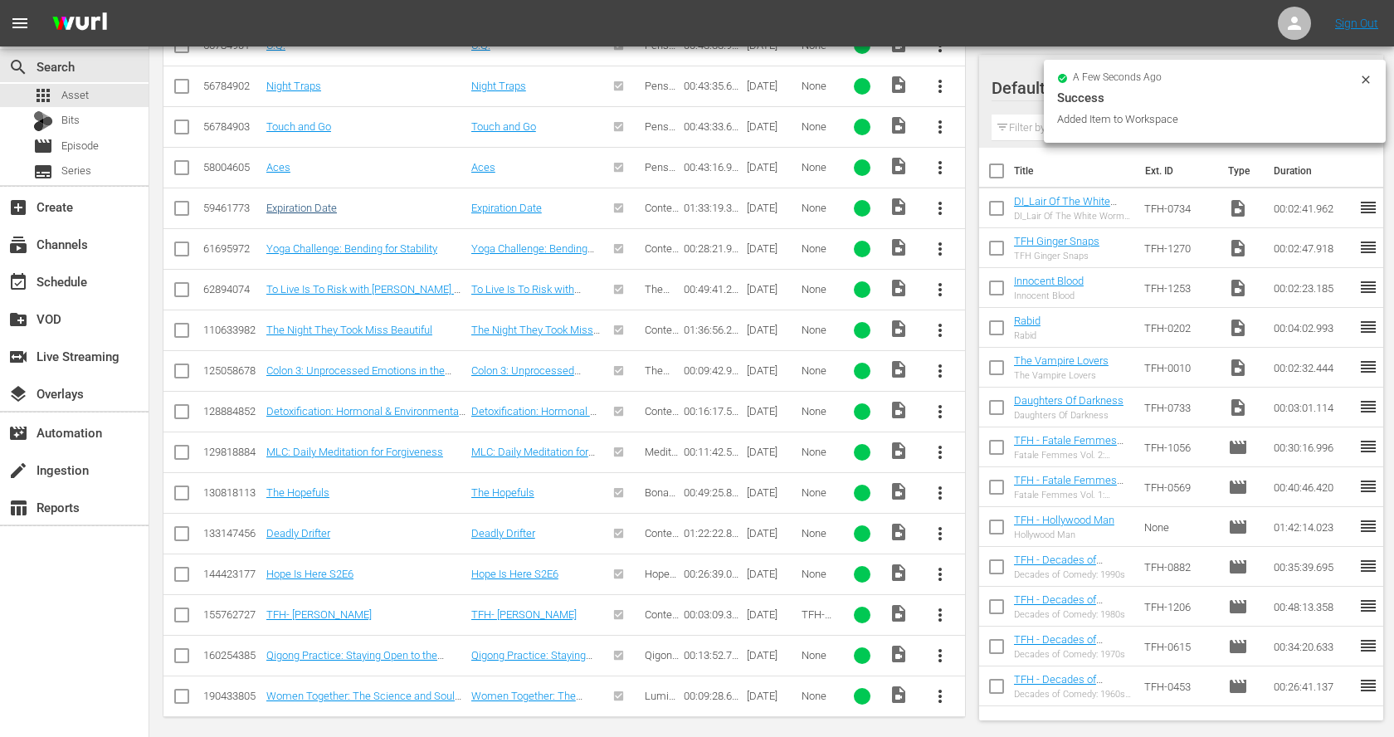
scroll to position [0, 0]
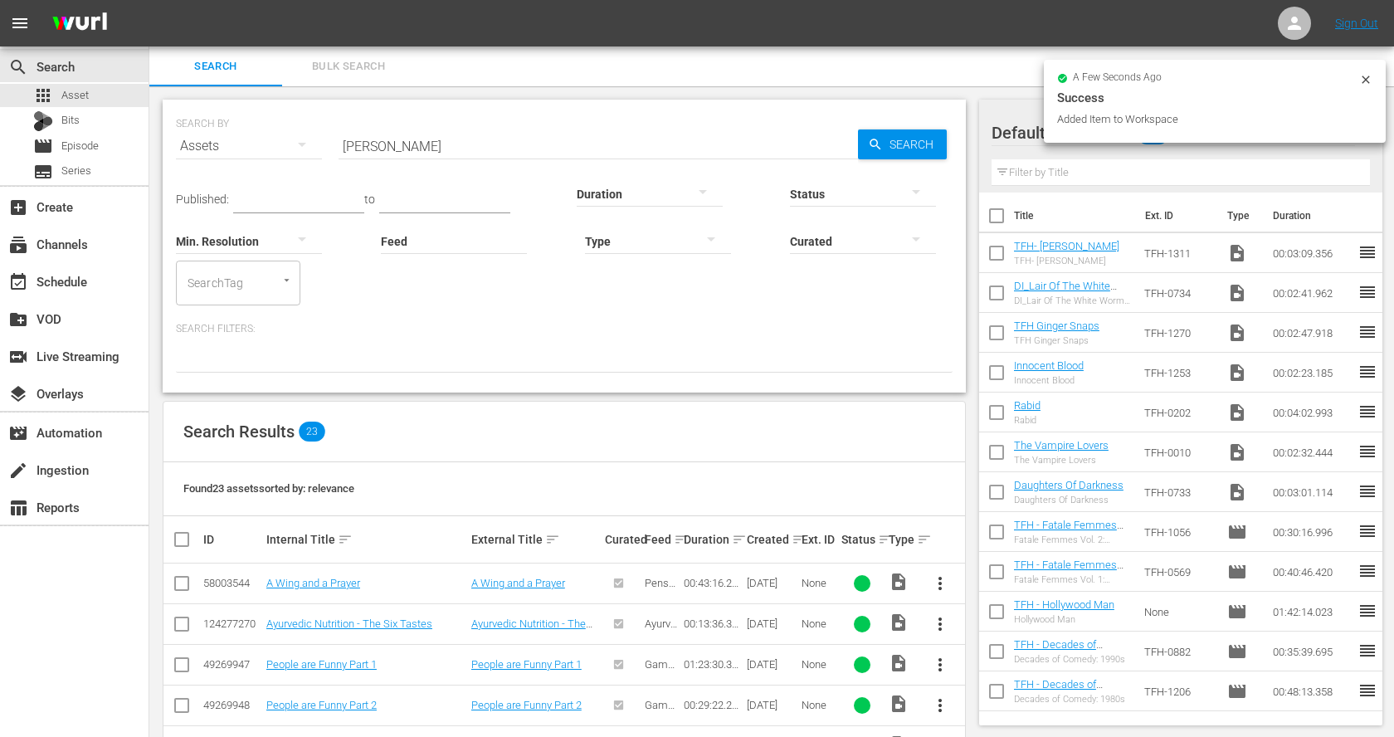
click at [379, 140] on input "carrie" at bounding box center [599, 146] width 520 height 40
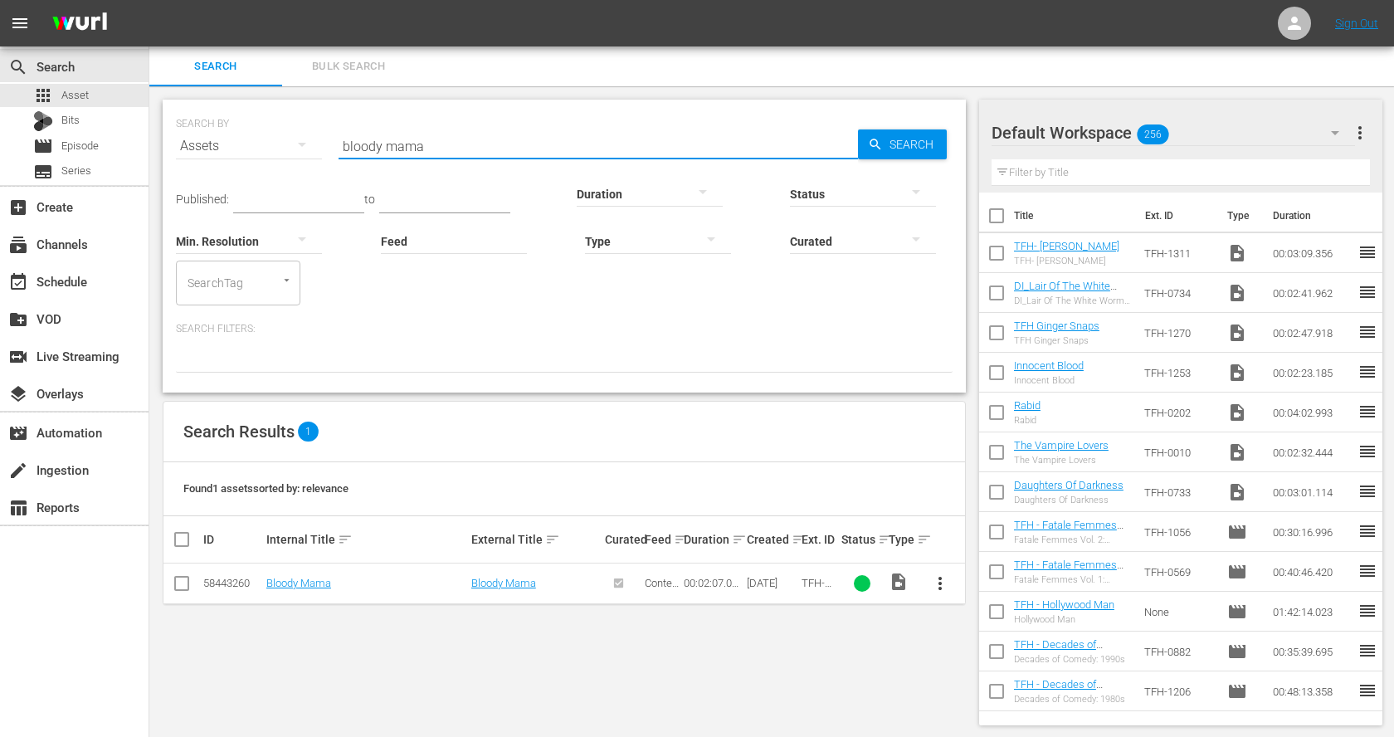
click at [935, 579] on span "more_vert" at bounding box center [940, 584] width 20 height 20
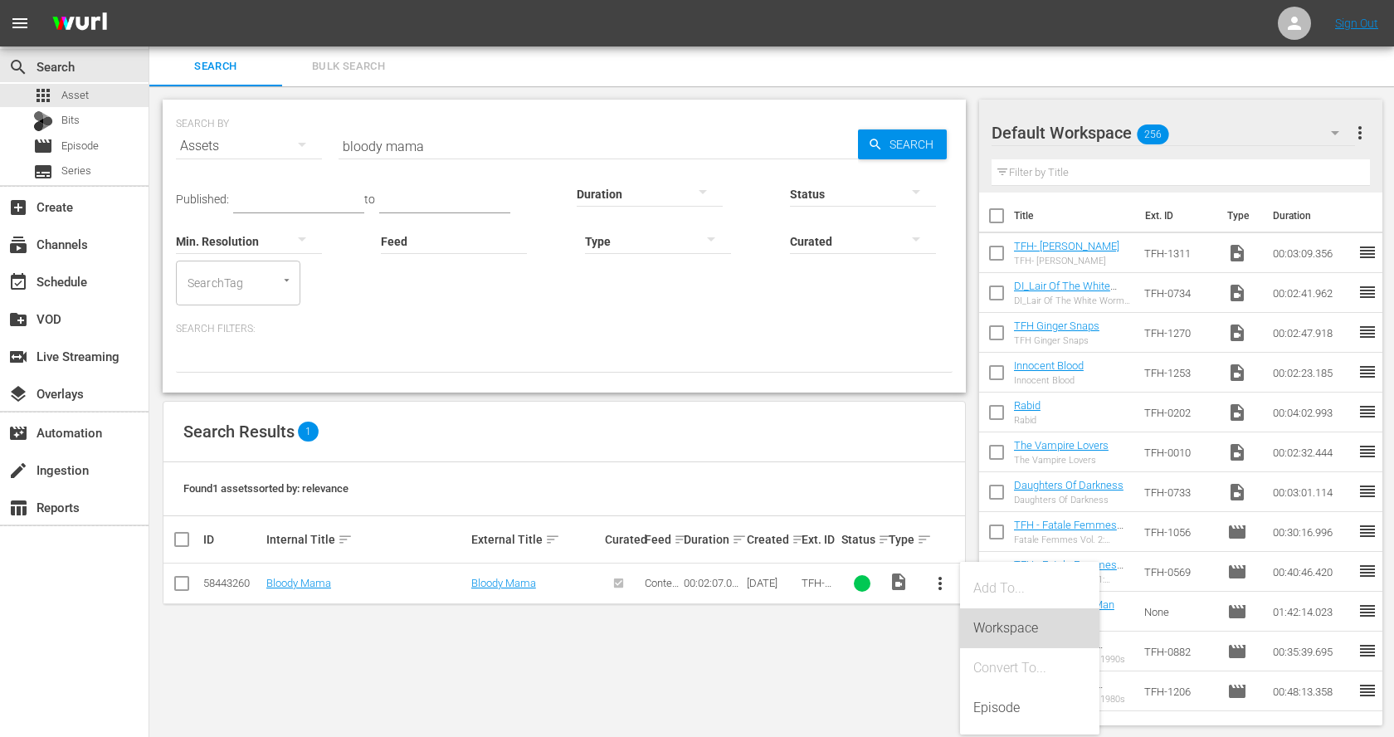
click at [994, 624] on div "Workspace" at bounding box center [1030, 628] width 113 height 40
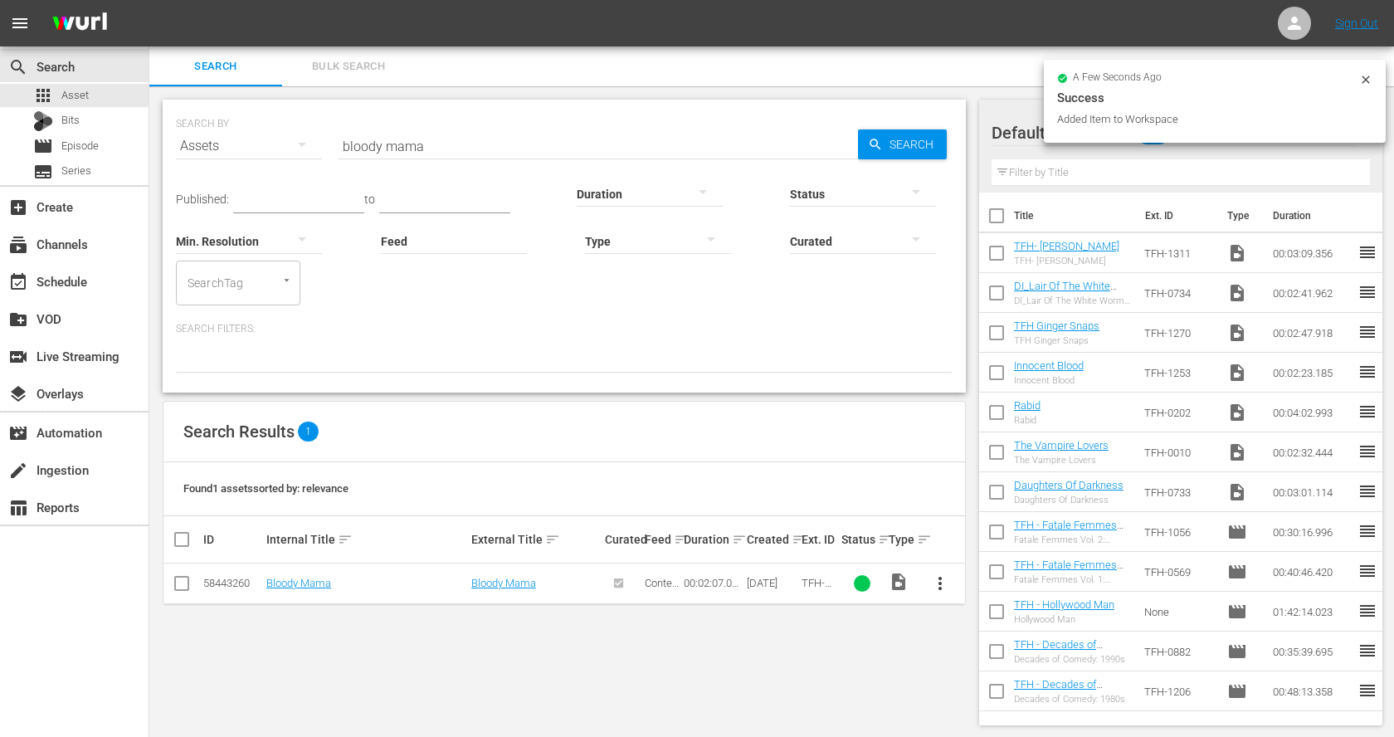
click at [392, 140] on input "bloody mama" at bounding box center [599, 146] width 520 height 40
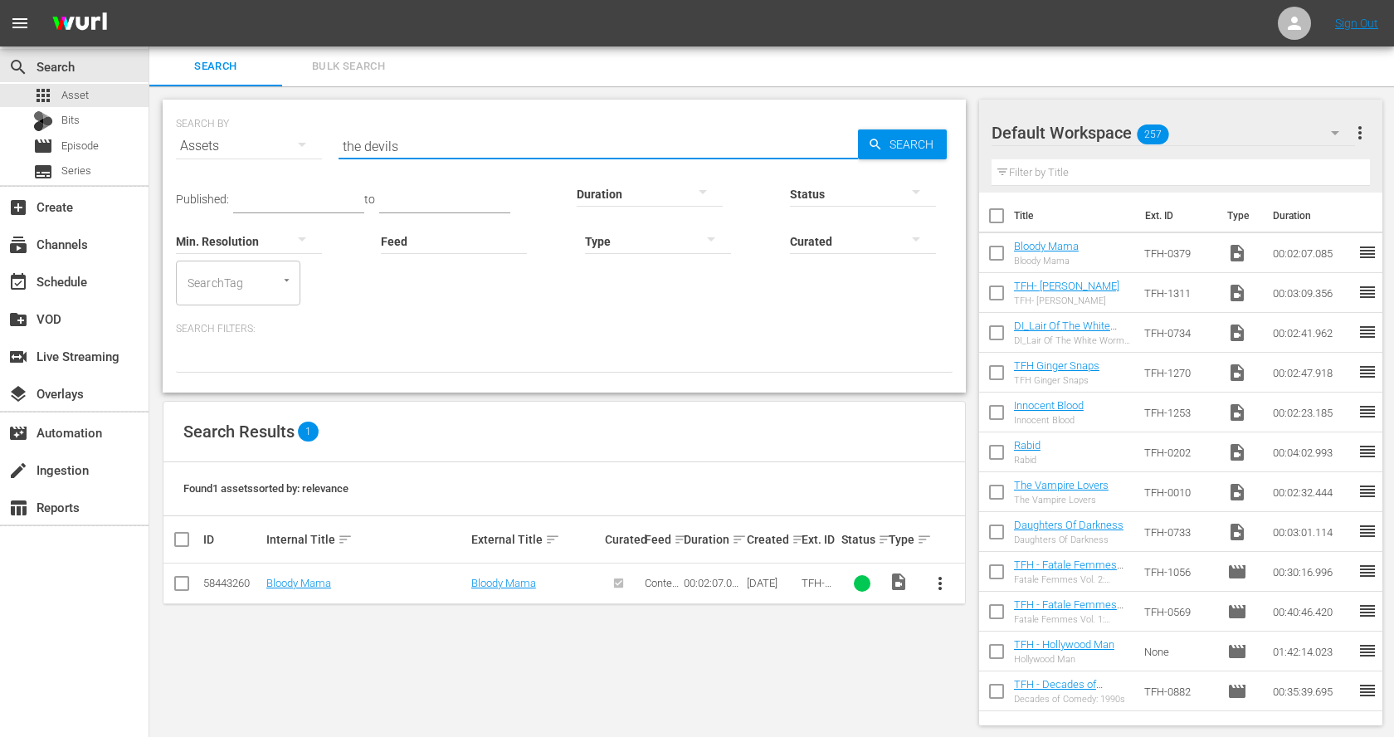
type input "the devils"
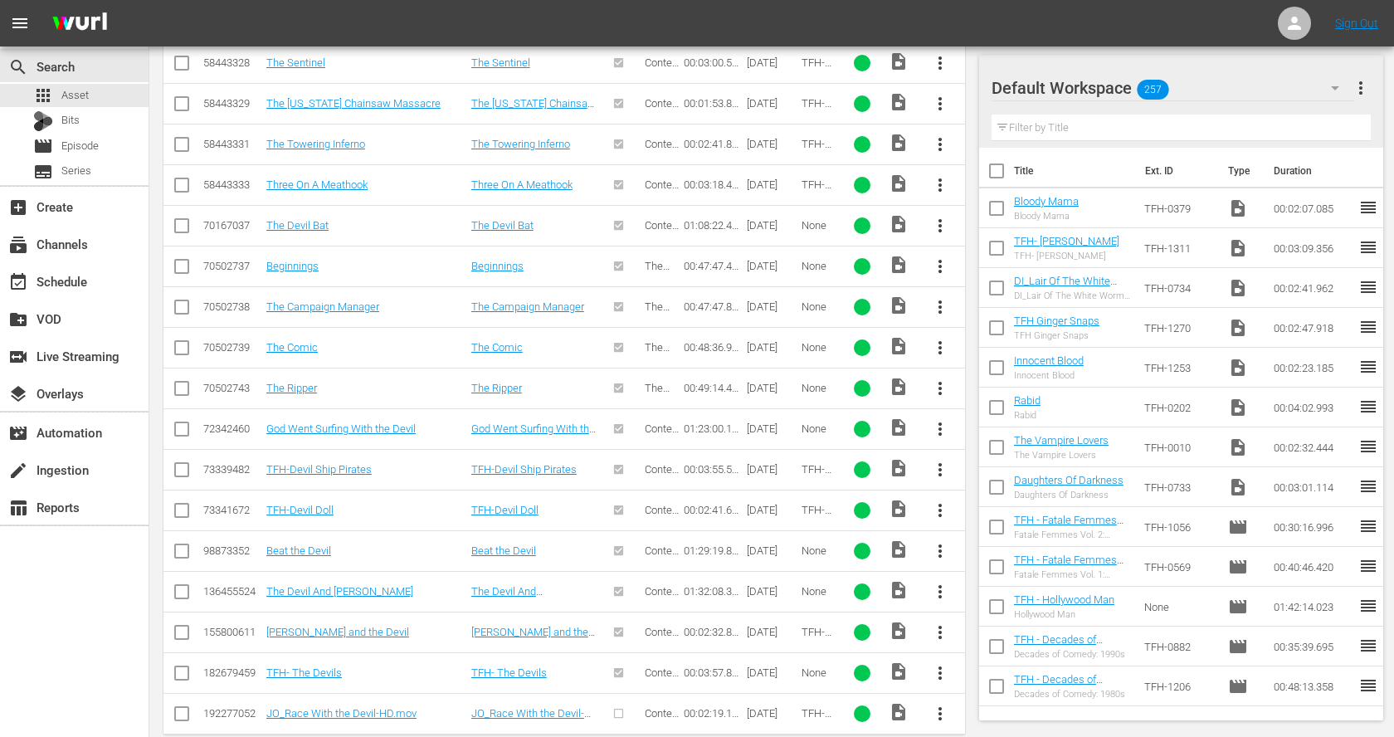
scroll to position [1428, 0]
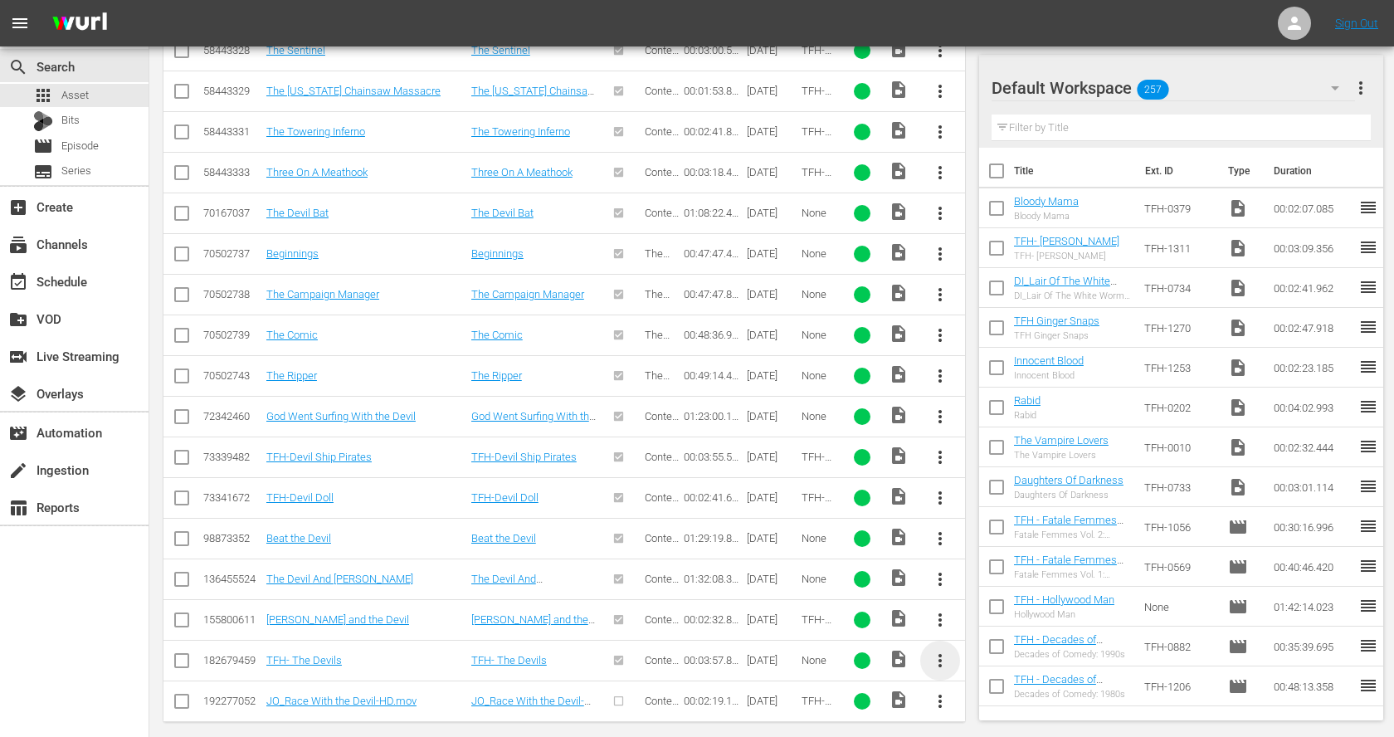
click at [946, 651] on span "more_vert" at bounding box center [940, 661] width 20 height 20
click at [1028, 556] on div "Workspace" at bounding box center [1030, 560] width 113 height 40
click at [920, 599] on td "more_vert" at bounding box center [941, 619] width 47 height 41
click at [938, 610] on span "more_vert" at bounding box center [940, 620] width 20 height 20
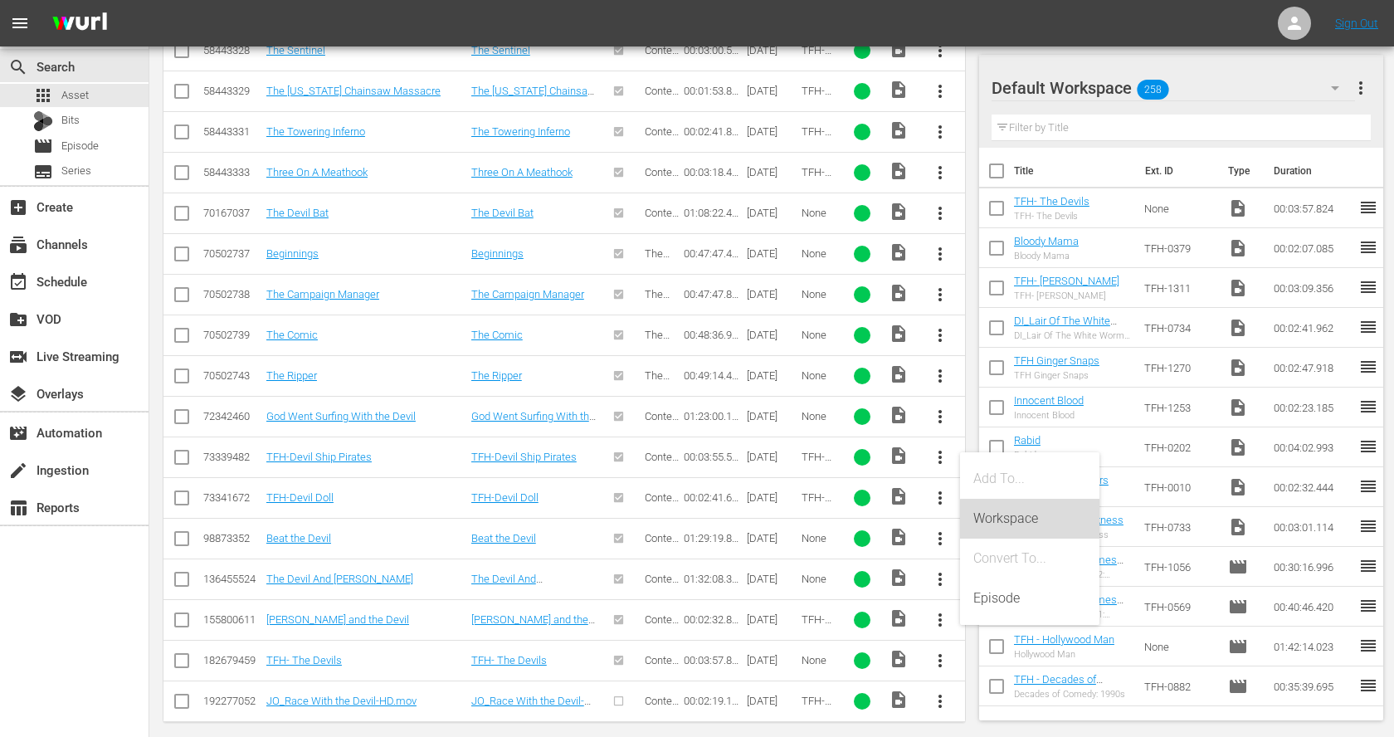
click at [1035, 515] on div "Workspace" at bounding box center [1030, 519] width 113 height 40
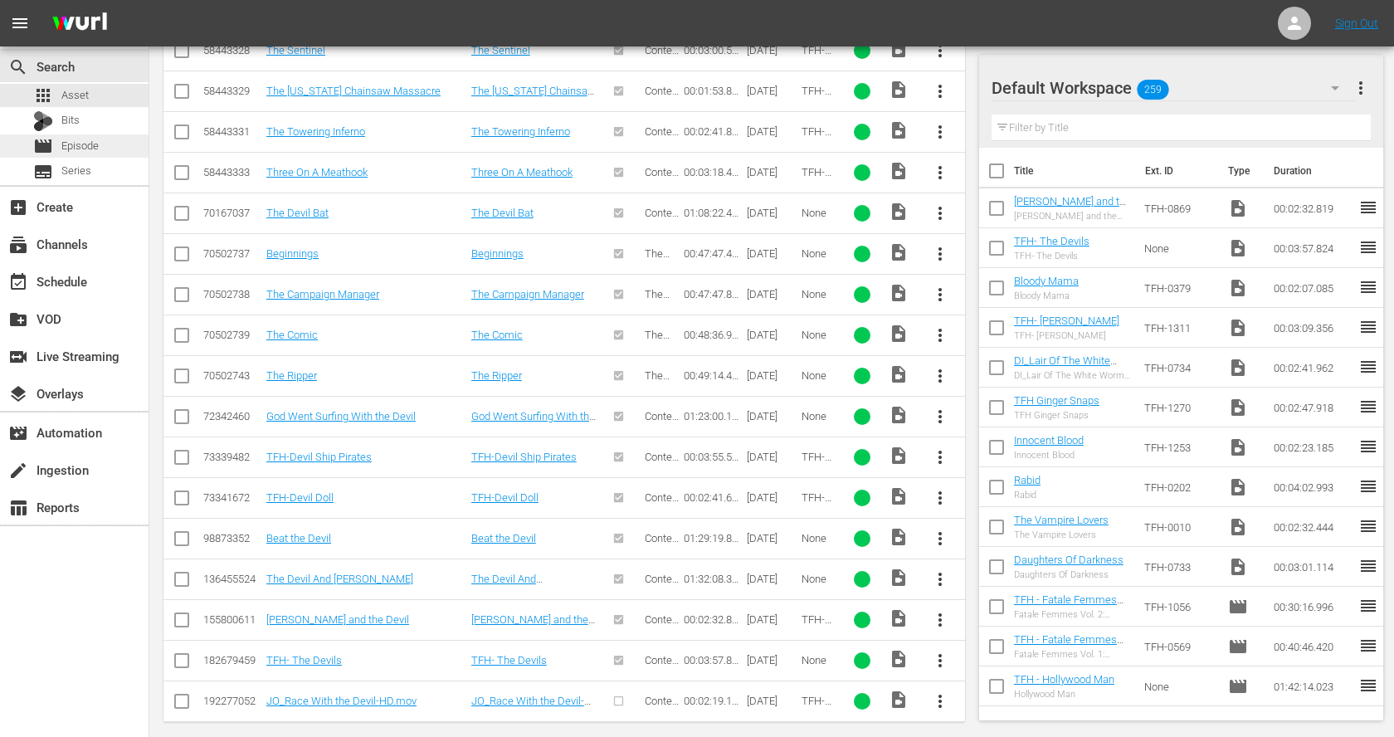
click at [106, 151] on div "movie Episode" at bounding box center [74, 145] width 149 height 23
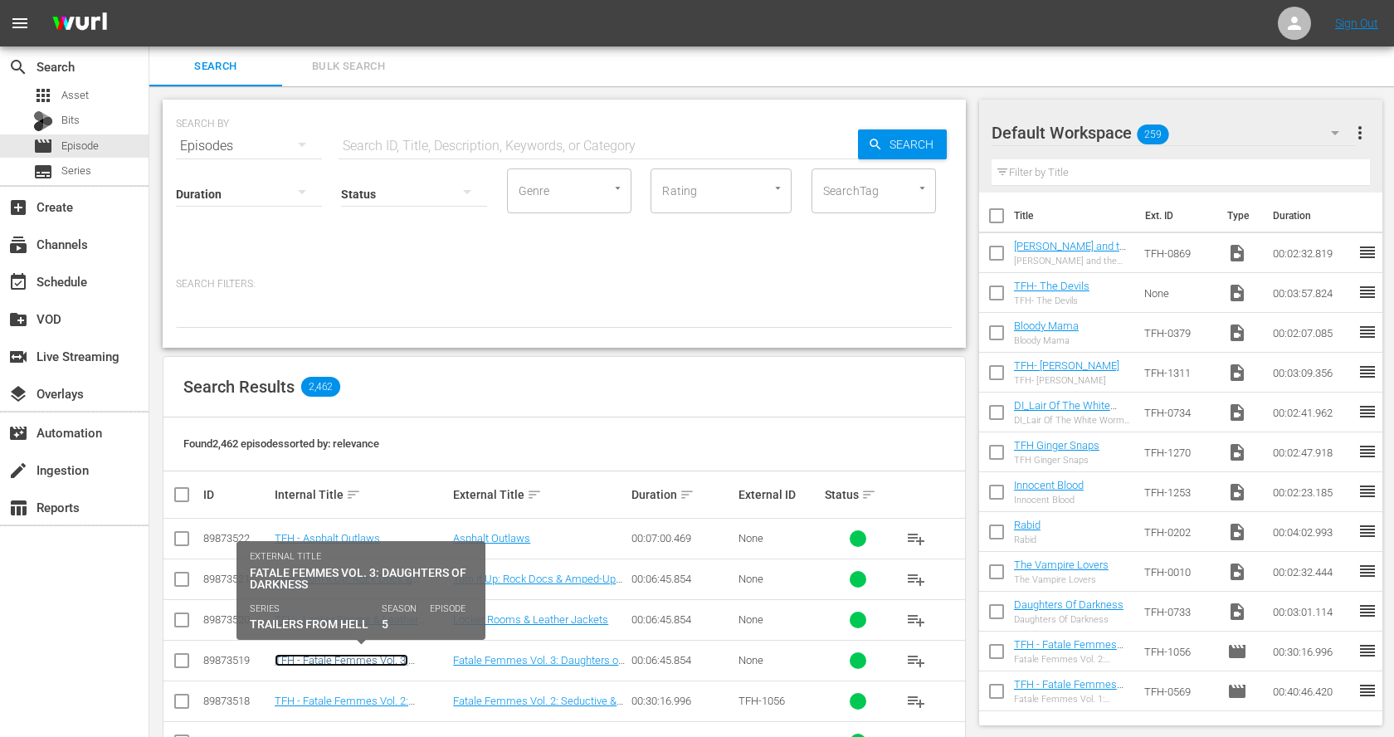
click at [374, 659] on link "TFH - Fatale Femmes Vol. 3: Daughters of Darkness" at bounding box center [342, 666] width 134 height 25
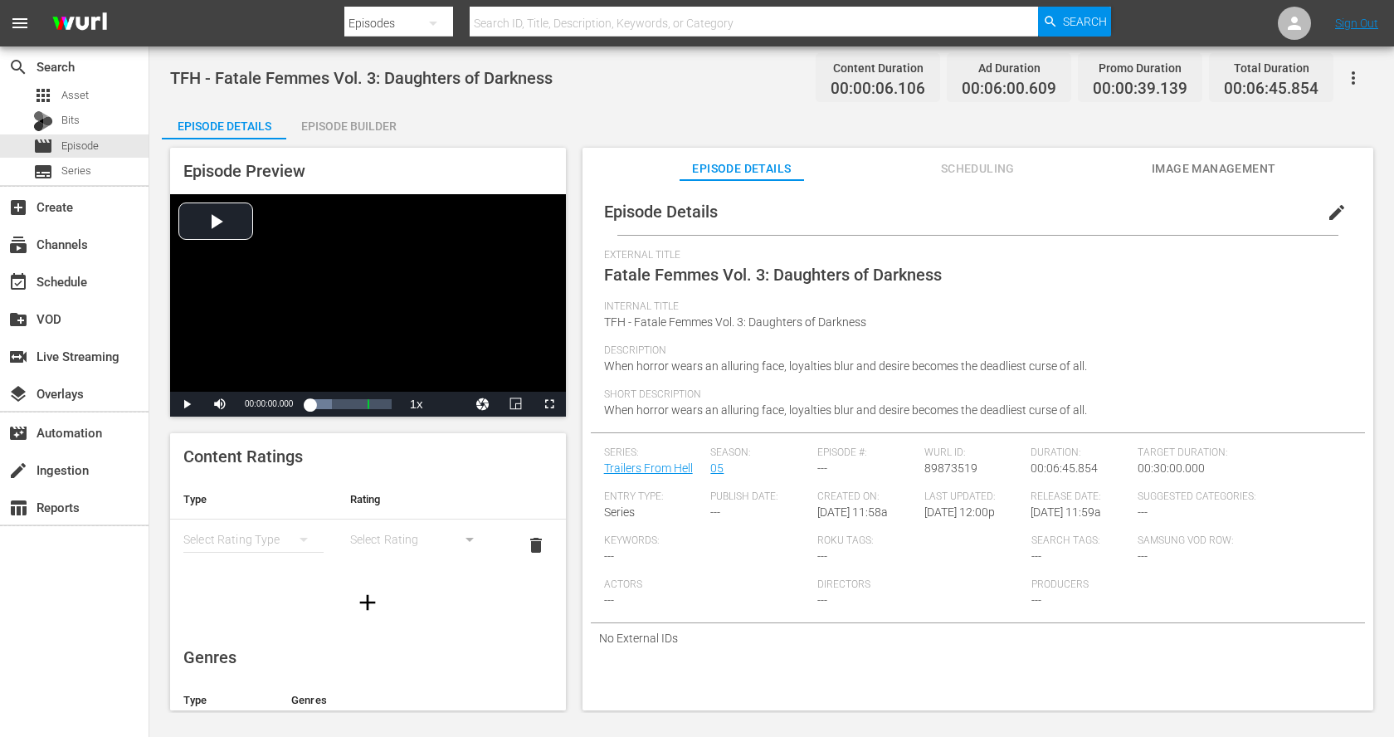
click at [352, 110] on div "Episode Builder" at bounding box center [348, 126] width 125 height 40
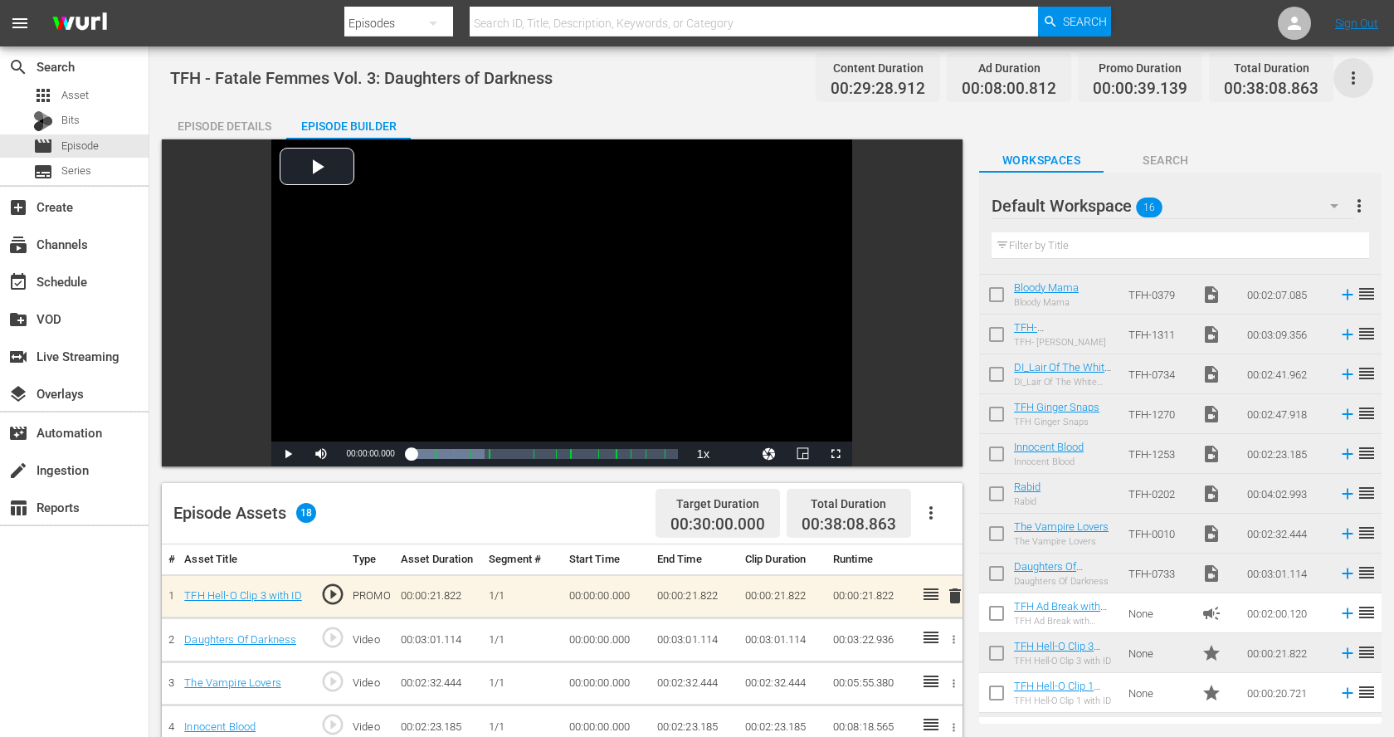
click at [1354, 73] on icon "button" at bounding box center [1353, 77] width 3 height 13
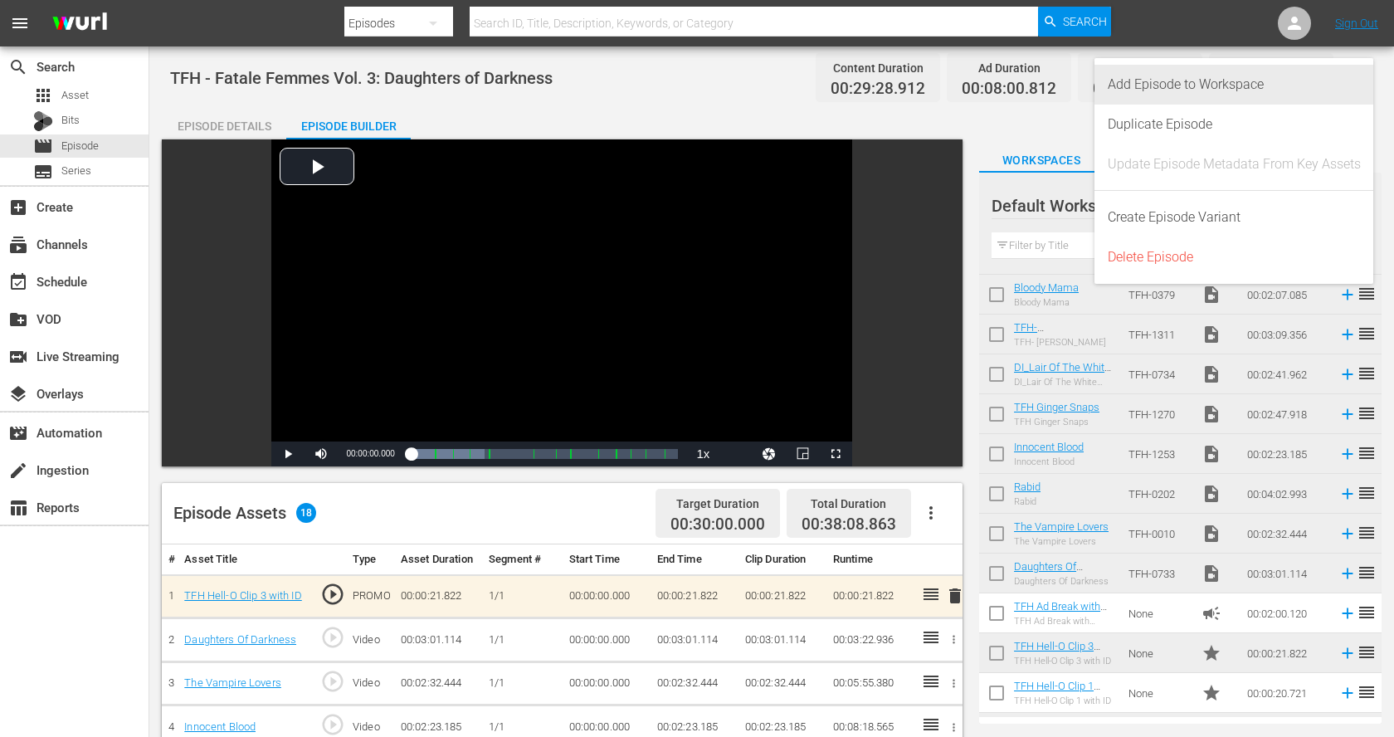
click at [1321, 89] on div "Add Episode to Workspace" at bounding box center [1234, 85] width 253 height 40
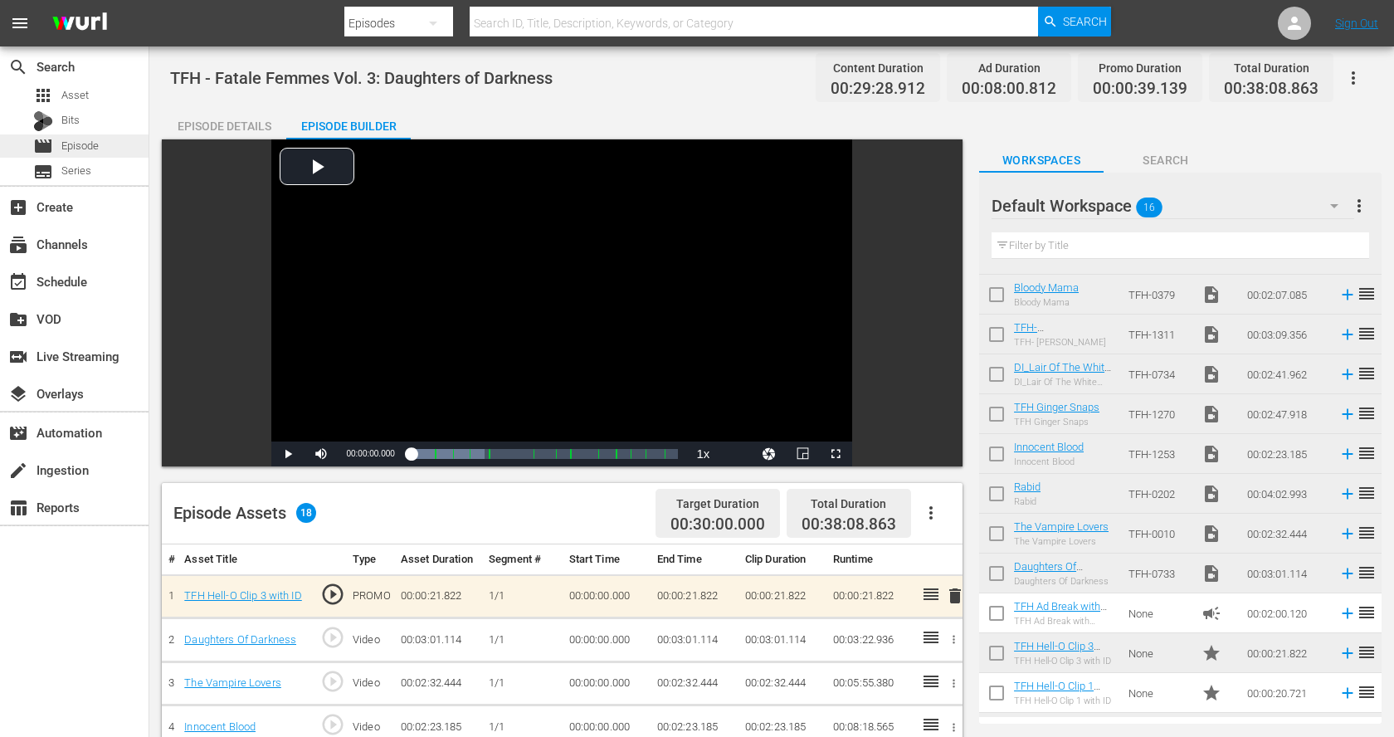
click at [87, 145] on span "Episode" at bounding box center [79, 146] width 37 height 17
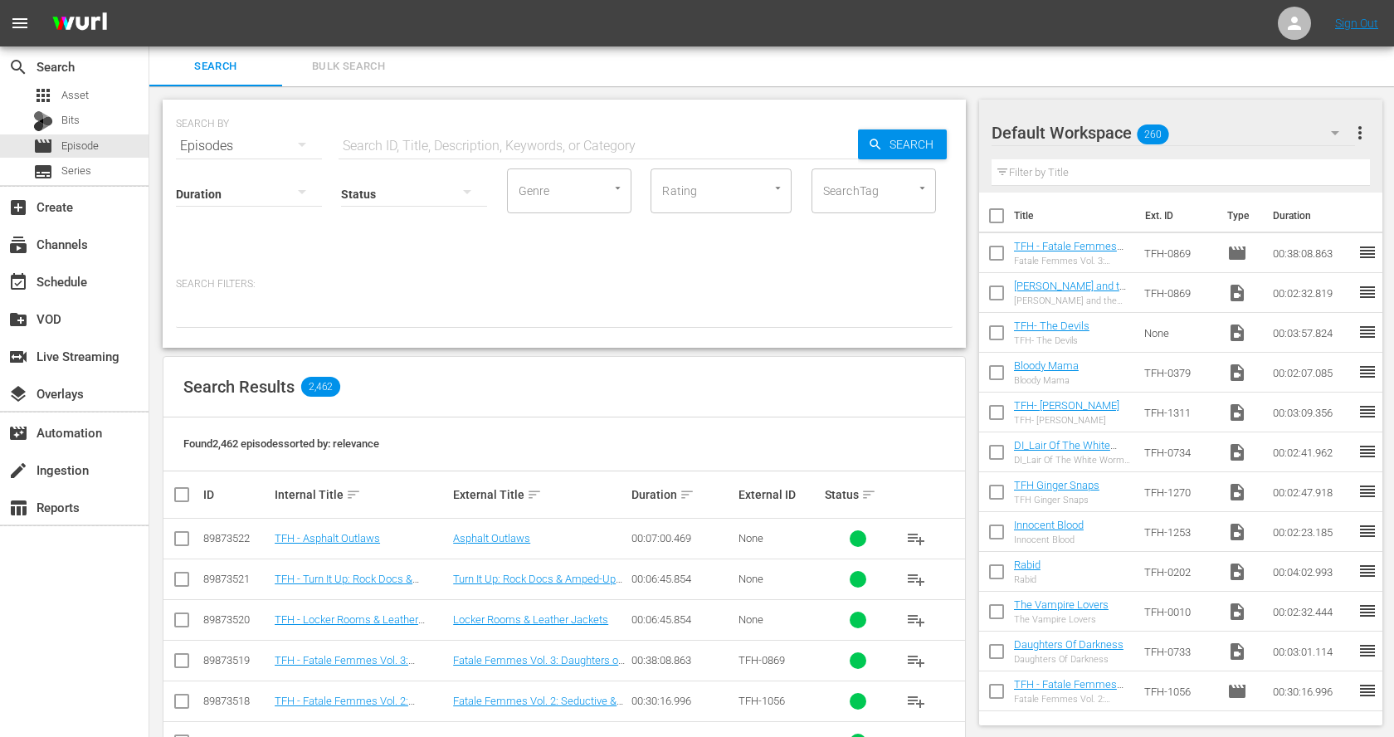
scroll to position [2, 0]
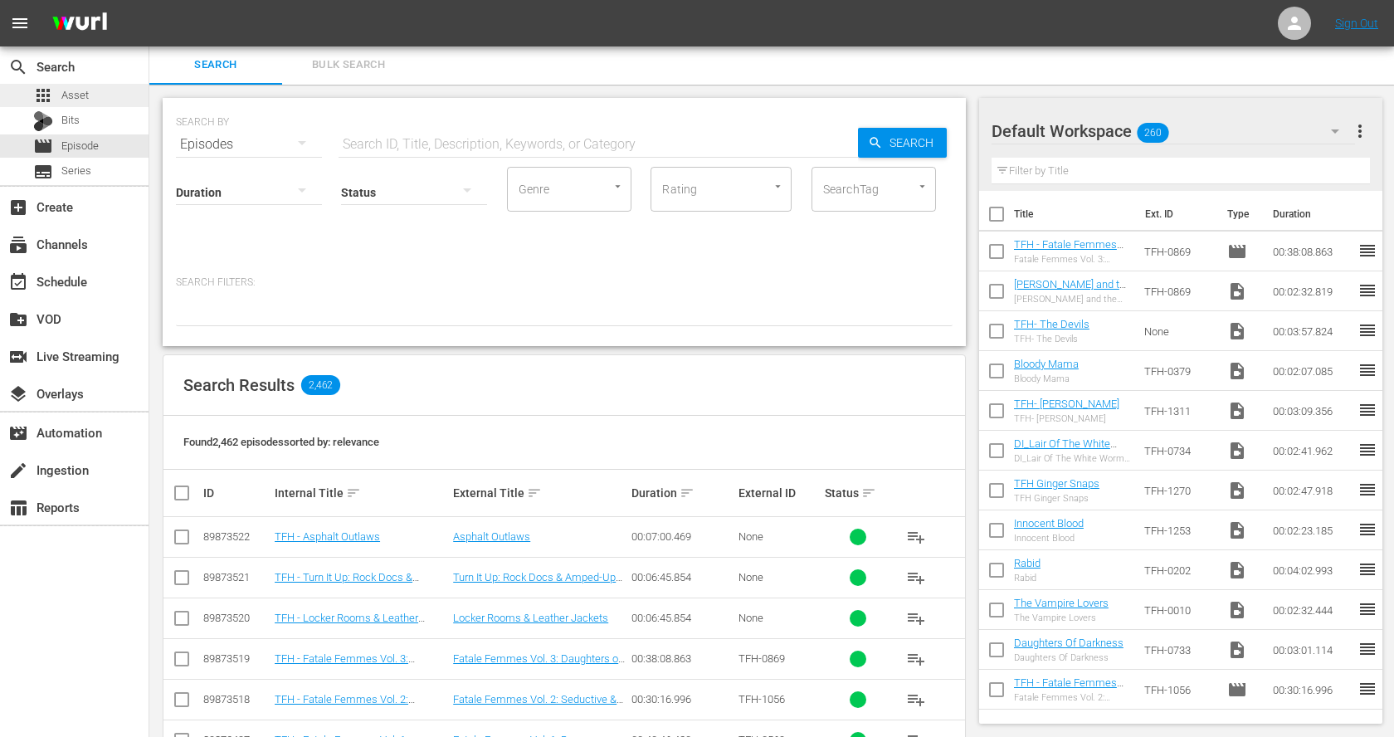
click at [90, 101] on div "apps Asset" at bounding box center [74, 95] width 149 height 23
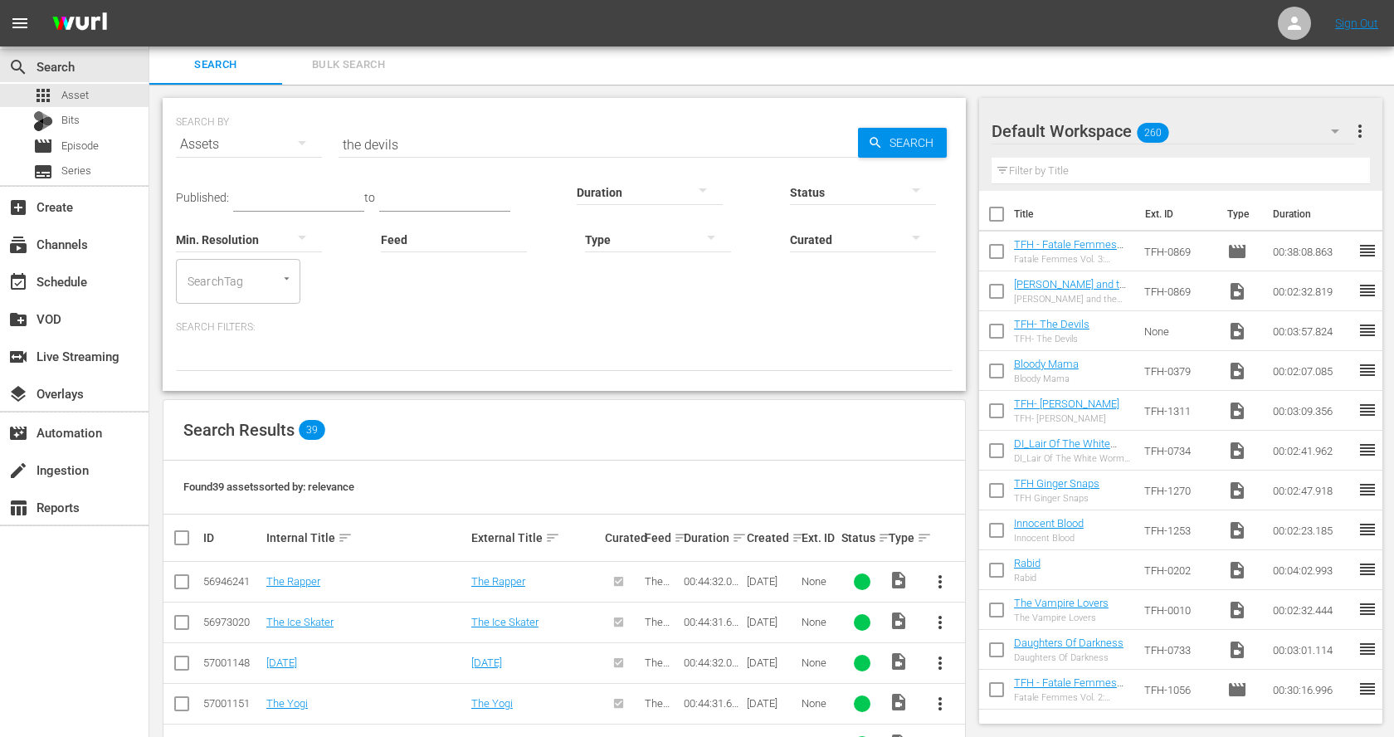
click at [993, 286] on input "checkbox" at bounding box center [996, 294] width 35 height 35
checkbox input "true"
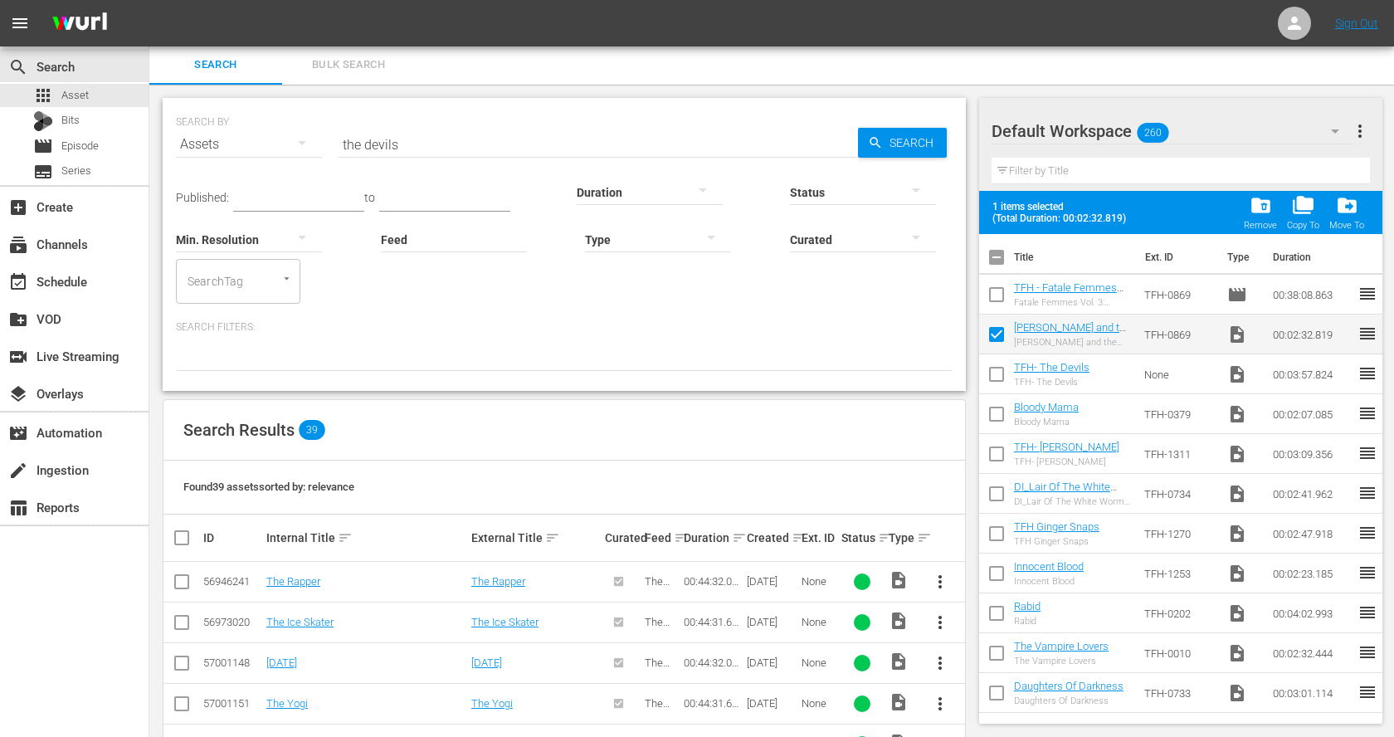
click at [1000, 369] on input "checkbox" at bounding box center [996, 377] width 35 height 35
checkbox input "true"
click at [997, 411] on input "checkbox" at bounding box center [996, 417] width 35 height 35
checkbox input "true"
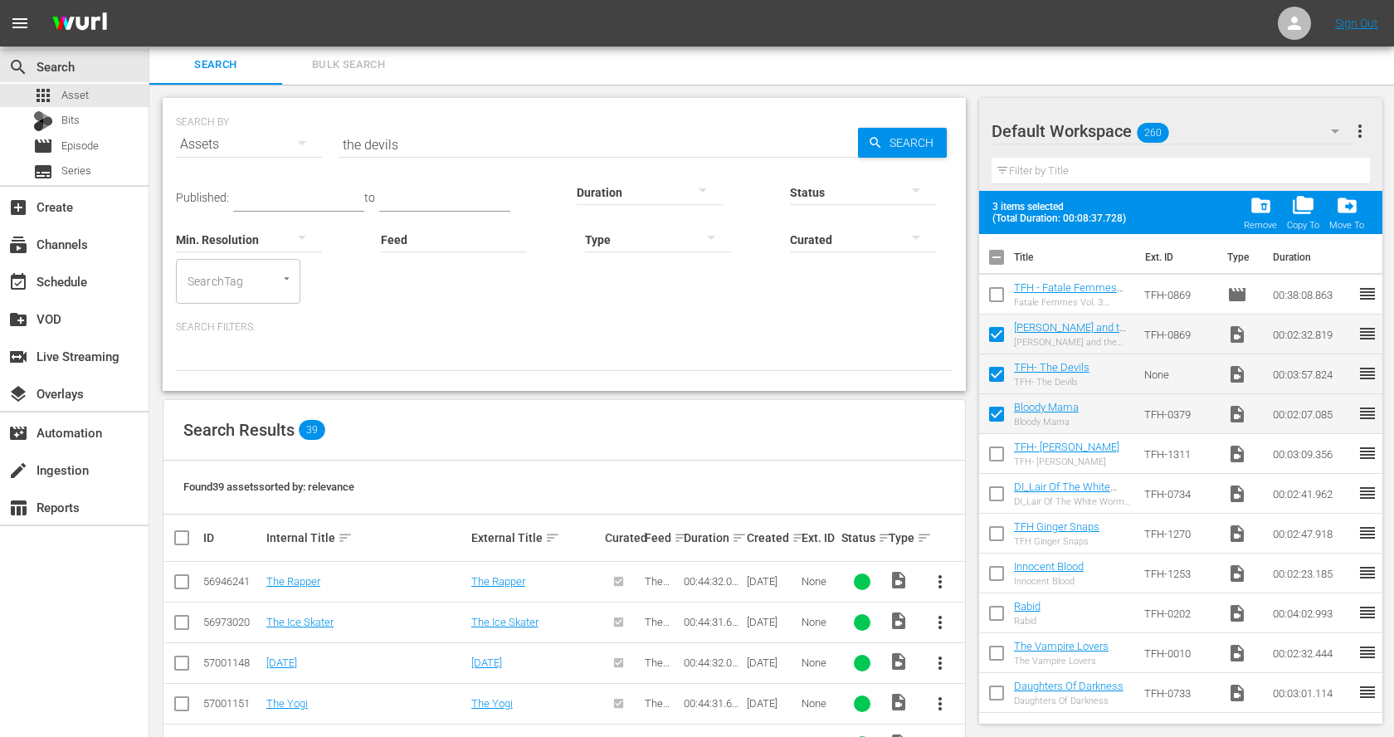
click at [1000, 455] on input "checkbox" at bounding box center [996, 457] width 35 height 35
checkbox input "true"
click at [999, 497] on input "checkbox" at bounding box center [996, 497] width 35 height 35
checkbox input "true"
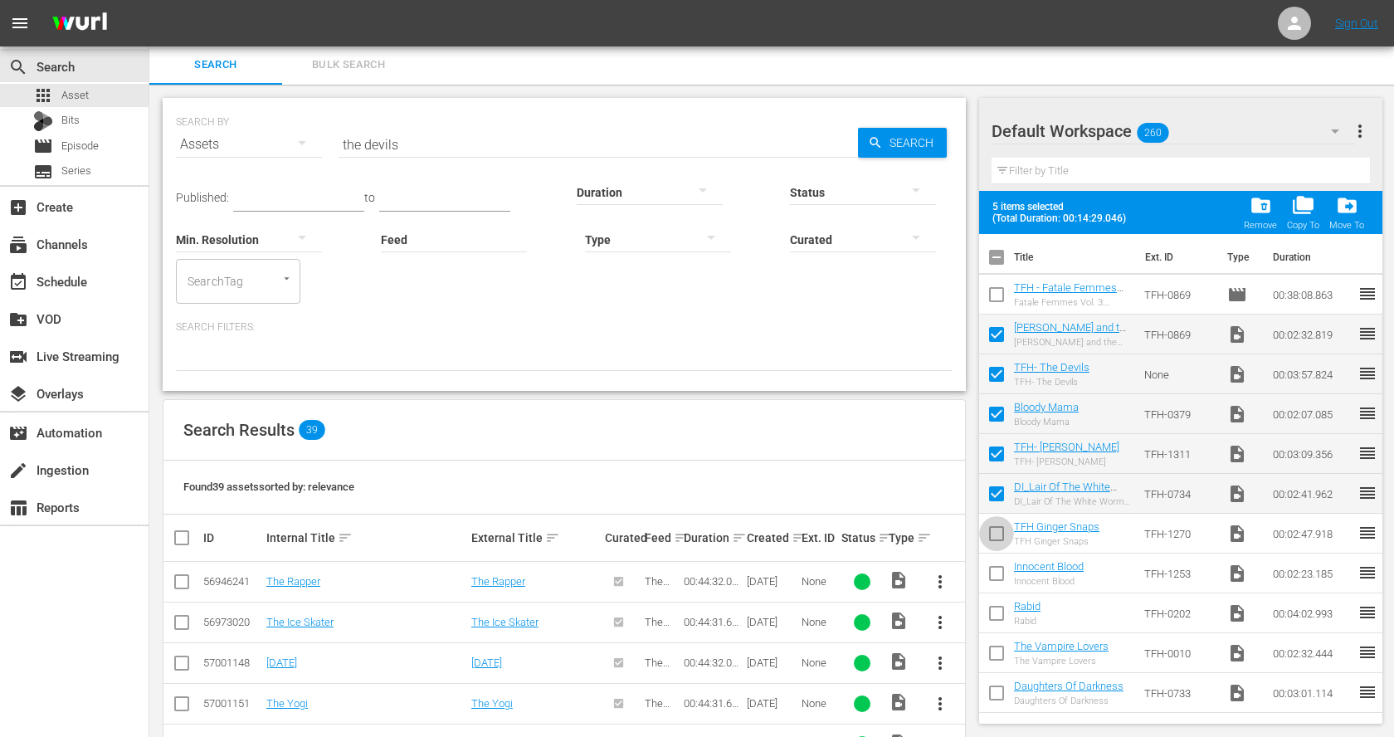
click at [996, 528] on input "checkbox" at bounding box center [996, 537] width 35 height 35
checkbox input "true"
click at [1000, 572] on input "checkbox" at bounding box center [996, 576] width 35 height 35
checkbox input "true"
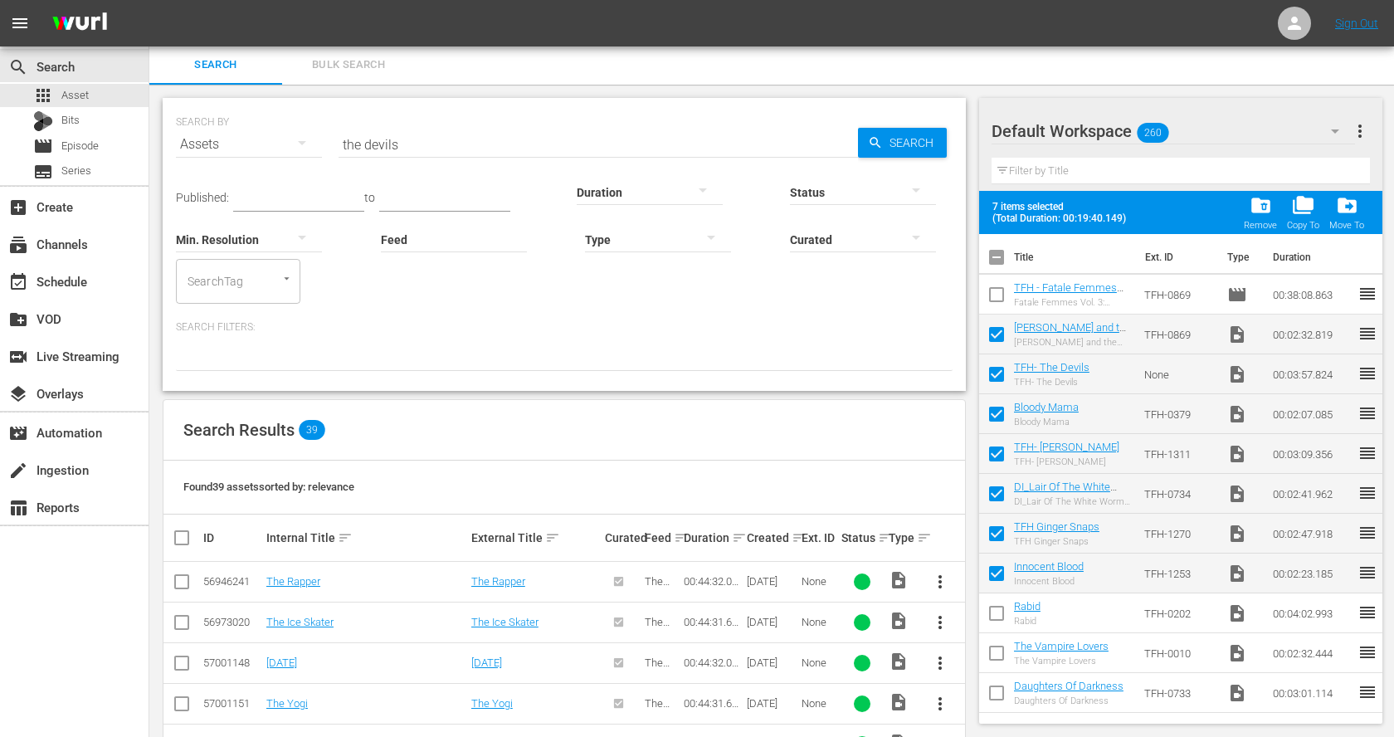
click at [1000, 612] on input "checkbox" at bounding box center [996, 616] width 35 height 35
checkbox input "true"
click at [998, 649] on input "checkbox" at bounding box center [996, 656] width 35 height 35
checkbox input "true"
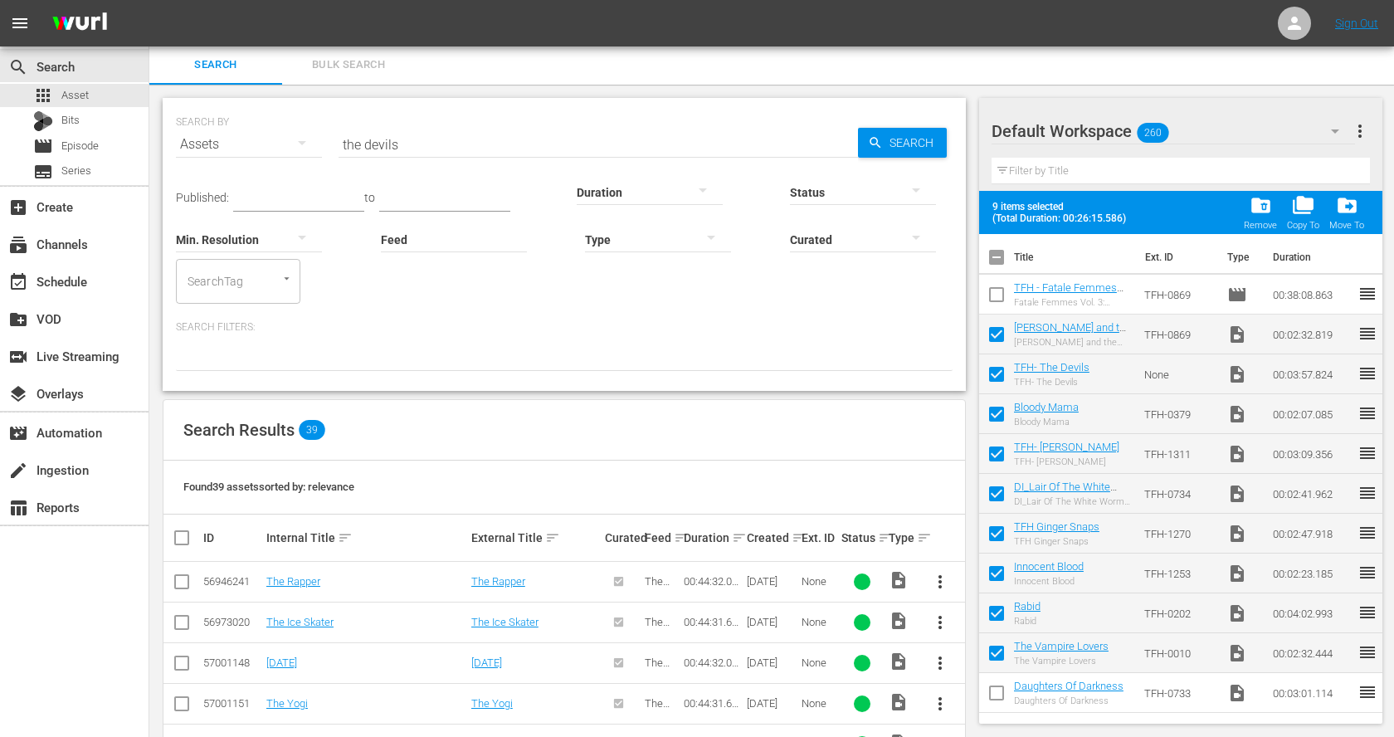
click at [998, 681] on input "checkbox" at bounding box center [996, 696] width 35 height 35
checkbox input "true"
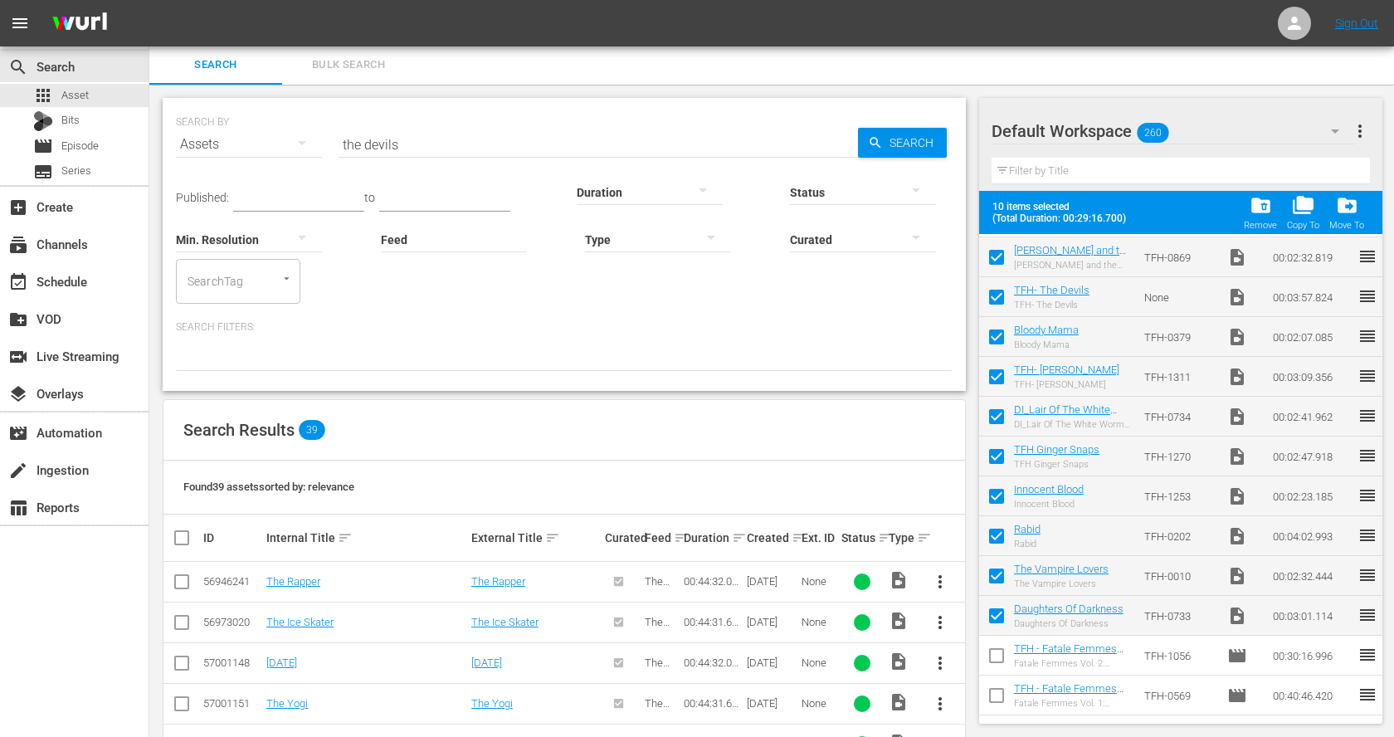
scroll to position [91, 0]
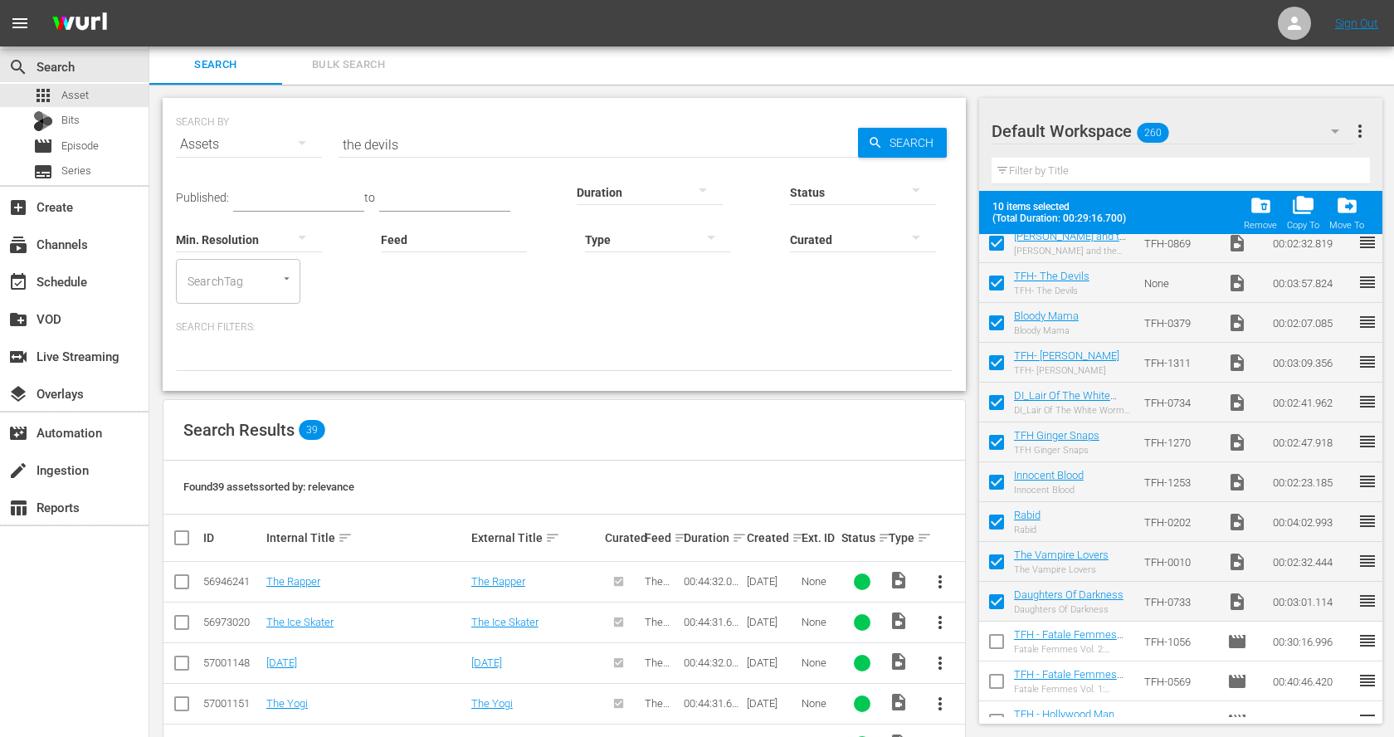
click at [1263, 220] on div "Remove" at bounding box center [1260, 225] width 33 height 11
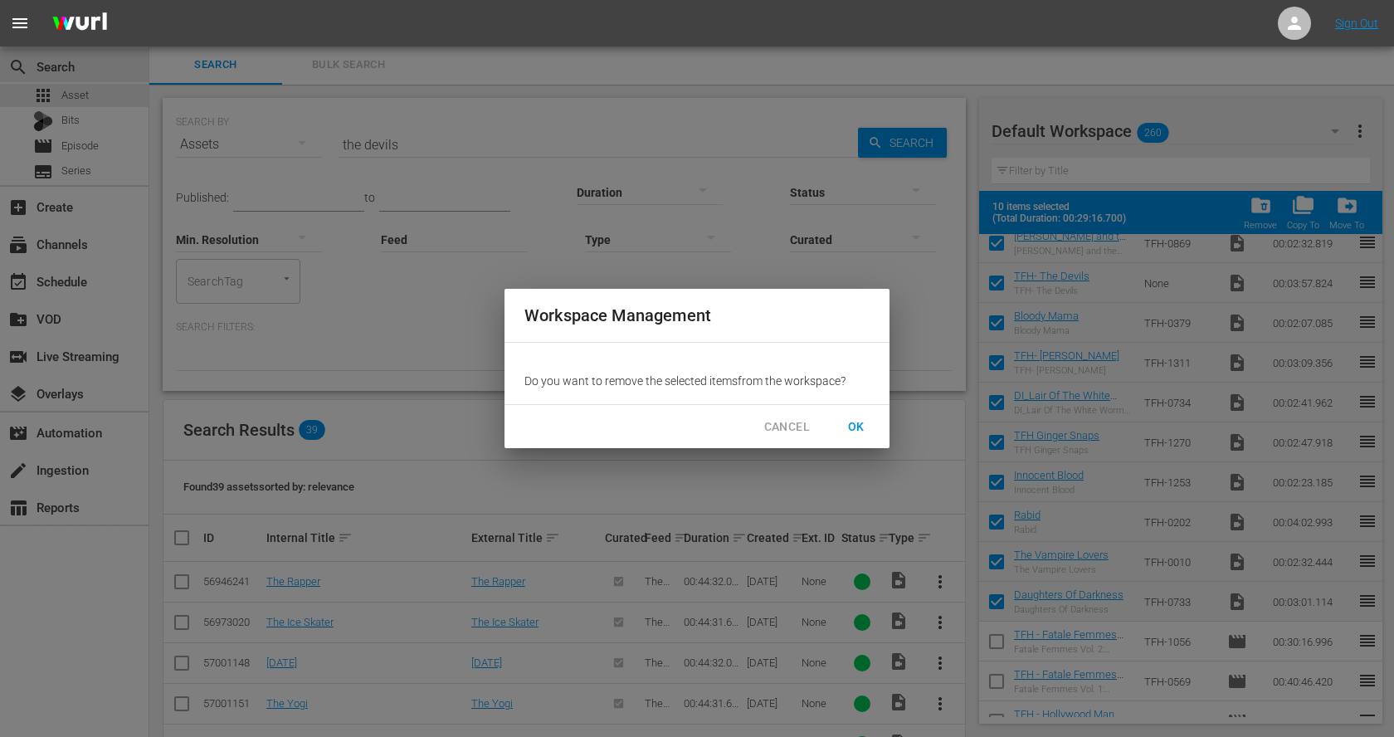
click at [857, 418] on span "OK" at bounding box center [856, 427] width 27 height 21
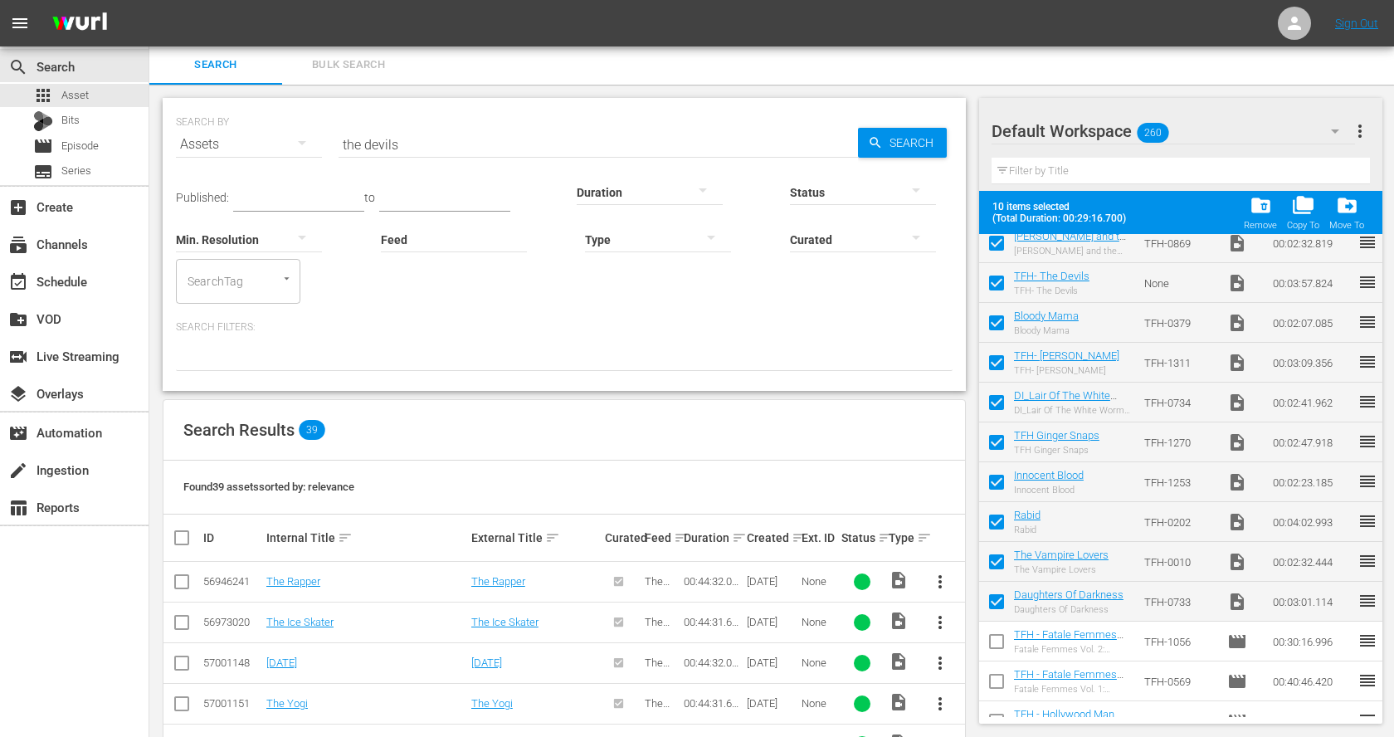
checkbox input "false"
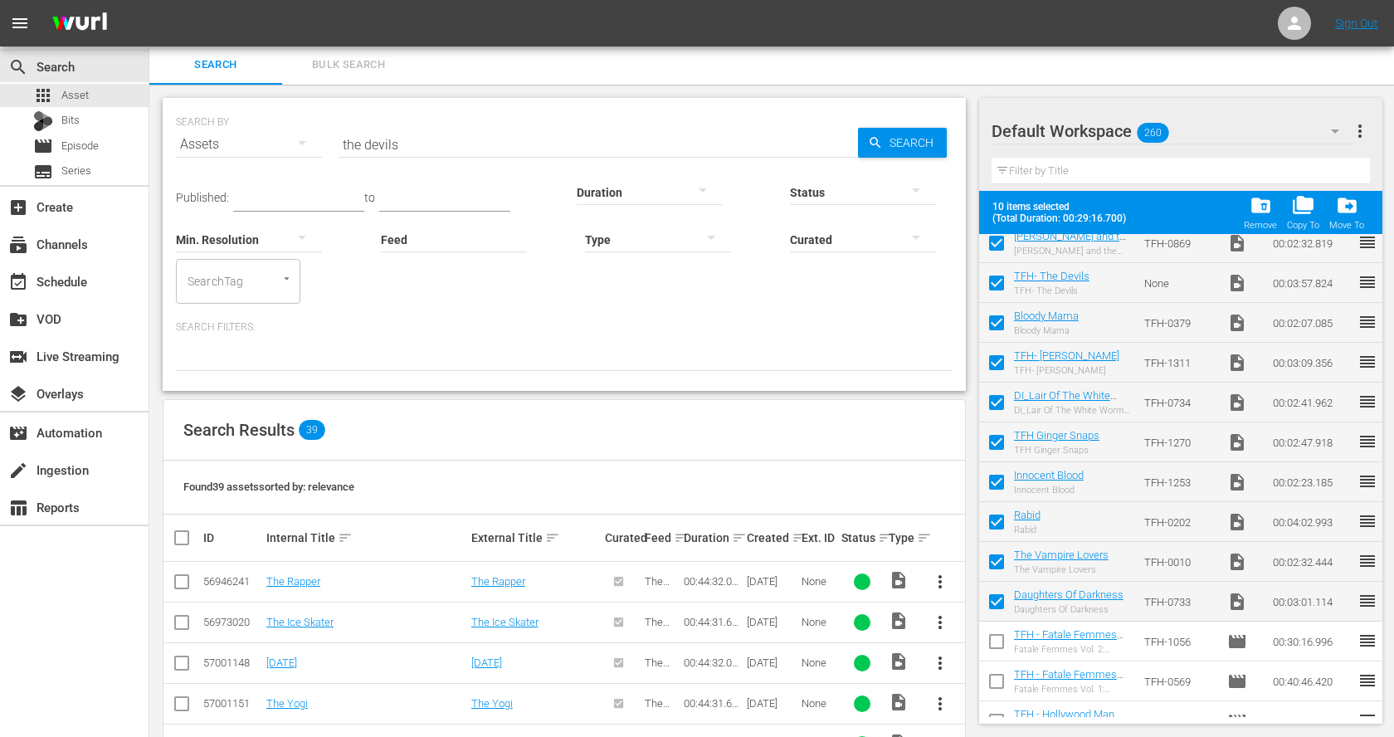
checkbox input "false"
